Goal: Communication & Community: Answer question/provide support

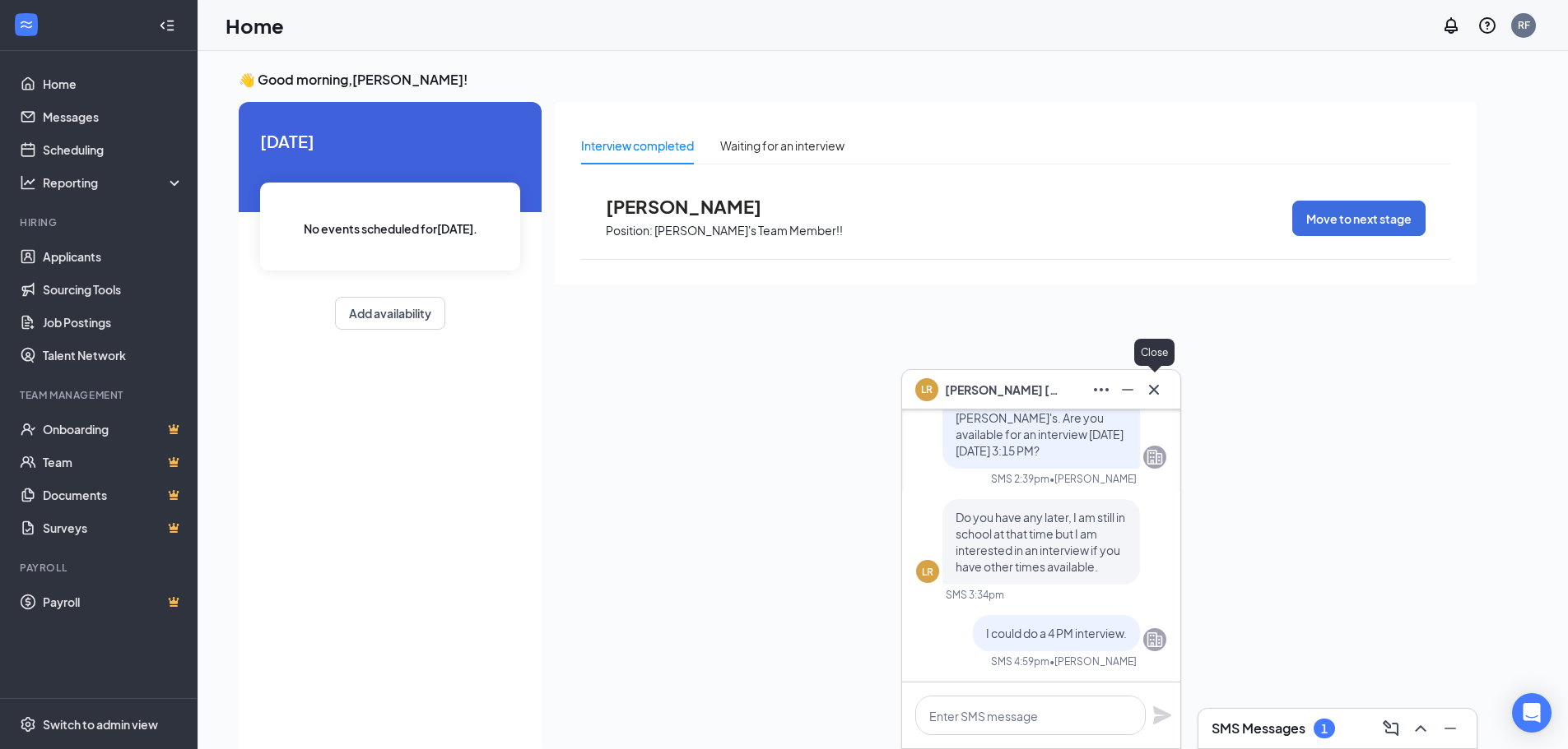
click at [1164, 391] on button at bounding box center [1154, 390] width 26 height 26
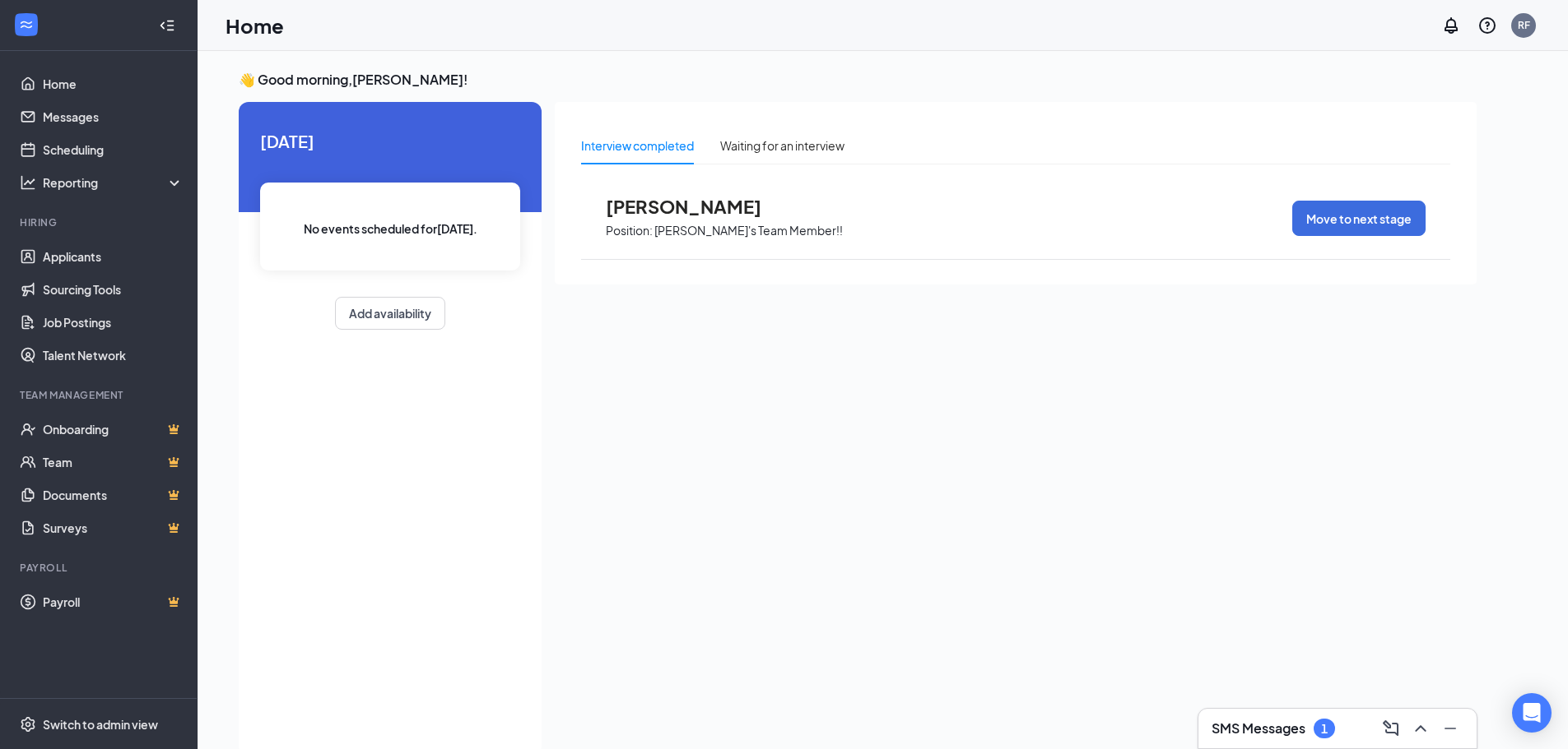
click at [1278, 738] on div "SMS Messages 1" at bounding box center [1338, 729] width 252 height 26
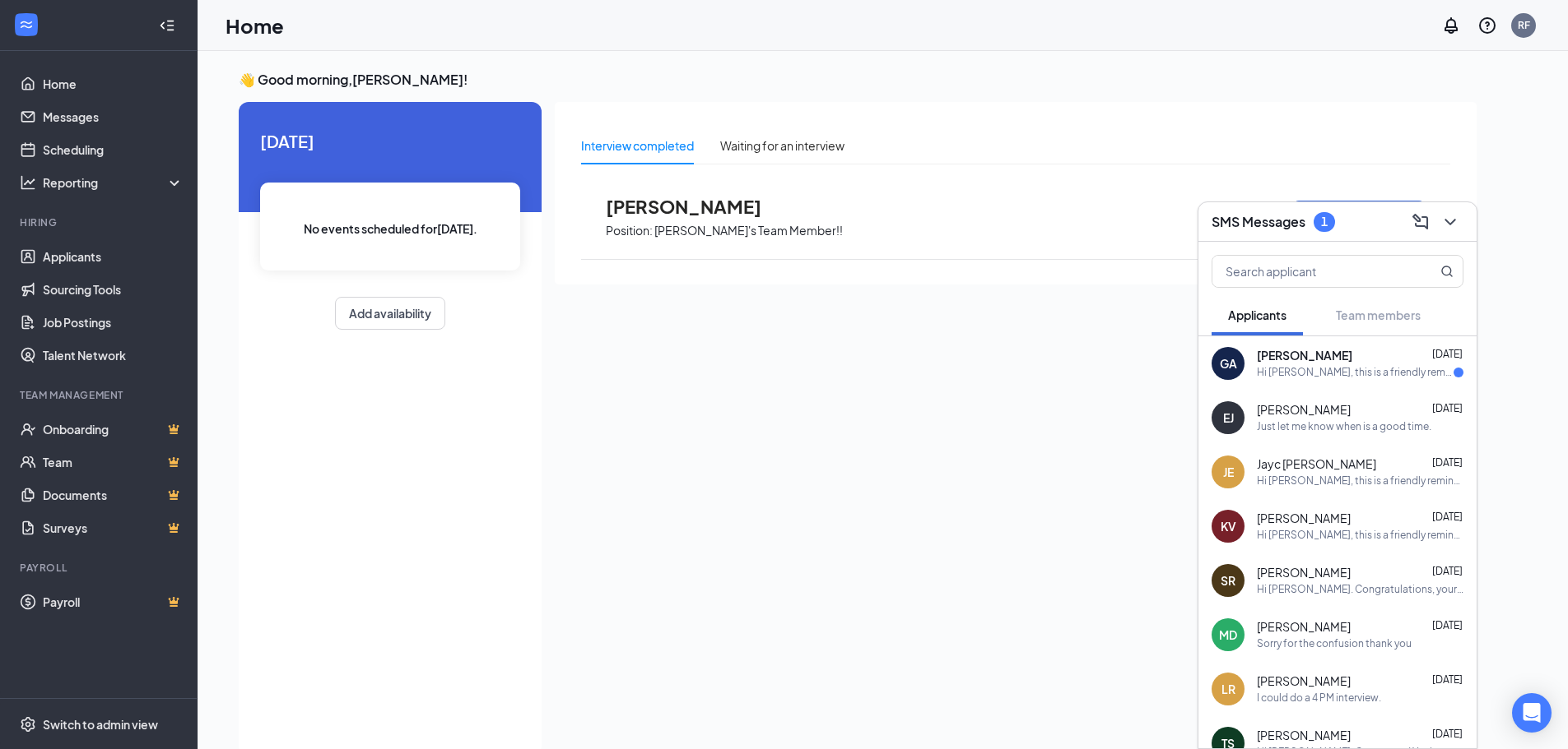
click at [1335, 362] on div "[PERSON_NAME] [DATE]" at bounding box center [1360, 356] width 207 height 17
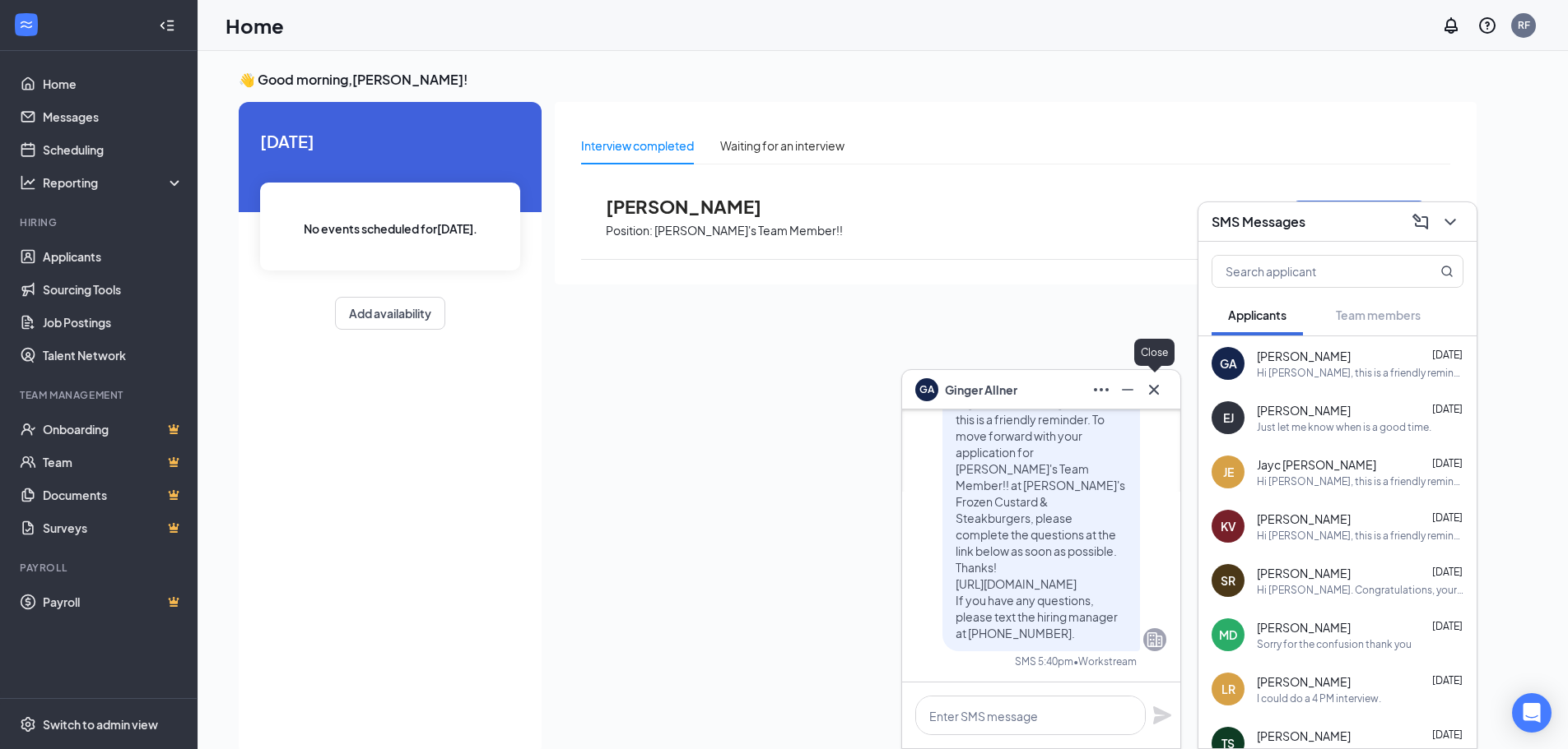
click at [1157, 389] on icon "Cross" at bounding box center [1154, 389] width 20 height 20
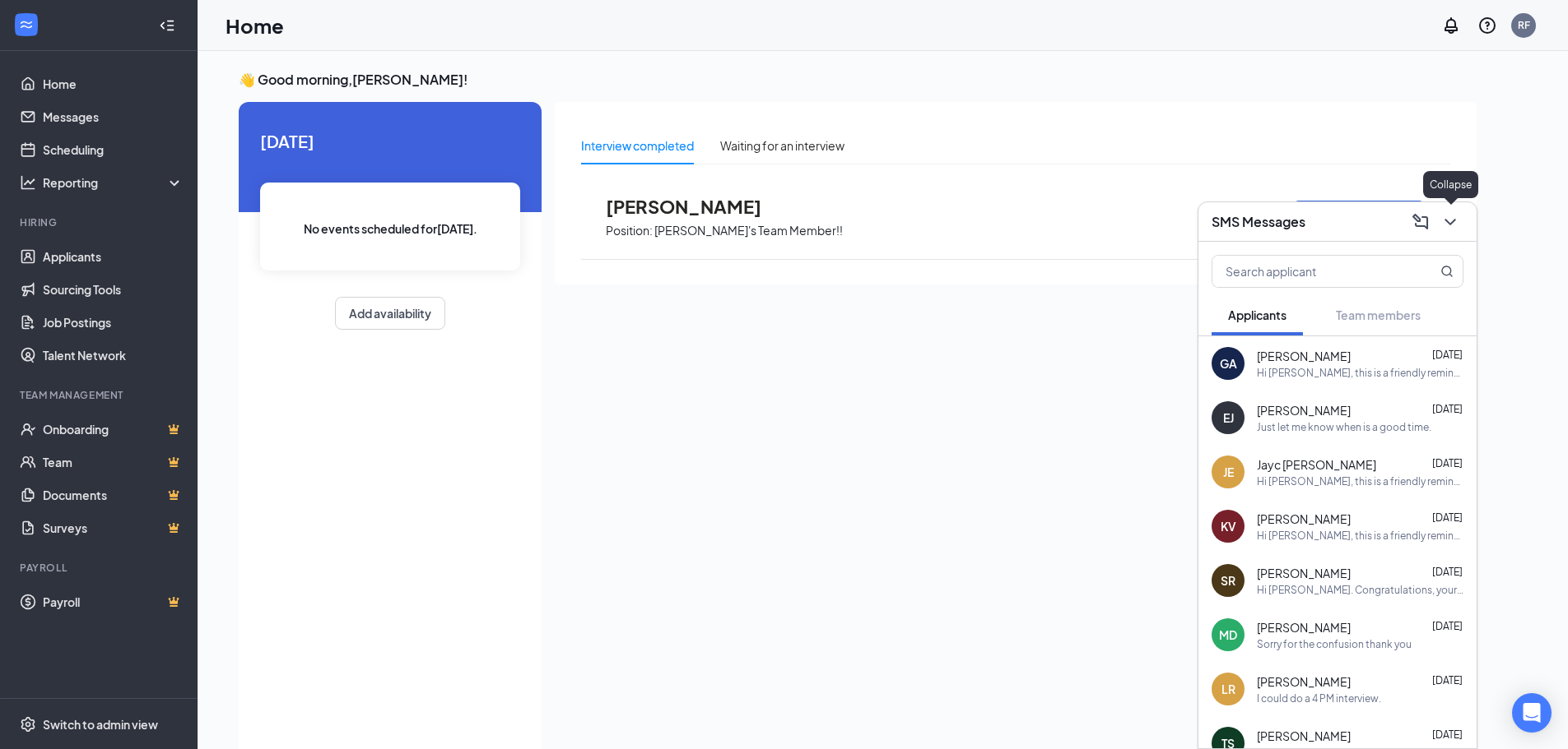
click at [1446, 222] on icon "ChevronDown" at bounding box center [1450, 222] width 20 height 20
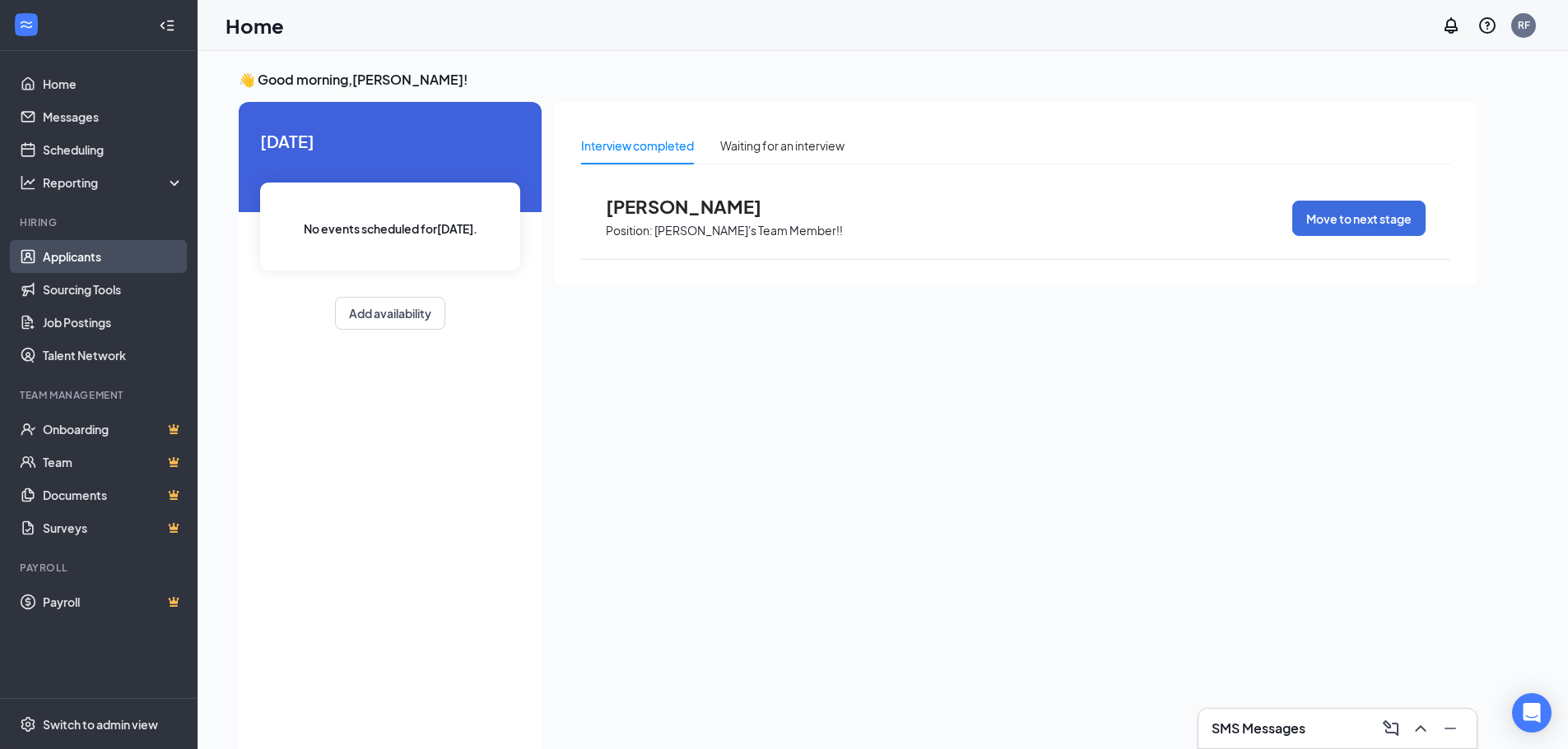
click at [94, 258] on link "Applicants" at bounding box center [113, 256] width 141 height 33
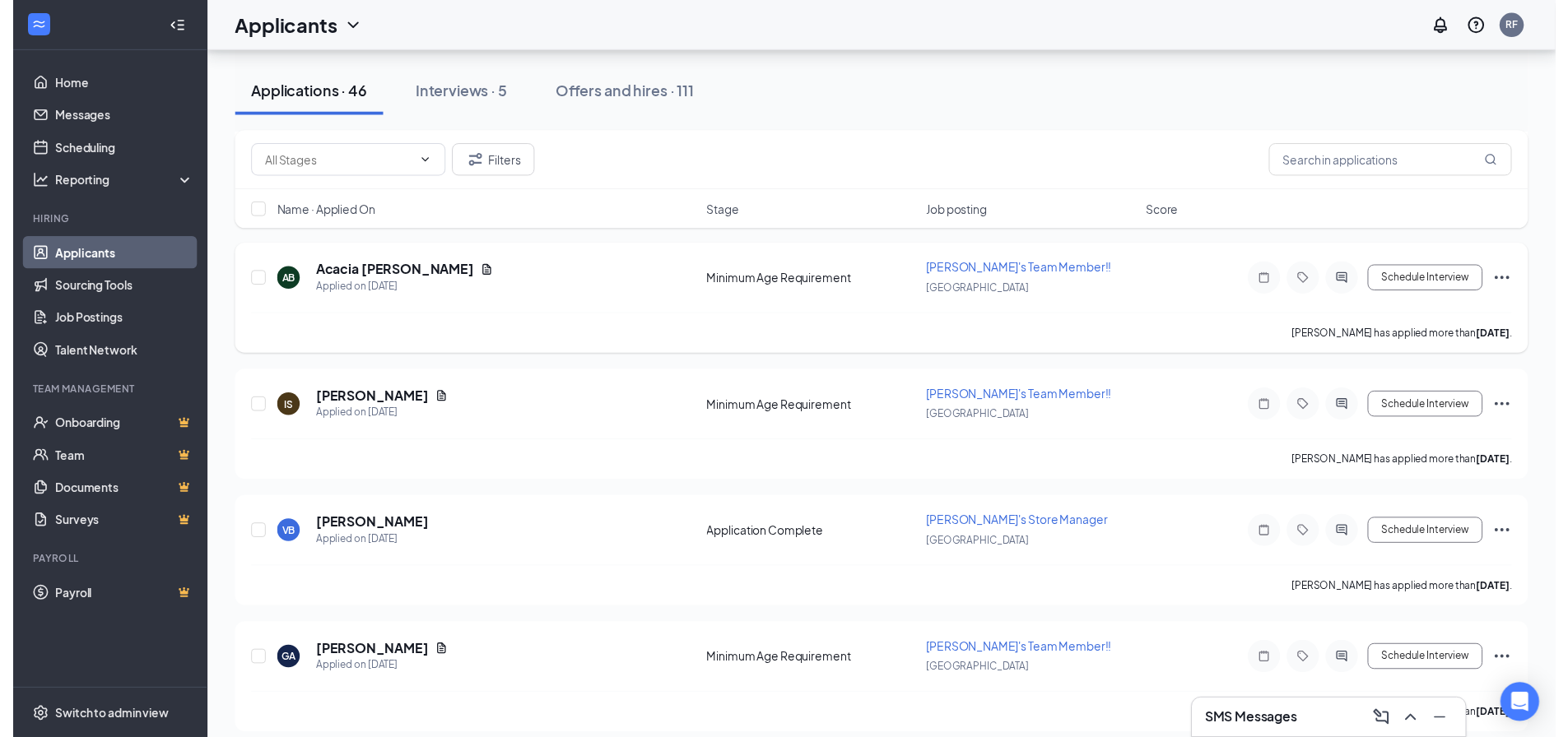
scroll to position [494, 0]
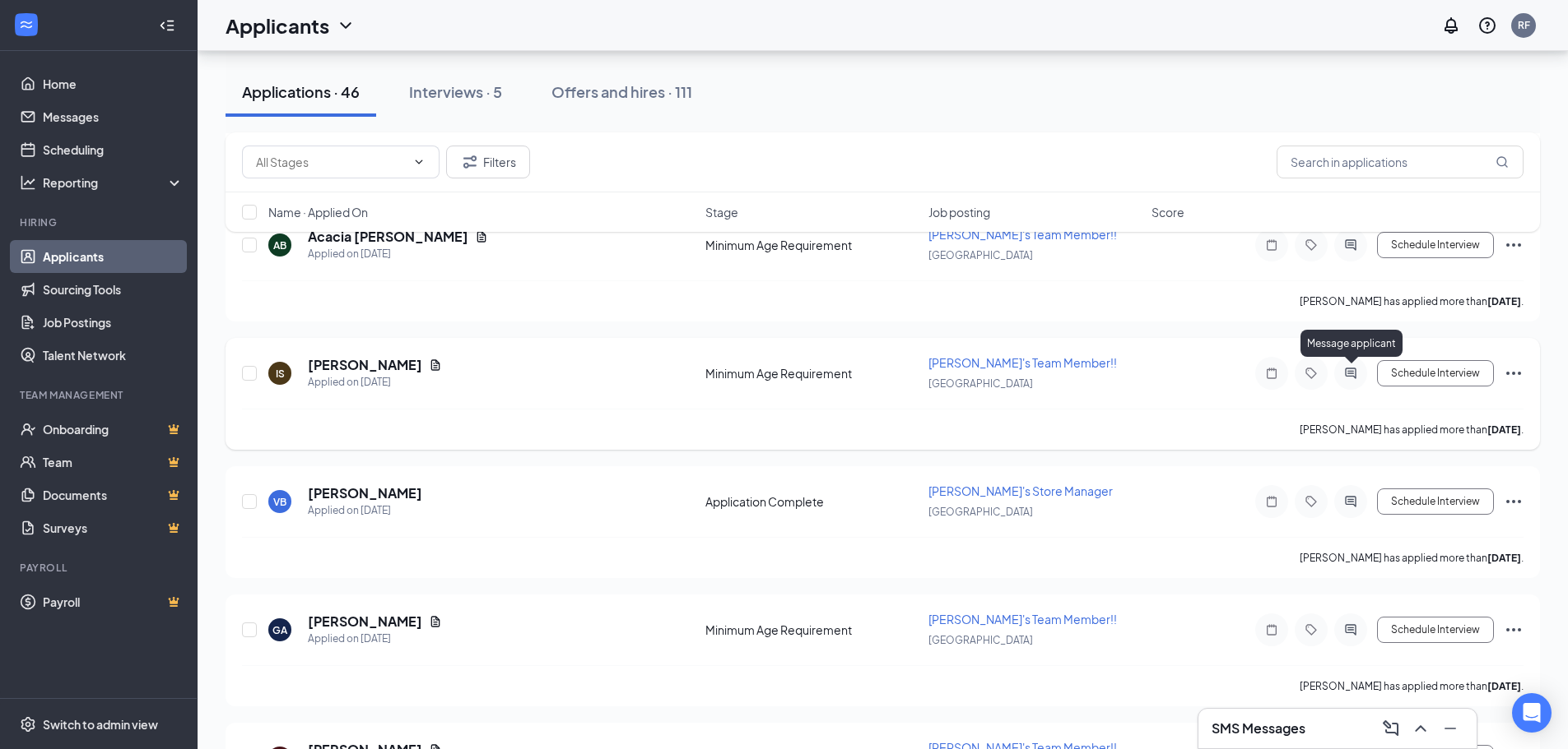
click at [1339, 374] on div at bounding box center [1351, 374] width 33 height 33
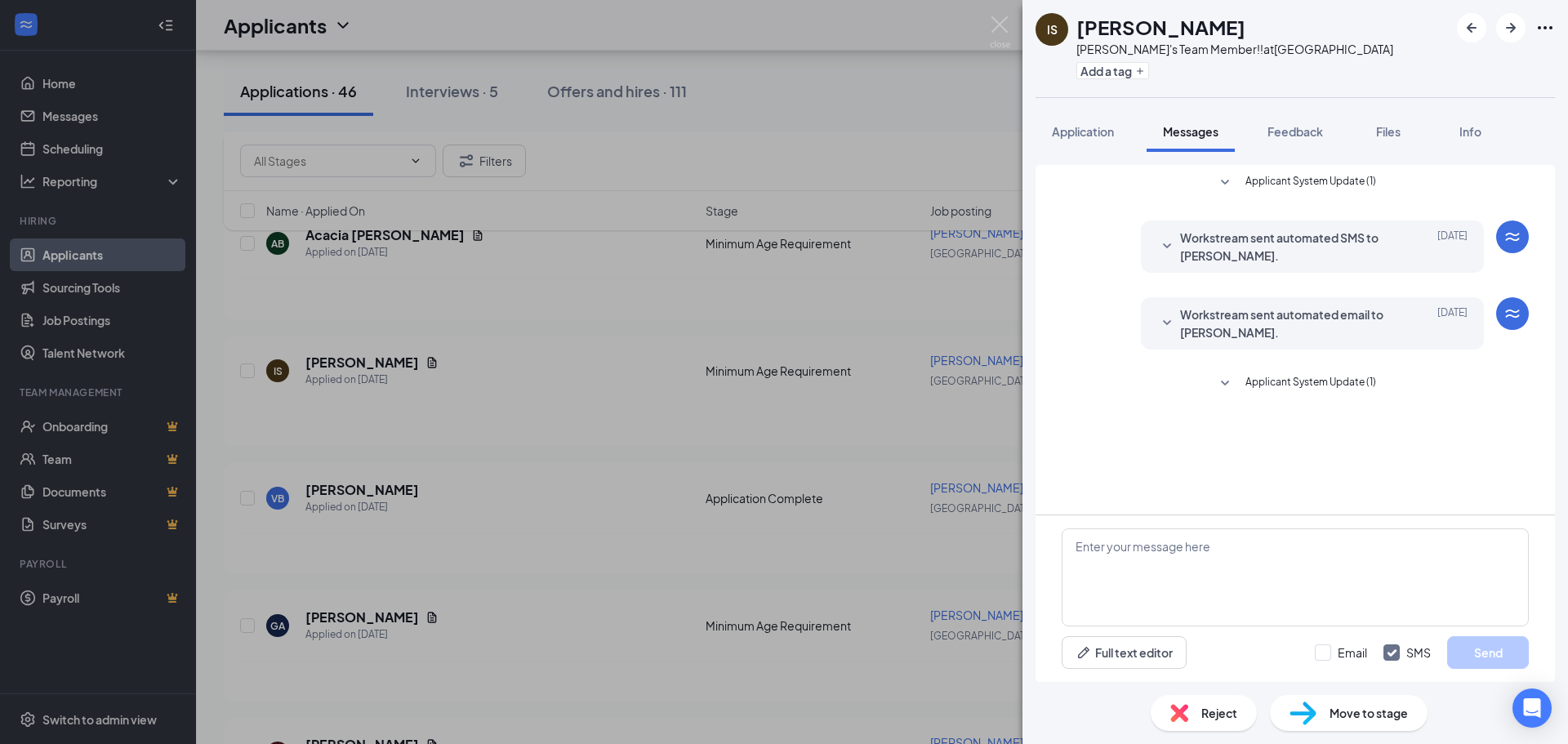
click at [564, 487] on div "IS [PERSON_NAME] [PERSON_NAME]'s Team Member!! at [GEOGRAPHIC_DATA] Add a tag A…" at bounding box center [784, 372] width 1568 height 744
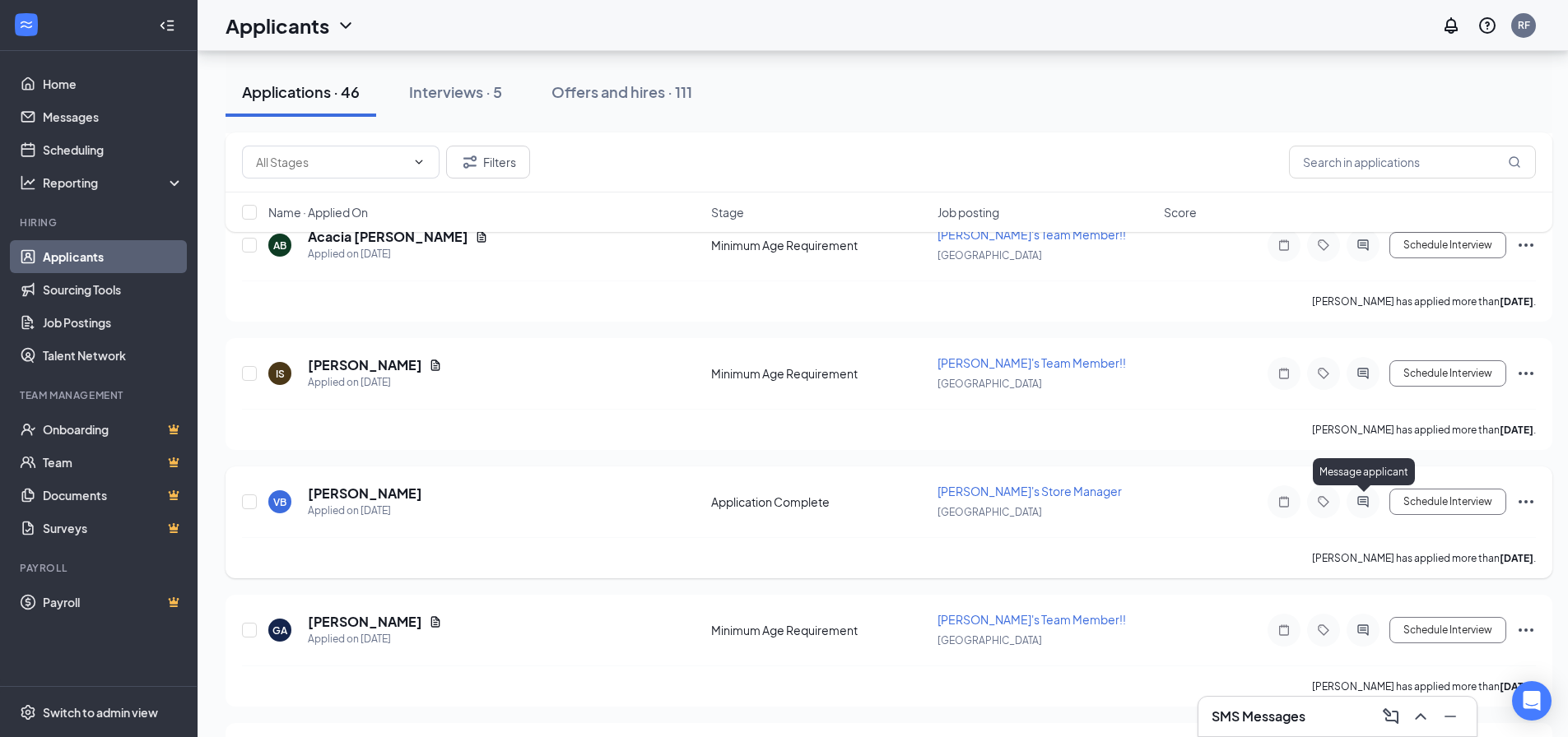
click at [1359, 496] on icon "ActiveChat" at bounding box center [1362, 502] width 20 height 13
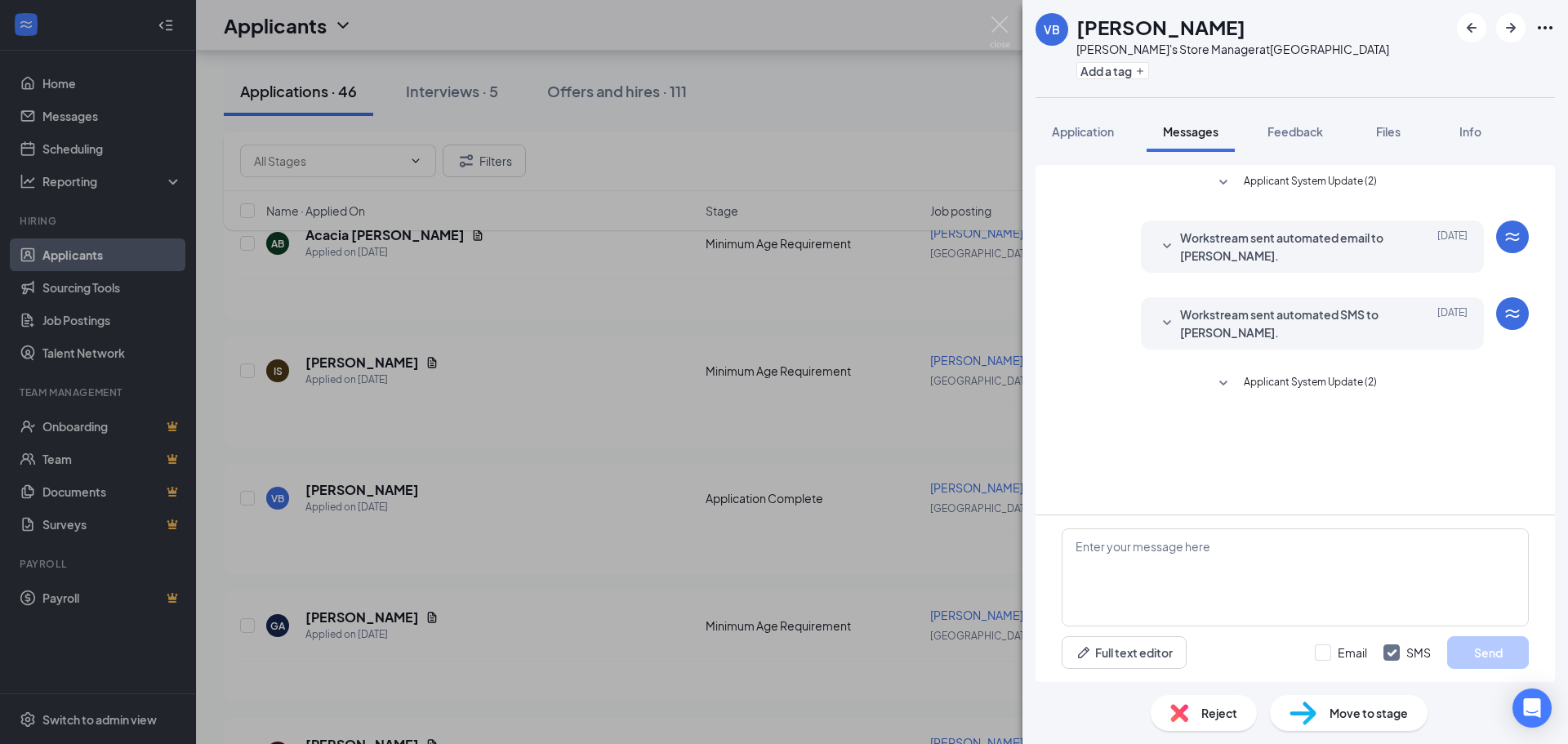
click at [766, 546] on div "VB [PERSON_NAME] Freddy's Store Manager at [GEOGRAPHIC_DATA] Add a tag Applicat…" at bounding box center [784, 372] width 1568 height 744
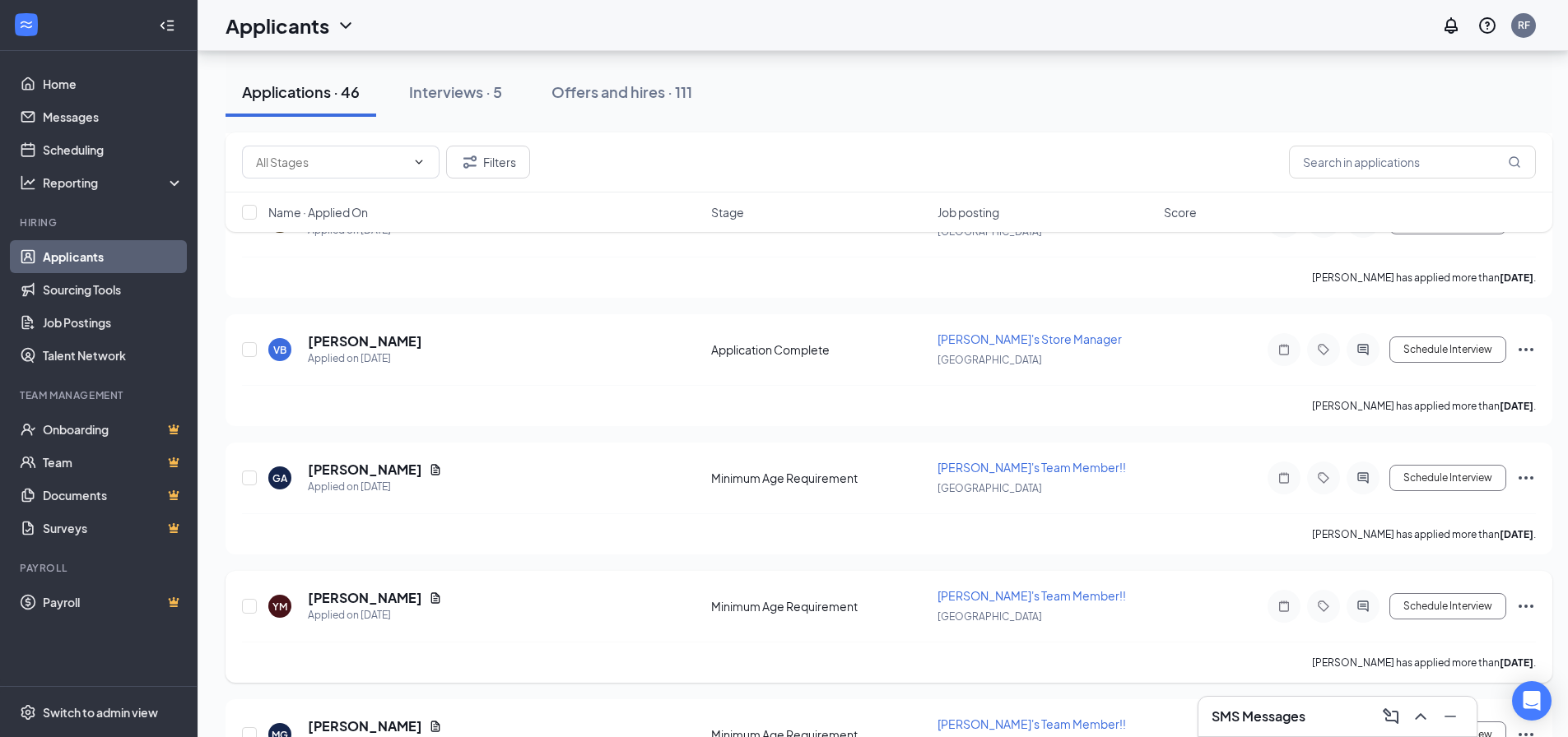
scroll to position [741, 0]
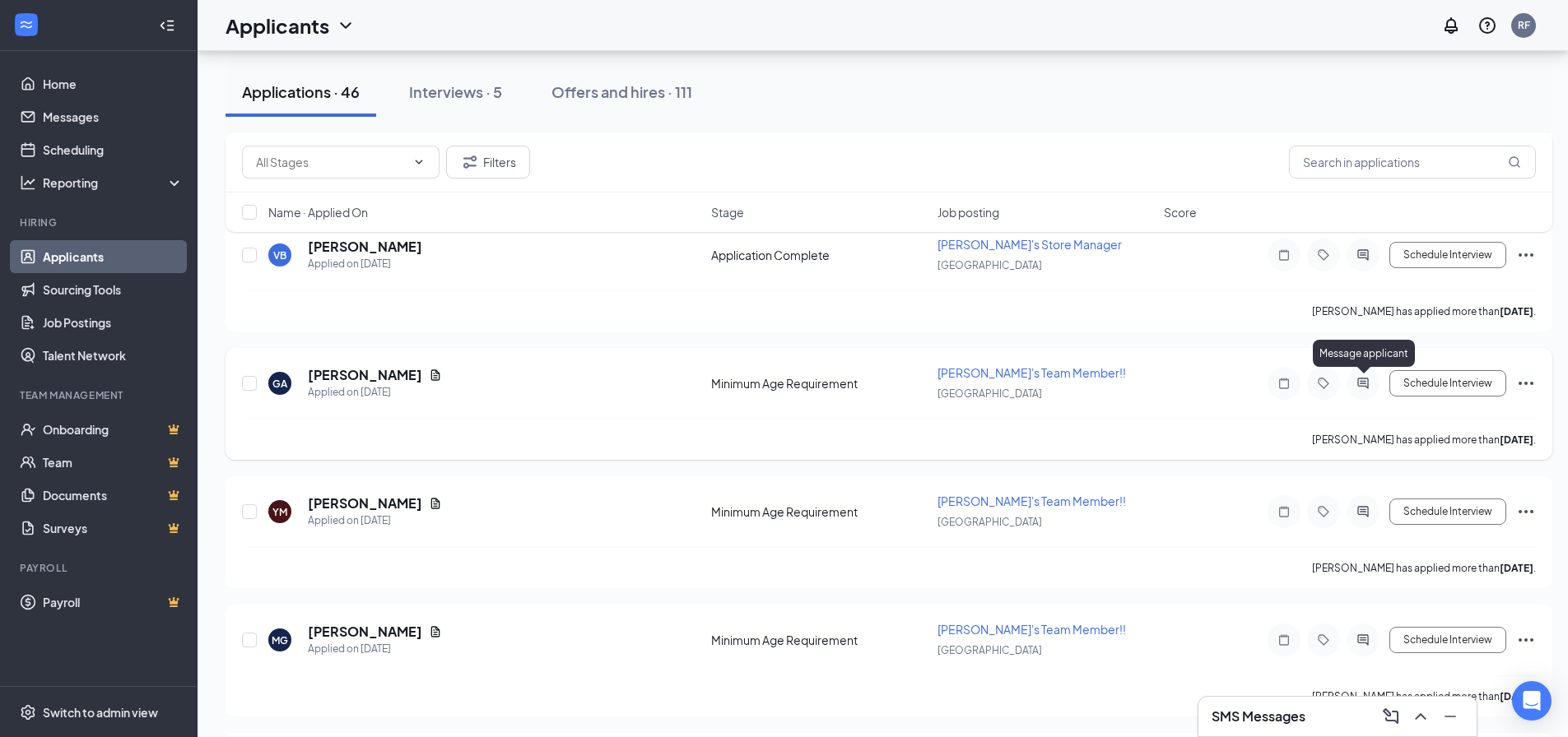
click at [1365, 378] on icon "ActiveChat" at bounding box center [1362, 383] width 11 height 11
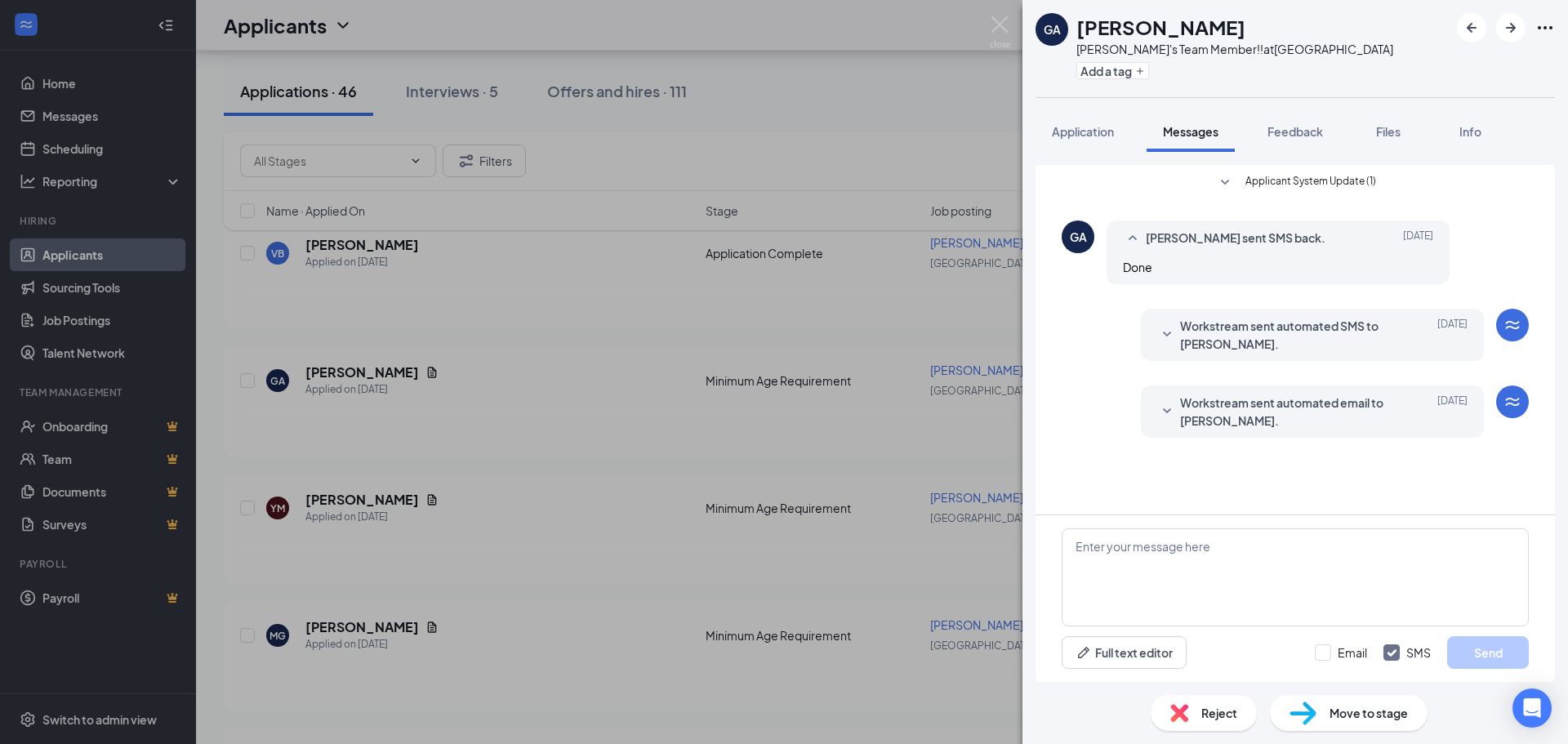
click at [597, 440] on div "GA [PERSON_NAME] [PERSON_NAME]'s Team Member!! at [GEOGRAPHIC_DATA] Add a tag A…" at bounding box center [784, 372] width 1568 height 744
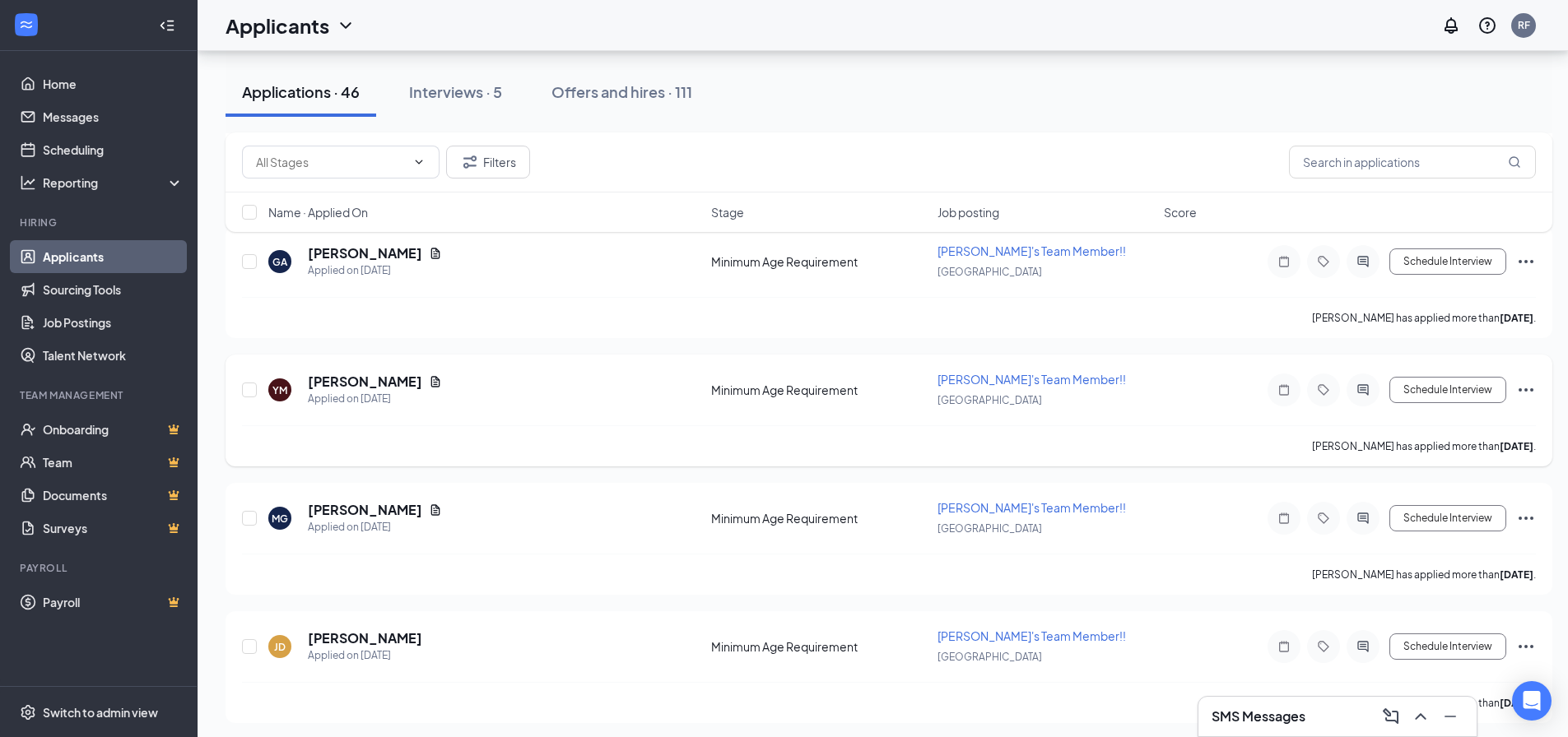
scroll to position [905, 0]
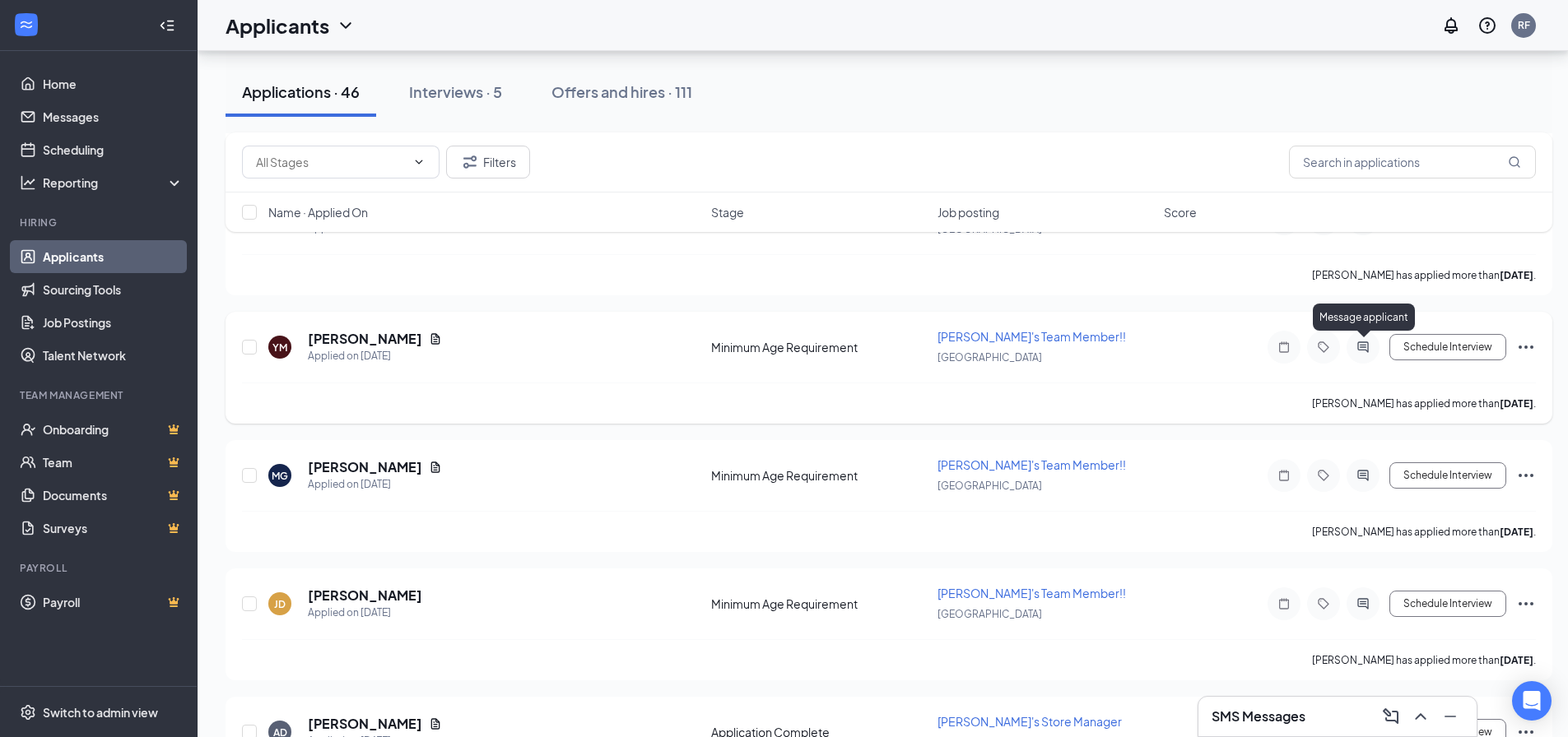
click at [1361, 350] on icon "ActiveChat" at bounding box center [1362, 347] width 11 height 11
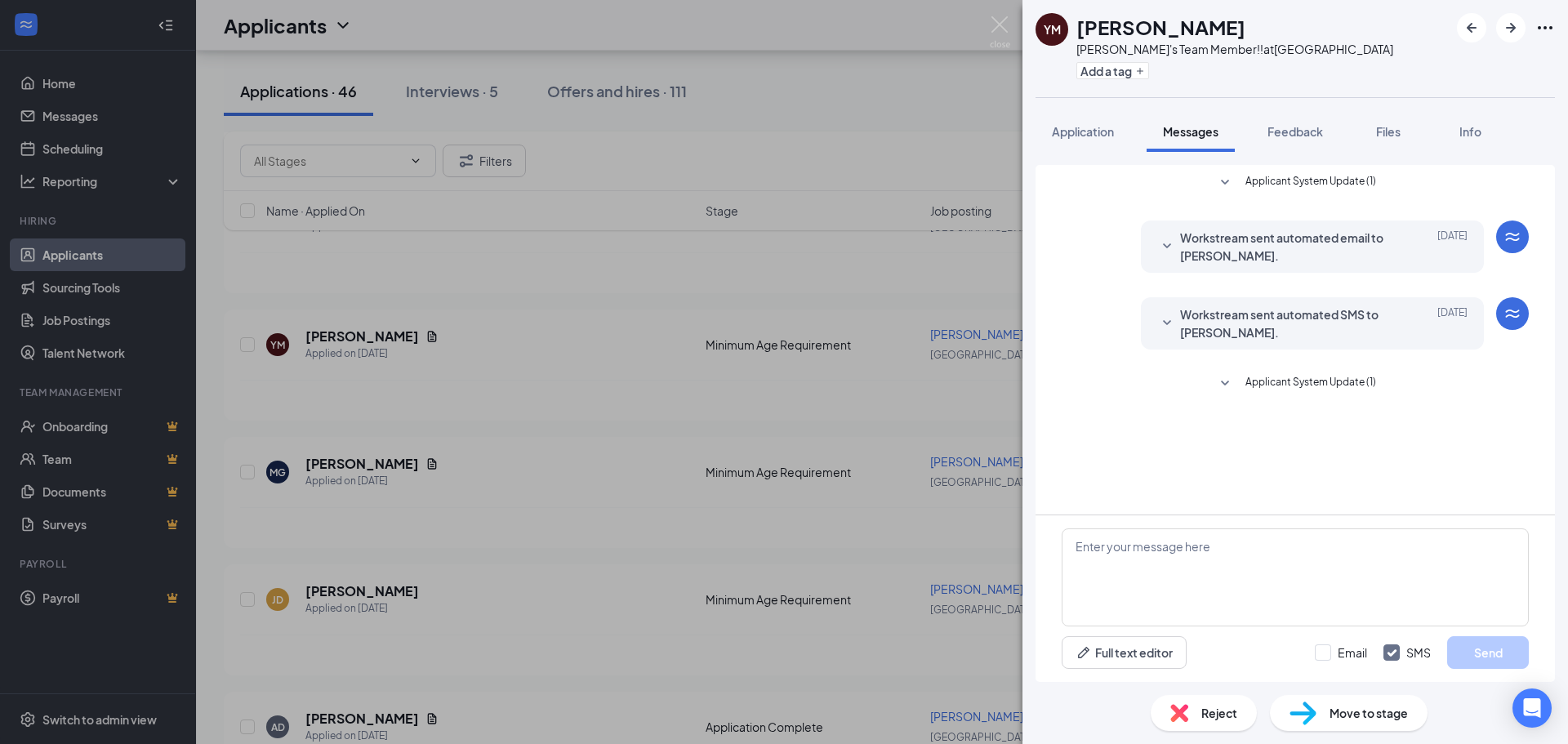
click at [708, 509] on div "YM [PERSON_NAME] [PERSON_NAME]'s Team Member!! at [GEOGRAPHIC_DATA] Add a tag A…" at bounding box center [784, 372] width 1568 height 744
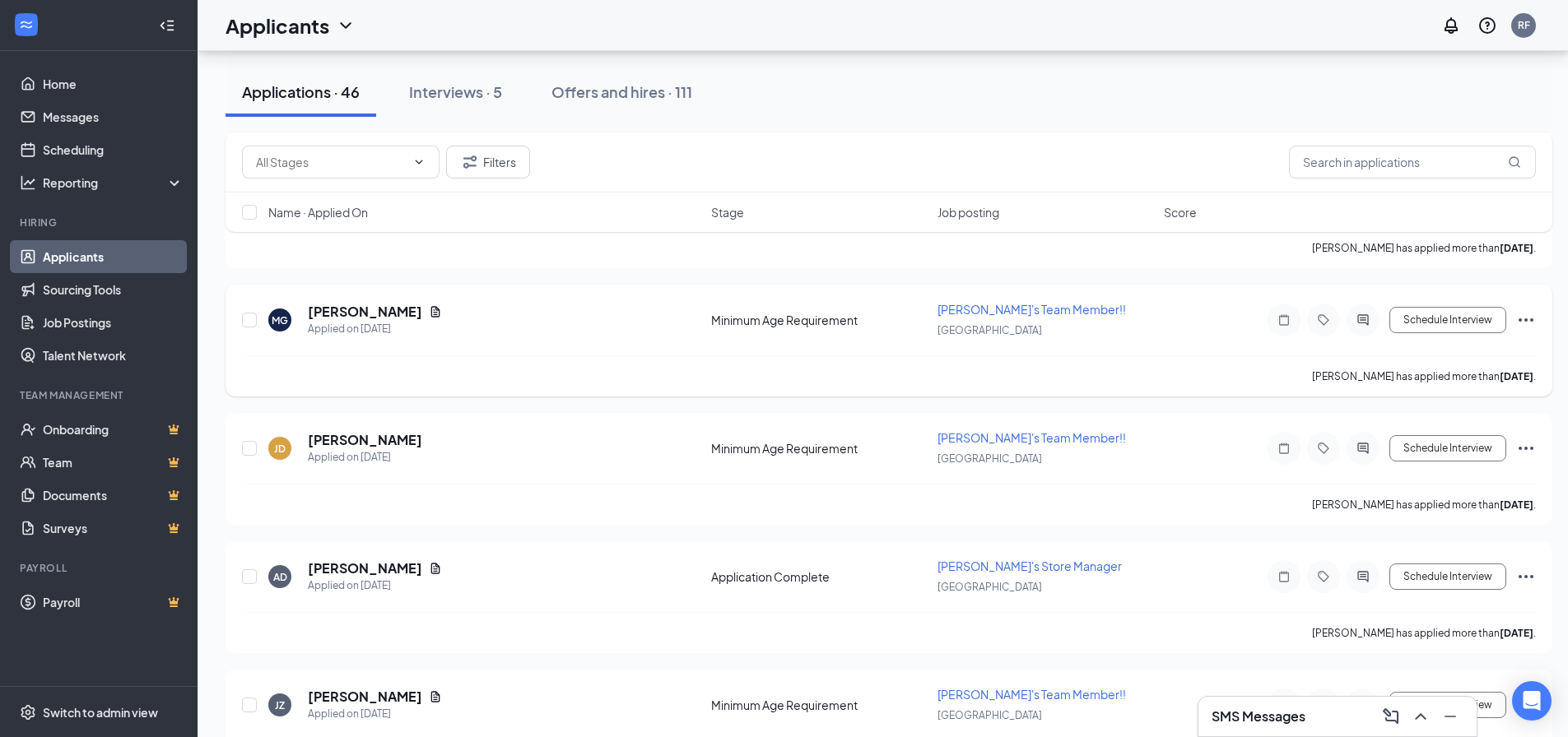
scroll to position [1070, 0]
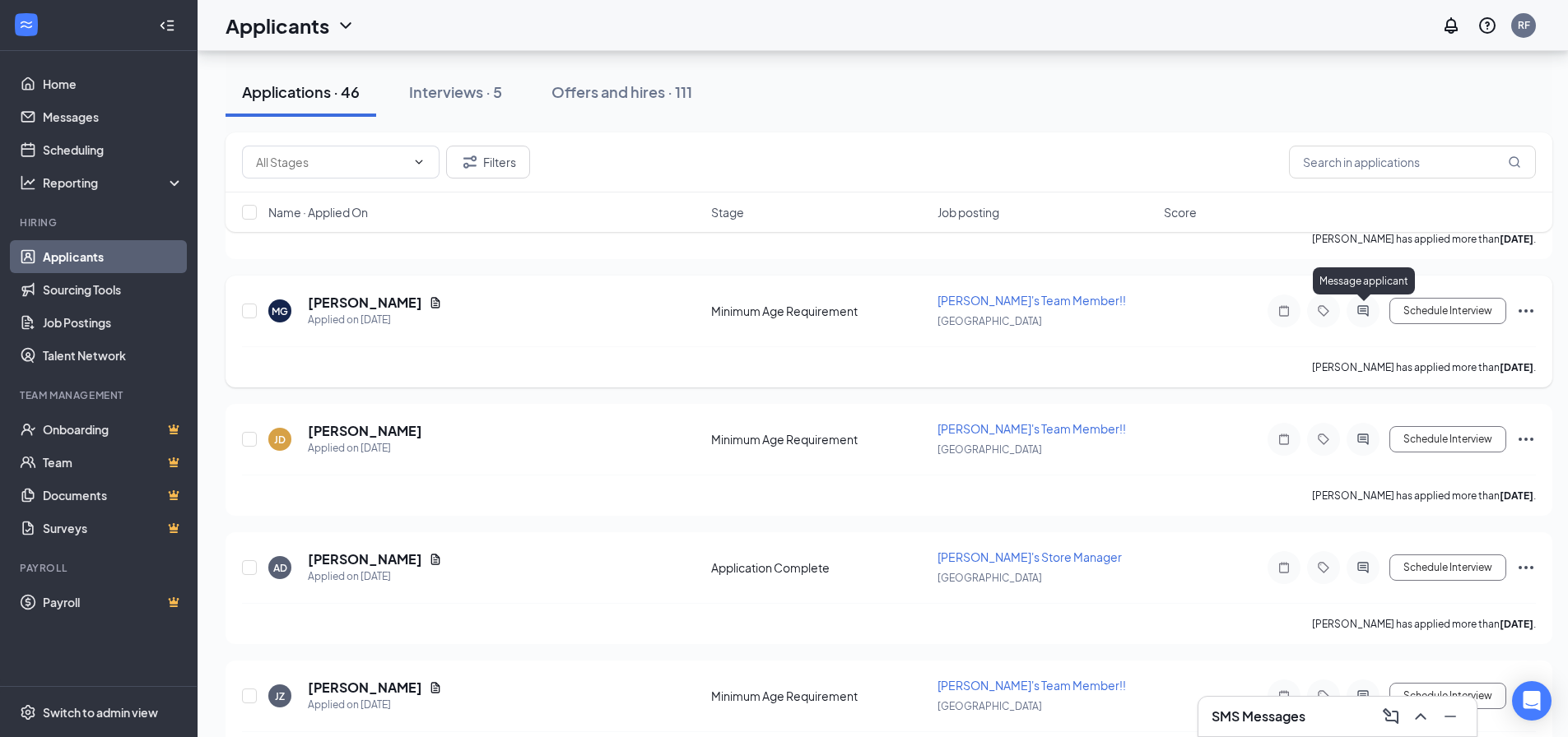
click at [1365, 317] on icon "ActiveChat" at bounding box center [1362, 311] width 20 height 13
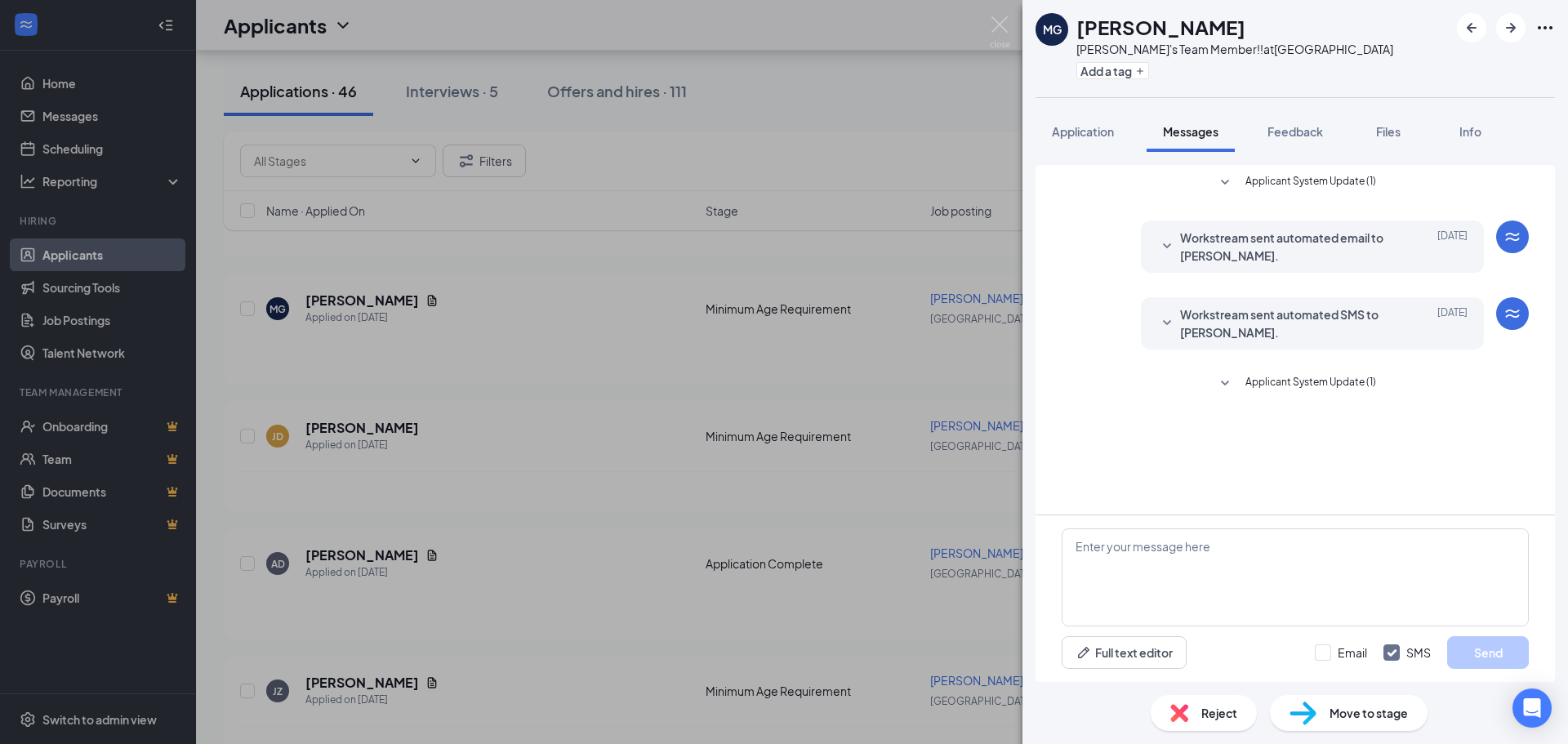
click at [663, 463] on div "MG [PERSON_NAME] [PERSON_NAME]'s Team Member!! at [GEOGRAPHIC_DATA] Add a tag A…" at bounding box center [784, 372] width 1568 height 744
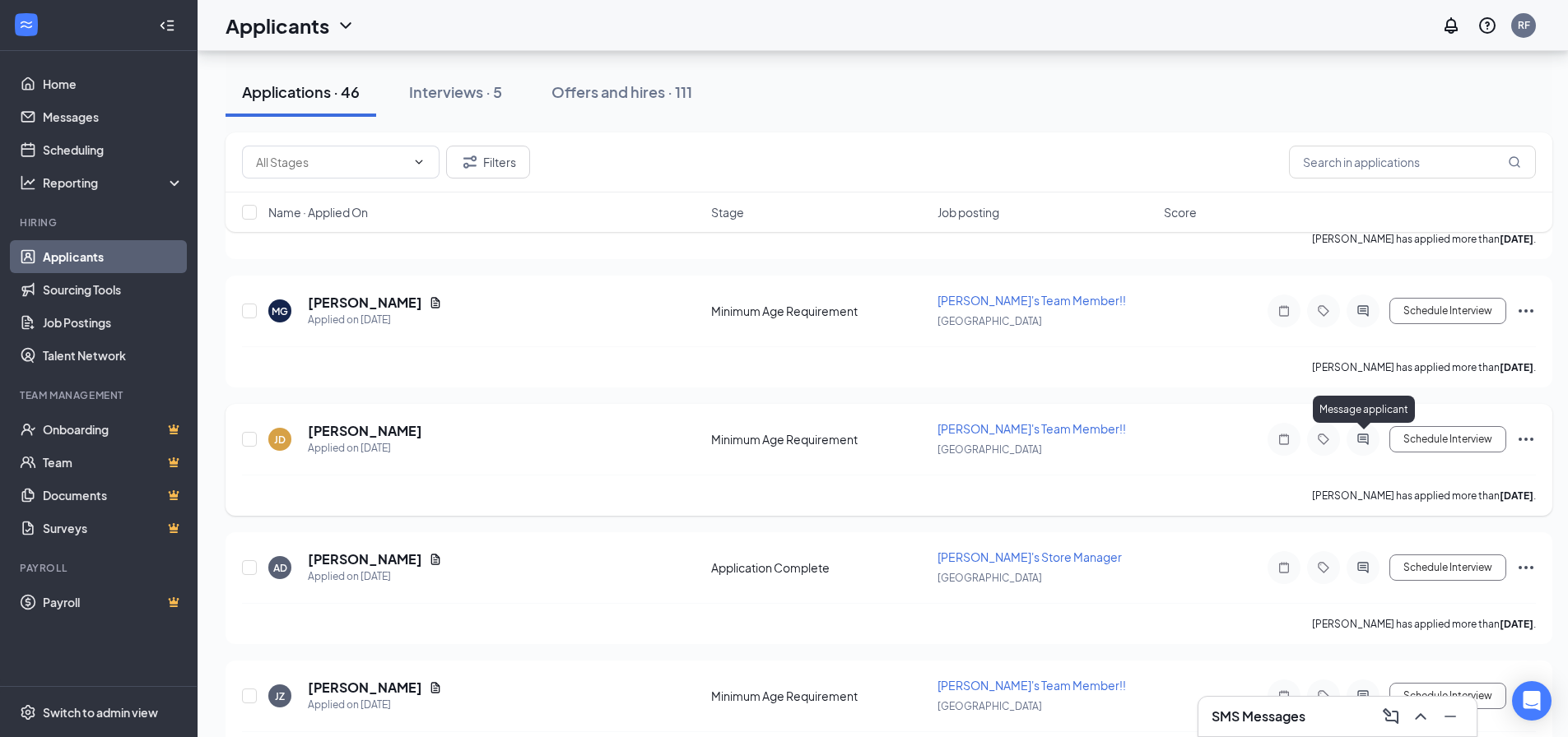
click at [1358, 439] on icon "ActiveChat" at bounding box center [1362, 439] width 11 height 11
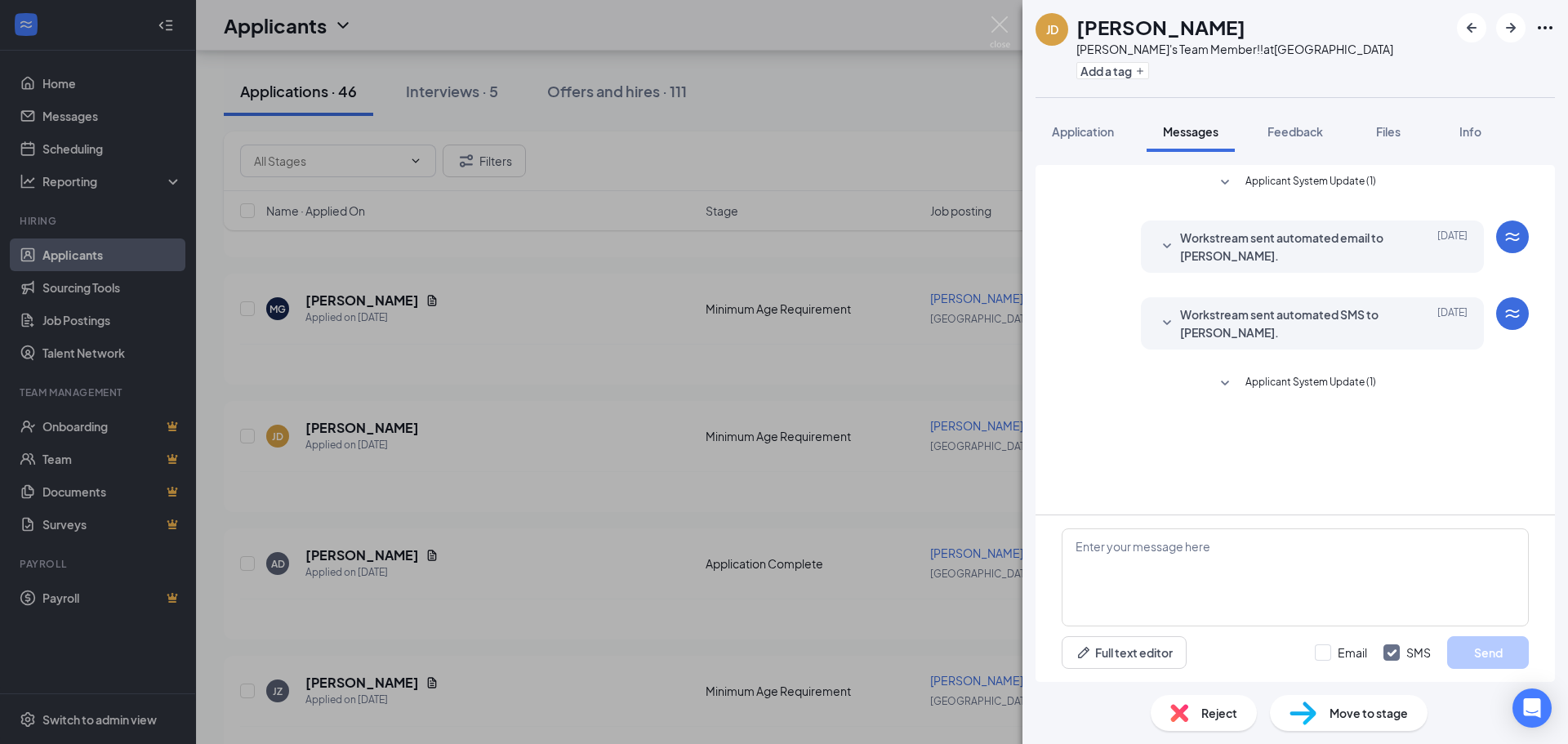
click at [521, 574] on div "[PERSON_NAME] [PERSON_NAME]'s Team Member!! at [GEOGRAPHIC_DATA] Add a tag Appl…" at bounding box center [784, 372] width 1568 height 744
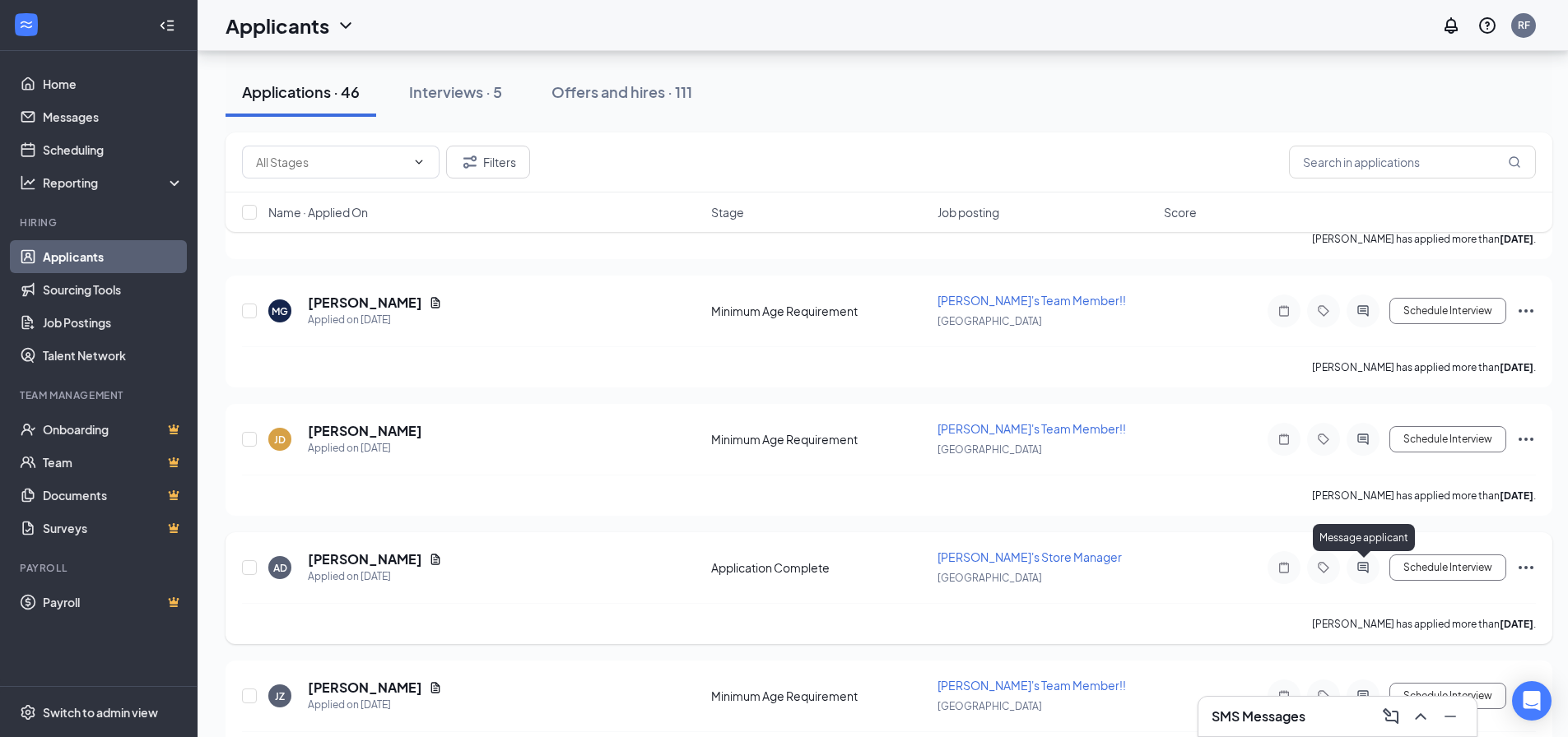
click at [1366, 568] on icon "ActiveChat" at bounding box center [1362, 567] width 11 height 11
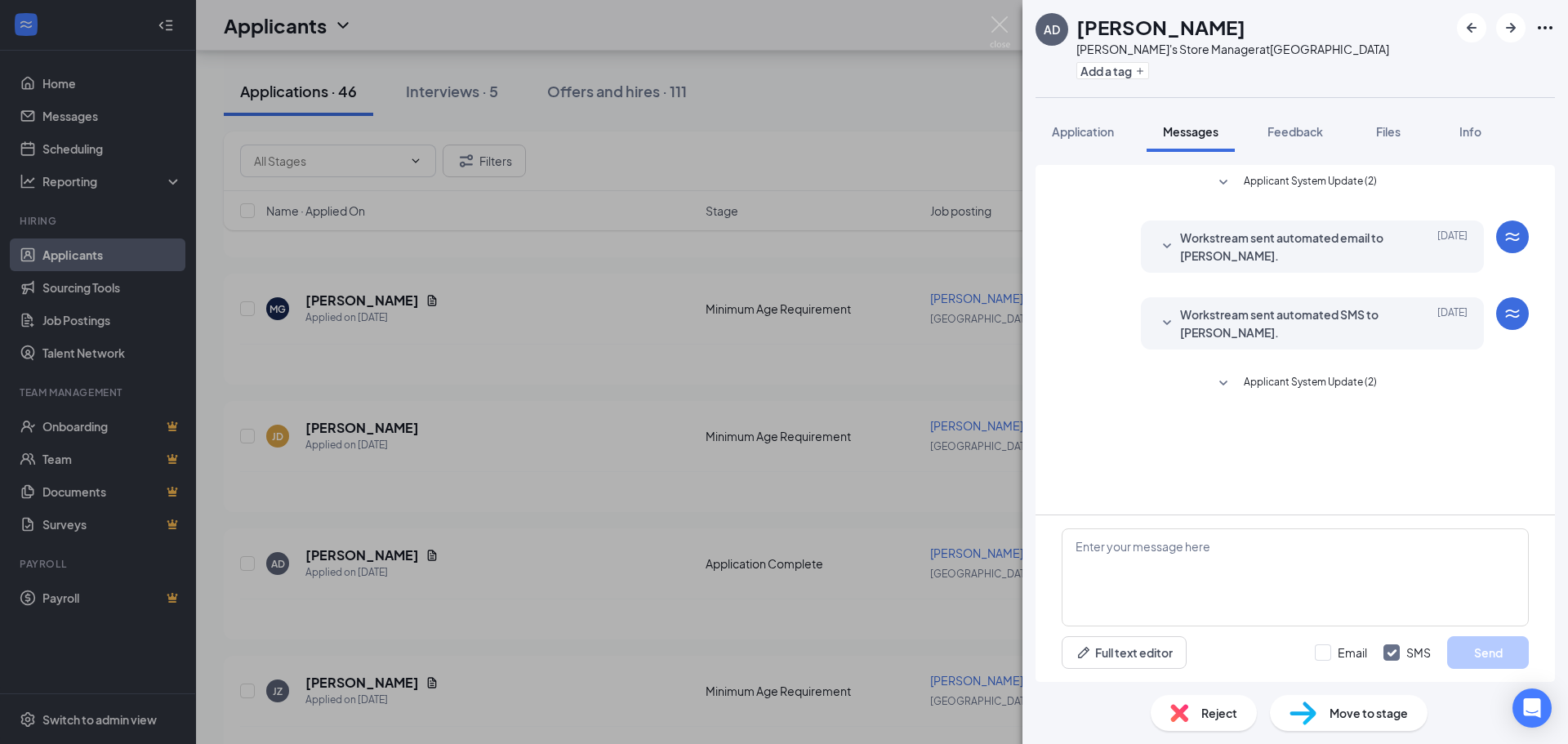
click at [839, 590] on div "AD [PERSON_NAME] [PERSON_NAME]'s Store Manager at [GEOGRAPHIC_DATA] Add a tag A…" at bounding box center [784, 372] width 1568 height 744
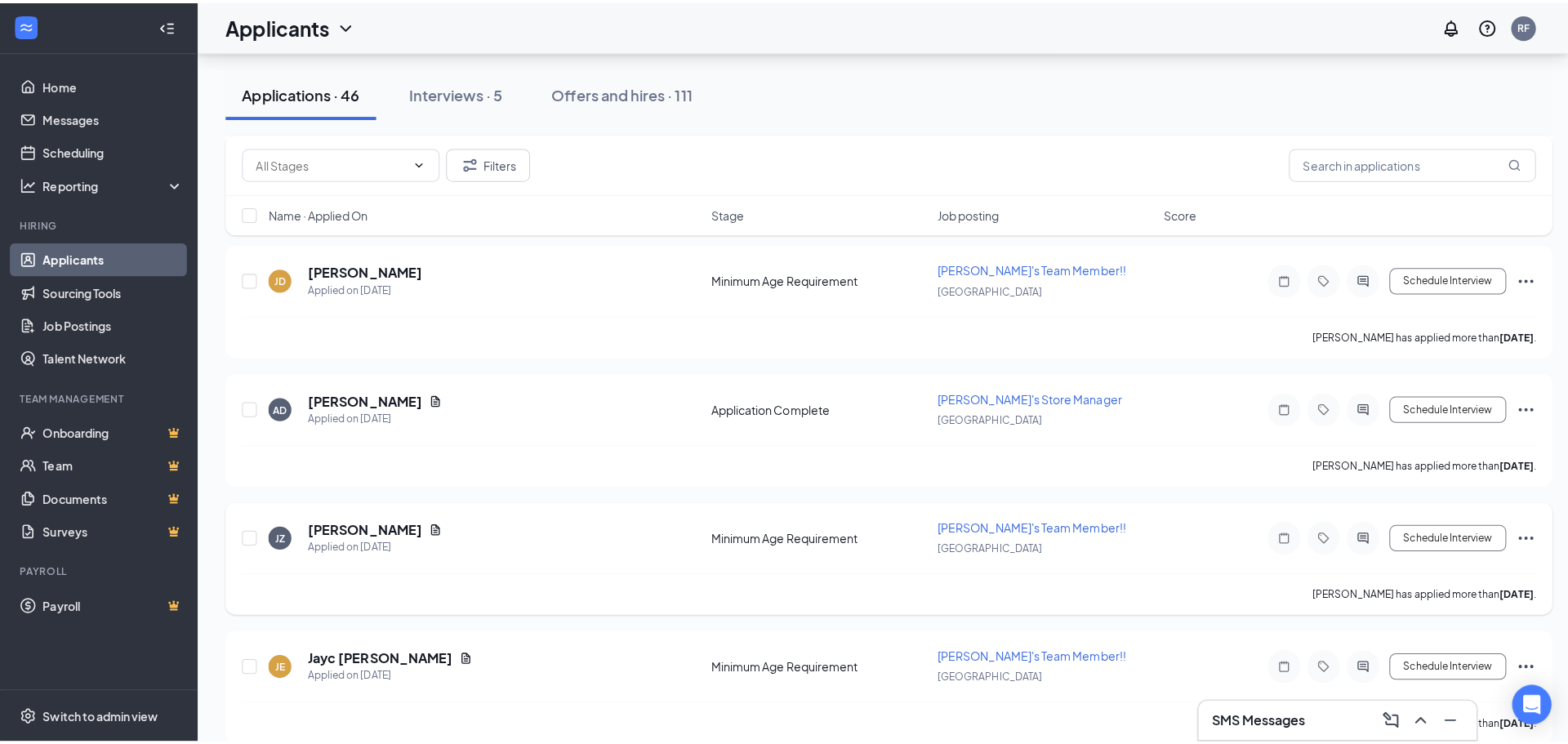
scroll to position [1226, 0]
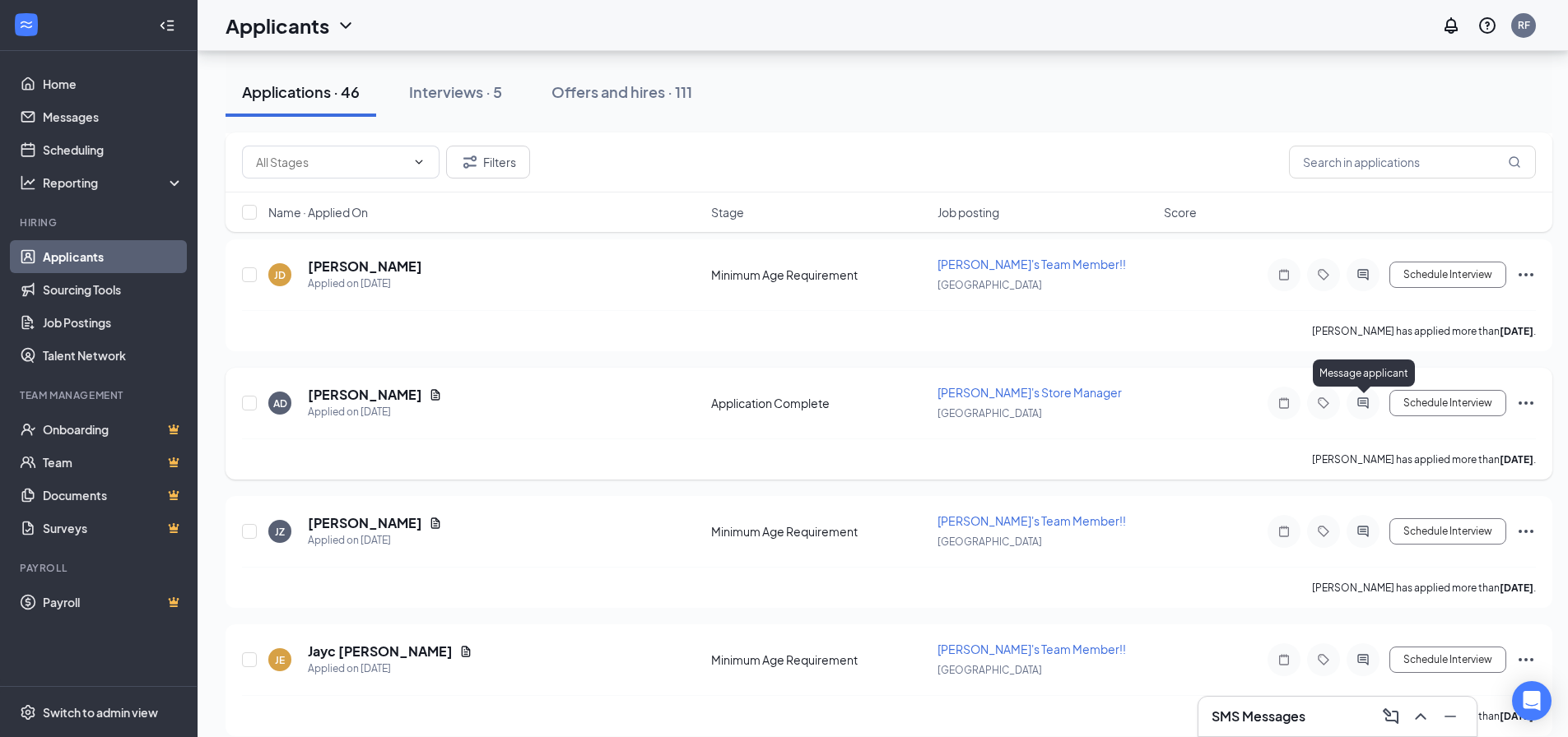
click at [1365, 405] on icon "ActiveChat" at bounding box center [1362, 403] width 11 height 11
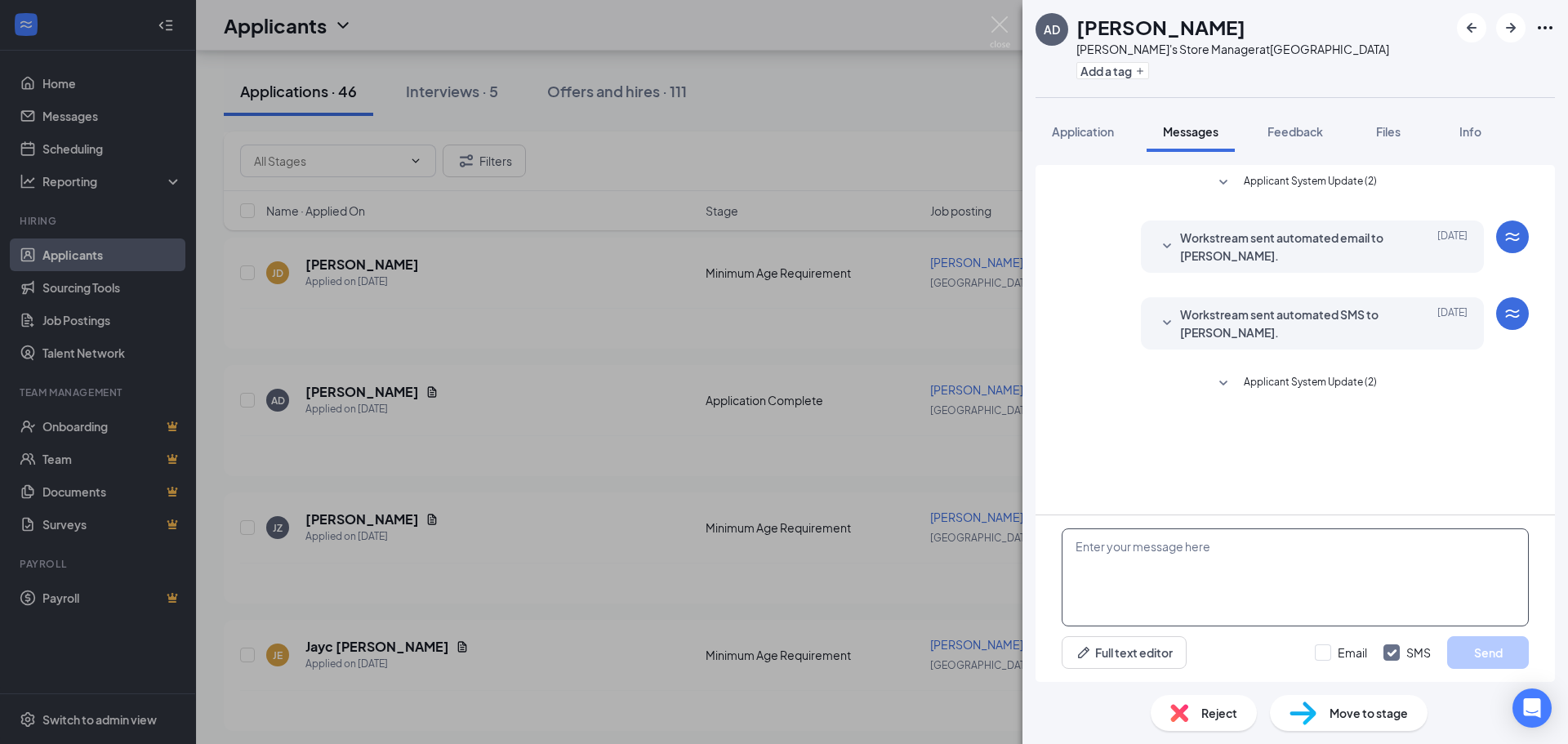
click at [1121, 601] on textarea at bounding box center [1295, 577] width 467 height 98
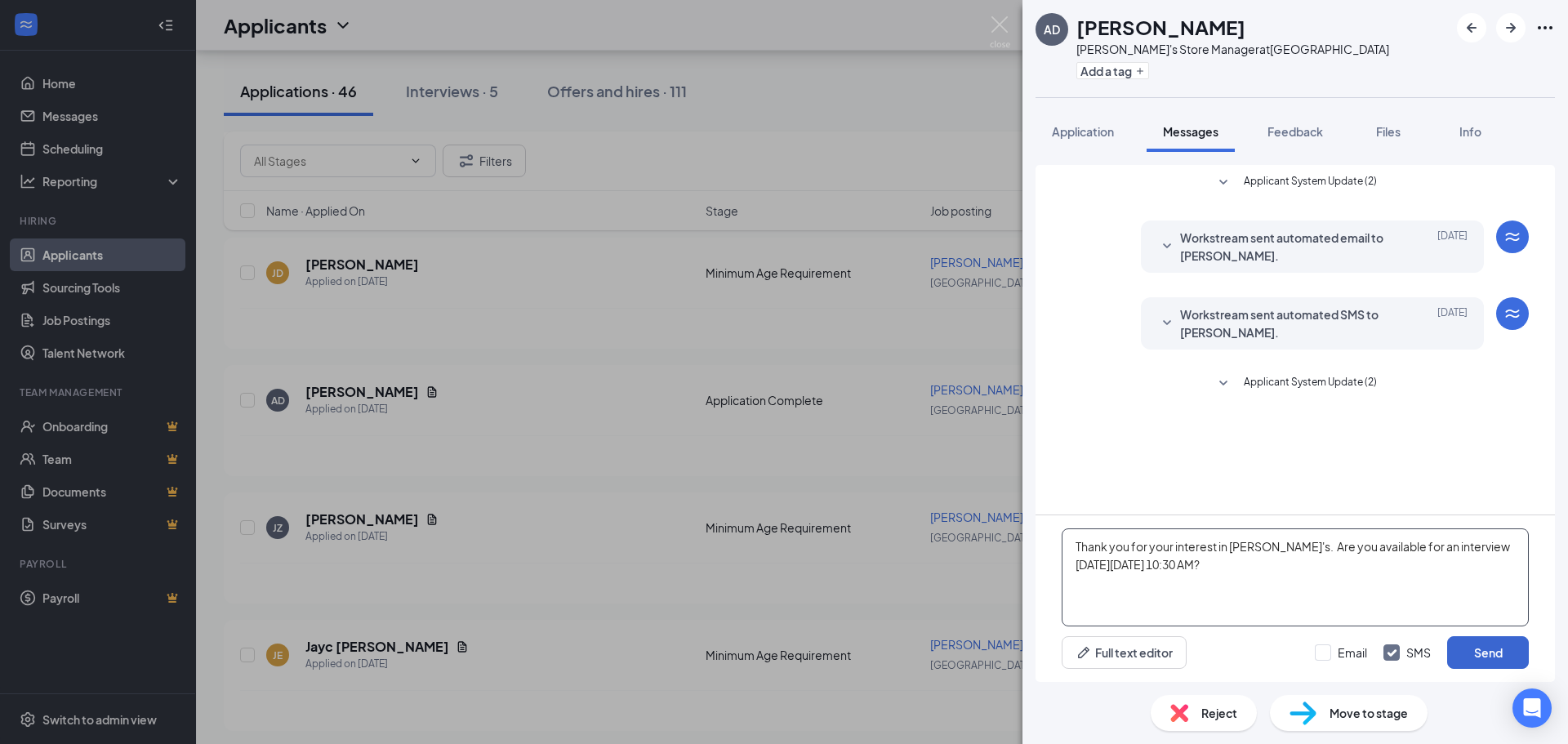
type textarea "Thank you for your interest in [PERSON_NAME]'s. Are you available for an interv…"
click at [1486, 648] on button "Send" at bounding box center [1488, 653] width 82 height 33
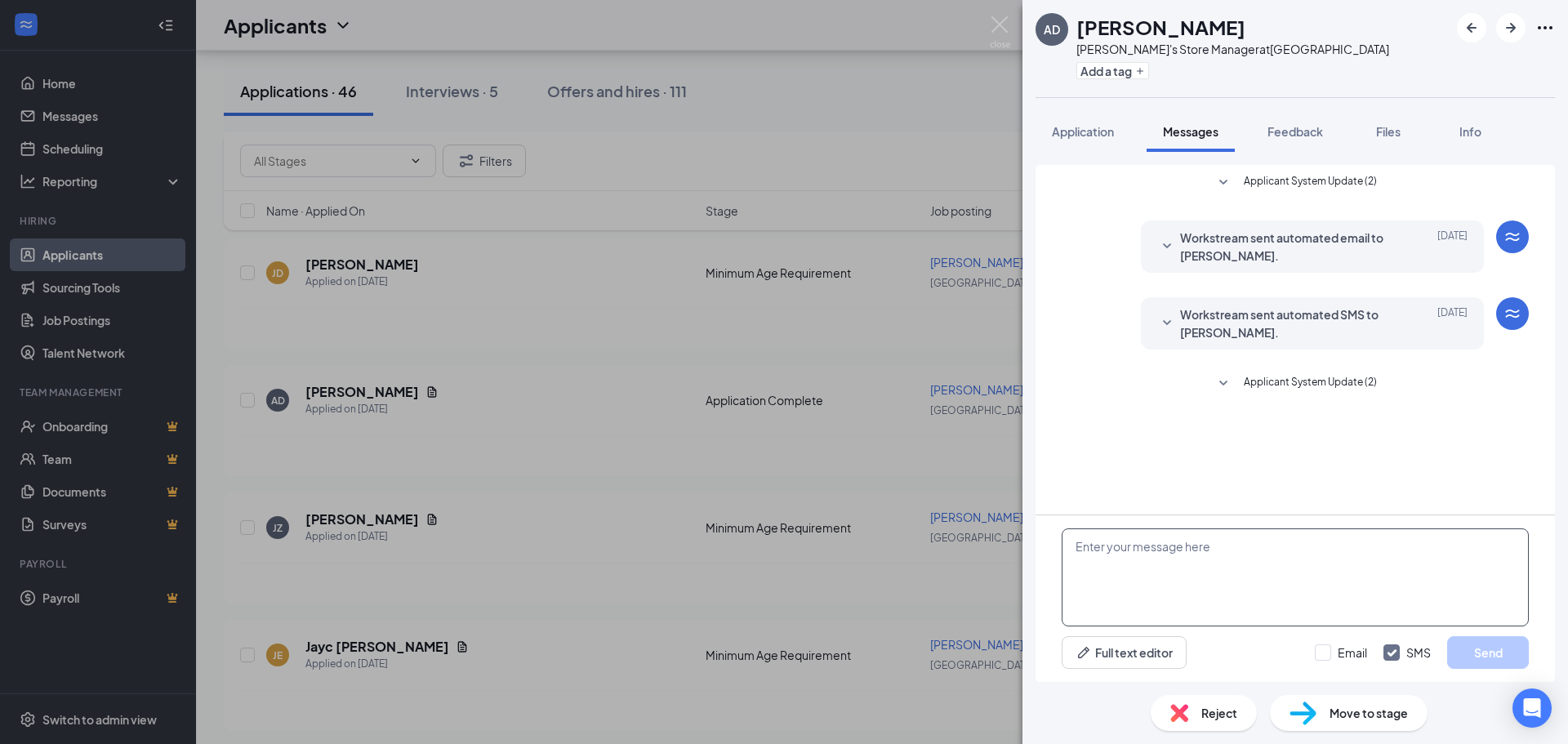
scroll to position [39, 0]
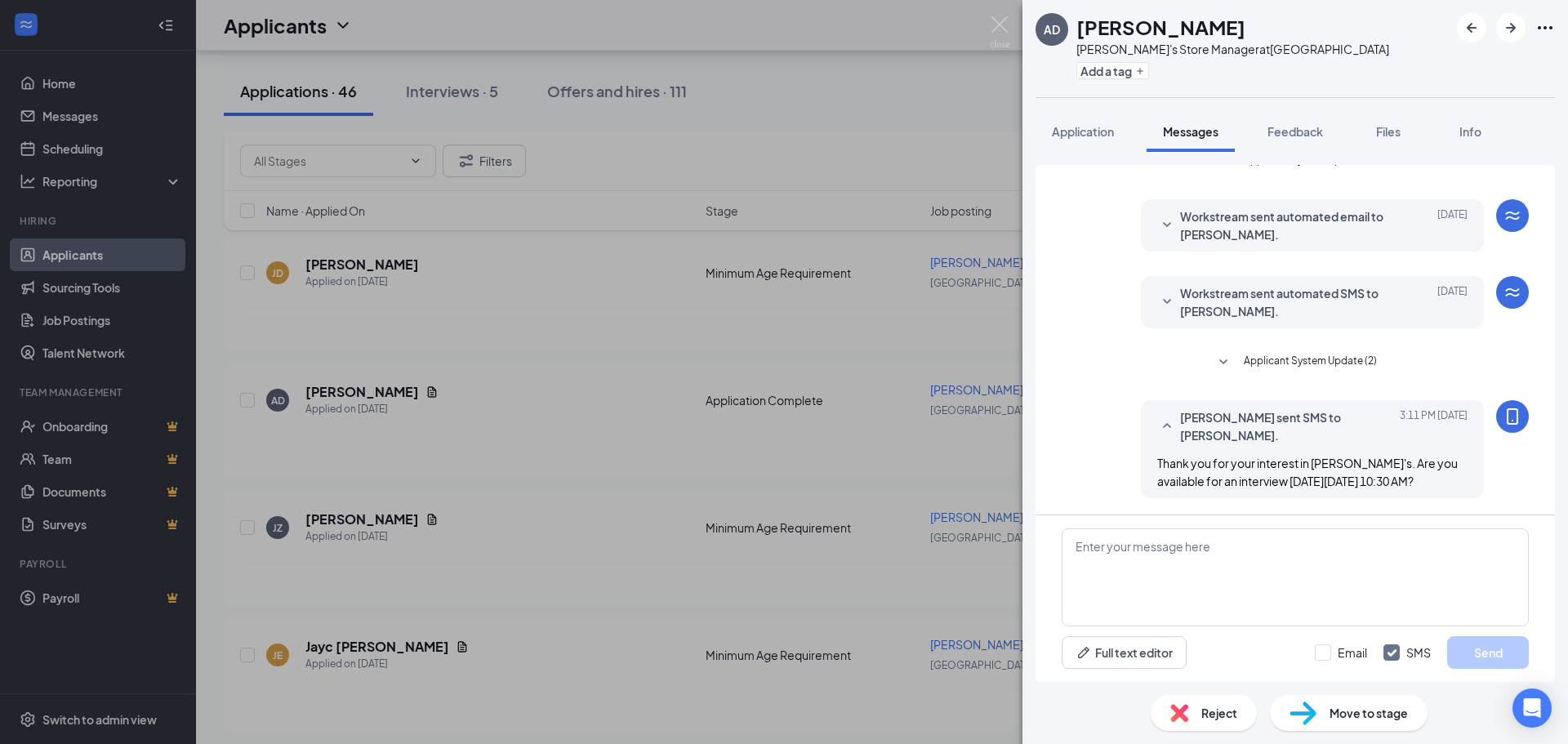
drag, startPoint x: 1406, startPoint y: 464, endPoint x: 1147, endPoint y: 448, distance: 259.5
click at [1157, 456] on span "Thank you for your interest in [PERSON_NAME]'s. Are you available for an interv…" at bounding box center [1307, 473] width 301 height 33
copy span "Thank you for your interest in [PERSON_NAME]'s. Are you available for an interv…"
click at [811, 377] on div "AD [PERSON_NAME] [PERSON_NAME]'s Store Manager at [GEOGRAPHIC_DATA] Add a tag A…" at bounding box center [784, 372] width 1568 height 744
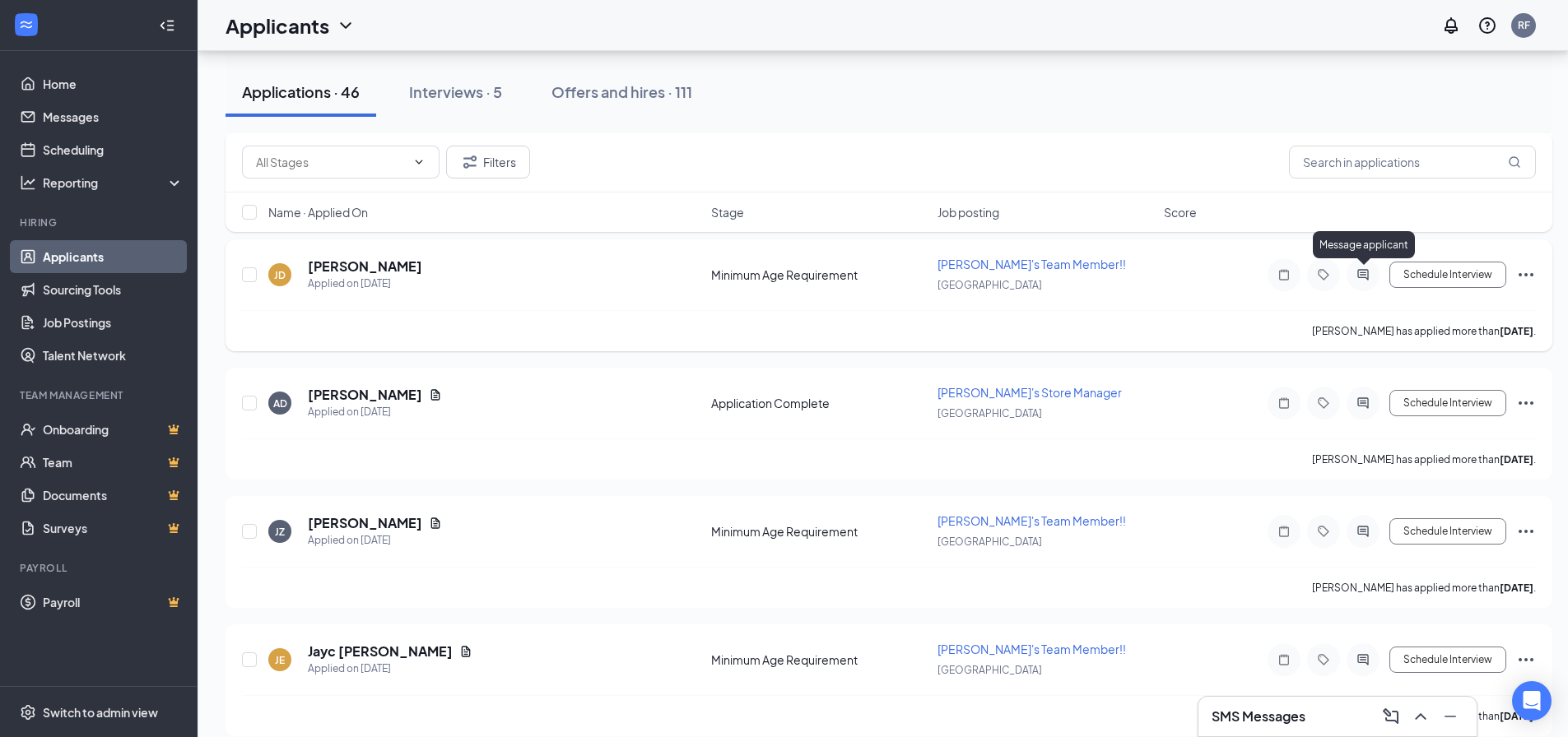
click at [1361, 277] on icon "ActiveChat" at bounding box center [1362, 274] width 11 height 11
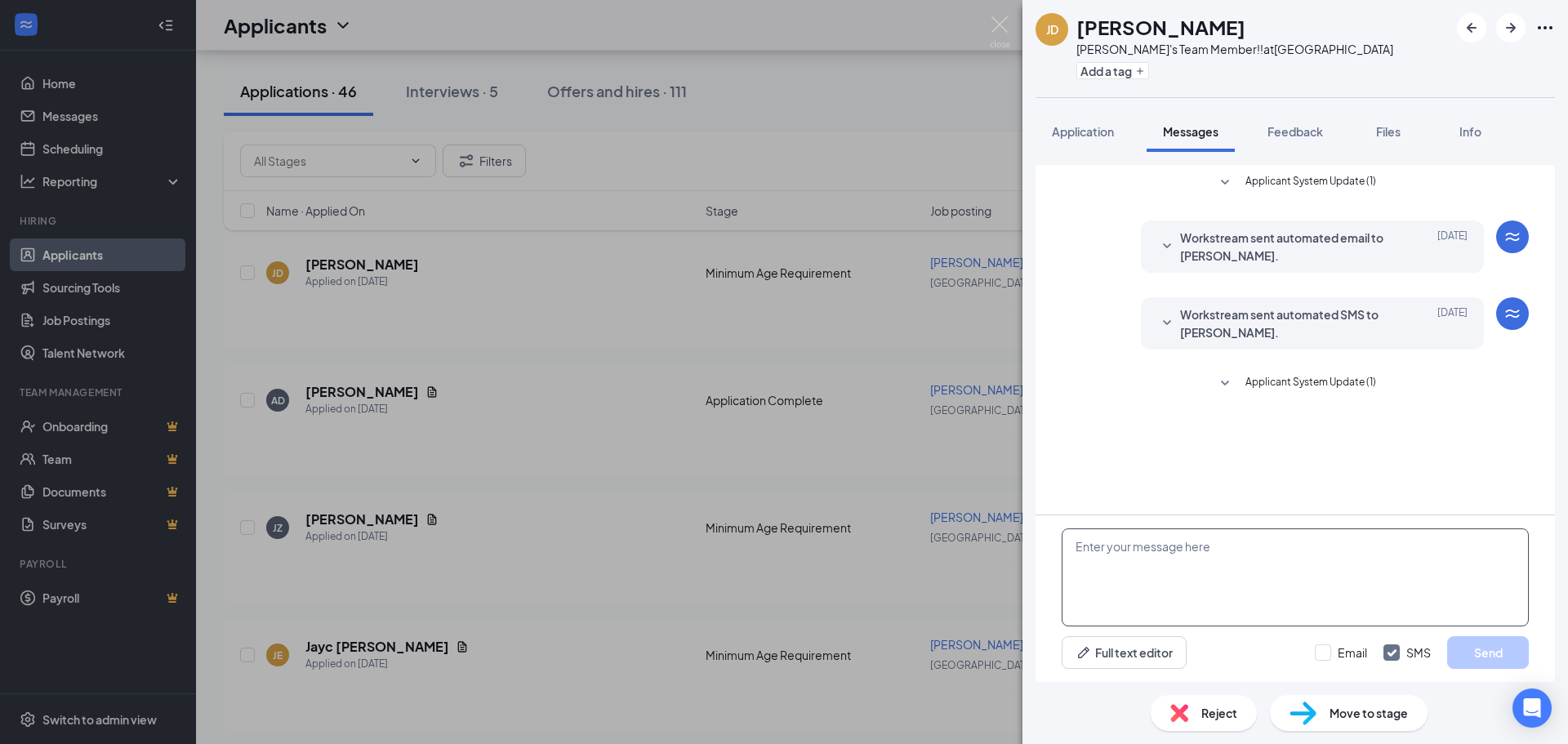
click at [1137, 545] on textarea at bounding box center [1295, 577] width 467 height 98
paste textarea "Thank you for your interest in [PERSON_NAME]'s. Are you available for an interv…"
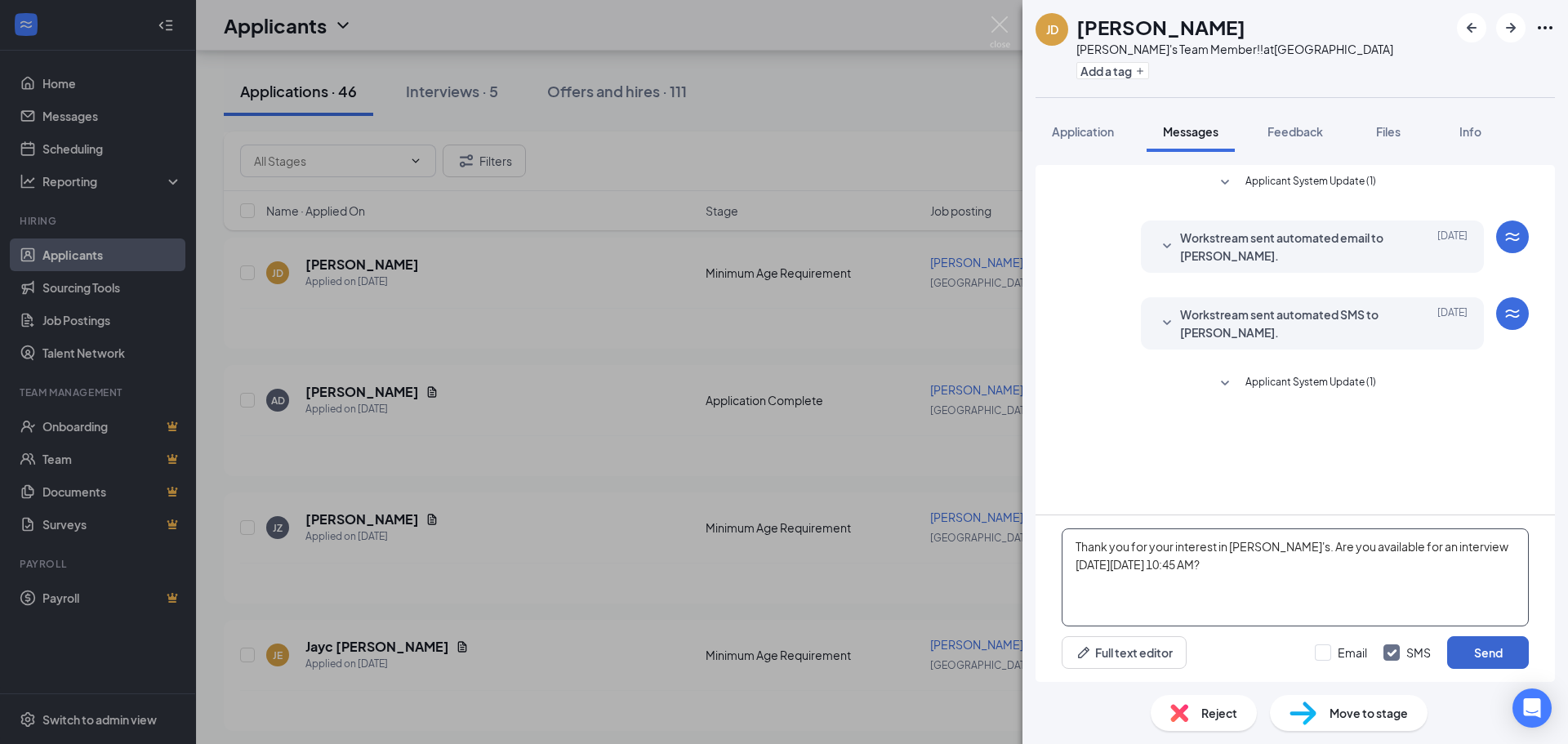
type textarea "Thank you for your interest in [PERSON_NAME]'s. Are you available for an interv…"
click at [1486, 661] on button "Send" at bounding box center [1488, 653] width 82 height 33
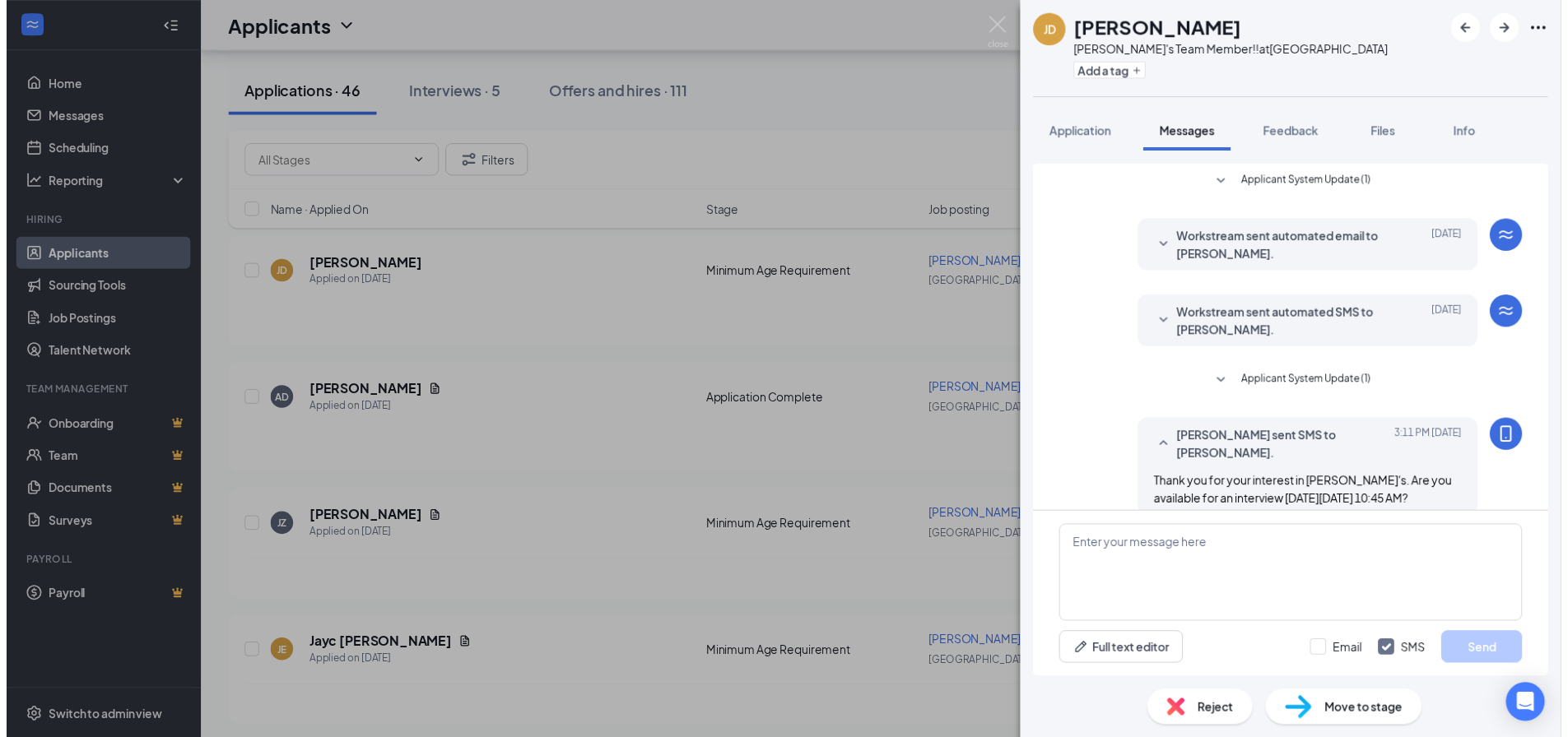
scroll to position [39, 0]
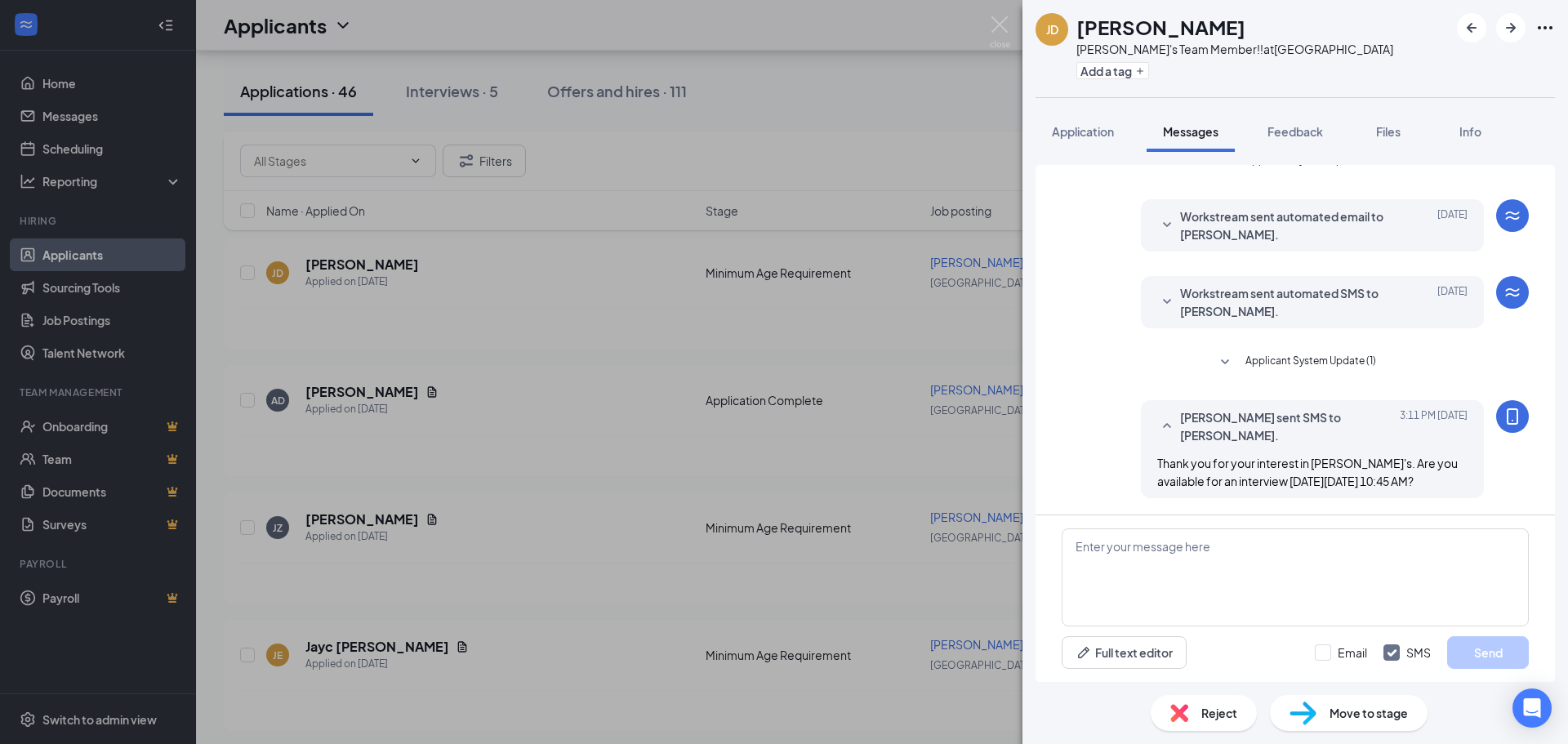
click at [846, 443] on div "[PERSON_NAME] [PERSON_NAME]'s Team Member!! at [GEOGRAPHIC_DATA] Add a tag Appl…" at bounding box center [784, 372] width 1568 height 744
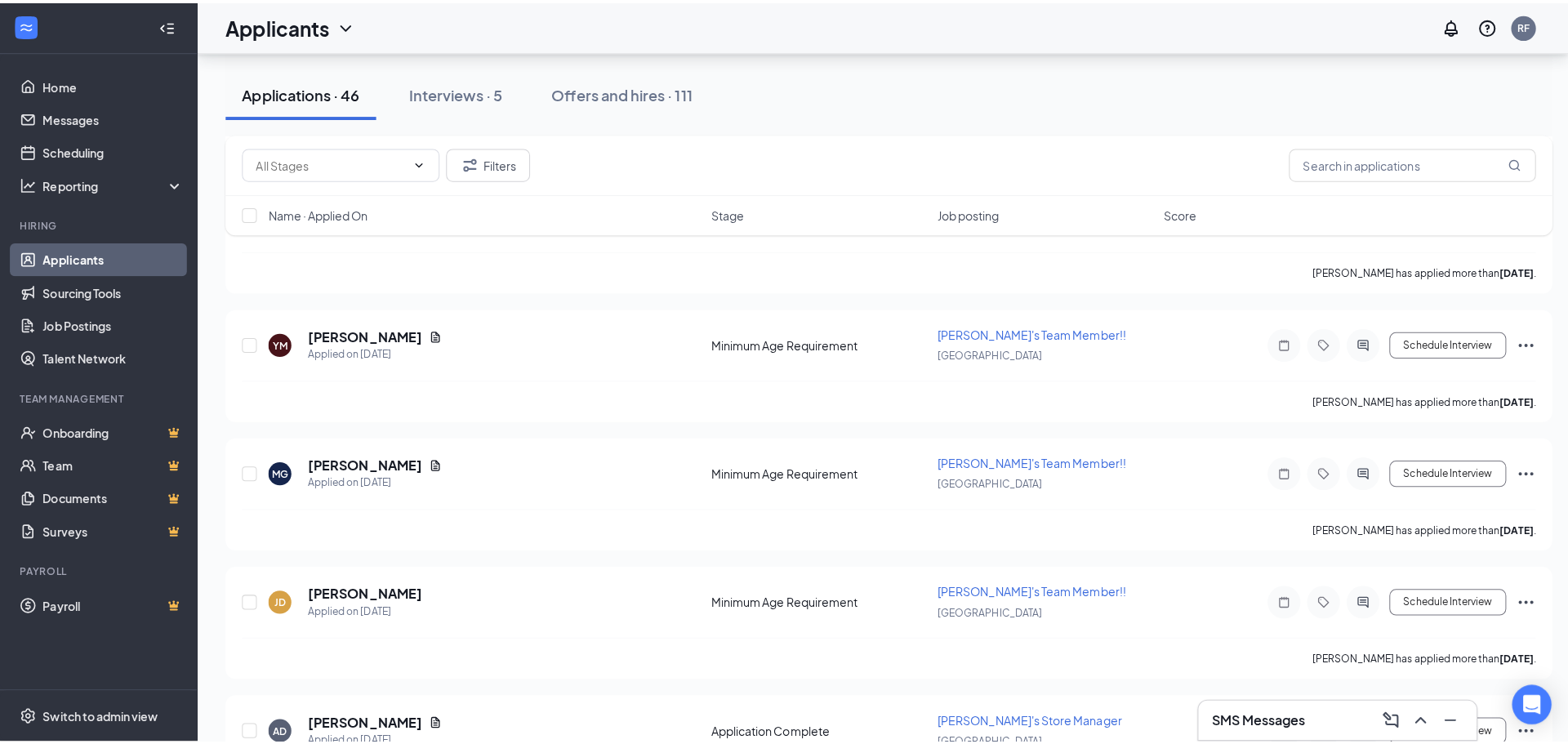
scroll to position [899, 0]
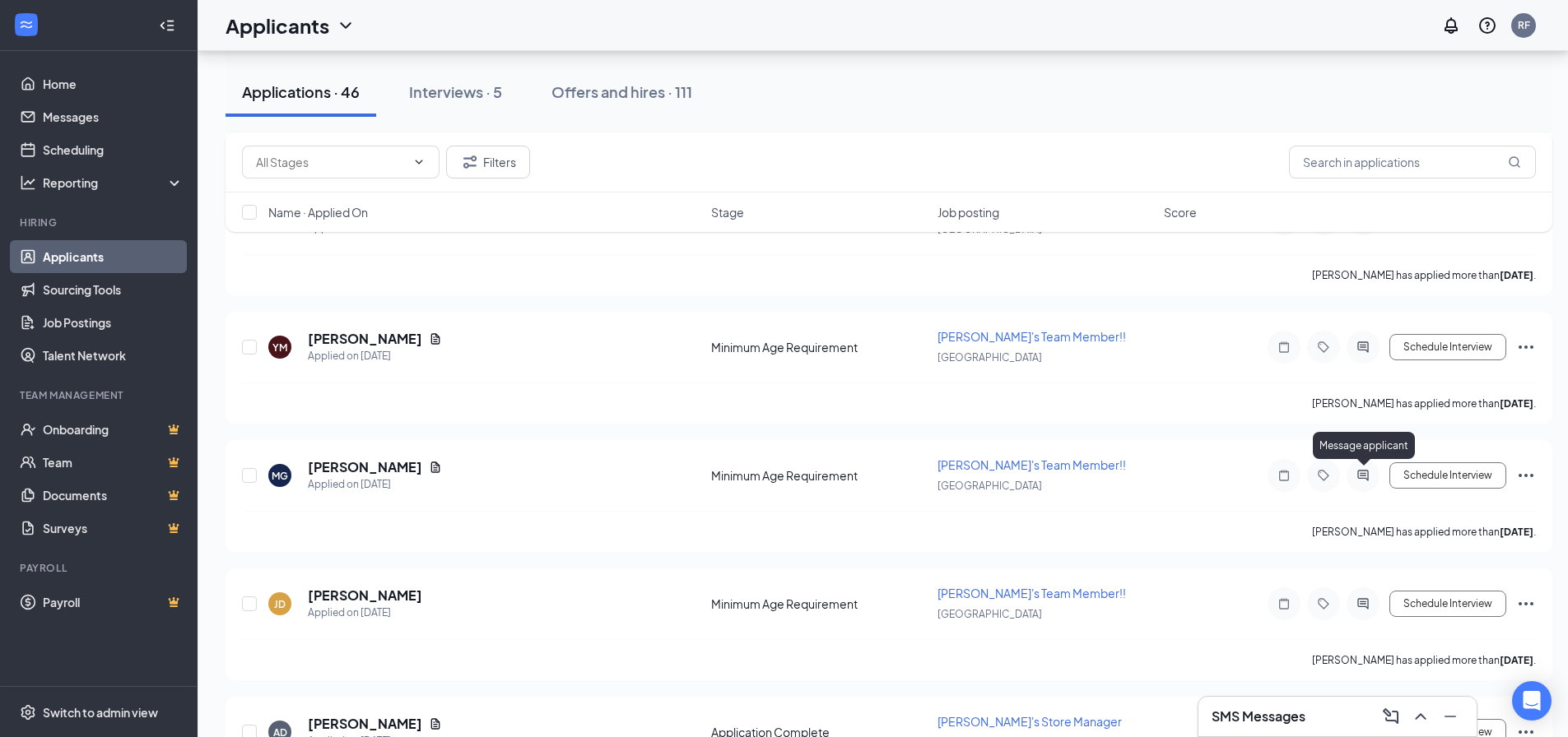
click at [1363, 464] on div "Message applicant" at bounding box center [1363, 449] width 102 height 34
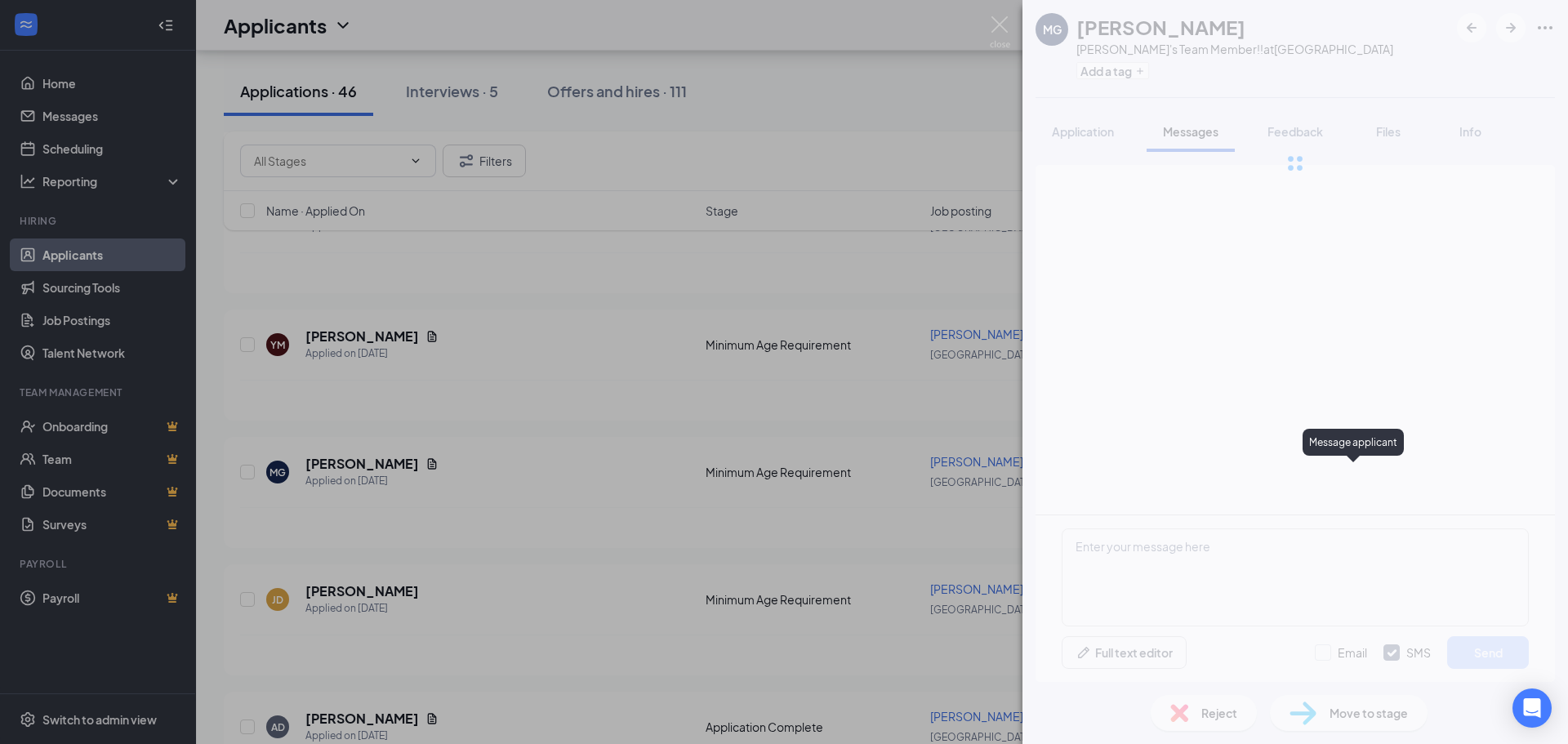
click at [1355, 474] on div "MG [PERSON_NAME] [PERSON_NAME]'s Team Member!! at [GEOGRAPHIC_DATA] Add a tag A…" at bounding box center [784, 372] width 1568 height 744
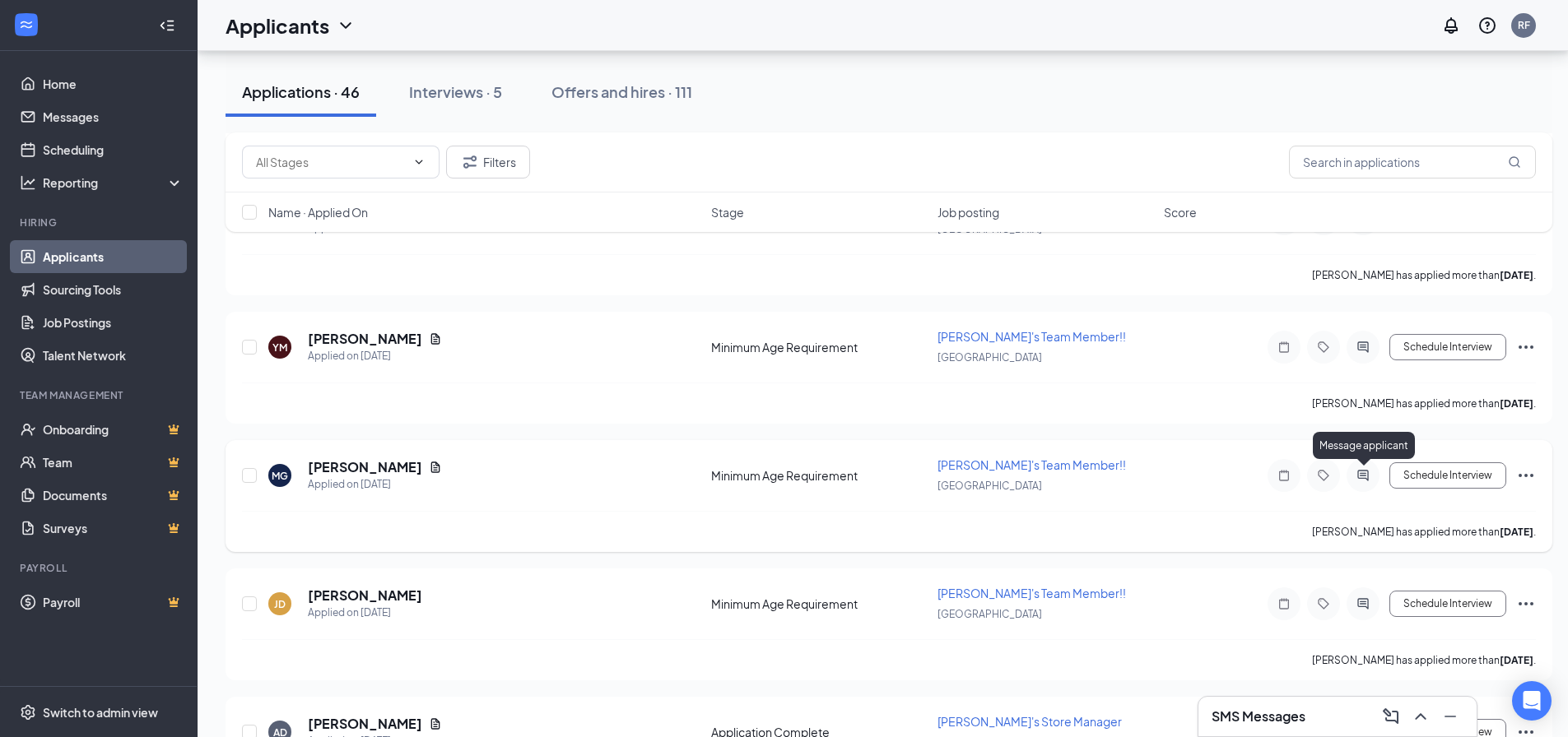
click at [1361, 475] on icon "ActiveChat" at bounding box center [1362, 475] width 11 height 11
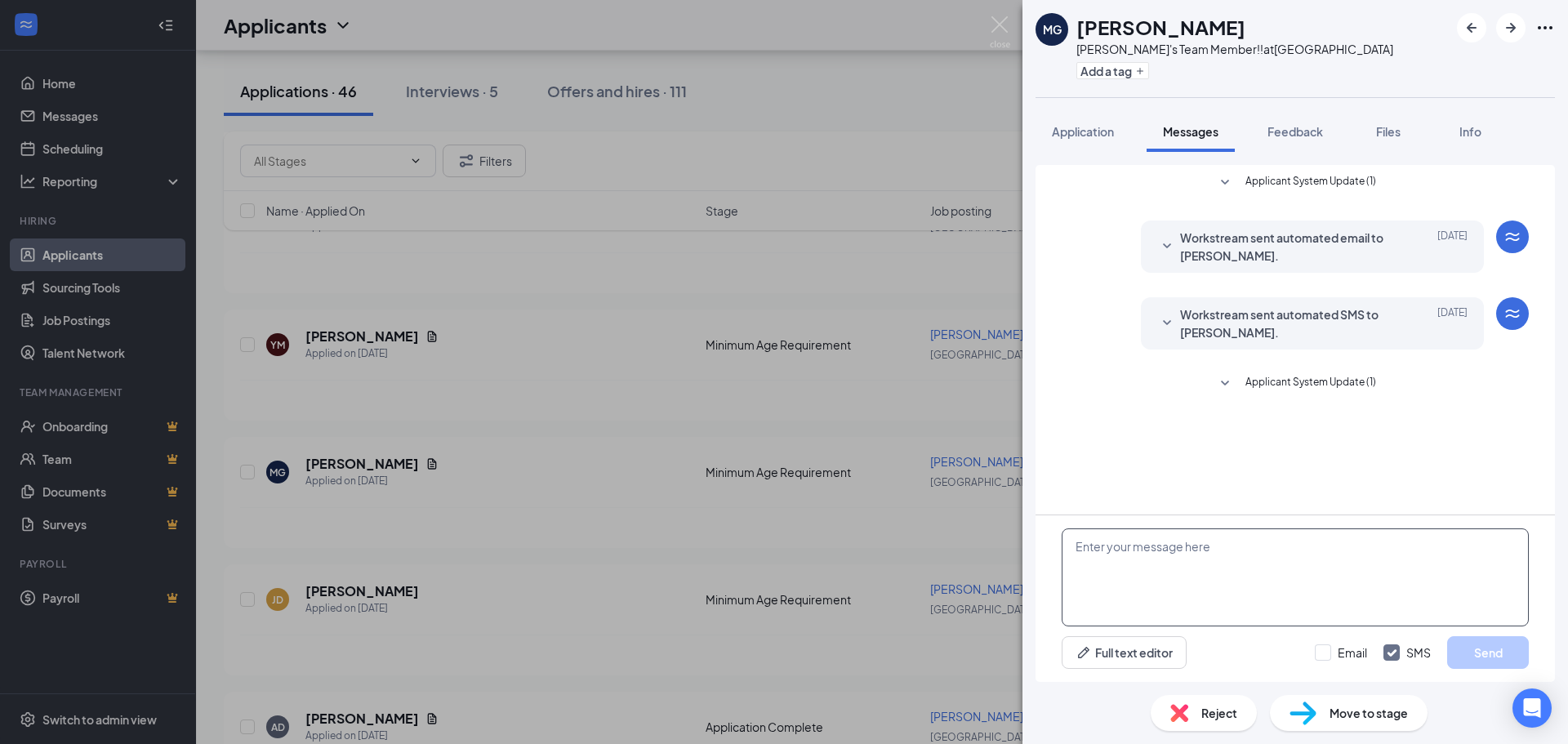
click at [1199, 544] on textarea at bounding box center [1295, 577] width 467 height 98
paste textarea "Thank you for your interest in [PERSON_NAME]'s. Are you available for an interv…"
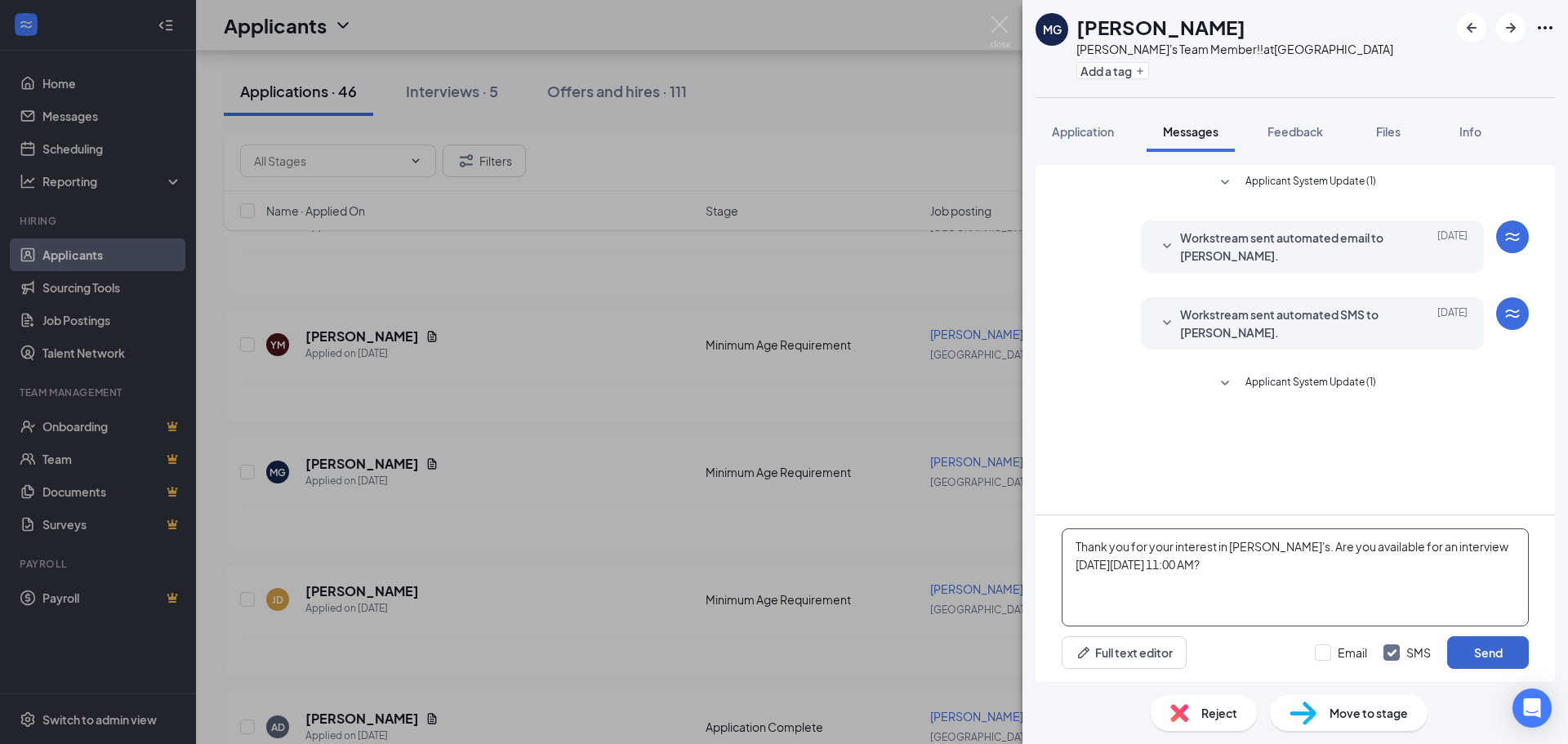
type textarea "Thank you for your interest in [PERSON_NAME]'s. Are you available for an interv…"
click at [1497, 654] on button "Send" at bounding box center [1488, 653] width 82 height 33
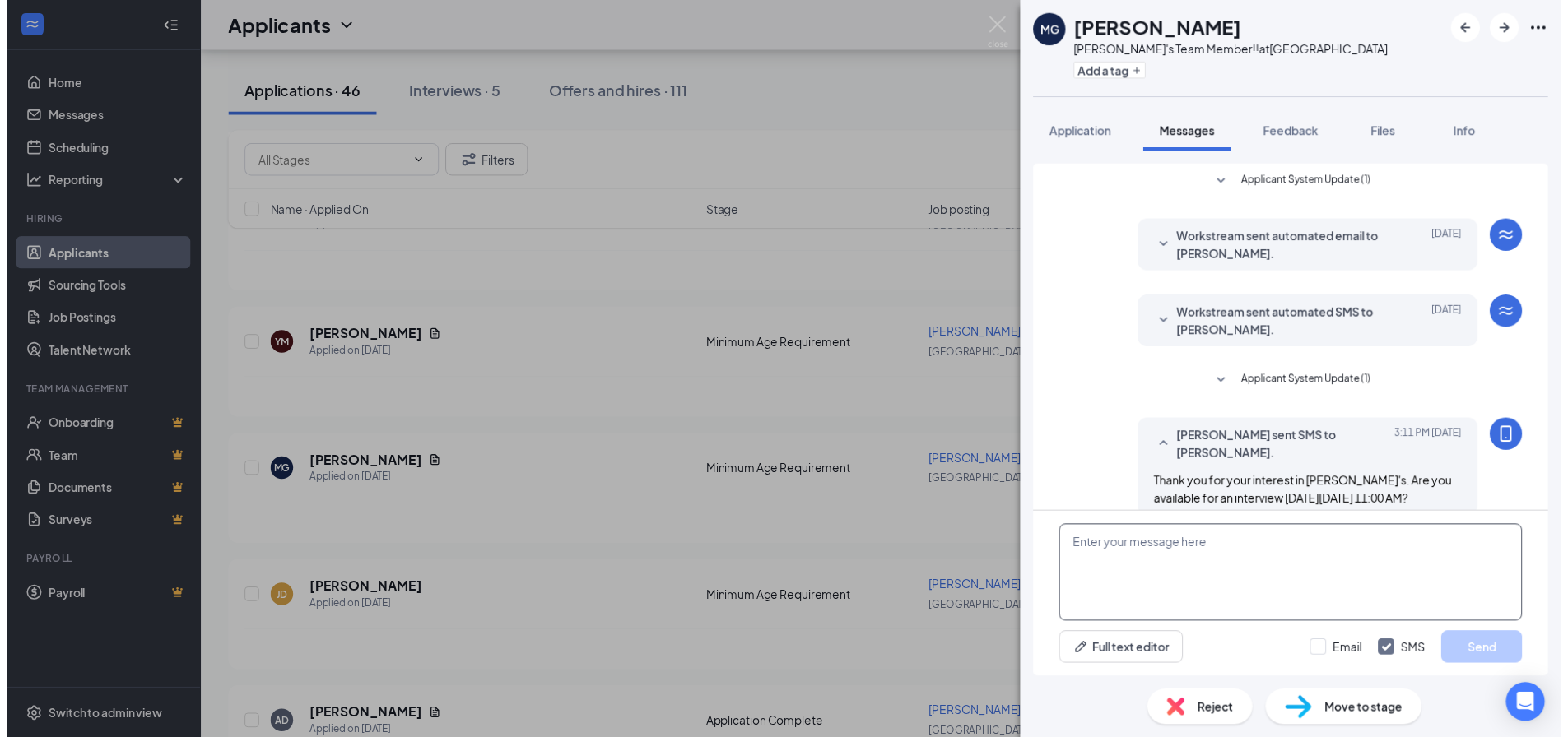
scroll to position [39, 0]
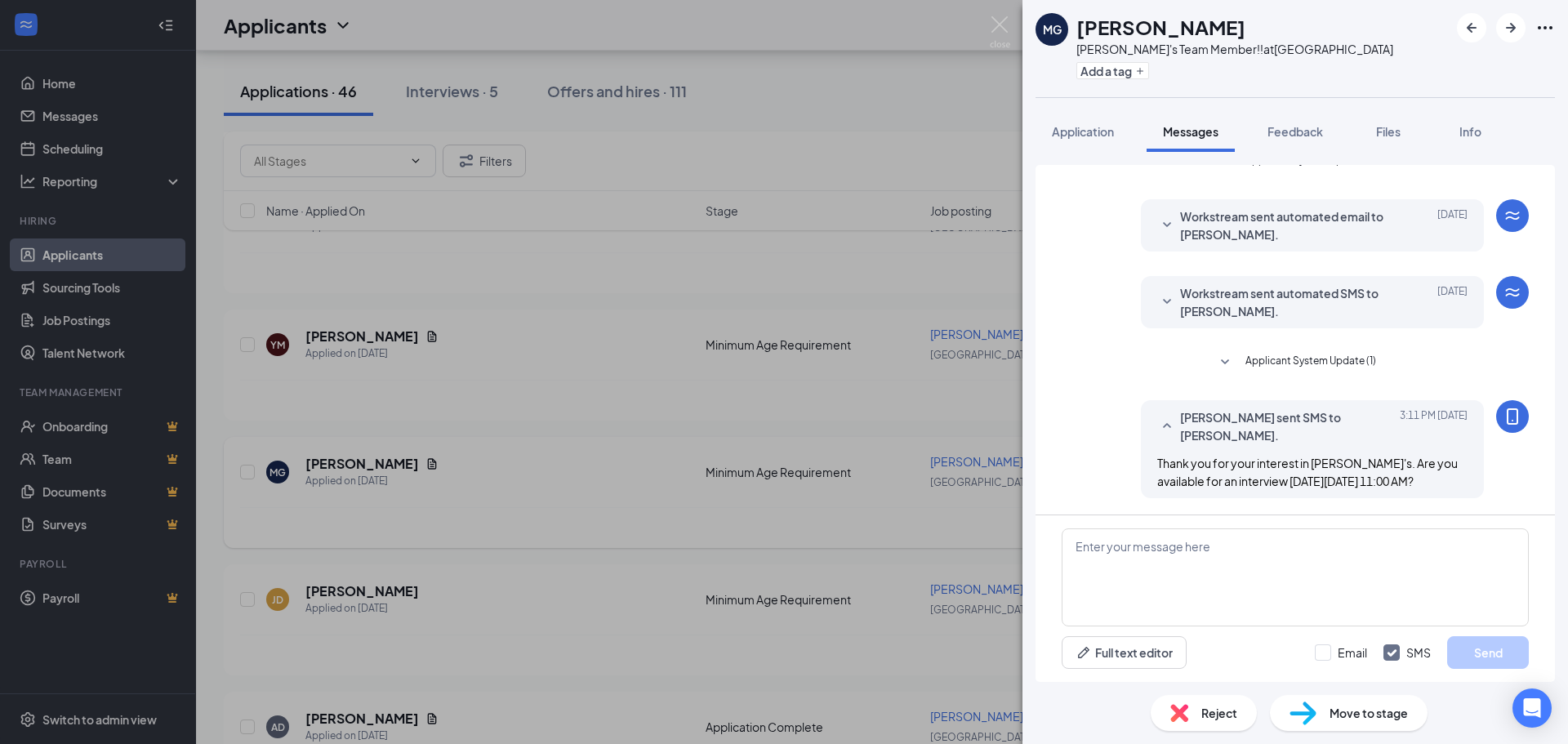
click at [754, 485] on div "MG [PERSON_NAME] [PERSON_NAME]'s Team Member!! at [GEOGRAPHIC_DATA] Add a tag A…" at bounding box center [784, 372] width 1568 height 744
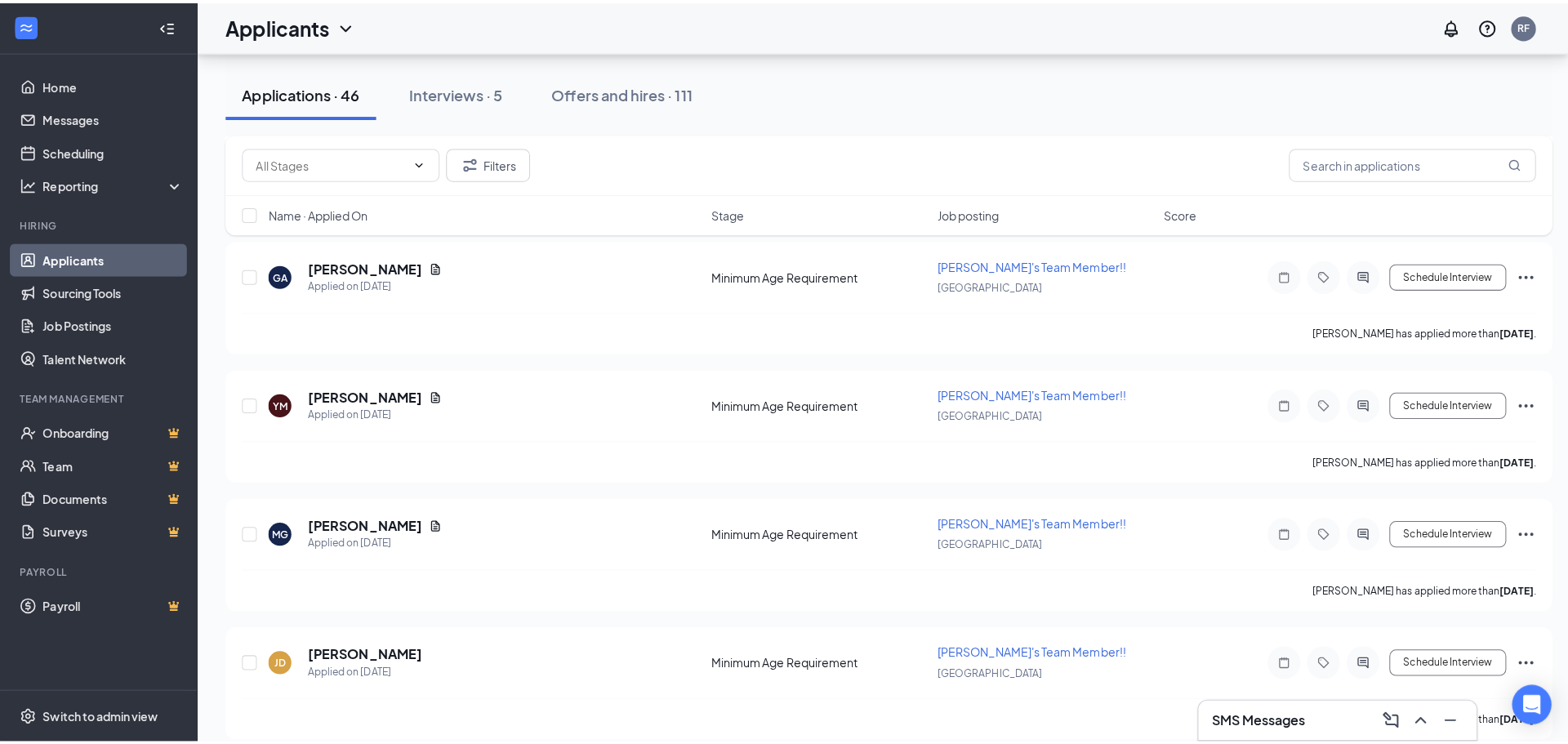
scroll to position [817, 0]
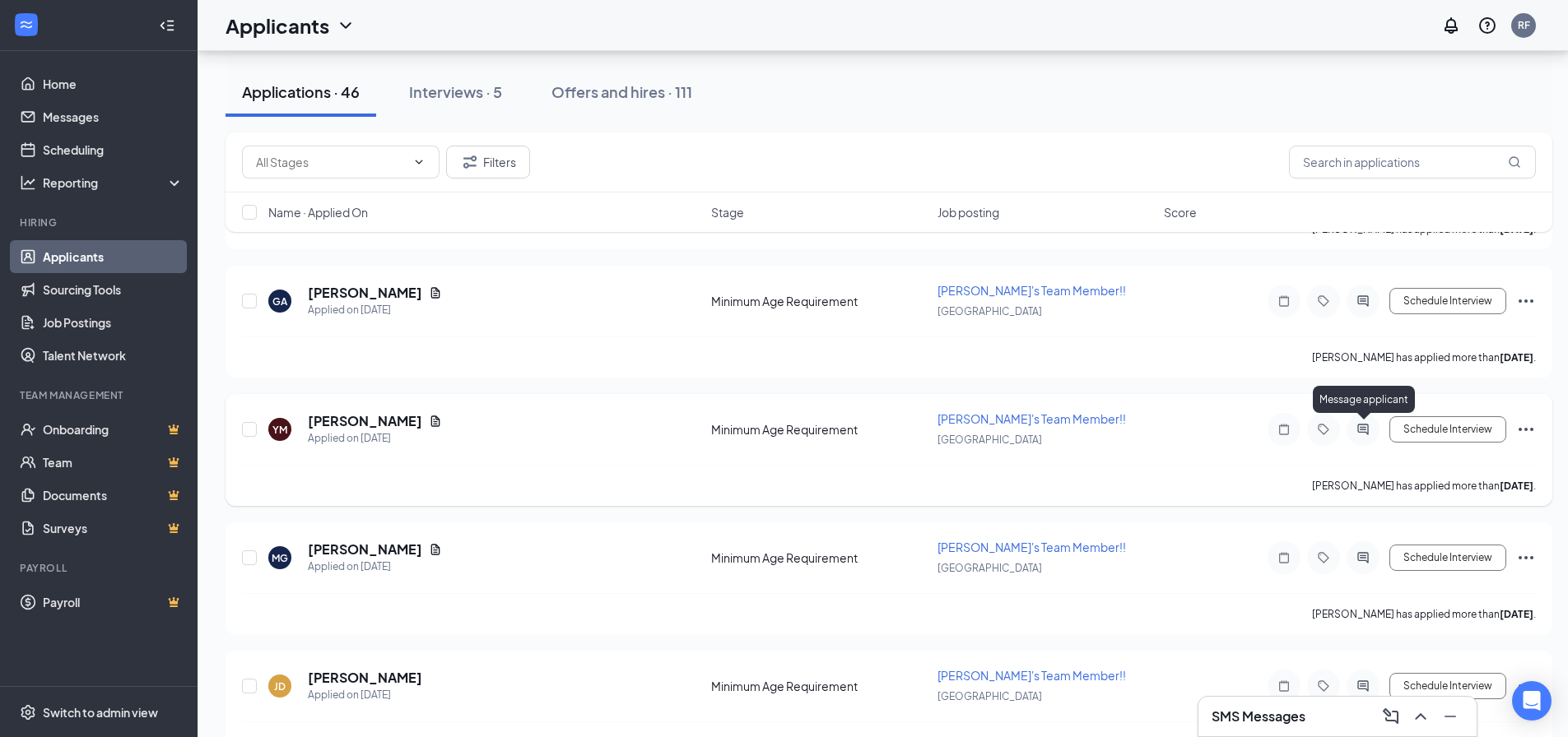
click at [1361, 432] on icon "ActiveChat" at bounding box center [1362, 429] width 11 height 11
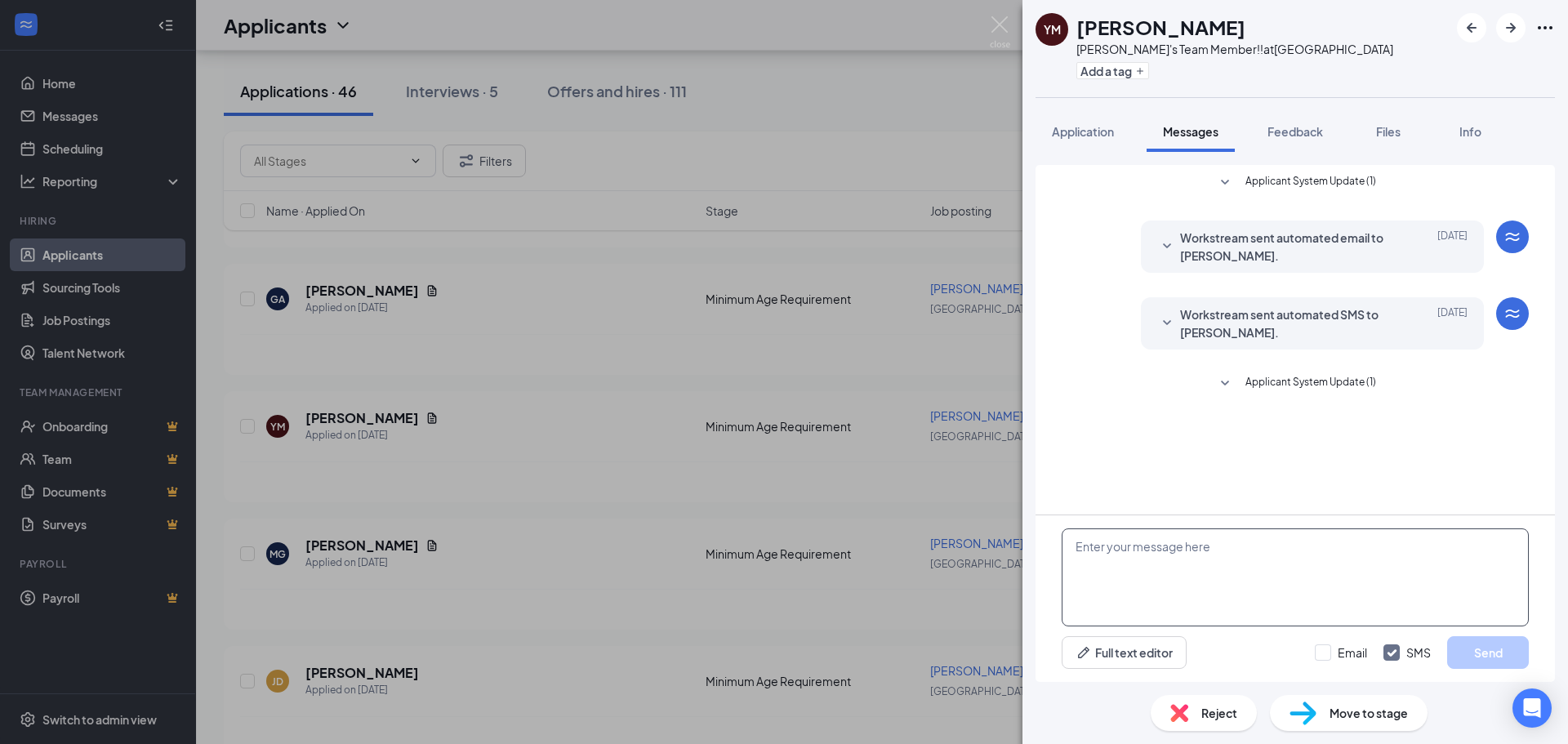
click at [1145, 581] on textarea at bounding box center [1295, 577] width 467 height 98
paste textarea "Thank you for your interest in [PERSON_NAME]'s. Are you available for an interv…"
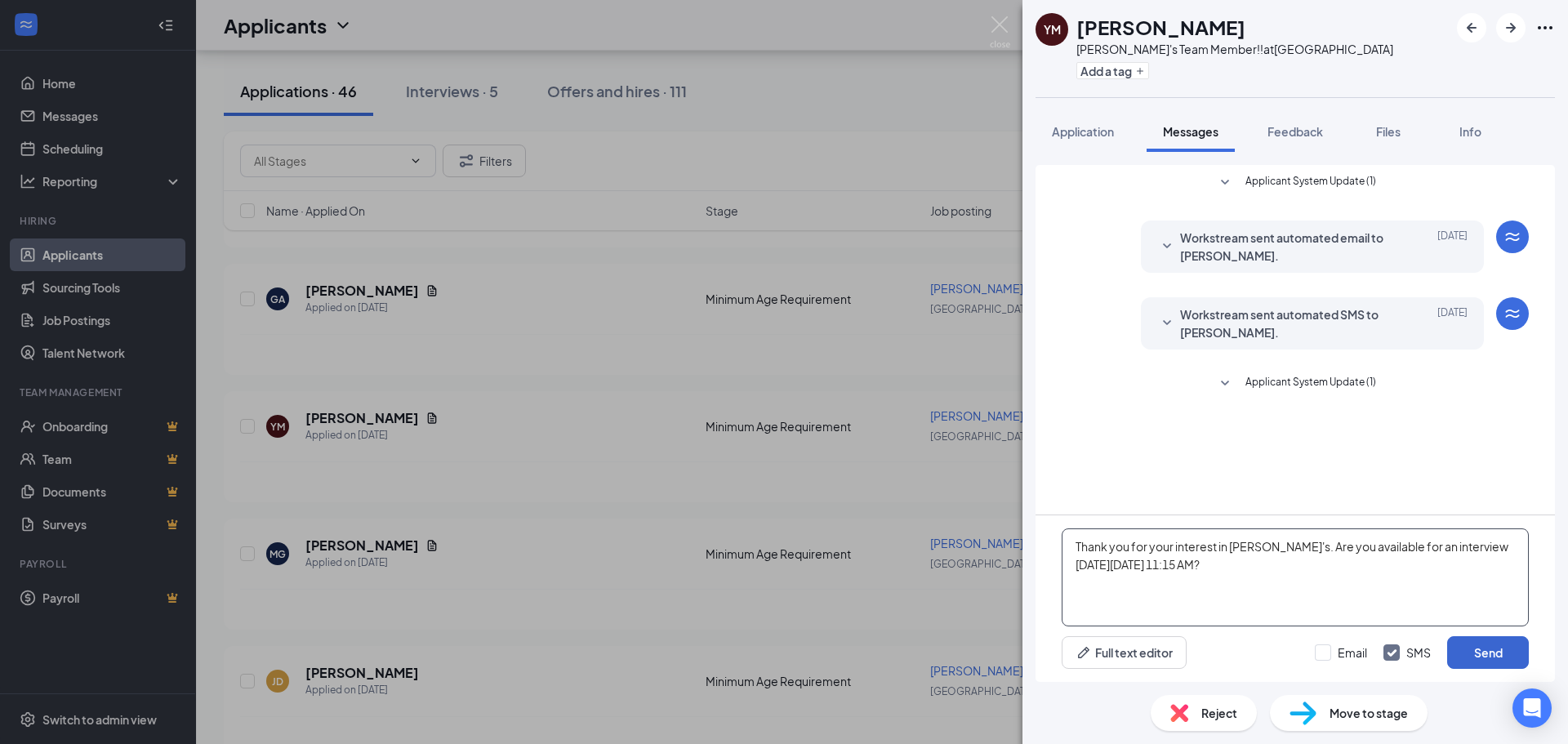
type textarea "Thank you for your interest in [PERSON_NAME]'s. Are you available for an interv…"
click at [1490, 661] on button "Send" at bounding box center [1488, 653] width 82 height 33
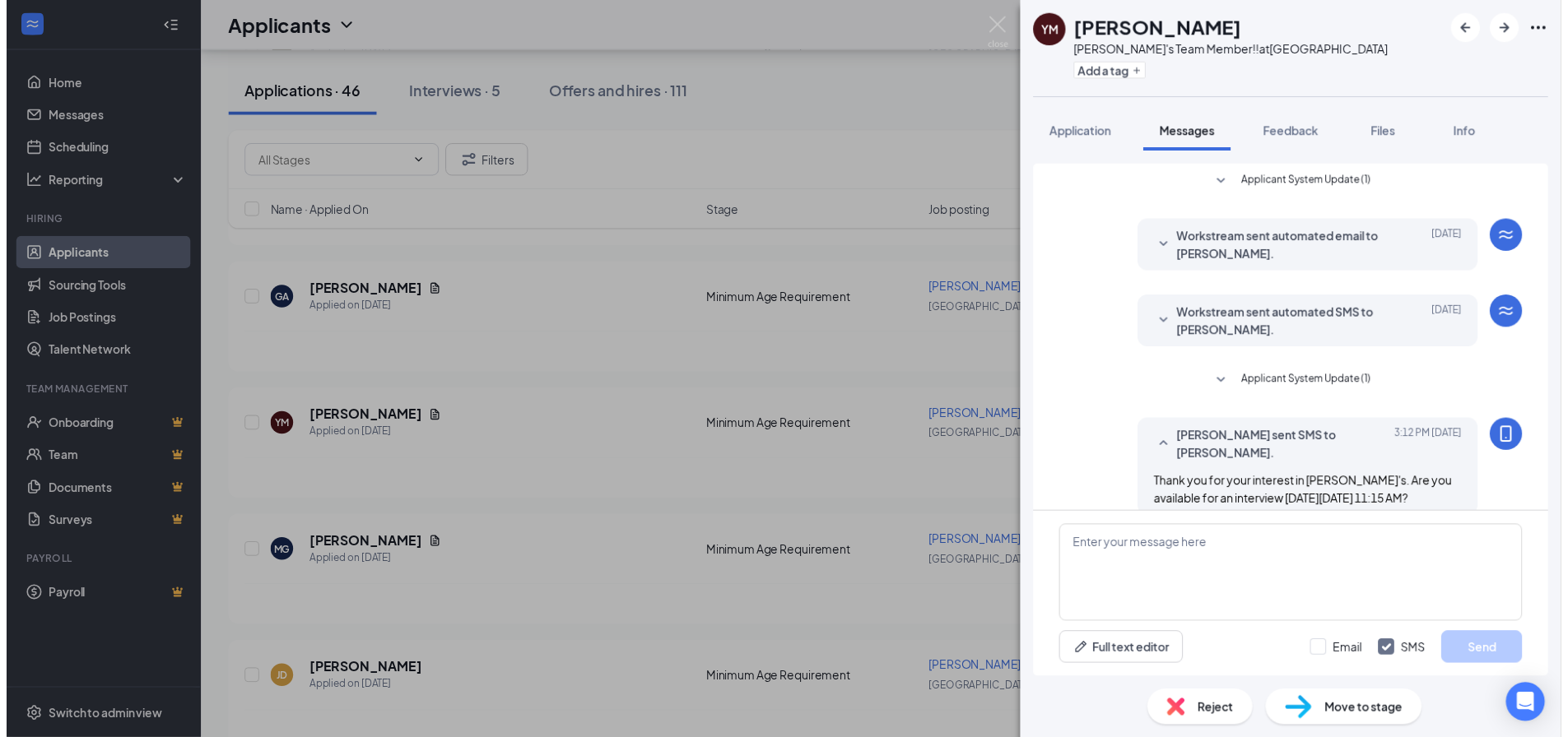
scroll to position [39, 0]
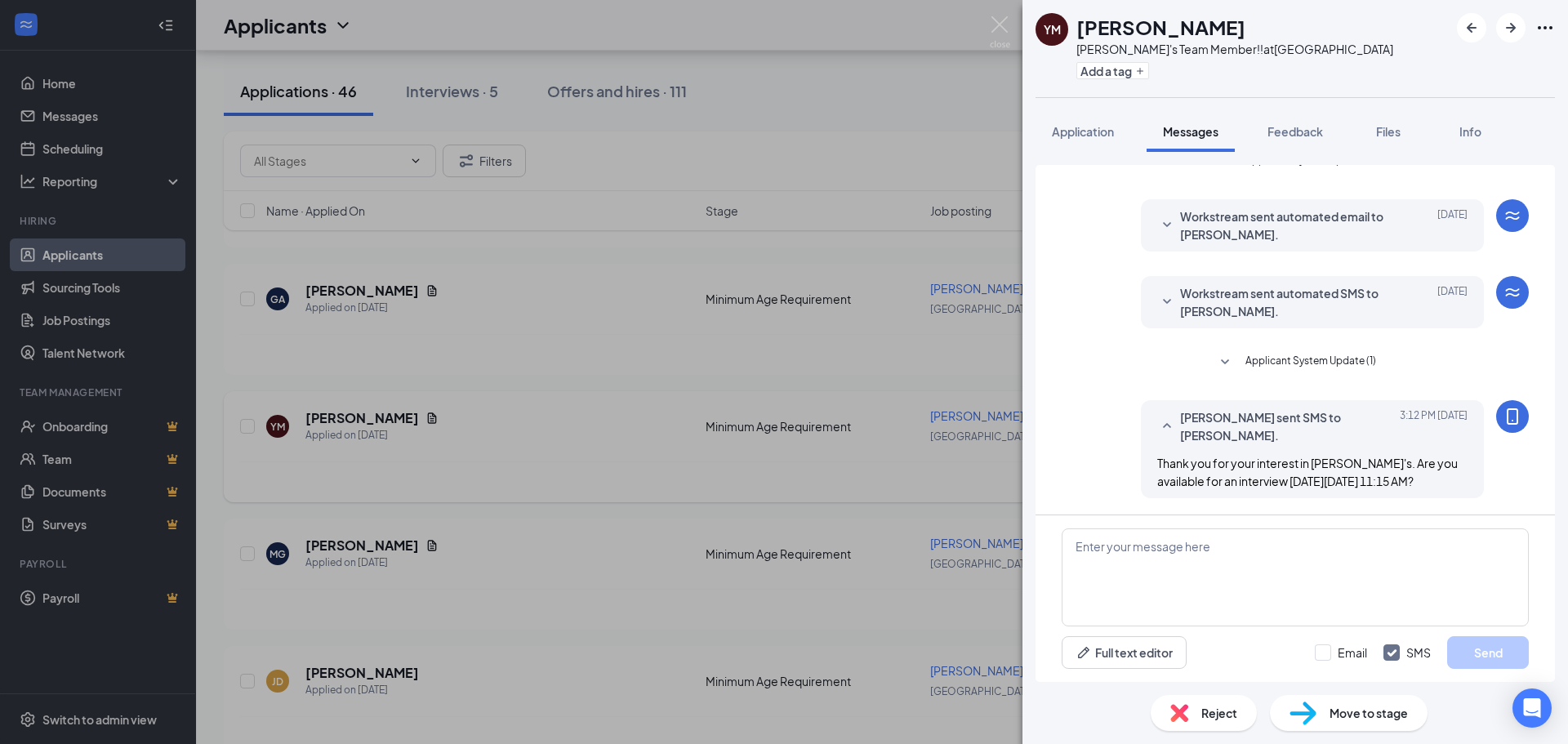
drag, startPoint x: 820, startPoint y: 389, endPoint x: 837, endPoint y: 395, distance: 18.0
click at [821, 389] on div "YM [PERSON_NAME] [PERSON_NAME]'s Team Member!! at [GEOGRAPHIC_DATA] Add a tag A…" at bounding box center [784, 372] width 1568 height 744
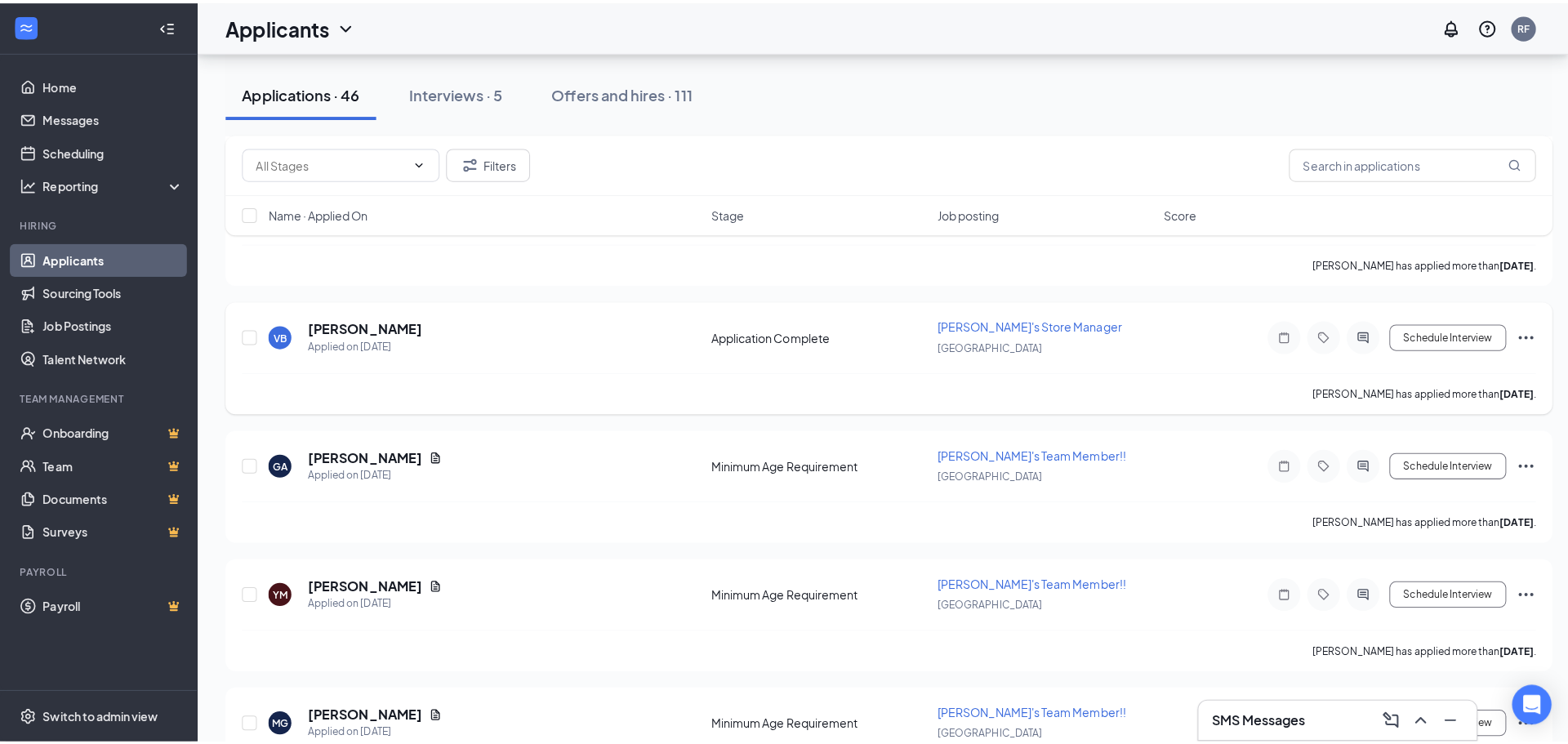
scroll to position [654, 0]
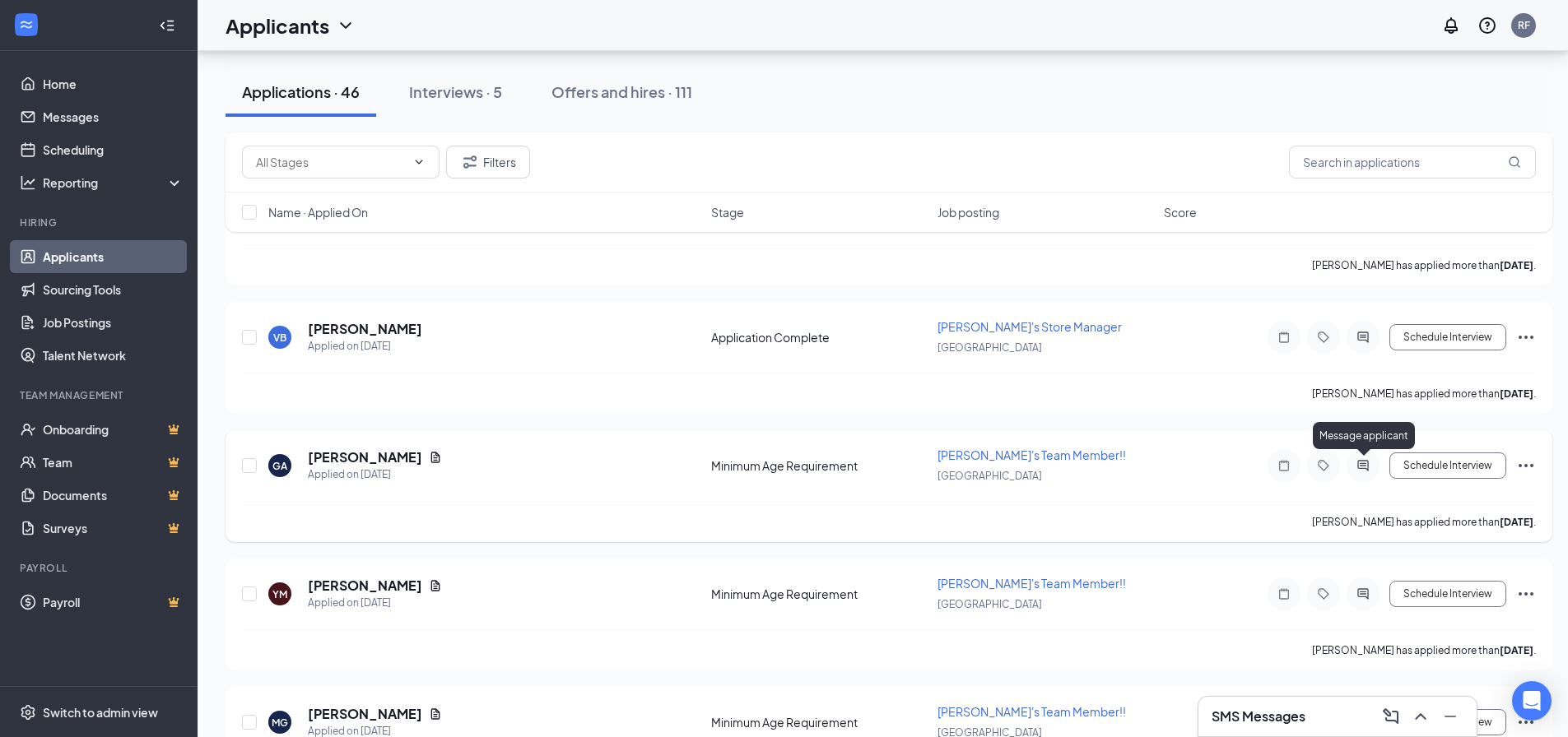
click at [1361, 464] on icon "ActiveChat" at bounding box center [1362, 465] width 11 height 11
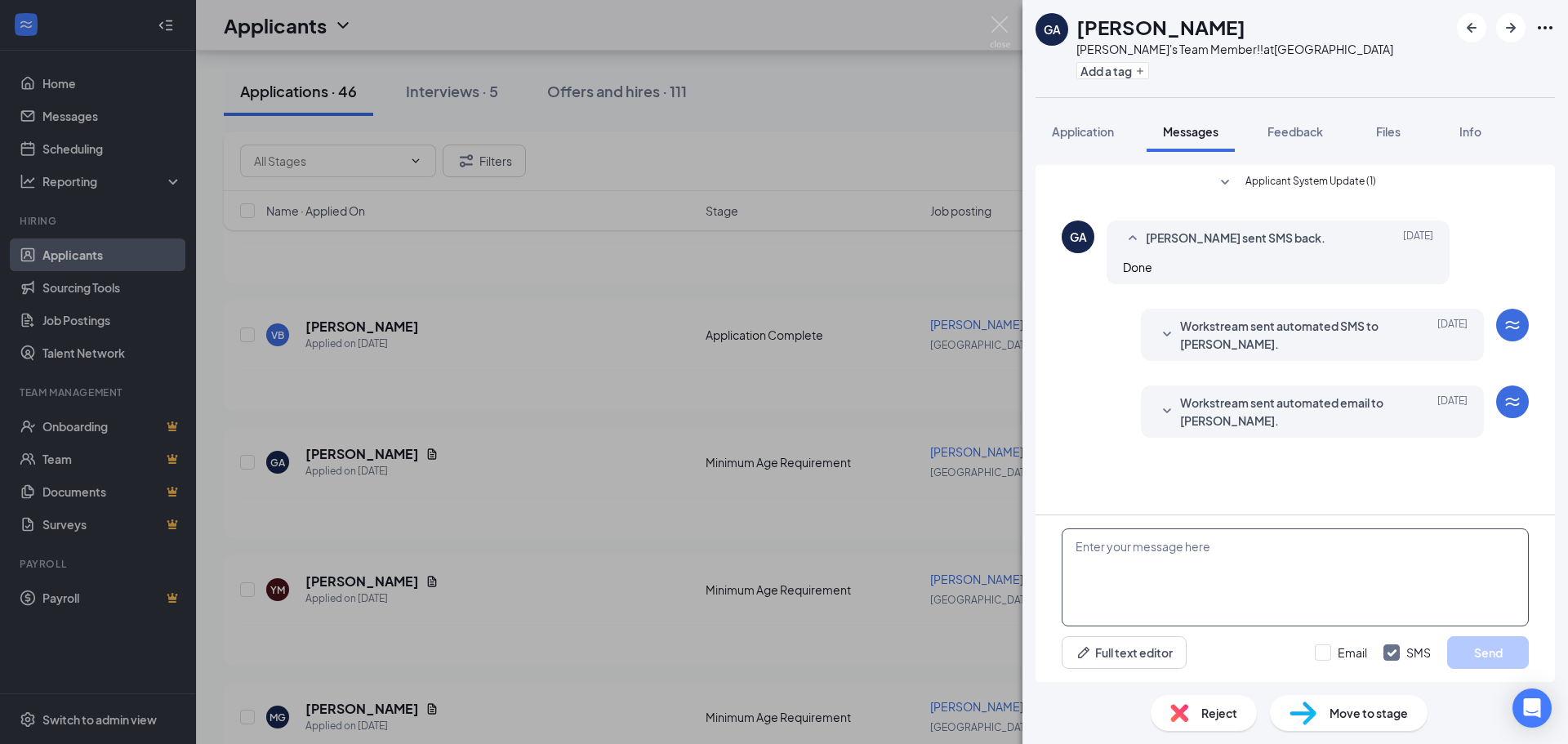
click at [1241, 566] on textarea at bounding box center [1295, 577] width 467 height 98
paste textarea "Thank you for your interest in [PERSON_NAME]'s. Are you available for an interv…"
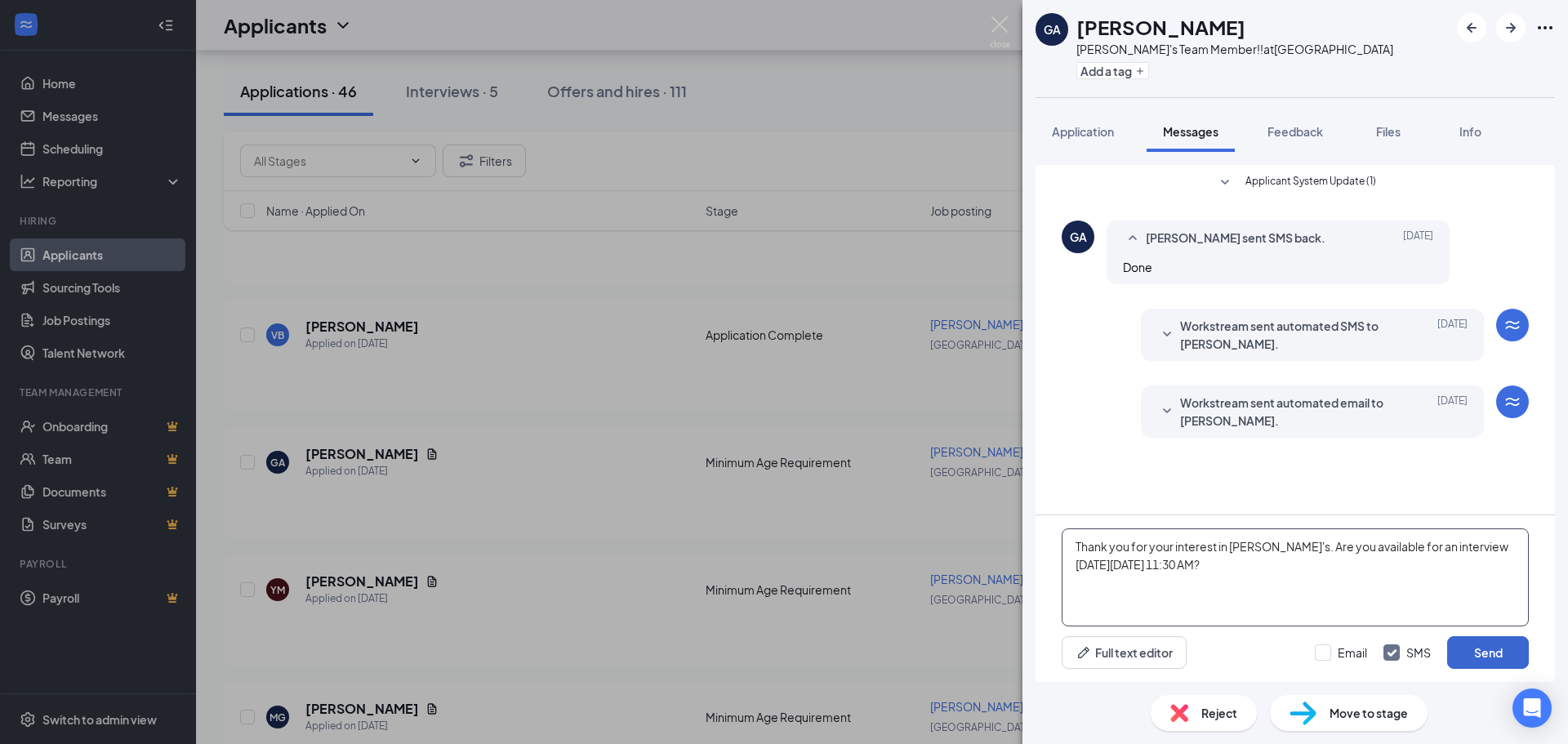
type textarea "Thank you for your interest in [PERSON_NAME]'s. Are you available for an interv…"
click at [1491, 654] on button "Send" at bounding box center [1488, 653] width 82 height 33
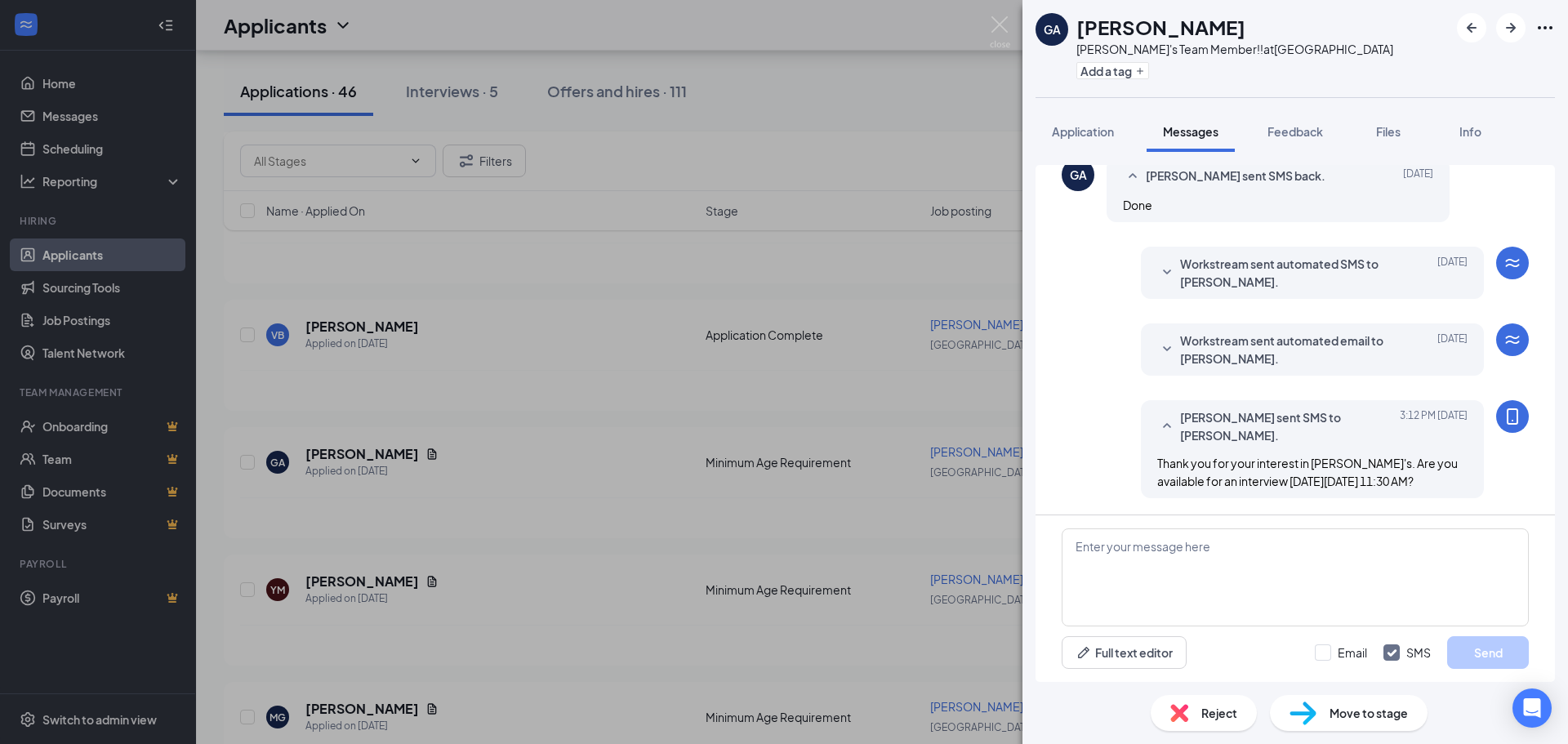
scroll to position [80, 0]
click at [866, 378] on div "GA [PERSON_NAME] [PERSON_NAME]'s Team Member!! at [GEOGRAPHIC_DATA] Add a tag A…" at bounding box center [784, 372] width 1568 height 744
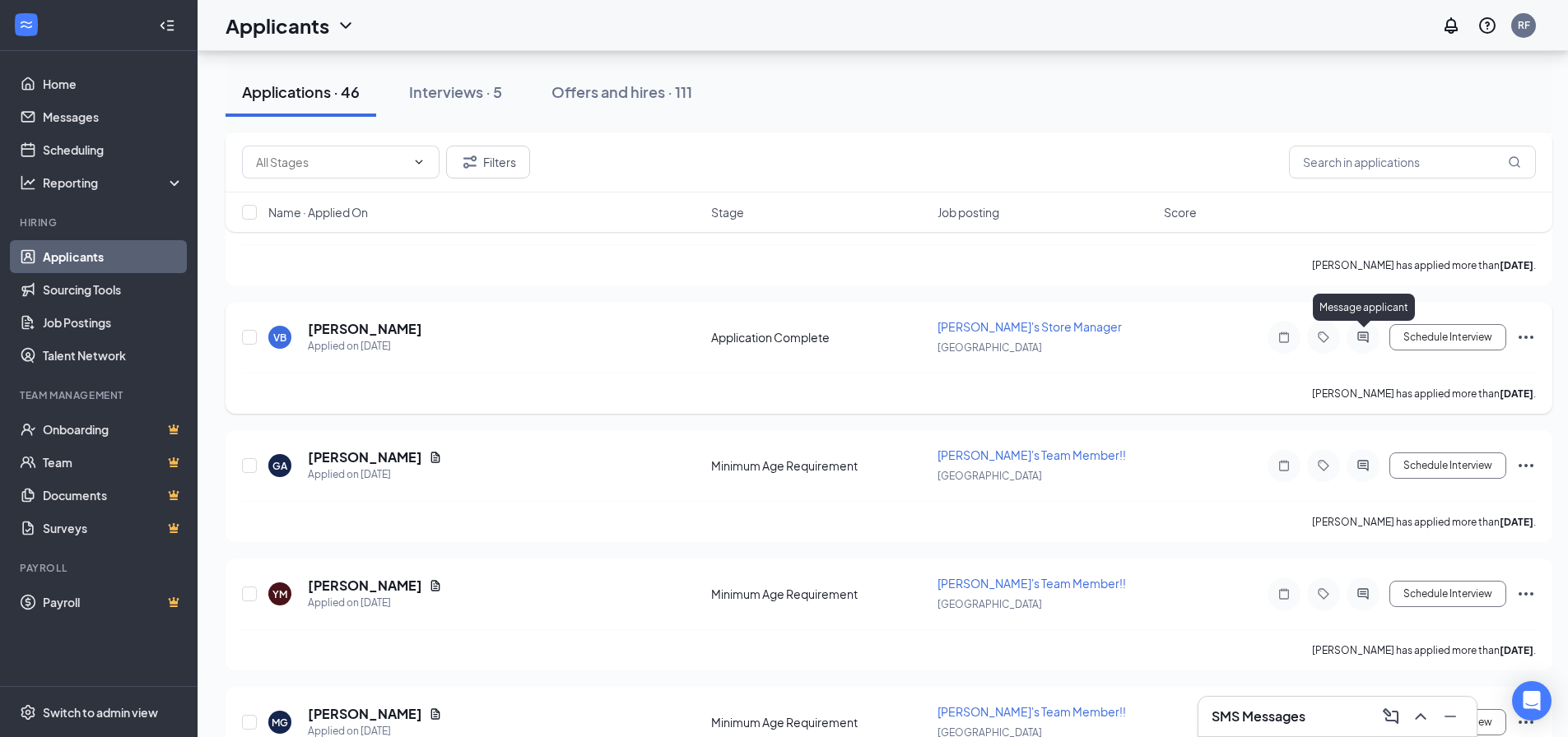
click at [1362, 337] on icon "ActiveChat" at bounding box center [1362, 337] width 20 height 13
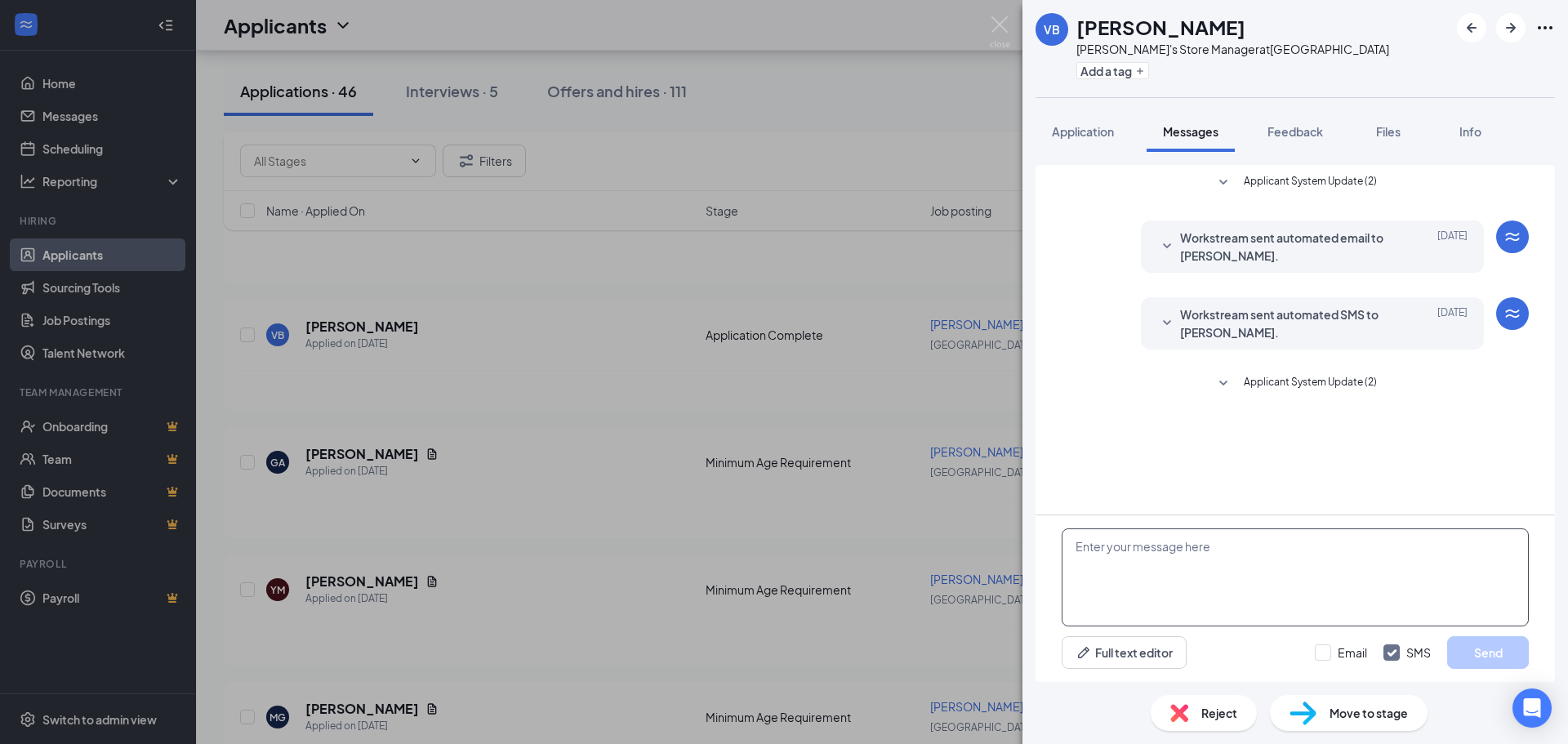
click at [1166, 548] on textarea at bounding box center [1295, 577] width 467 height 98
paste textarea "Thank you for your interest in [PERSON_NAME]'s. Are you available for an interv…"
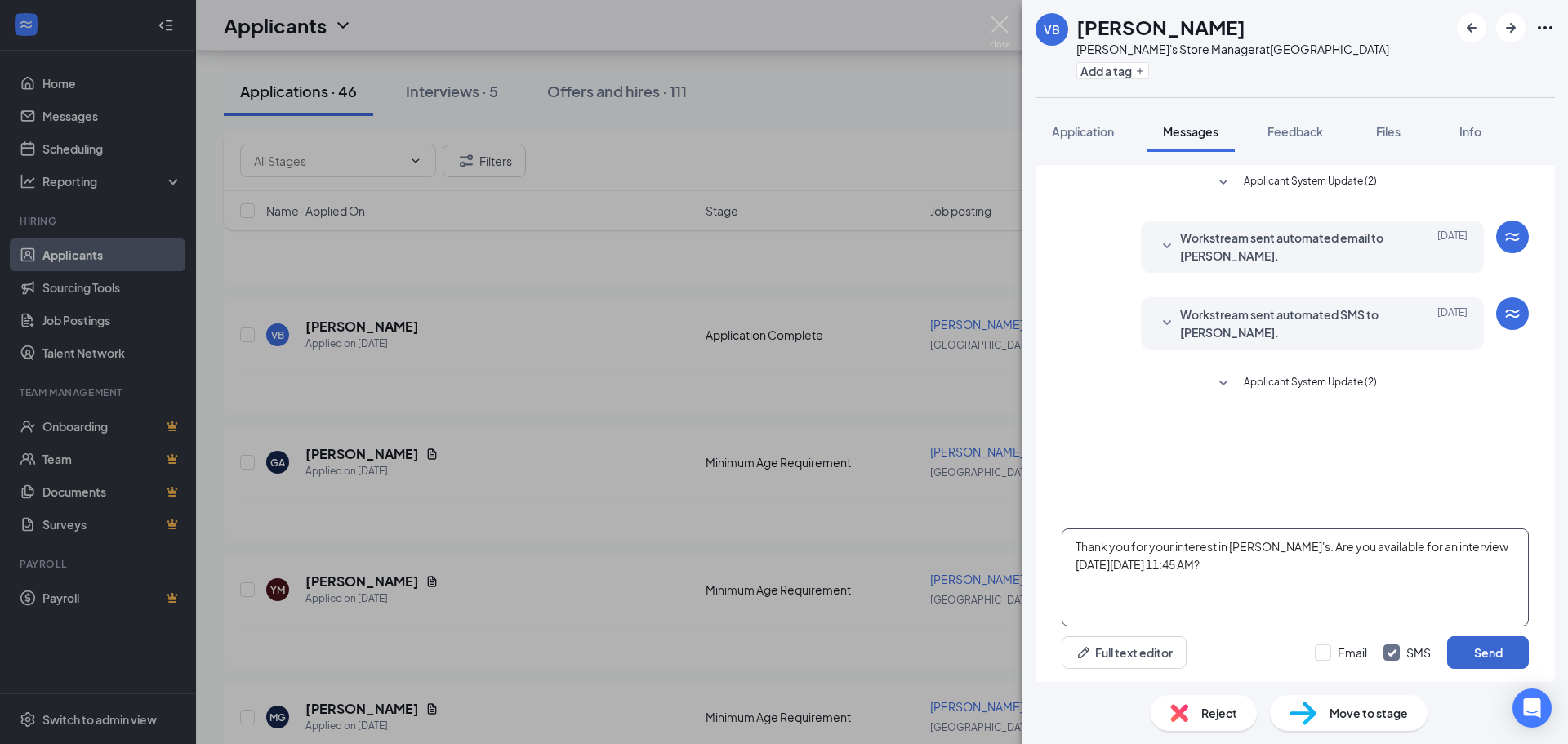
type textarea "Thank you for your interest in [PERSON_NAME]'s. Are you available for an interv…"
click at [1486, 648] on button "Send" at bounding box center [1488, 653] width 82 height 33
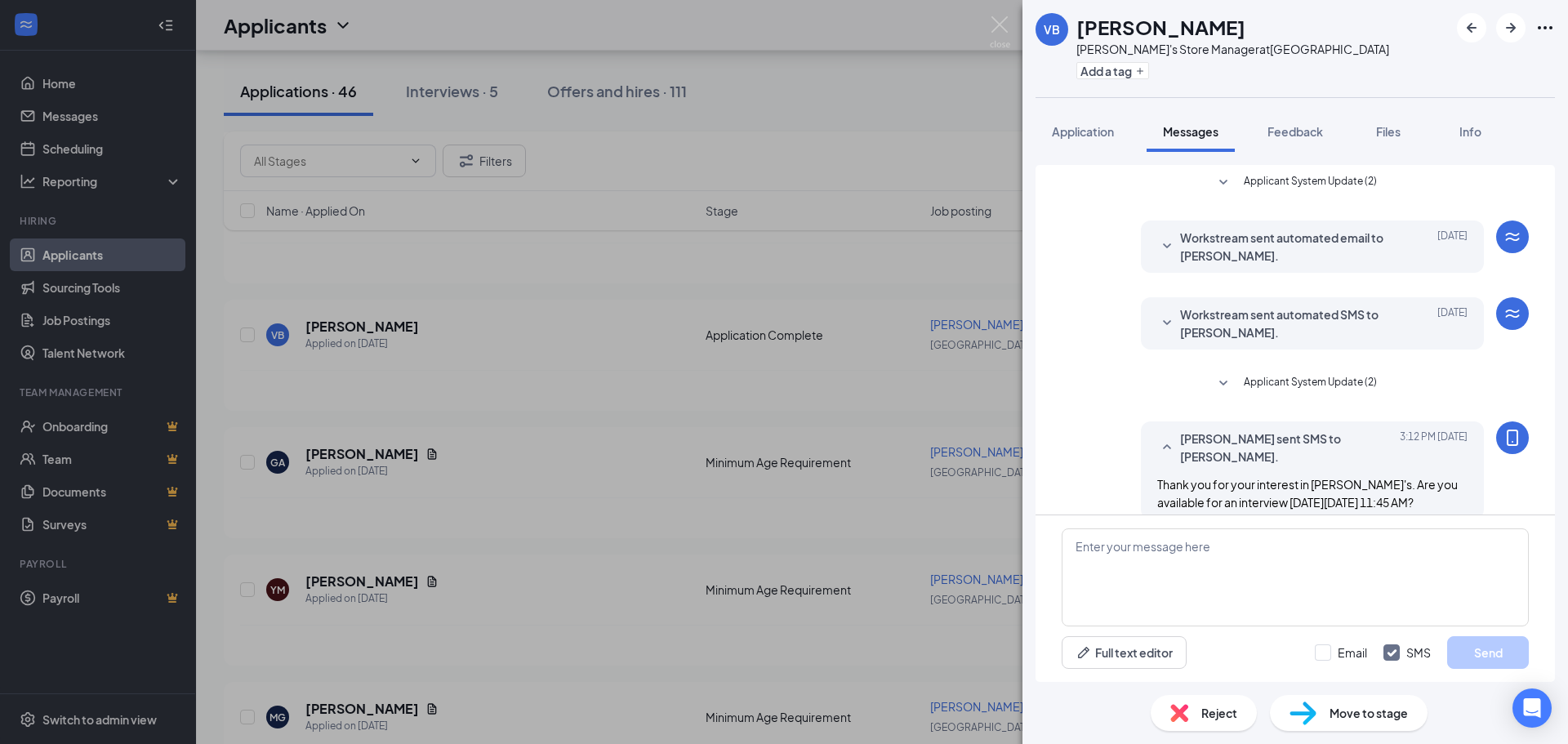
scroll to position [39, 0]
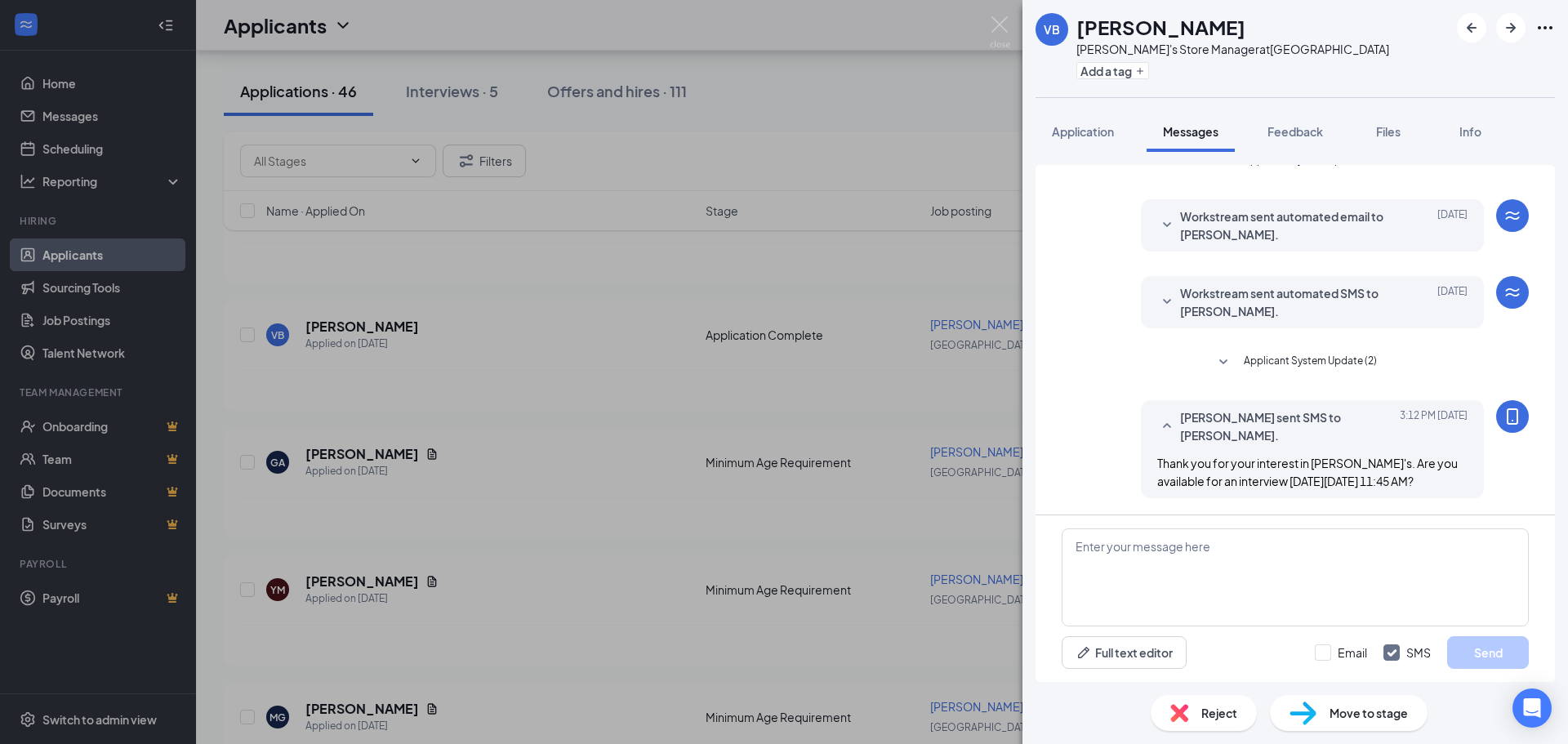
click at [896, 380] on div "VB [PERSON_NAME] Freddy's Store Manager at [GEOGRAPHIC_DATA] Add a tag Applicat…" at bounding box center [784, 372] width 1568 height 744
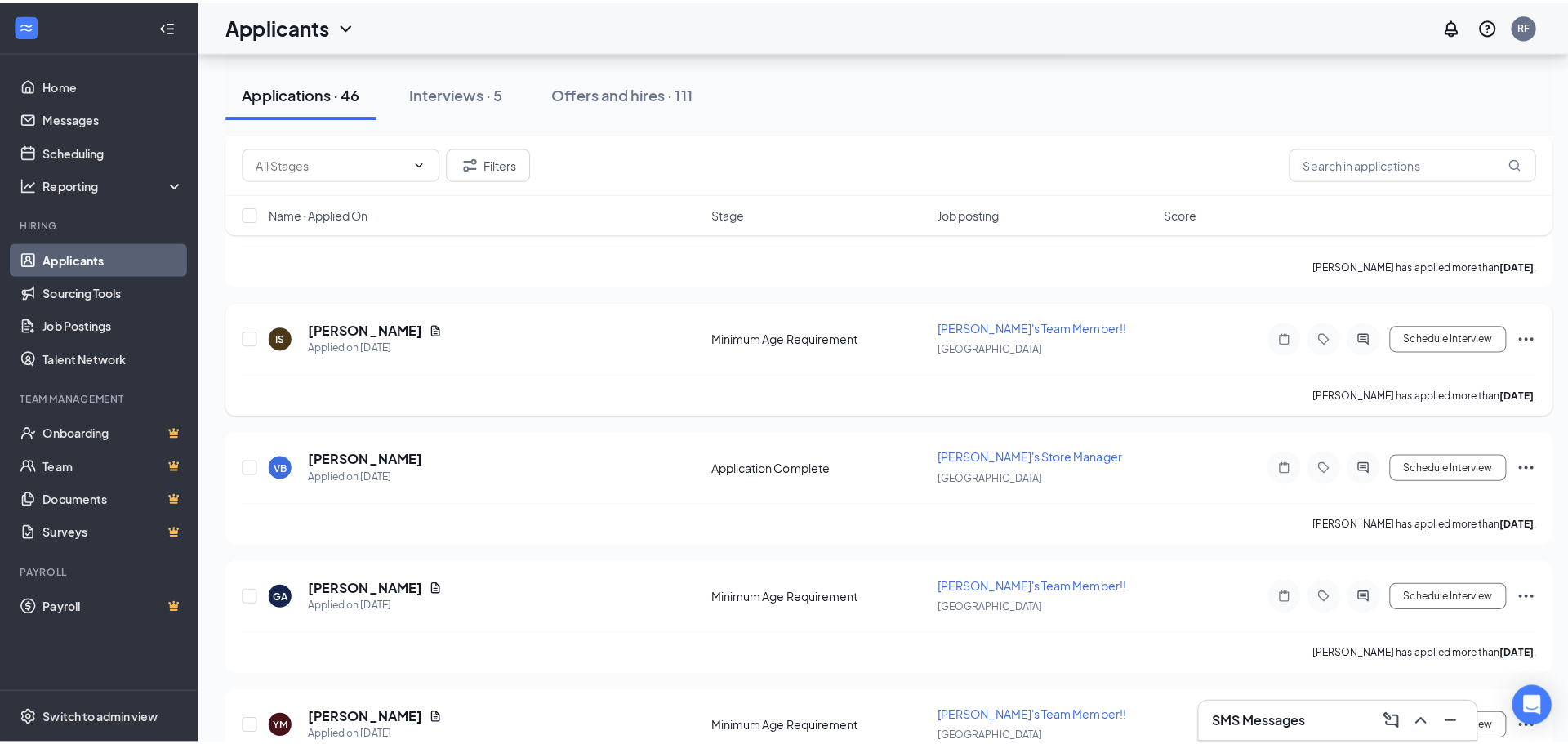
scroll to position [490, 0]
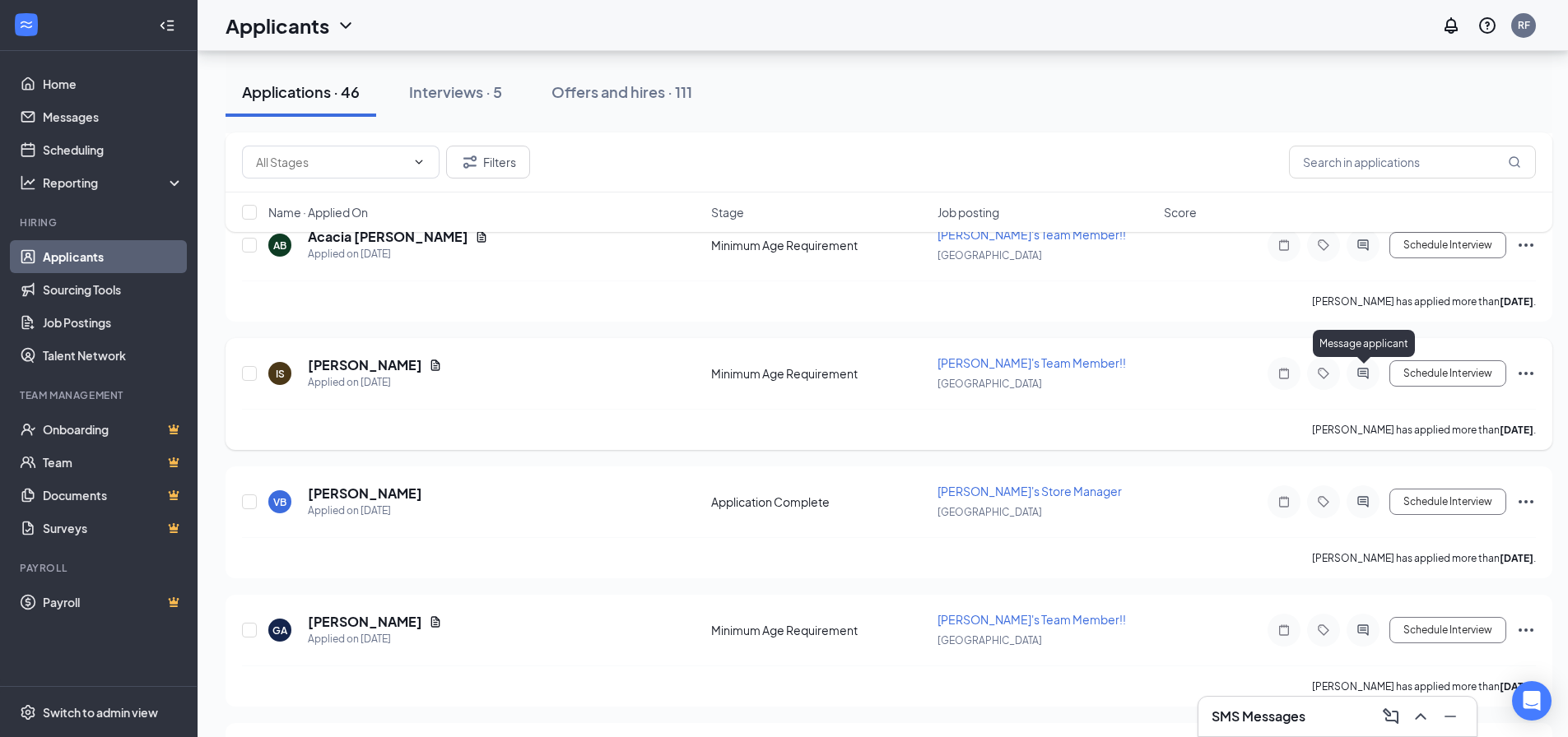
click at [1370, 379] on icon "ActiveChat" at bounding box center [1362, 373] width 20 height 13
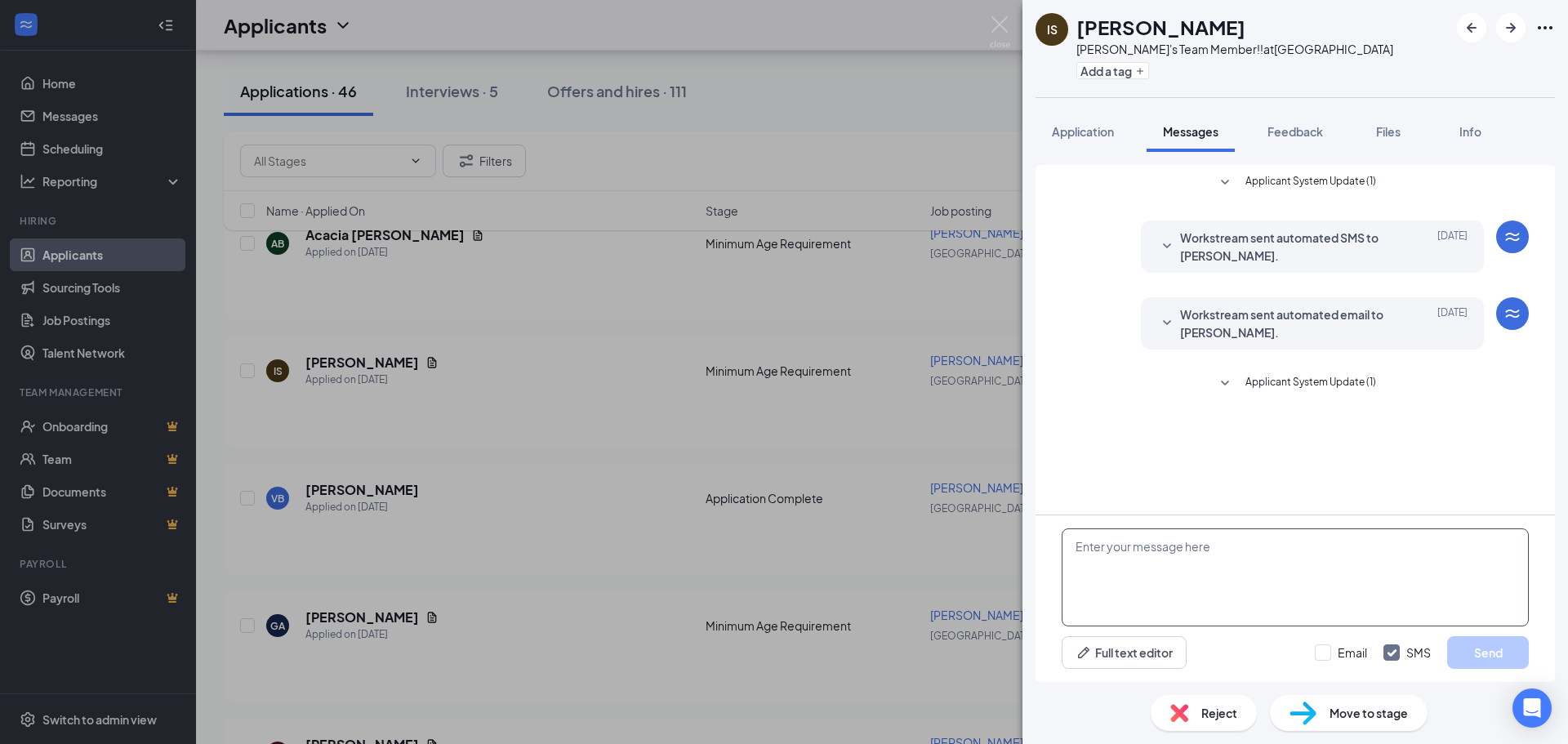
click at [1254, 580] on textarea at bounding box center [1295, 577] width 467 height 98
paste textarea "Thank you for your interest in [PERSON_NAME]'s. Are you available for an interv…"
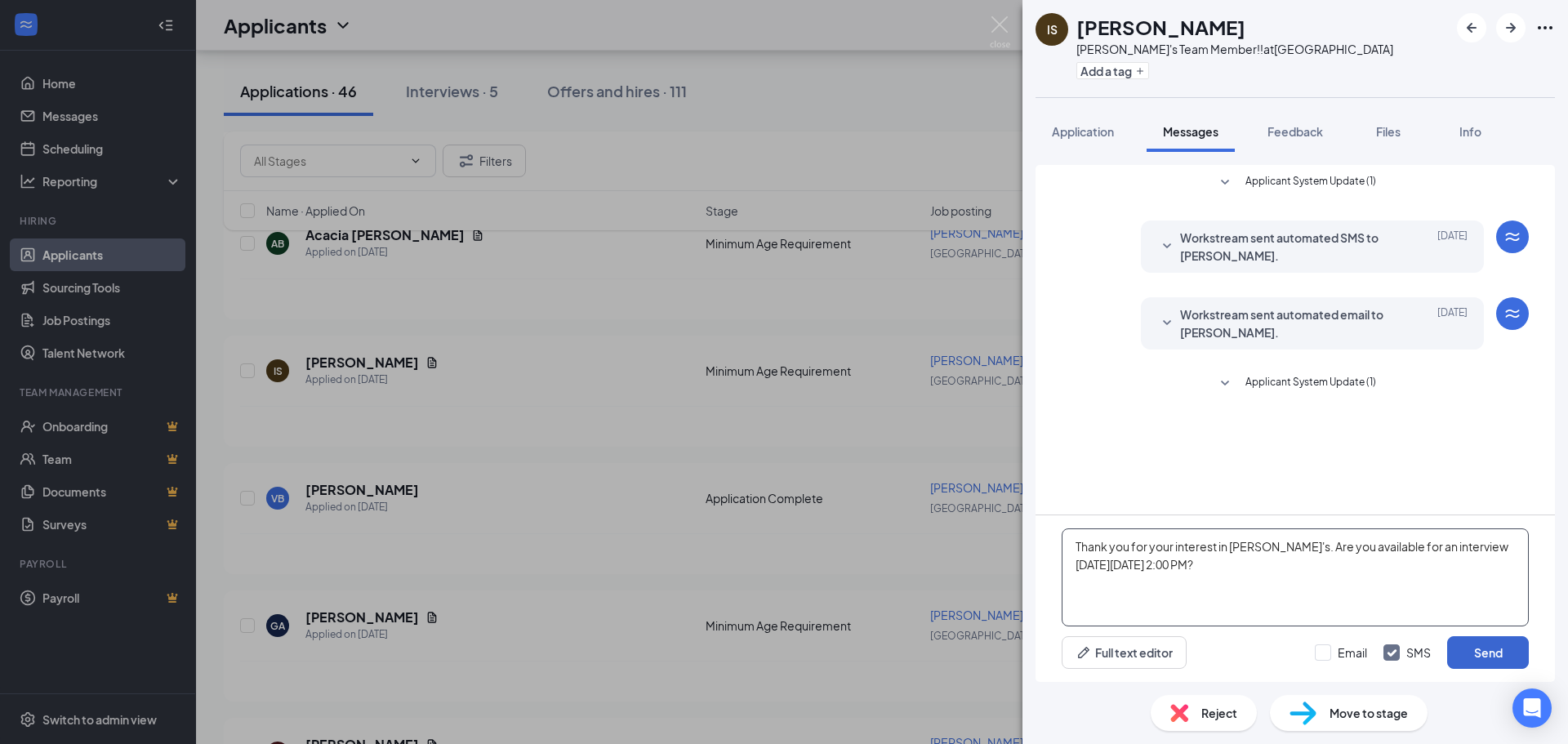
type textarea "Thank you for your interest in [PERSON_NAME]'s. Are you available for an interv…"
click at [1479, 649] on button "Send" at bounding box center [1488, 653] width 82 height 33
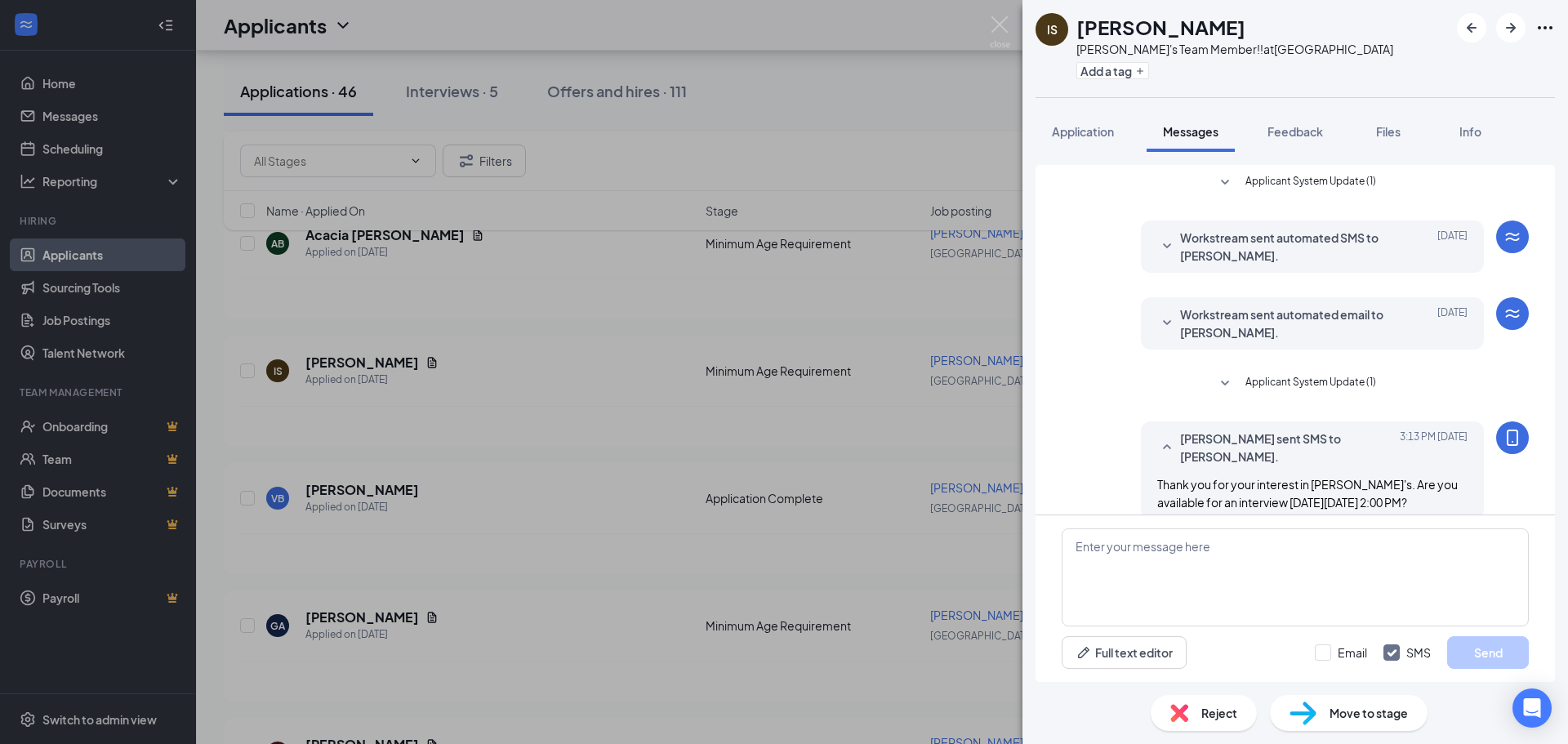
scroll to position [5, 0]
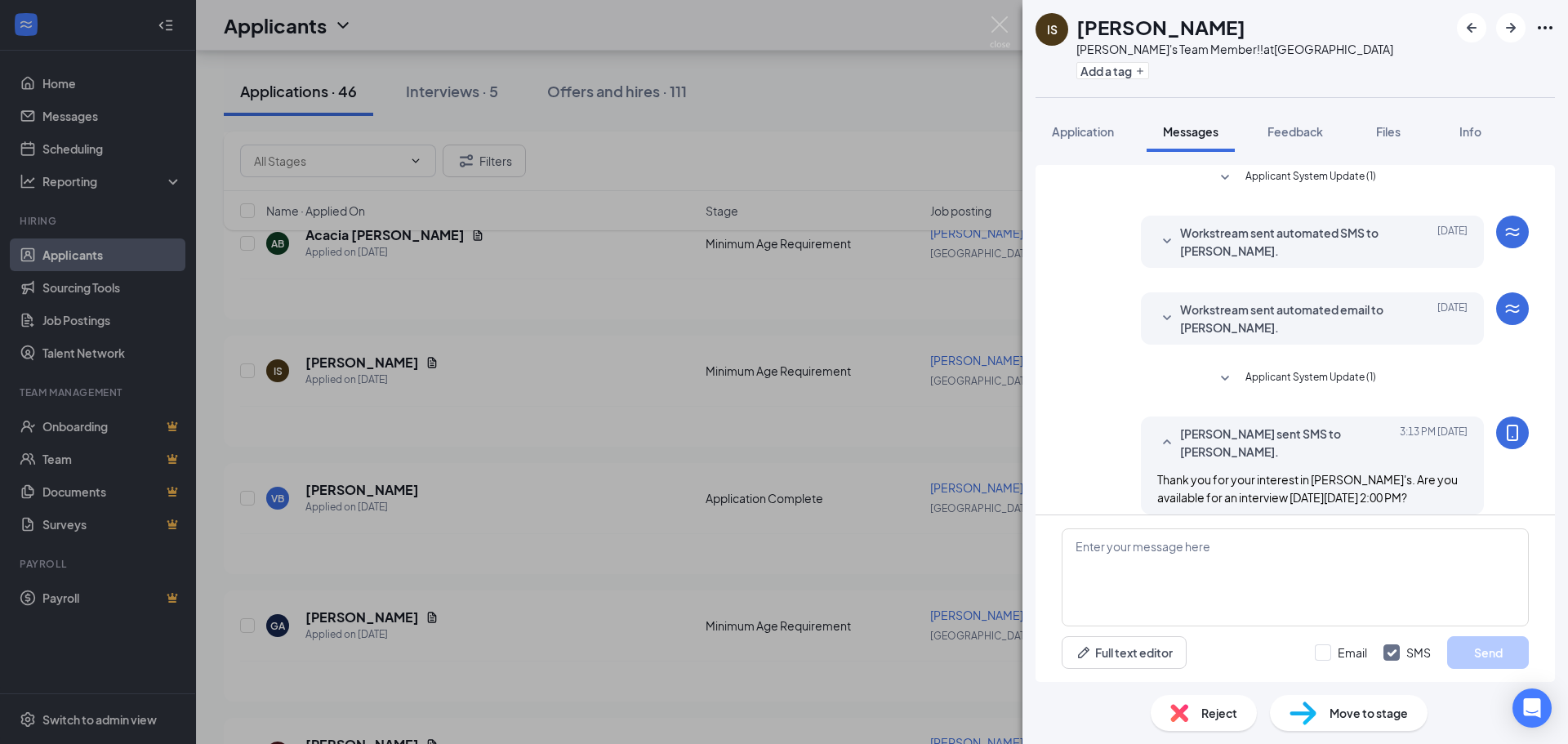
click at [842, 334] on div "IS [PERSON_NAME] [PERSON_NAME]'s Team Member!! at [GEOGRAPHIC_DATA] Add a tag A…" at bounding box center [784, 372] width 1568 height 744
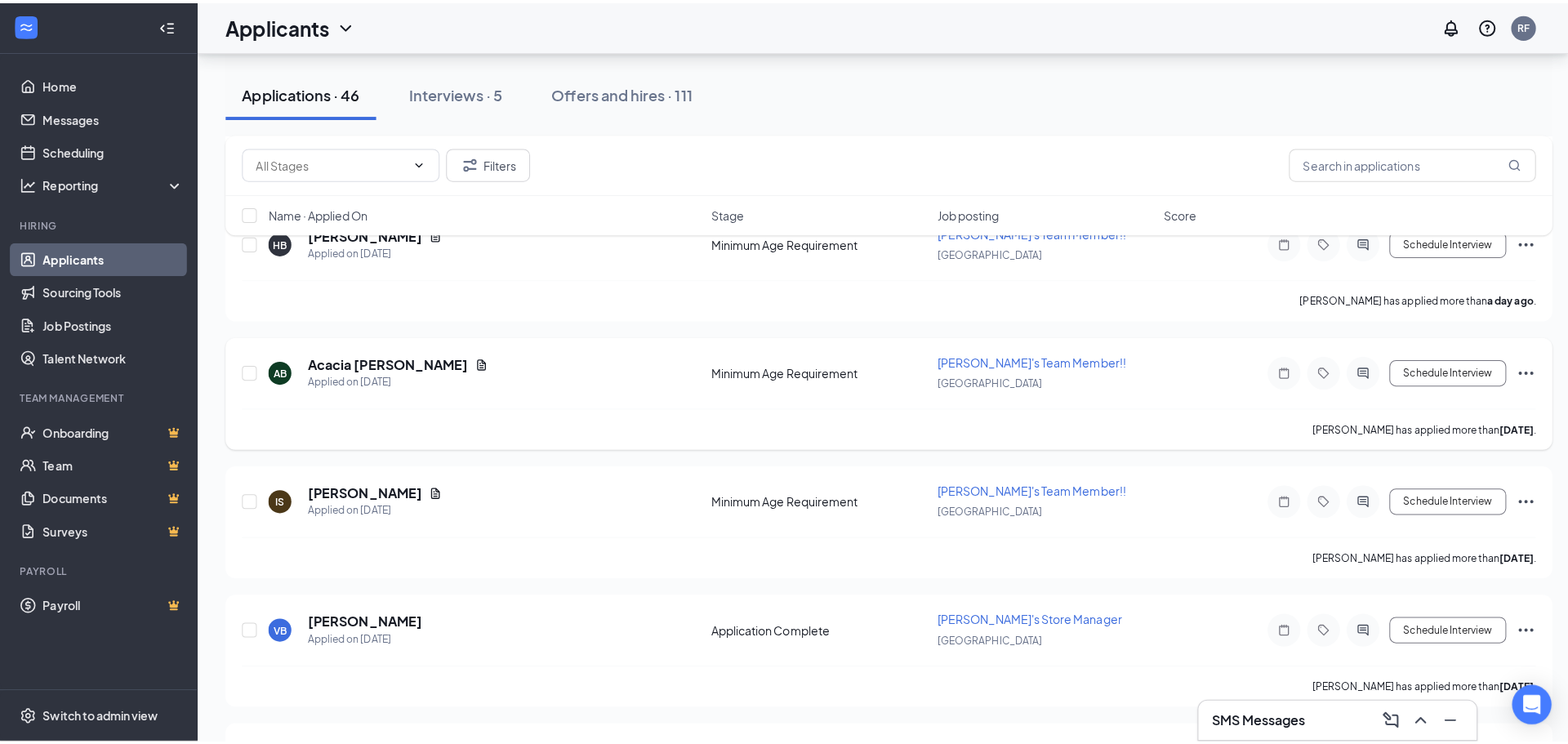
scroll to position [327, 0]
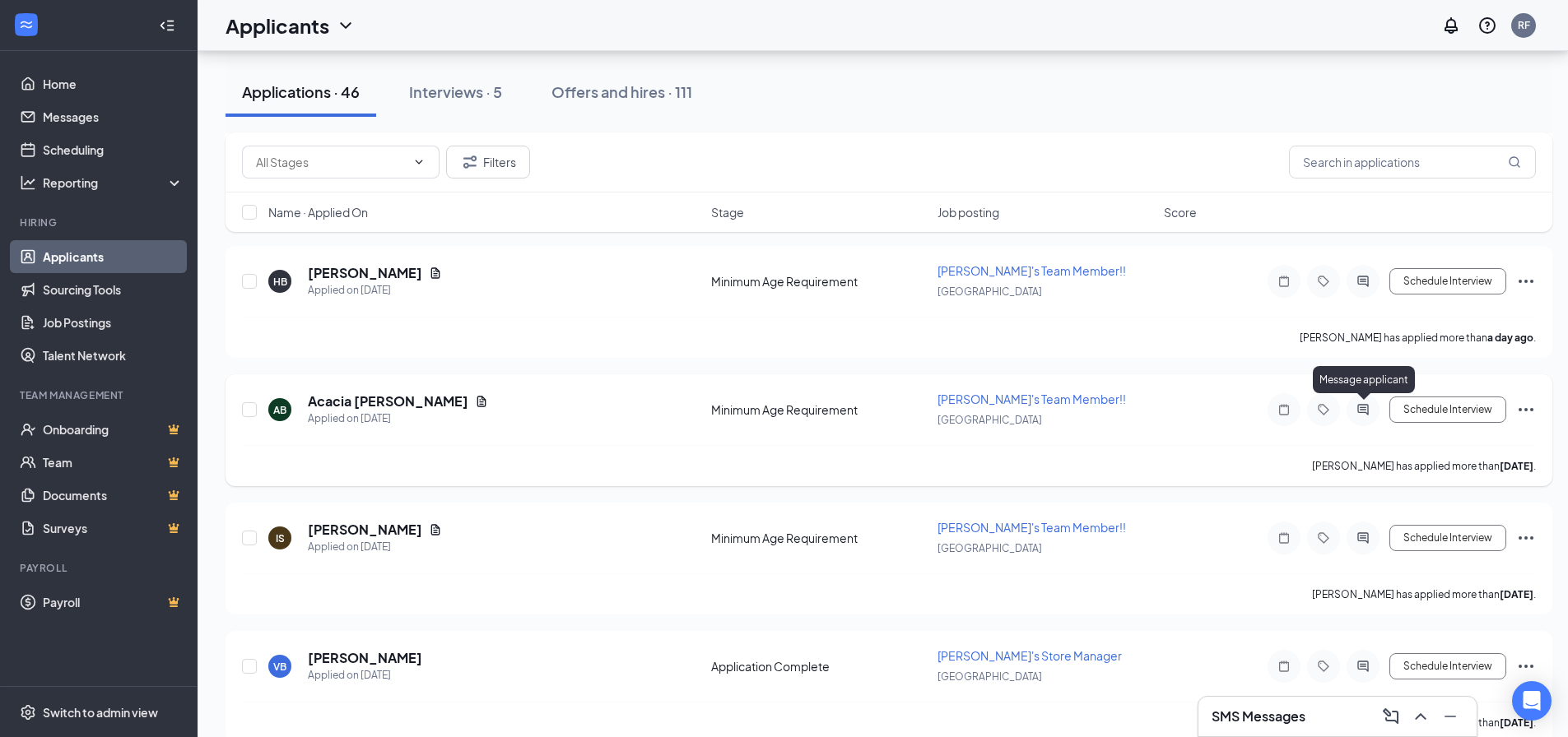
click at [1366, 406] on icon "ActiveChat" at bounding box center [1362, 410] width 20 height 13
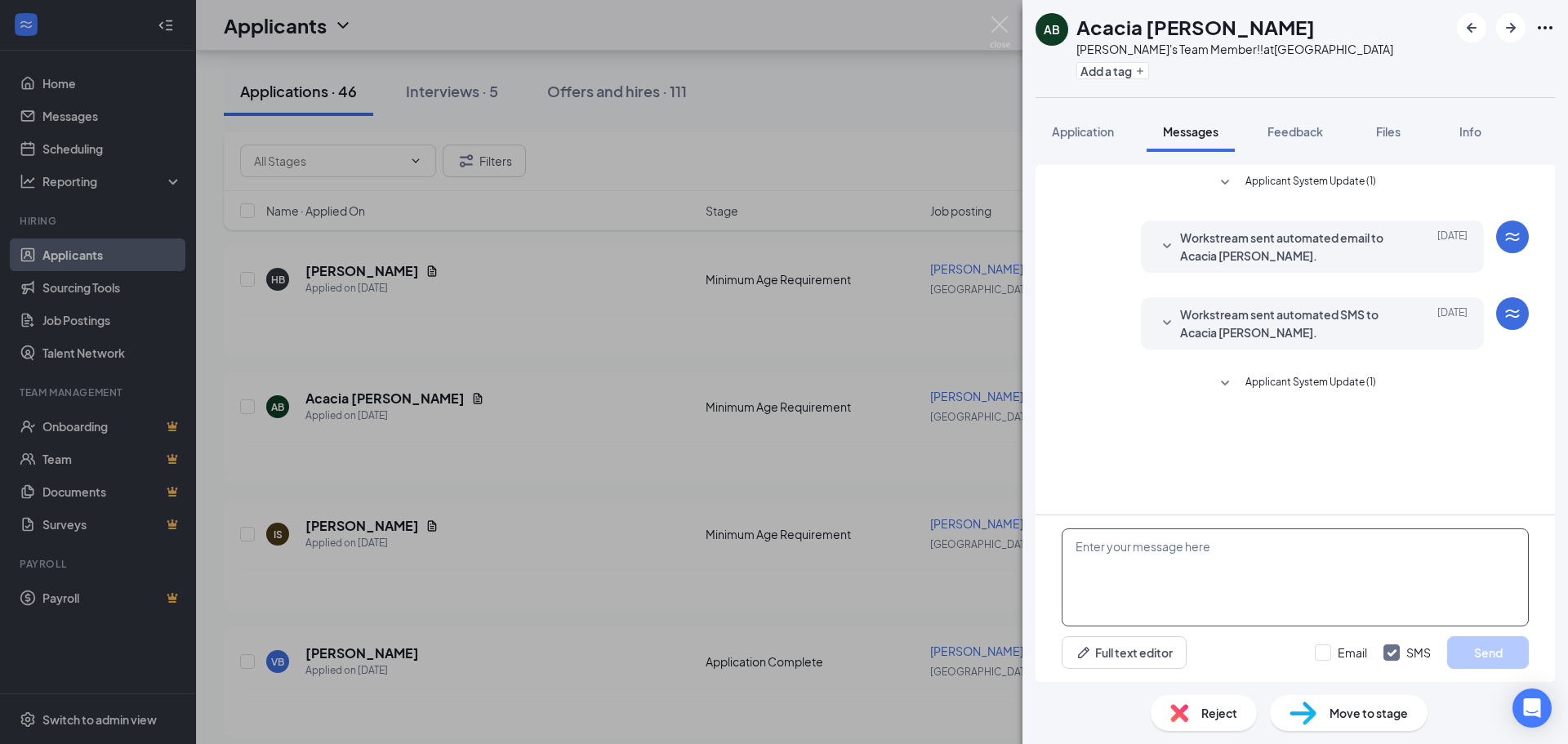
click at [1239, 581] on textarea at bounding box center [1295, 577] width 467 height 98
paste textarea "Thank you for your interest in [PERSON_NAME]'s. Are you available for an interv…"
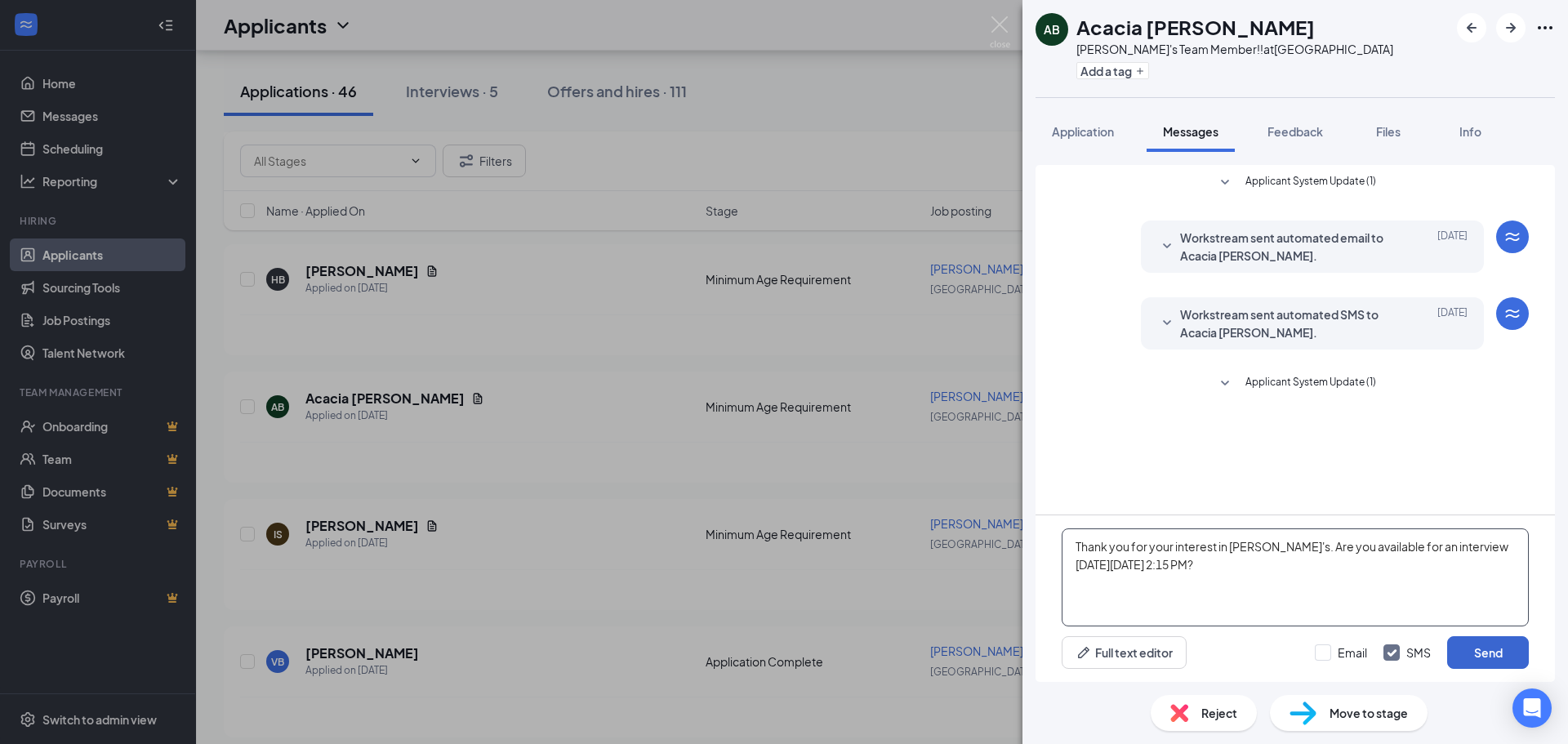
type textarea "Thank you for your interest in [PERSON_NAME]'s. Are you available for an interv…"
click at [1492, 648] on button "Send" at bounding box center [1488, 653] width 82 height 33
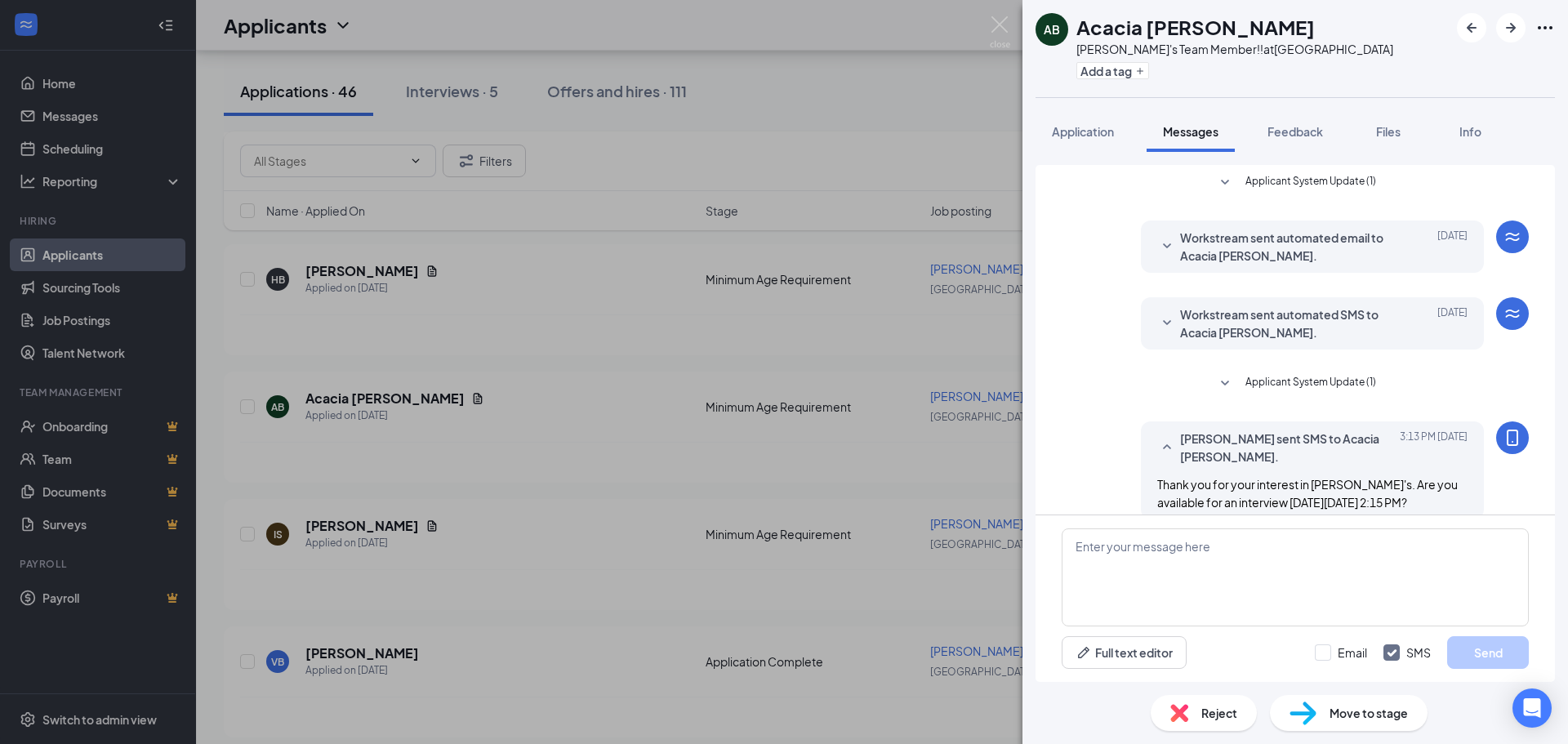
scroll to position [21, 0]
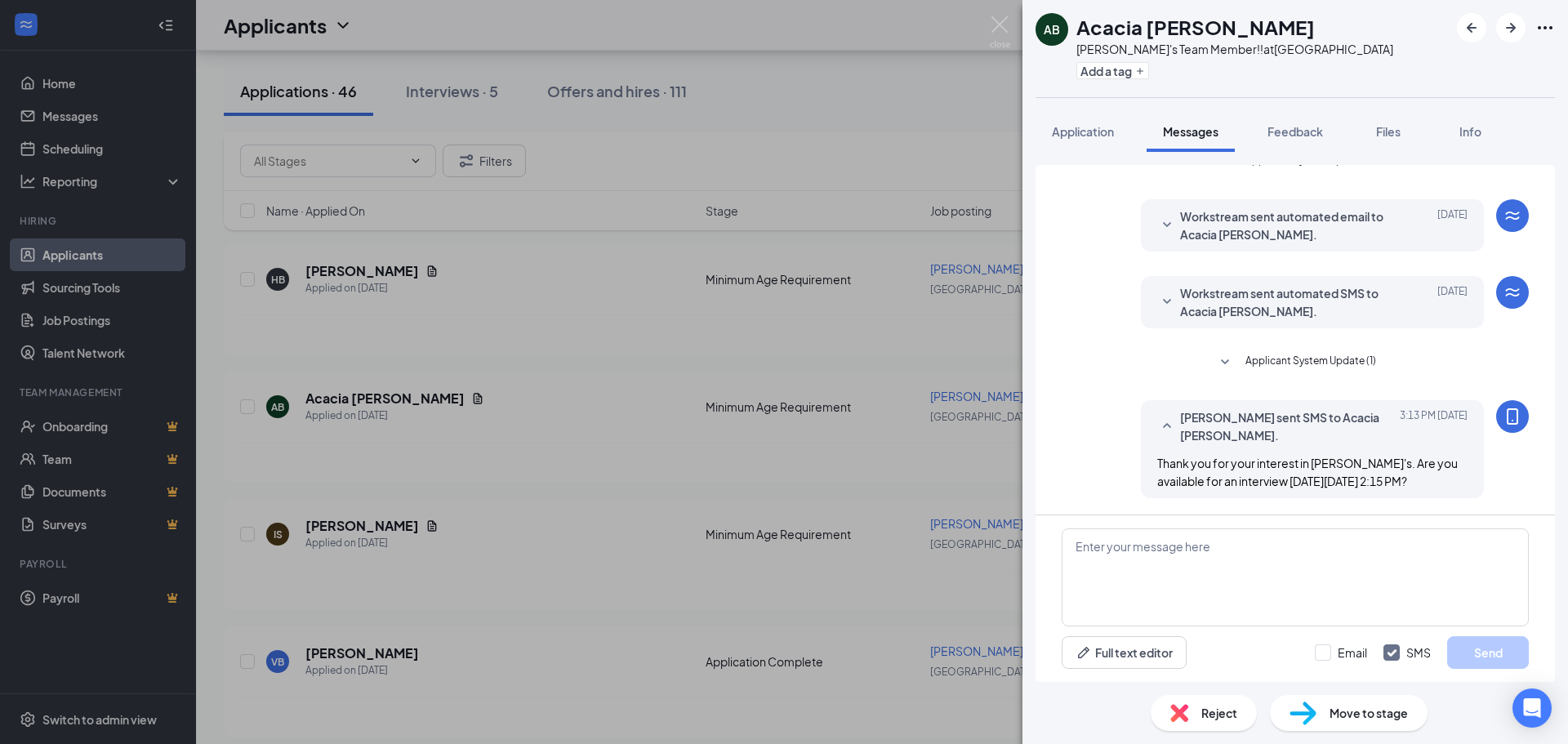
click at [724, 357] on div "AB [PERSON_NAME] [PERSON_NAME]'s Team Member!! at [GEOGRAPHIC_DATA] Add a tag A…" at bounding box center [784, 372] width 1568 height 744
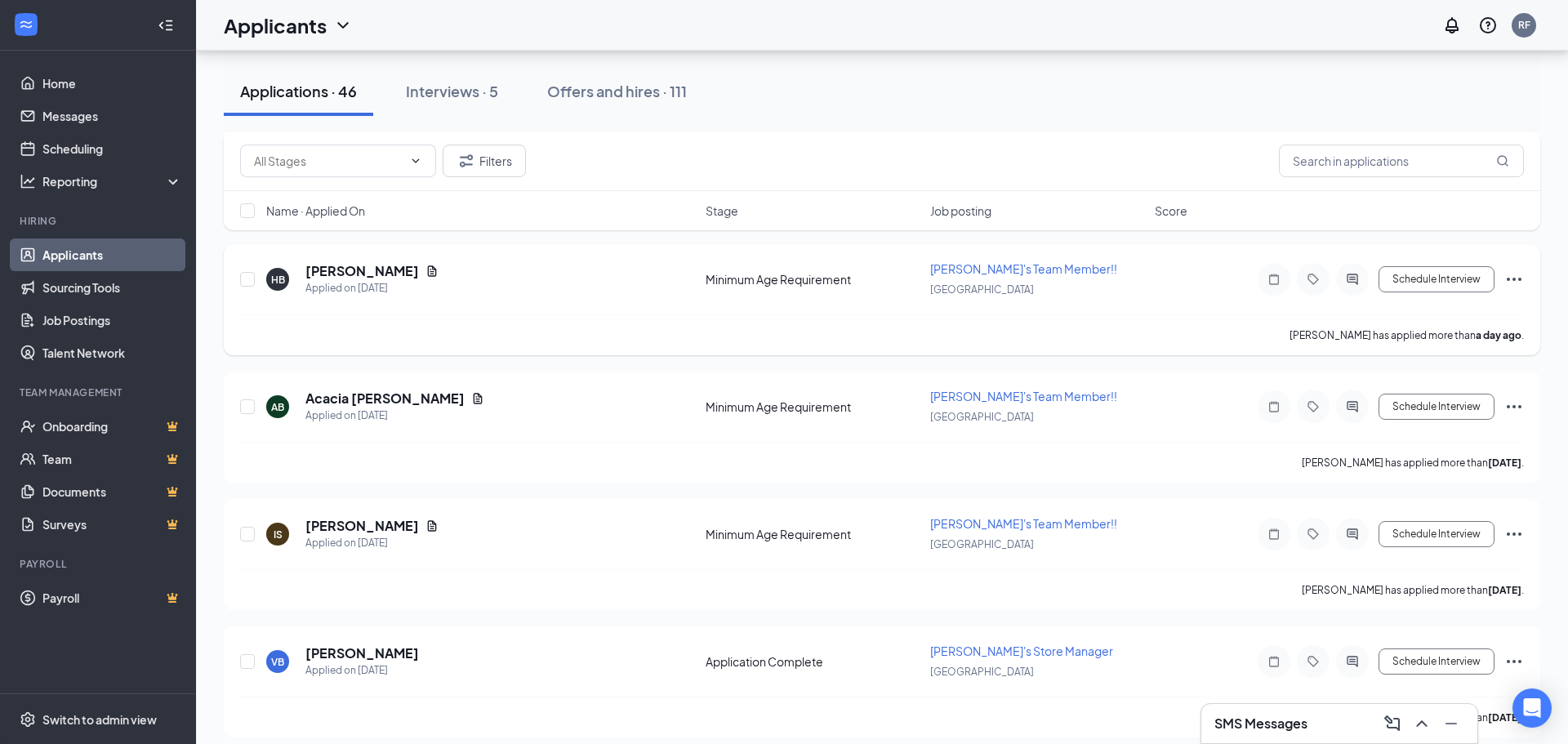
scroll to position [245, 0]
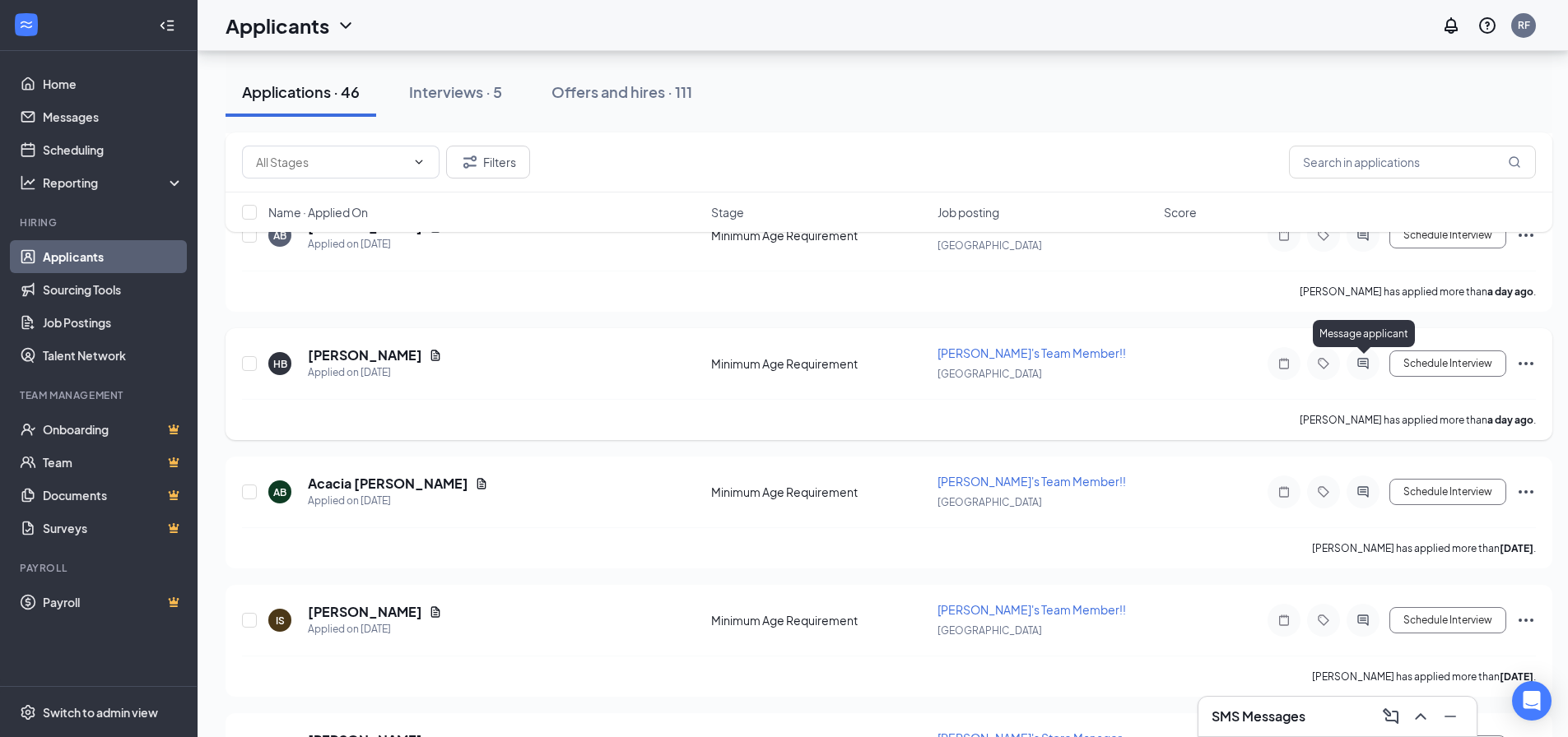
click at [1364, 360] on icon "ActiveChat" at bounding box center [1362, 363] width 20 height 13
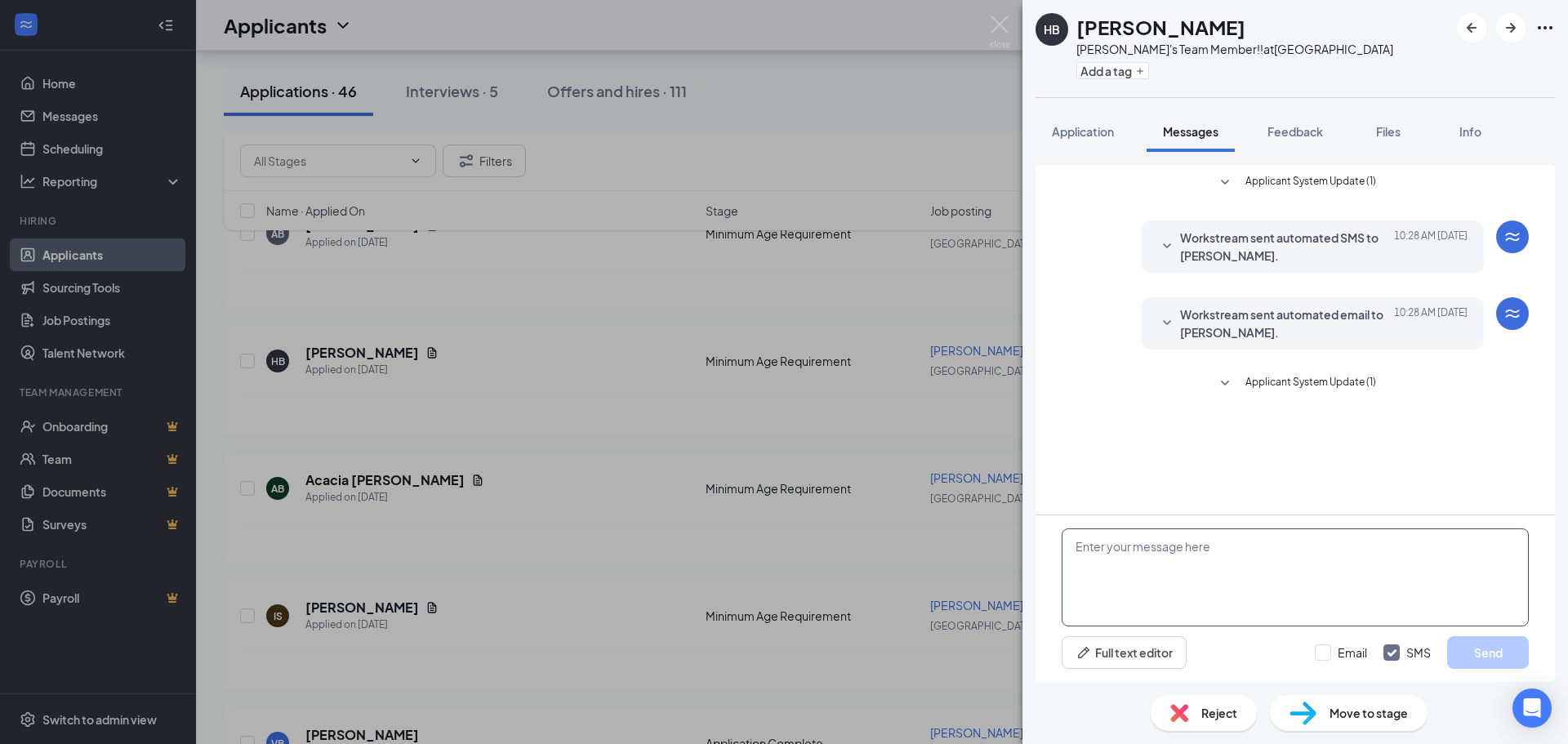
click at [1158, 560] on textarea at bounding box center [1295, 577] width 467 height 98
paste textarea "Thank you for your interest in [PERSON_NAME]'s. Are you available for an interv…"
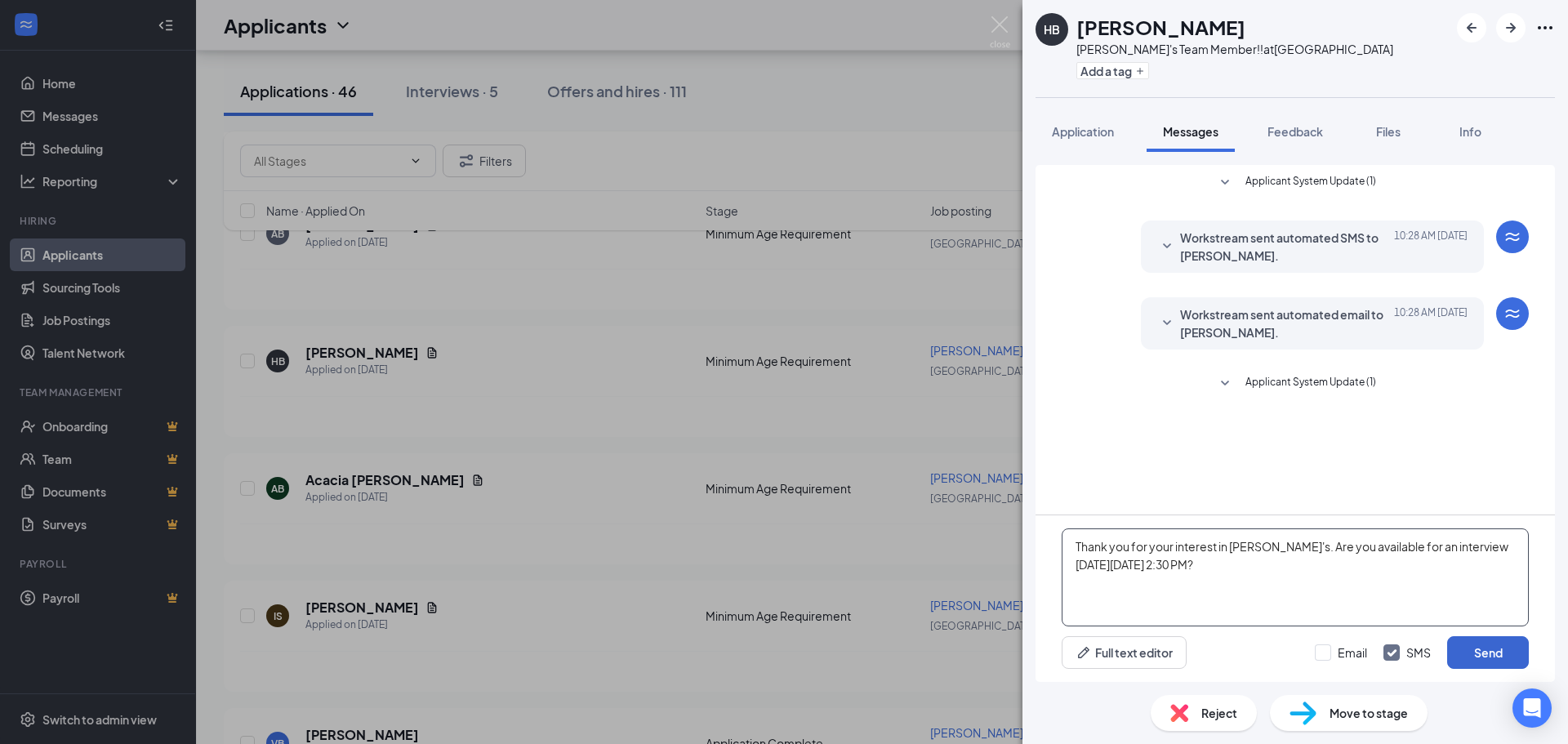
type textarea "Thank you for your interest in [PERSON_NAME]'s. Are you available for an interv…"
click at [1491, 652] on button "Send" at bounding box center [1488, 653] width 82 height 33
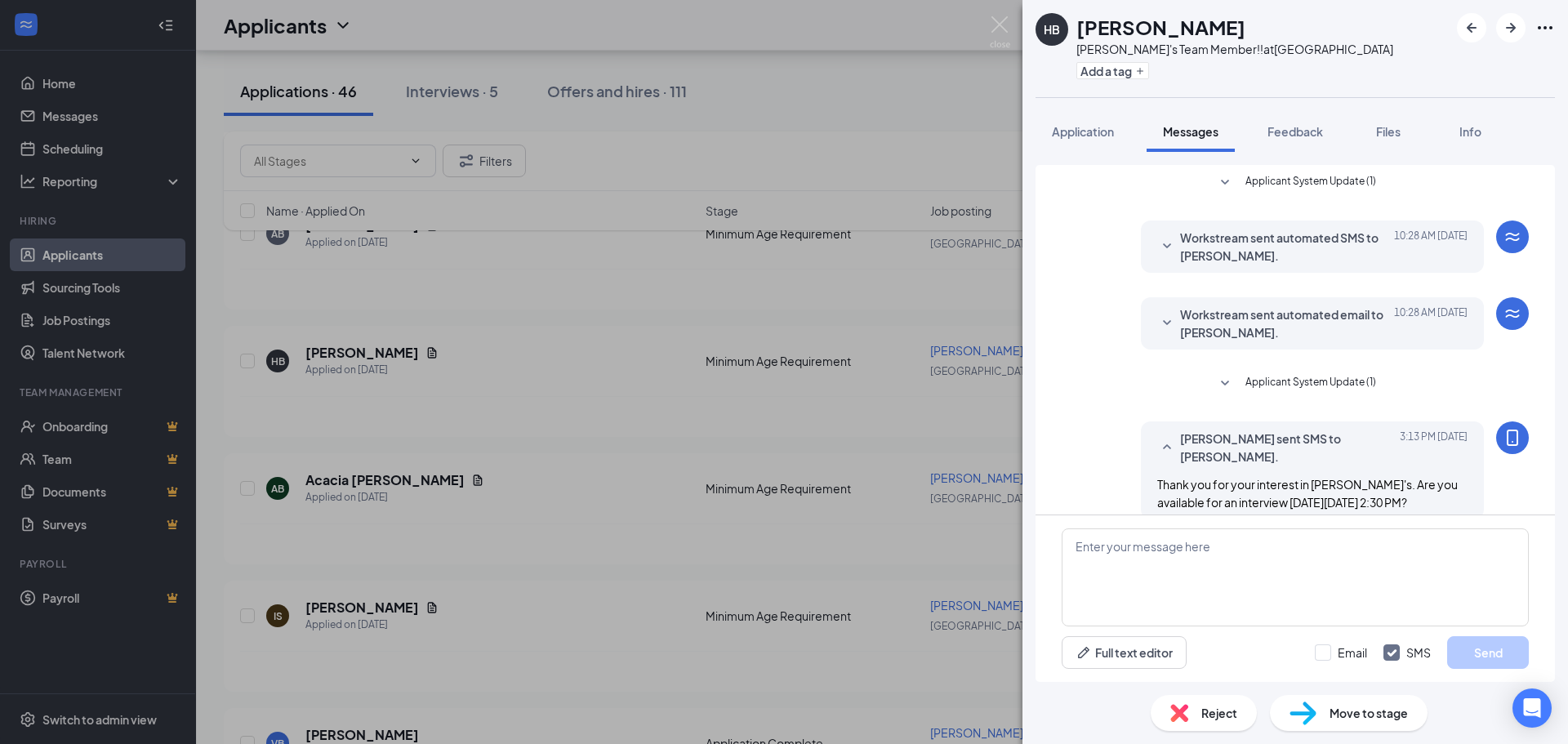
scroll to position [21, 0]
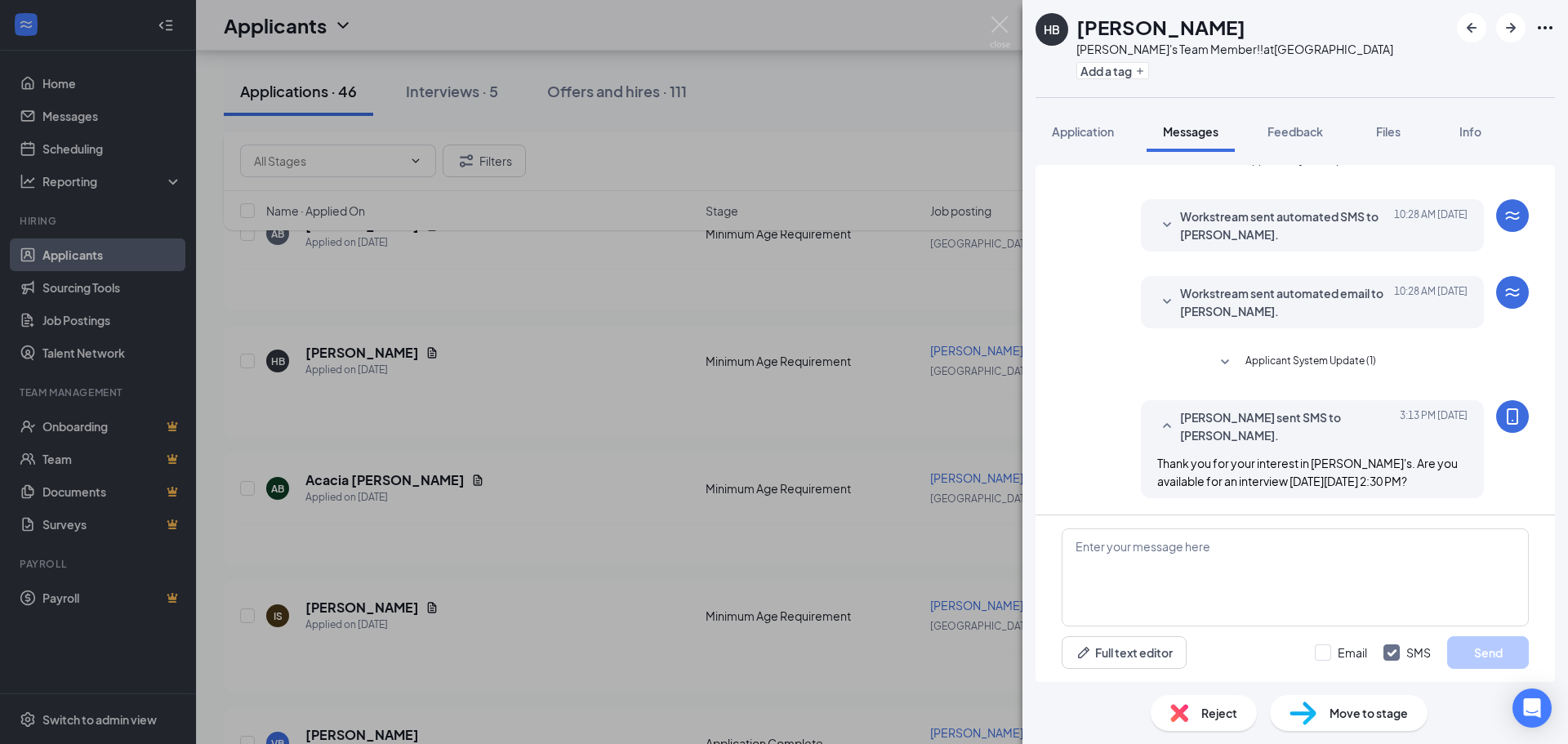
click at [821, 379] on div "[PERSON_NAME] [PERSON_NAME]'s Team Member!! at [GEOGRAPHIC_DATA] Add a tag Appl…" at bounding box center [784, 372] width 1568 height 744
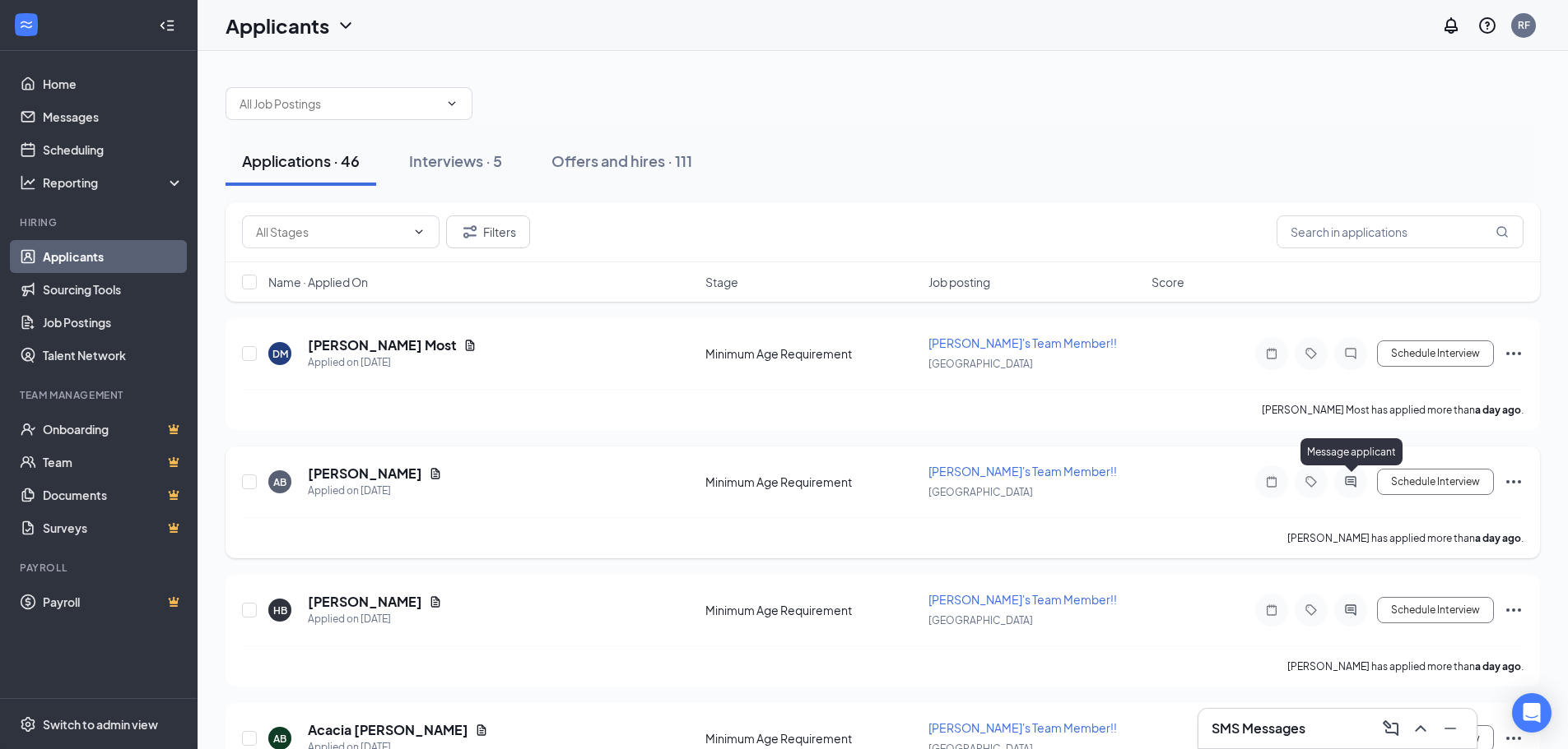
click at [1354, 470] on div "Message applicant" at bounding box center [1351, 455] width 102 height 34
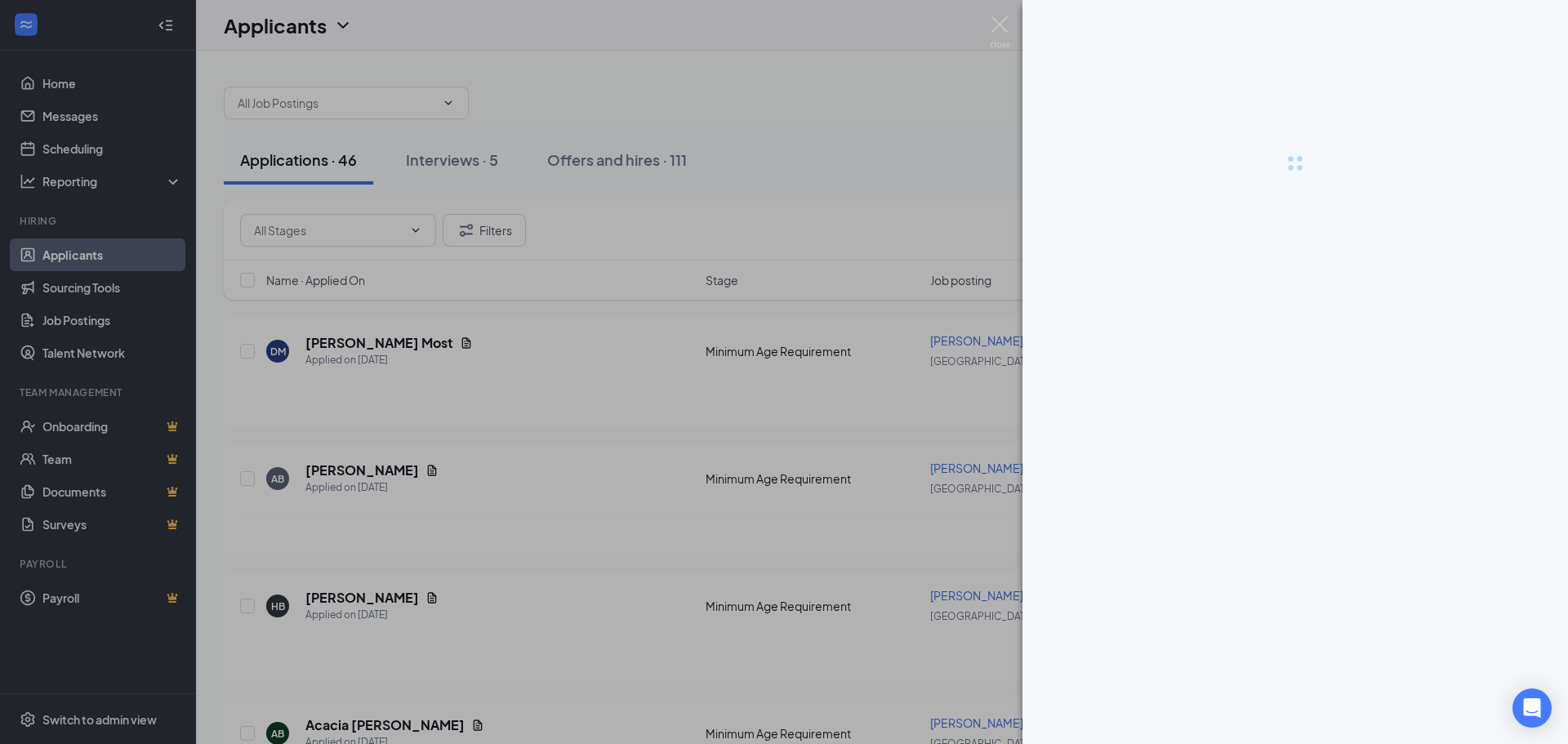
click at [1340, 478] on div at bounding box center [784, 372] width 1568 height 744
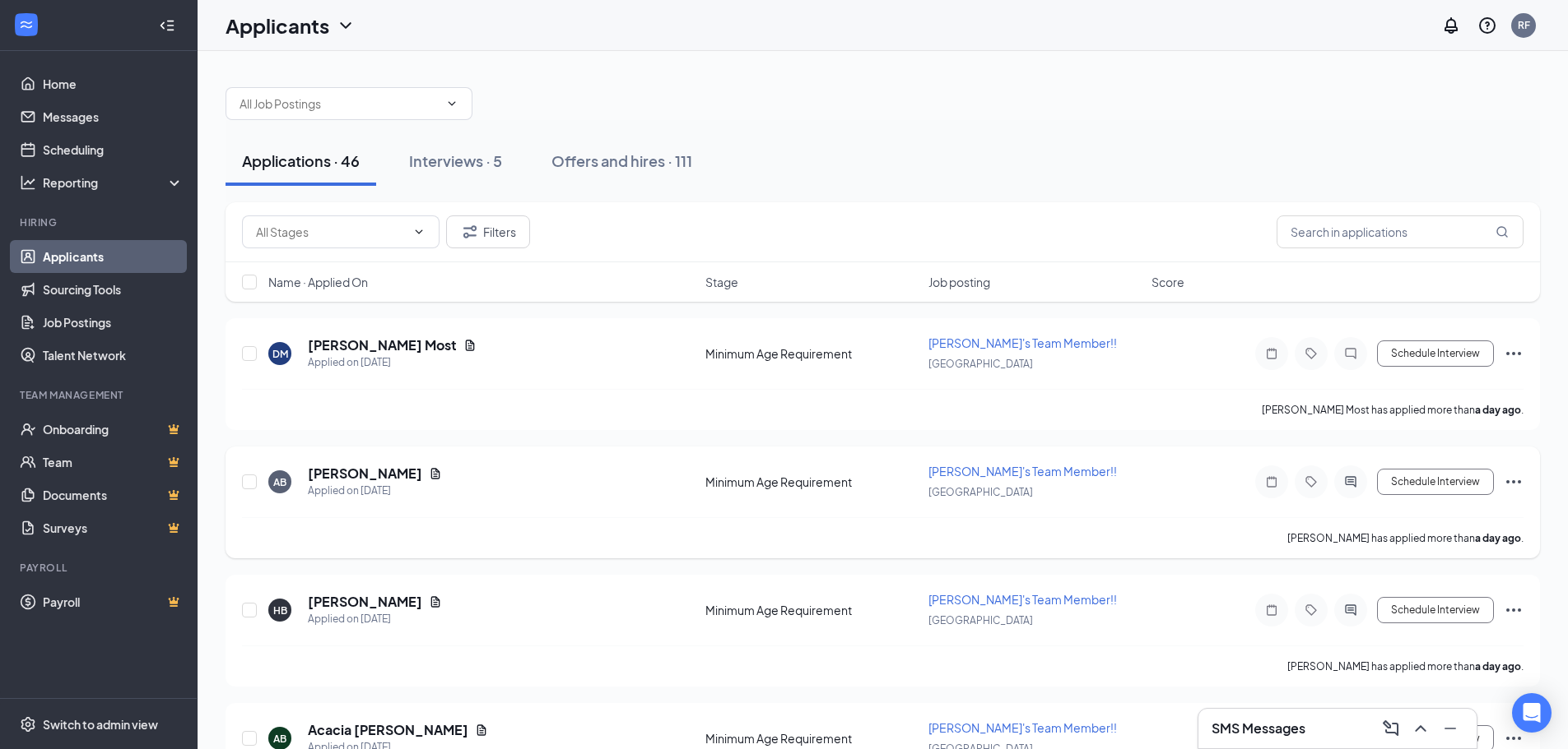
click at [1350, 473] on div at bounding box center [1351, 482] width 33 height 33
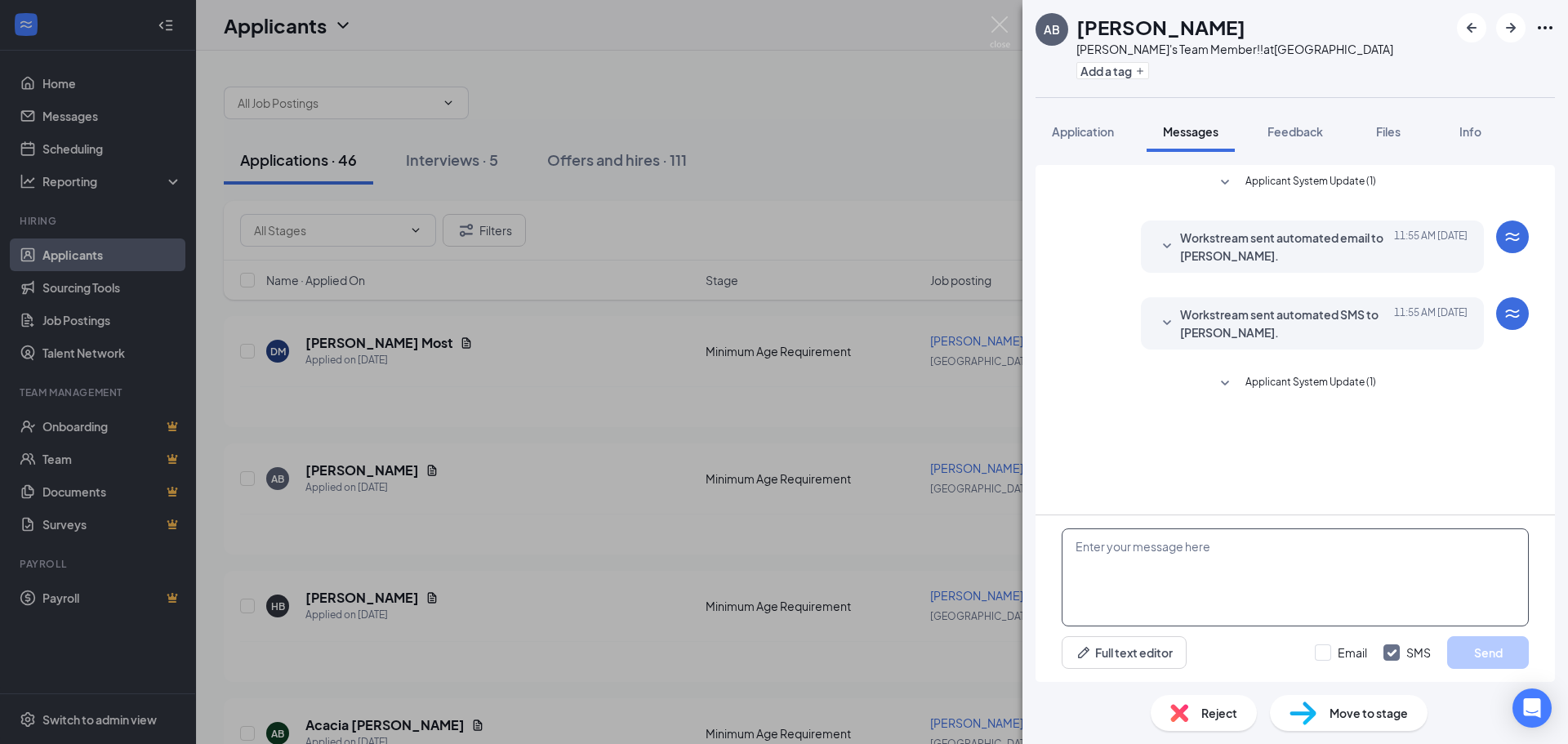
click at [1207, 571] on textarea at bounding box center [1295, 577] width 467 height 98
paste textarea "Thank you for your interest in [PERSON_NAME]'s. Are you available for an interv…"
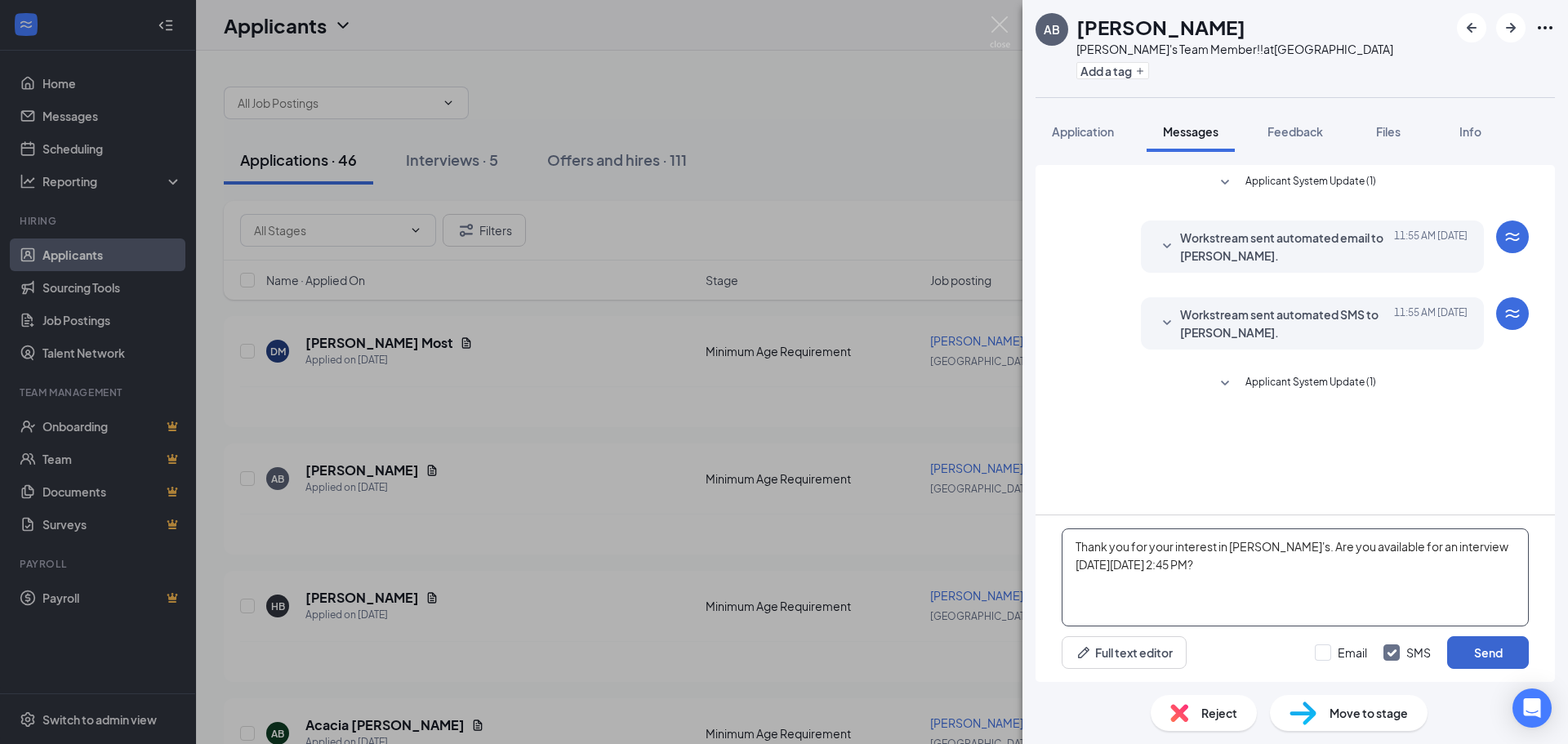
type textarea "Thank you for your interest in [PERSON_NAME]'s. Are you available for an interv…"
click at [1518, 661] on button "Send" at bounding box center [1488, 653] width 82 height 33
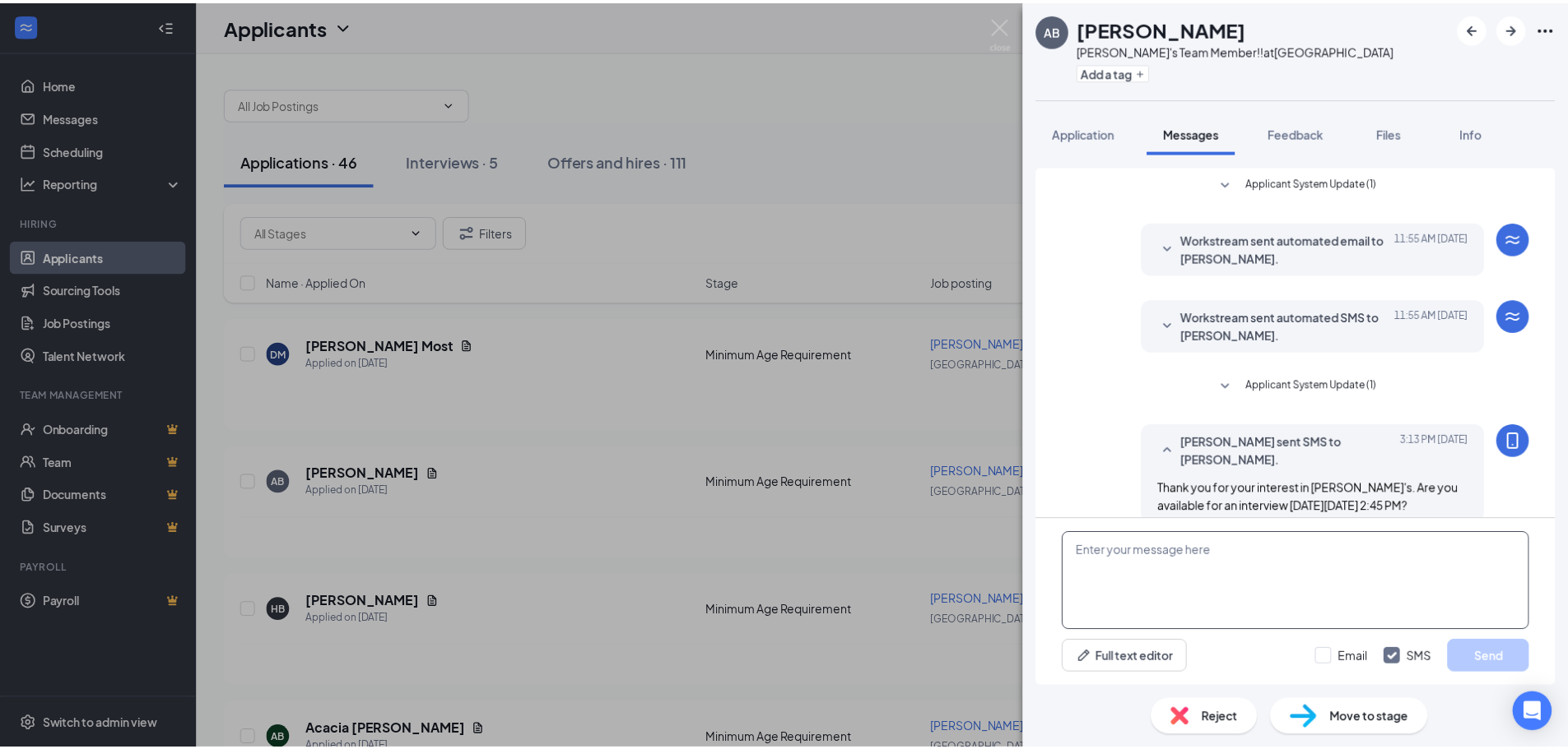
scroll to position [21, 0]
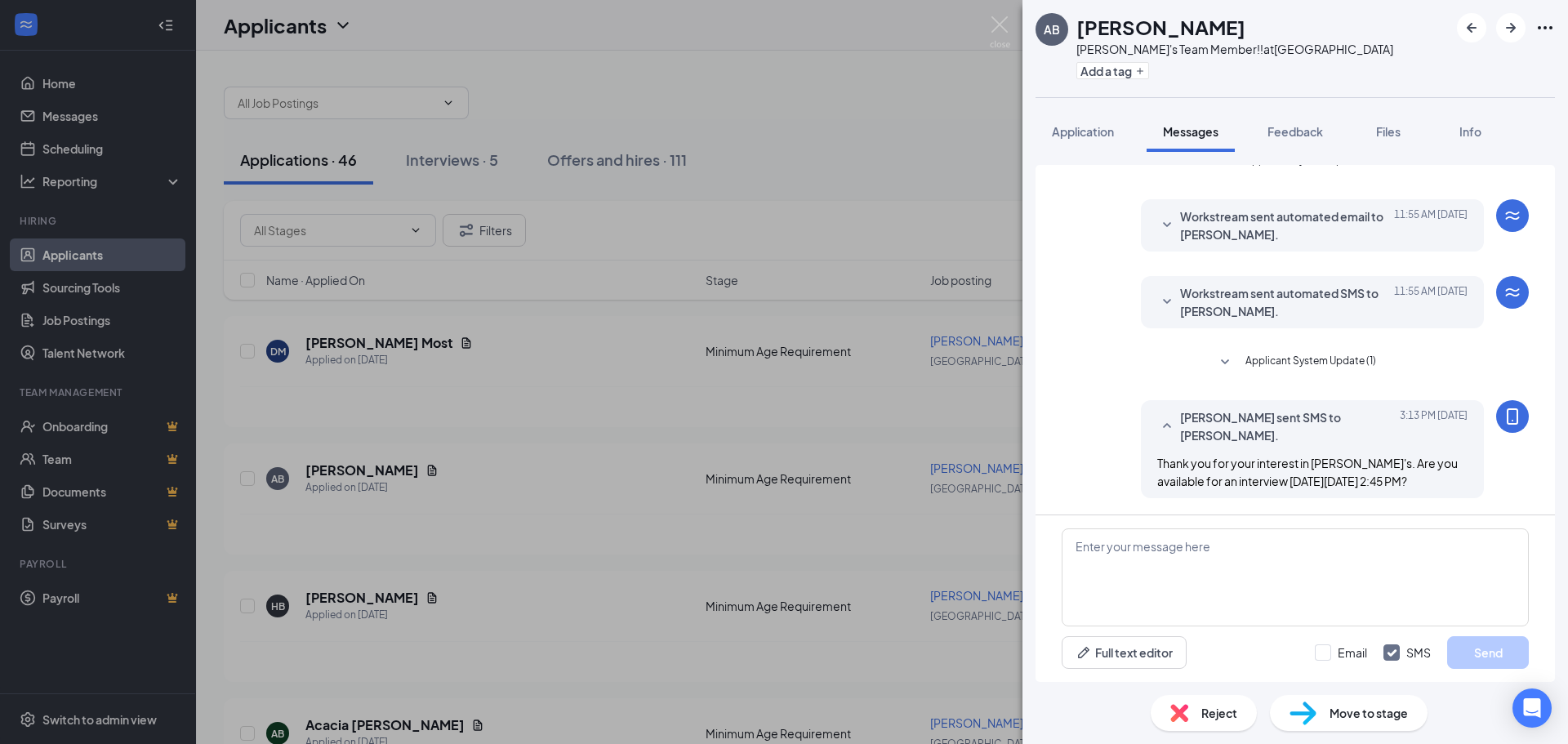
click at [922, 410] on div "AB [PERSON_NAME] [PERSON_NAME]'s Team Member!! at [GEOGRAPHIC_DATA] Add a tag A…" at bounding box center [784, 372] width 1568 height 744
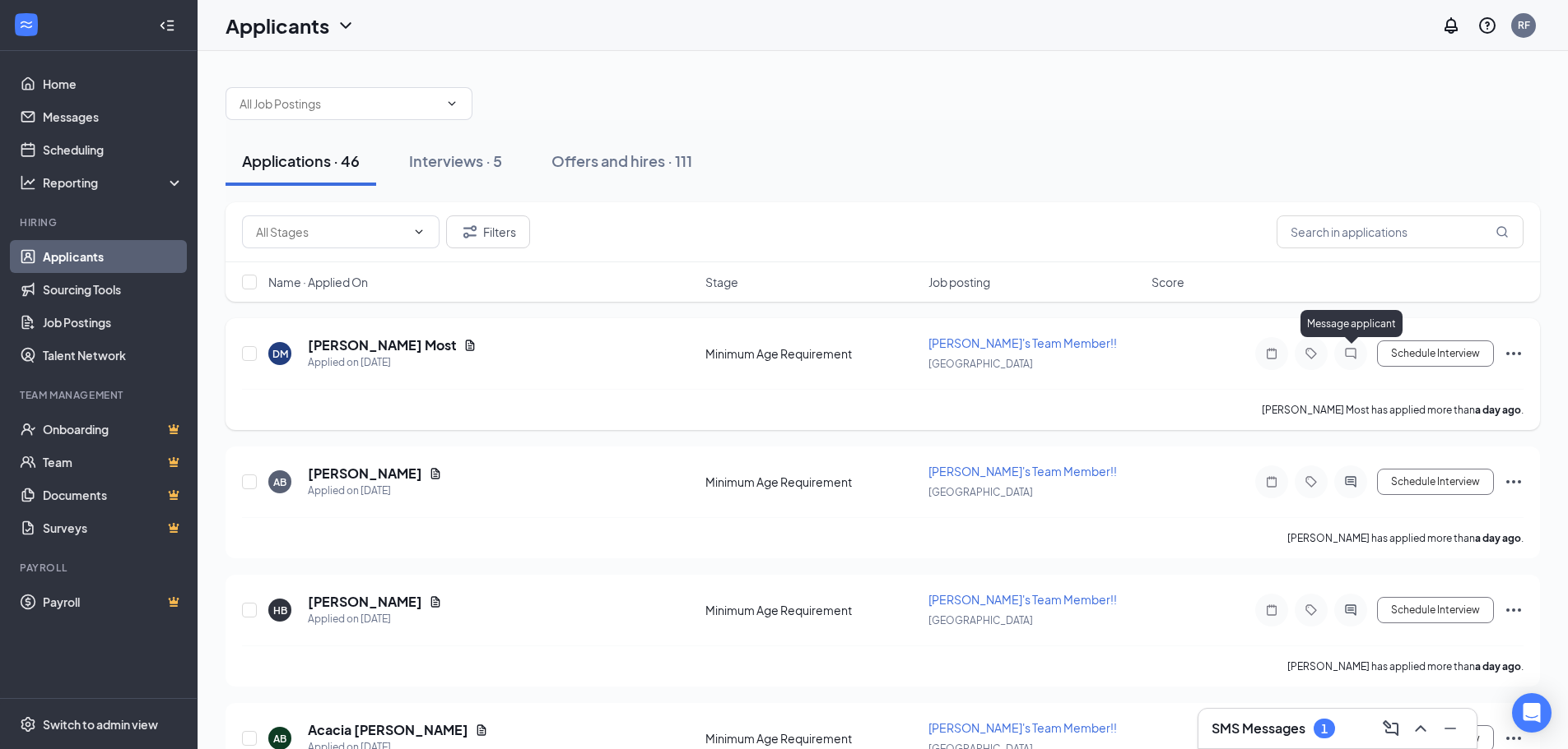
click at [1349, 360] on icon "ChatInactive" at bounding box center [1350, 354] width 20 height 13
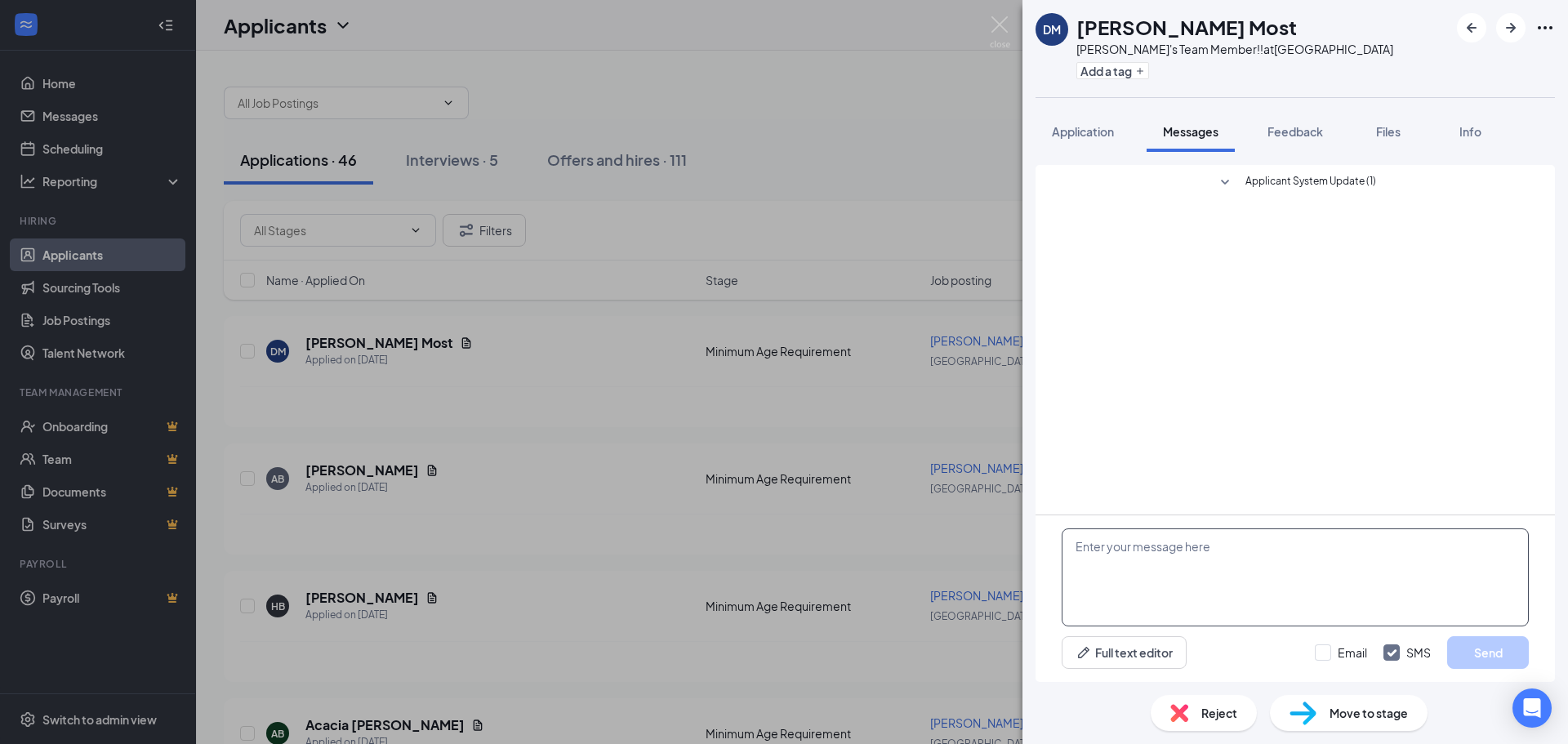
click at [1194, 597] on textarea at bounding box center [1295, 577] width 467 height 98
paste textarea "Thank you for your interest in [PERSON_NAME]'s. Are you available for an interv…"
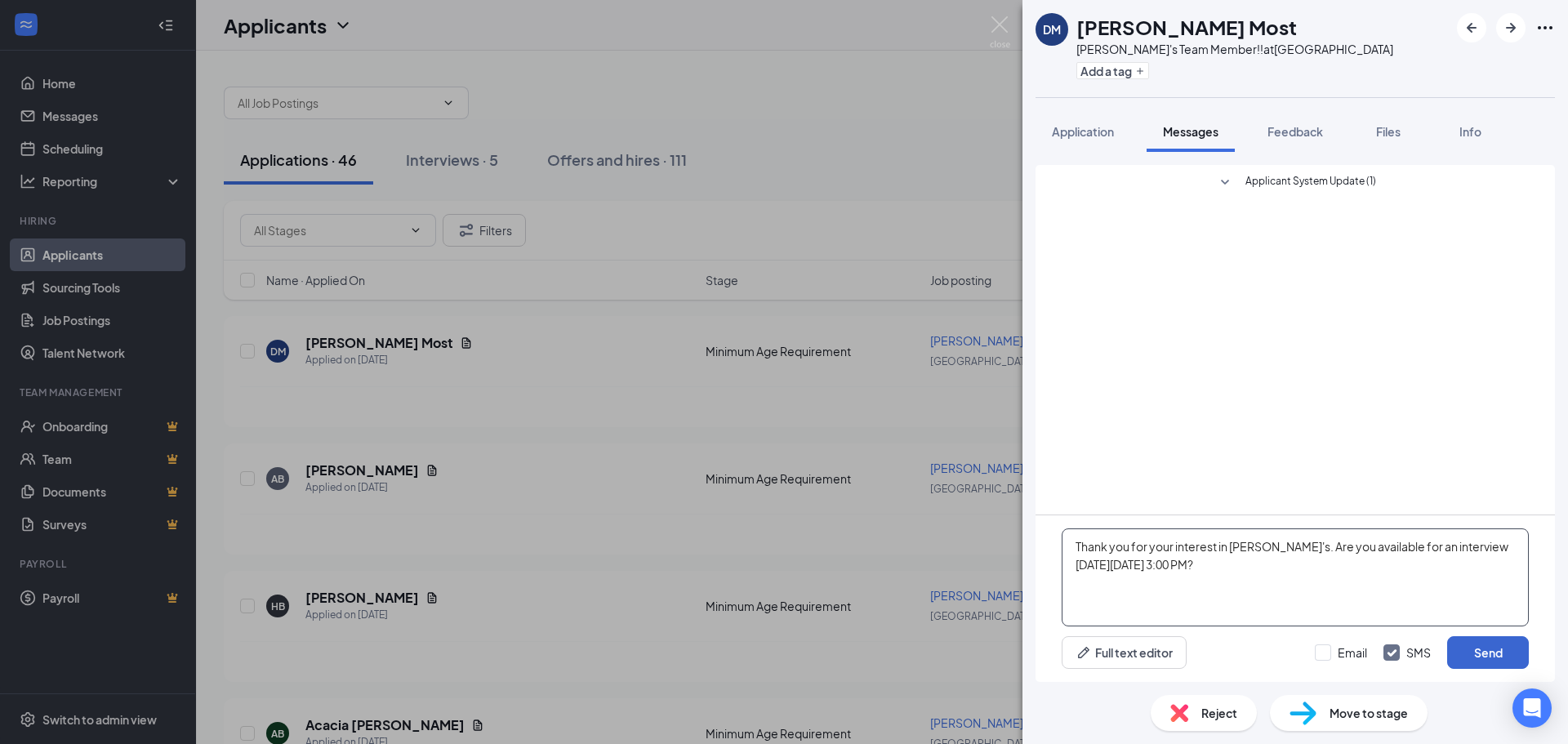
type textarea "Thank you for your interest in [PERSON_NAME]'s. Are you available for an interv…"
click at [1494, 659] on button "Send" at bounding box center [1488, 653] width 82 height 33
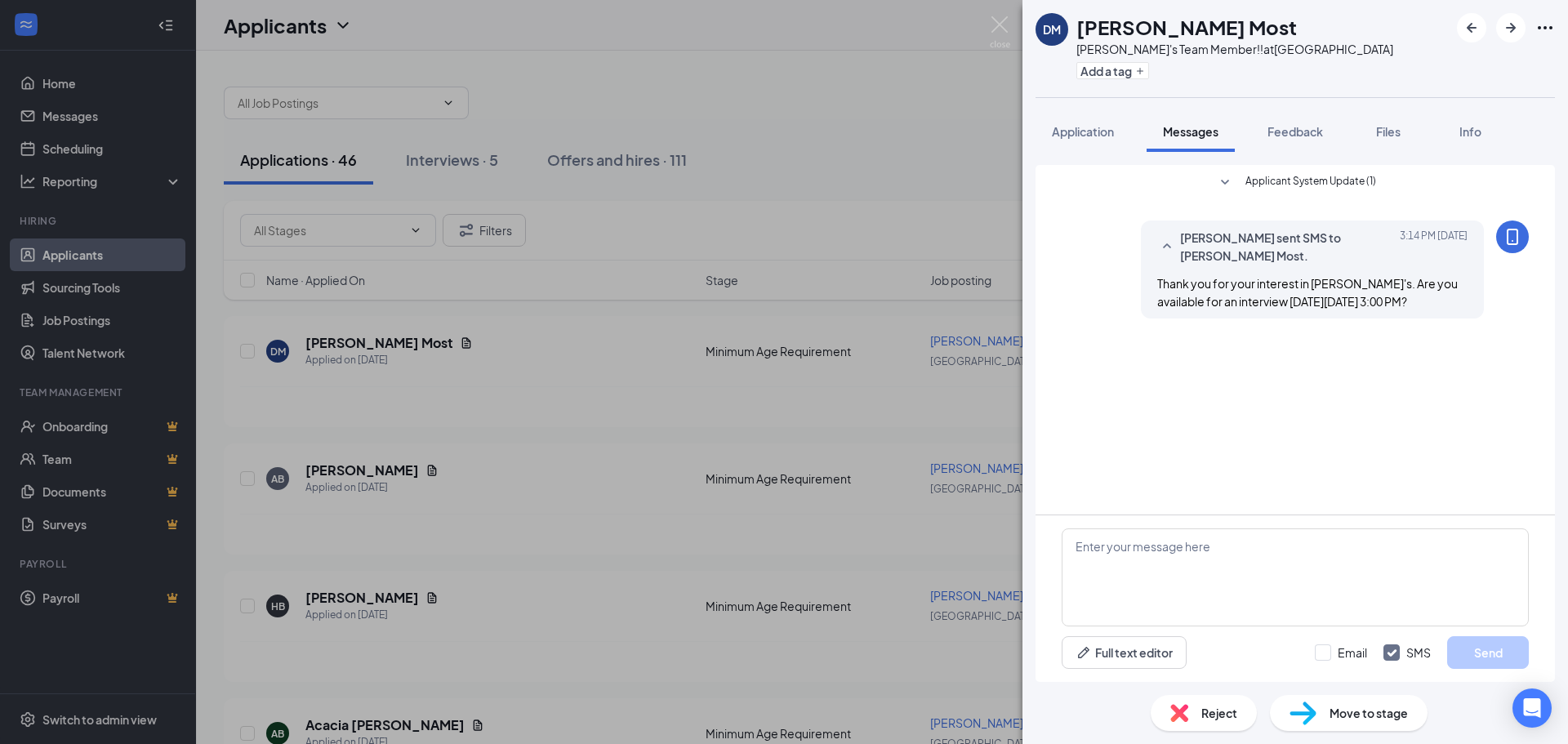
click at [810, 429] on div "[PERSON_NAME] Most [PERSON_NAME]'s Team Member!! at [GEOGRAPHIC_DATA] Add a tag…" at bounding box center [784, 372] width 1568 height 744
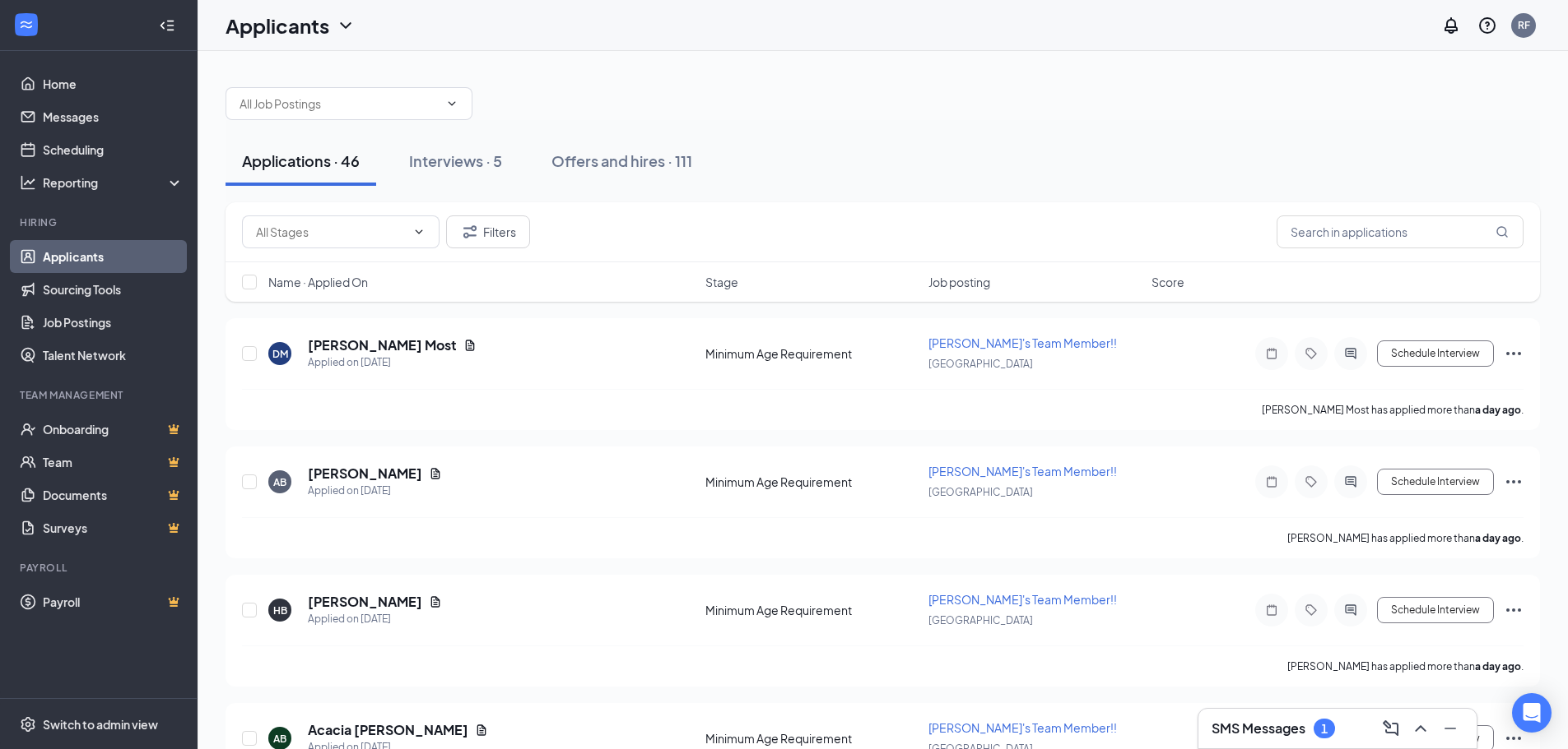
click at [1277, 718] on div "SMS Messages 1" at bounding box center [1338, 729] width 252 height 26
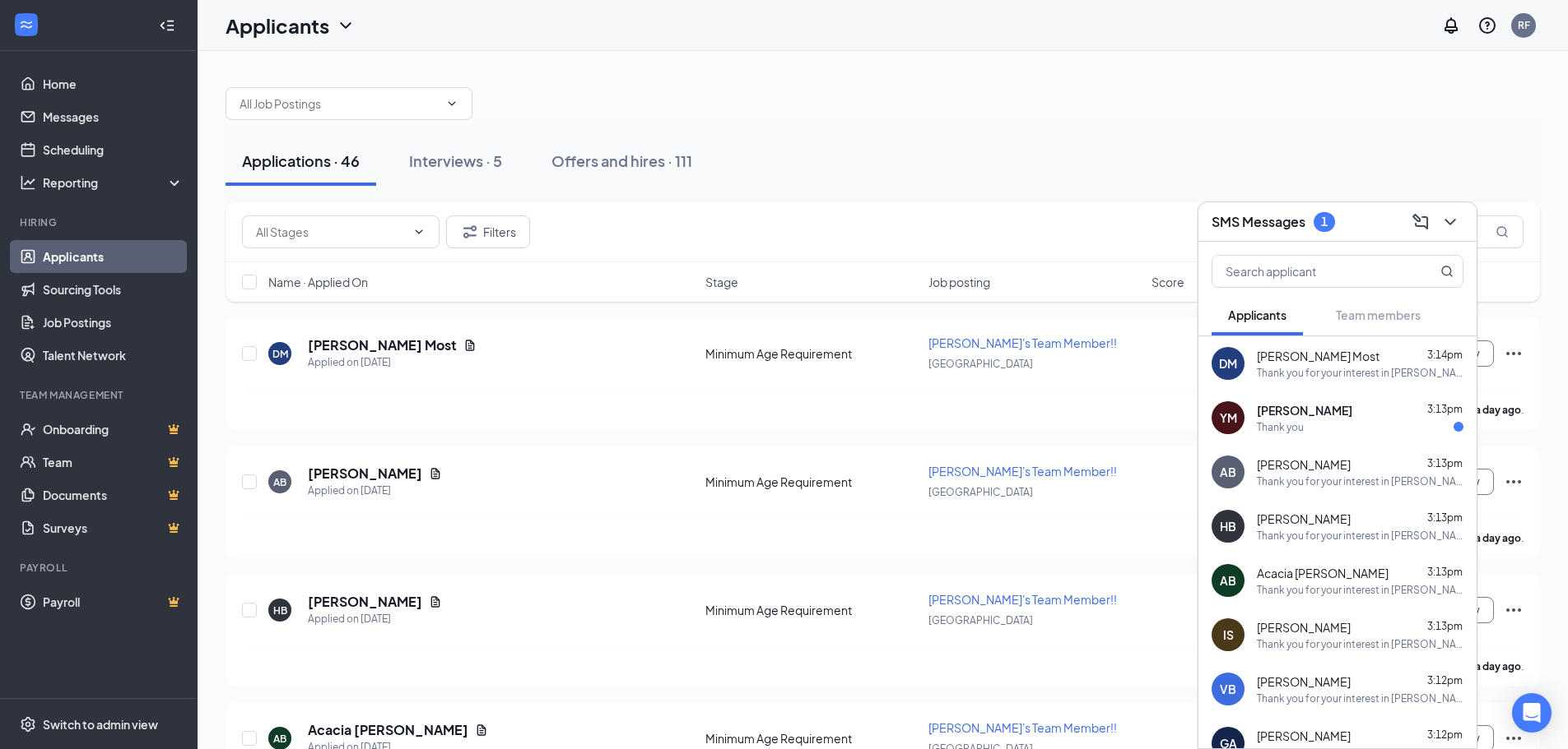
click at [1289, 425] on div "Thank you" at bounding box center [1280, 427] width 47 height 14
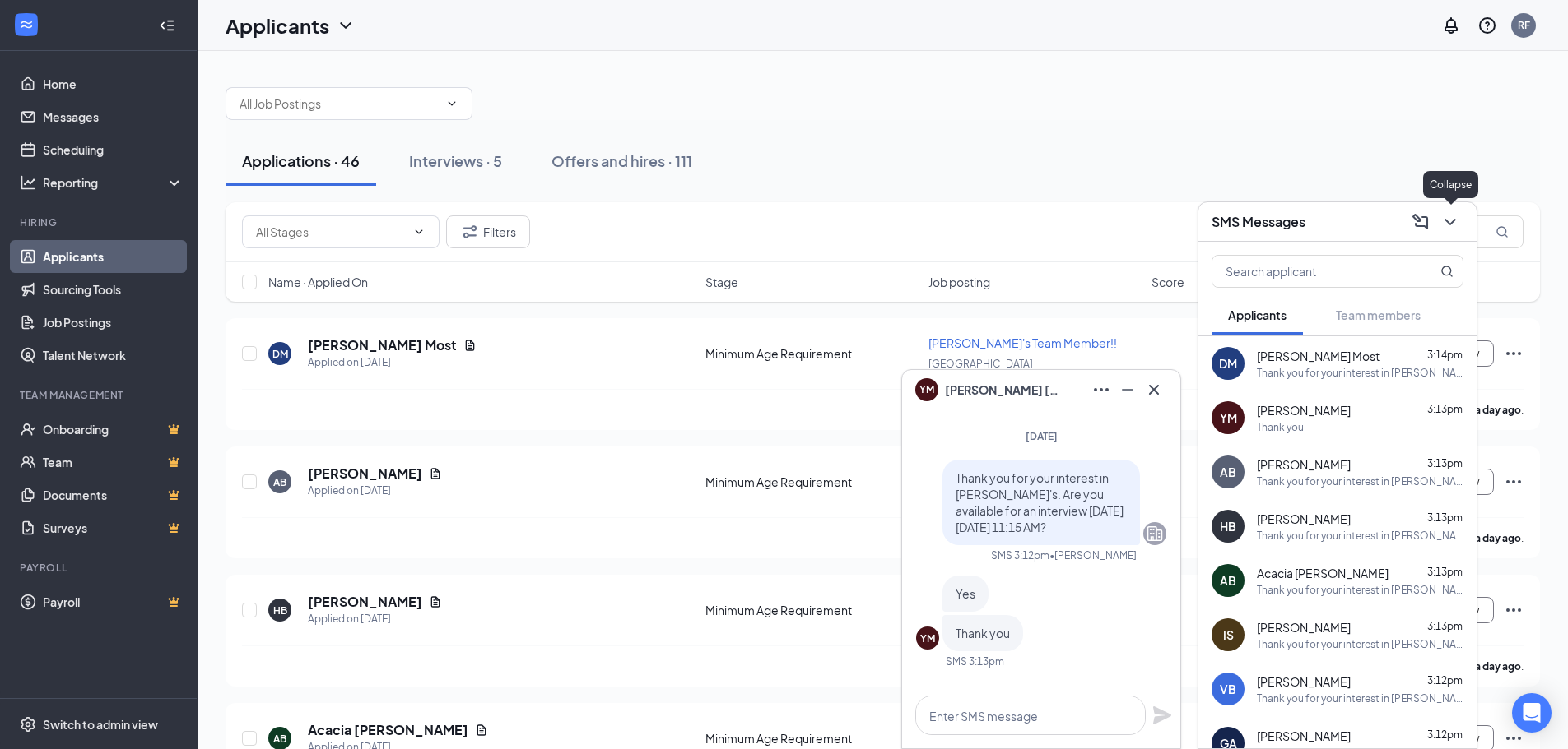
click at [1452, 224] on icon "ChevronDown" at bounding box center [1450, 222] width 20 height 20
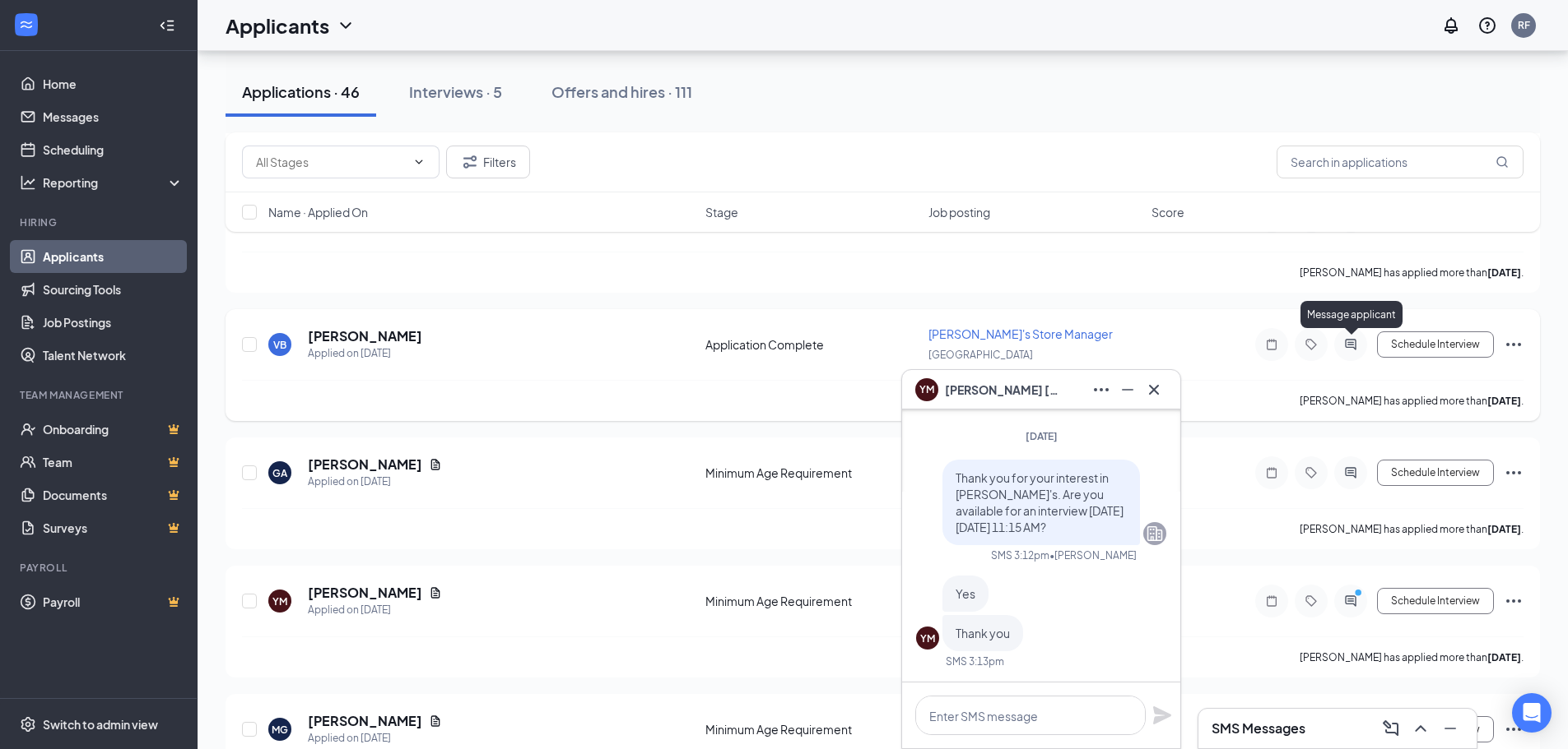
scroll to position [740, 0]
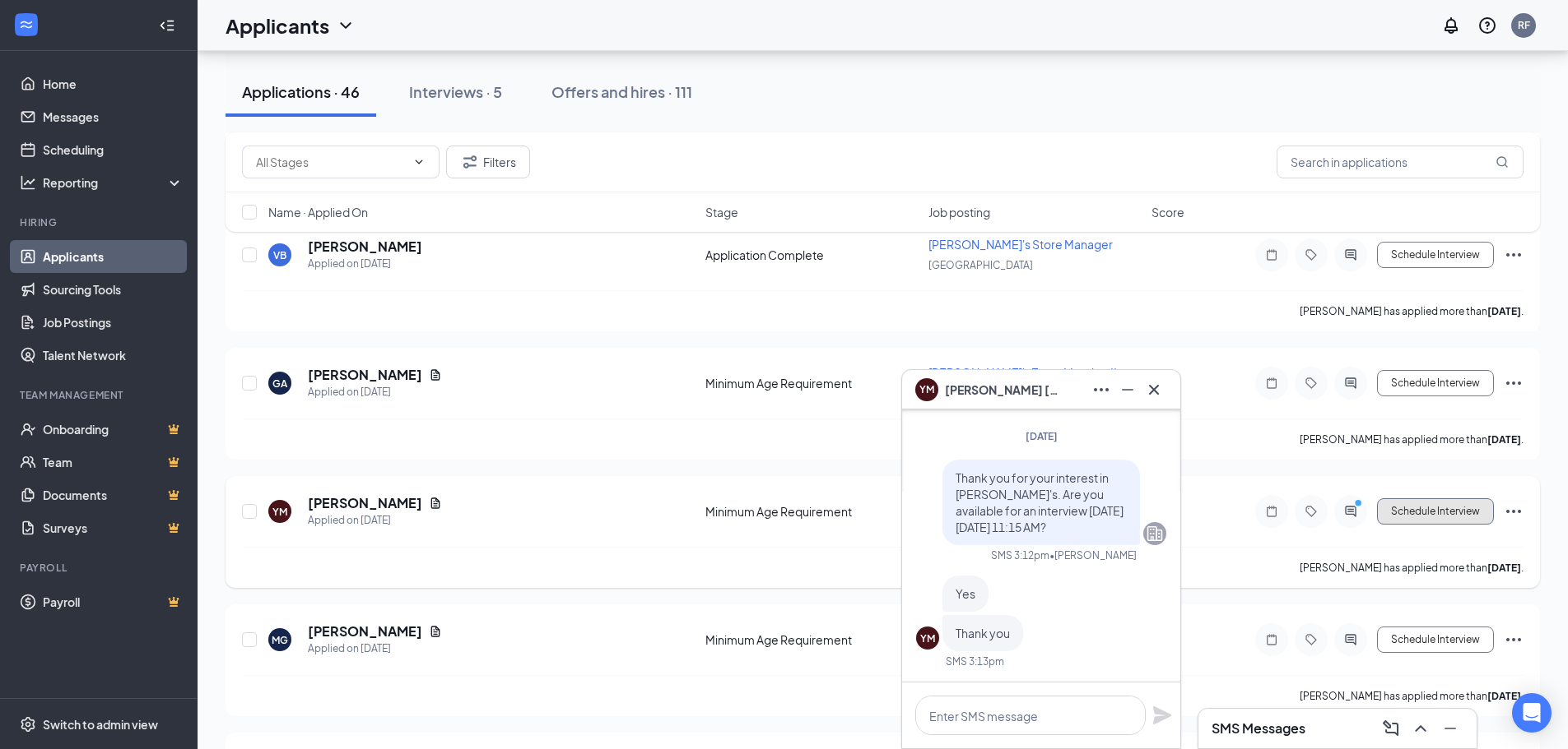
click at [1433, 516] on button "Schedule Interview" at bounding box center [1435, 512] width 116 height 26
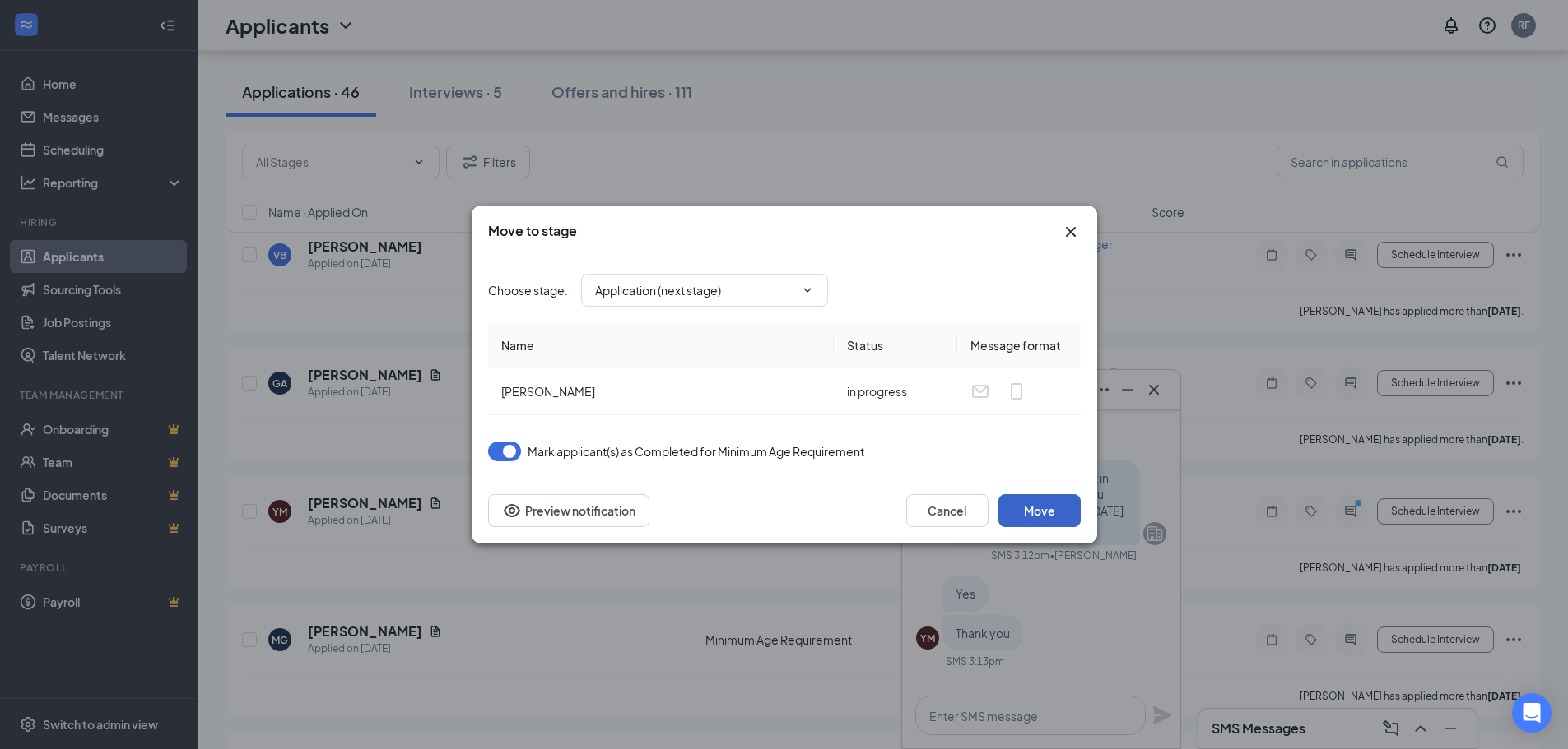
click at [1037, 504] on button "Move" at bounding box center [1039, 511] width 82 height 33
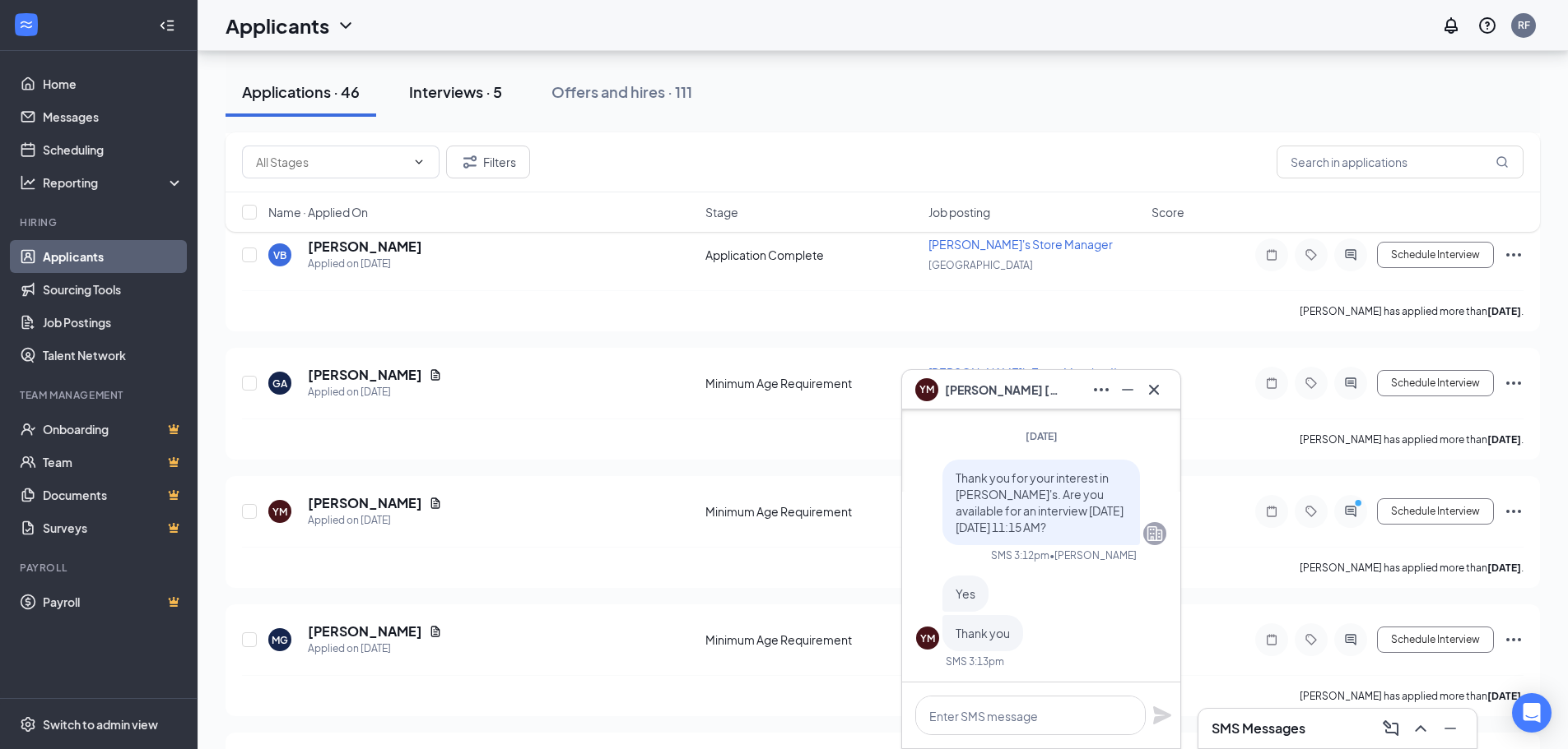
click at [461, 90] on div "Interviews · 5" at bounding box center [455, 92] width 93 height 21
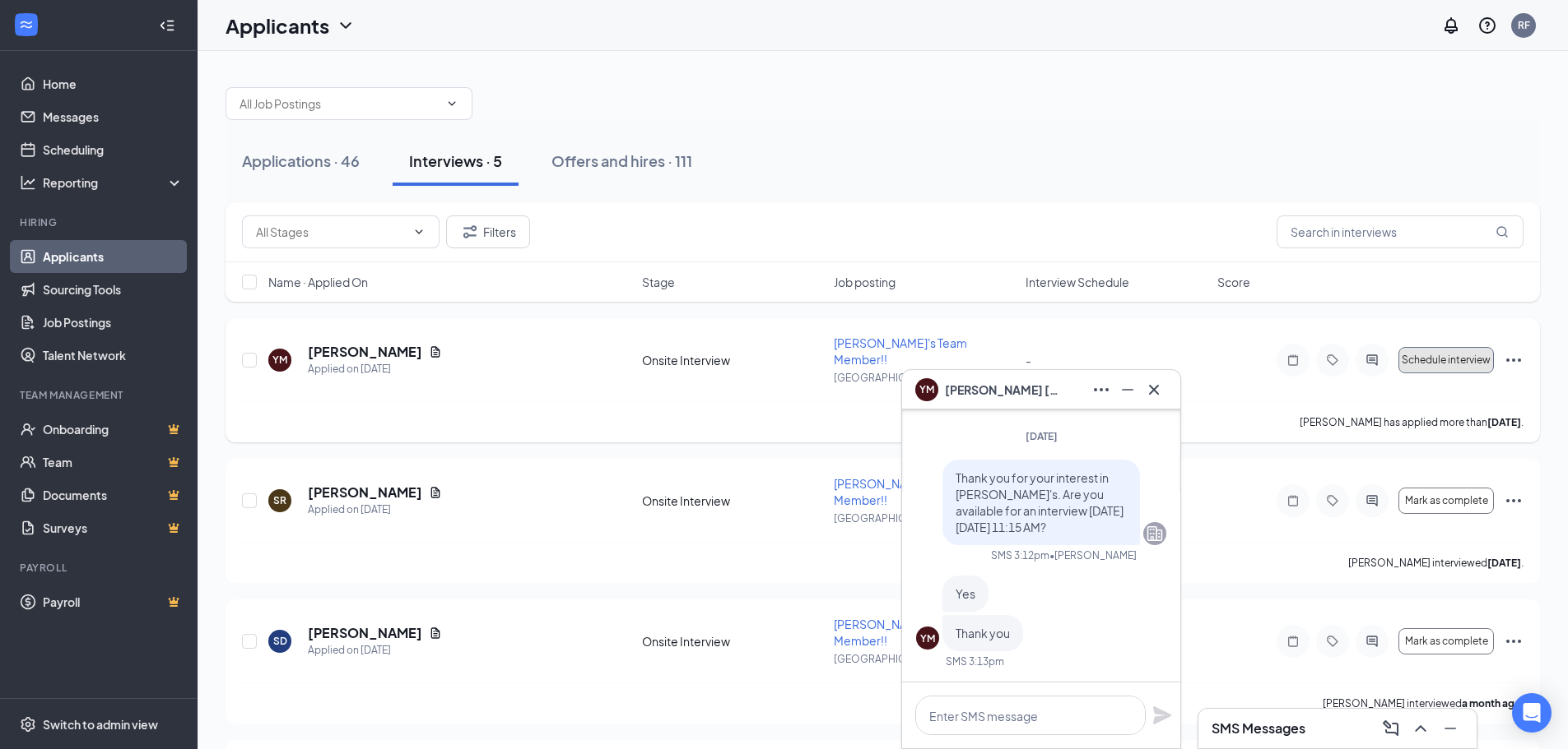
click at [1470, 356] on span "Schedule interview" at bounding box center [1446, 360] width 89 height 11
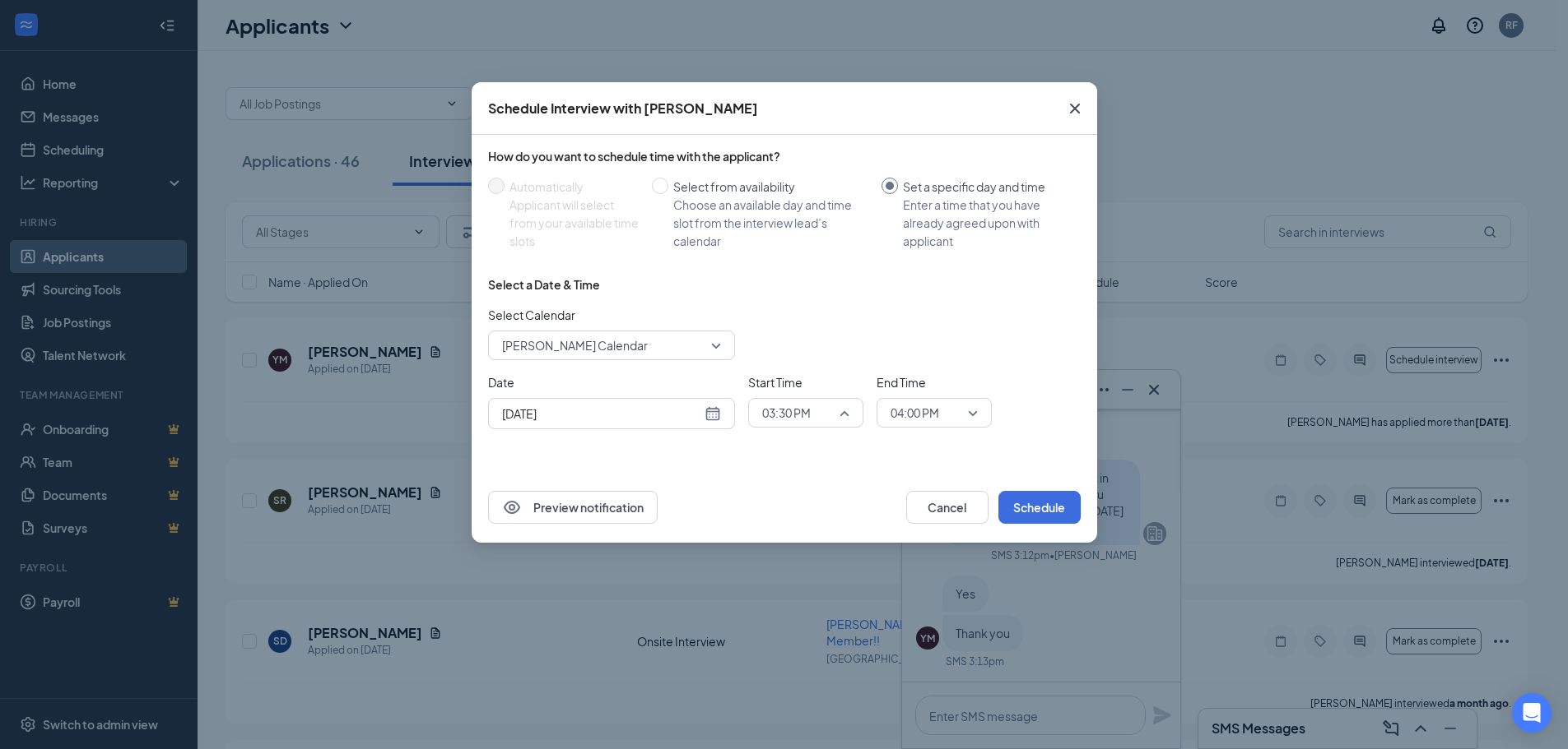
click at [839, 413] on span "03:30 PM" at bounding box center [805, 413] width 88 height 24
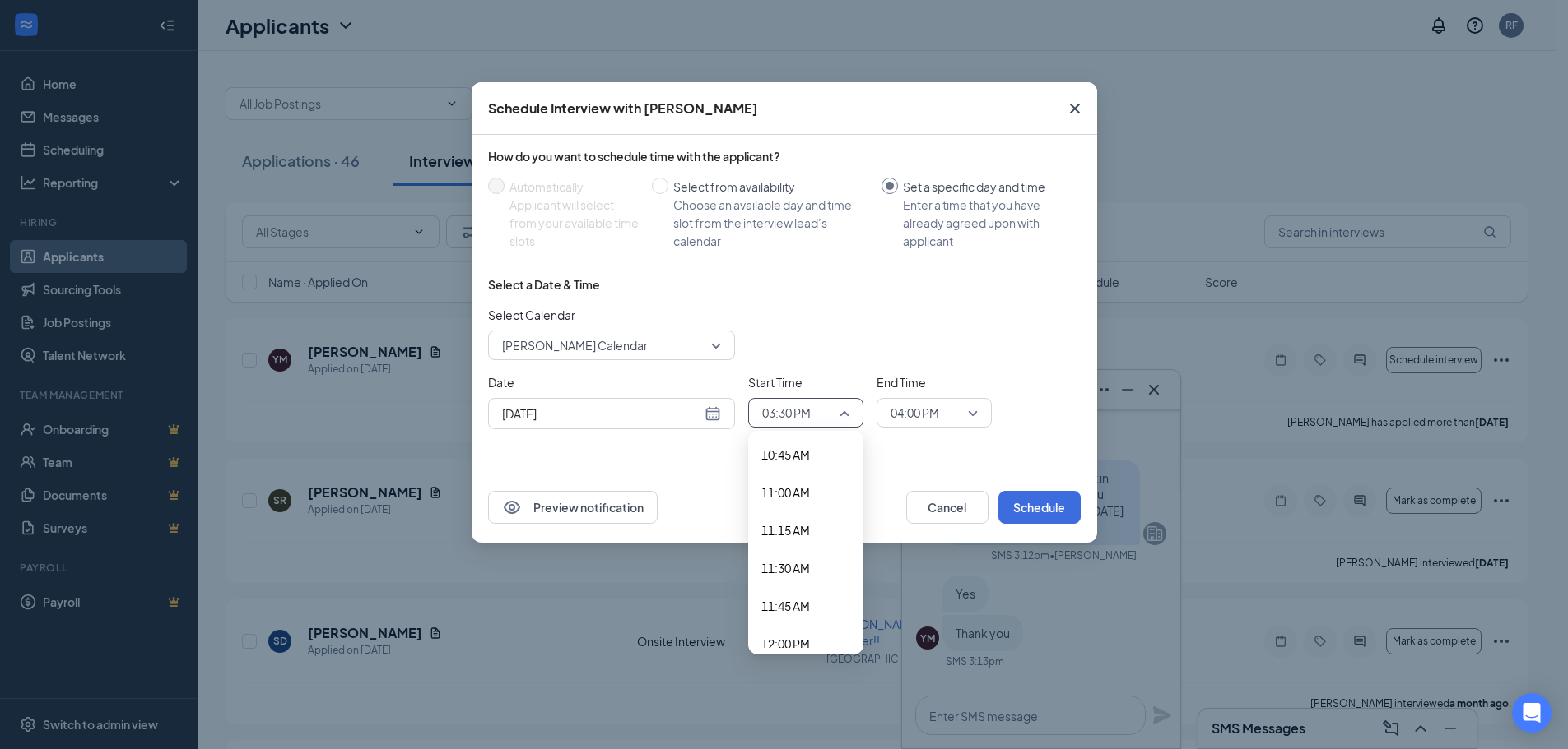
scroll to position [1599, 0]
click at [791, 553] on span "11:15 AM" at bounding box center [785, 560] width 48 height 18
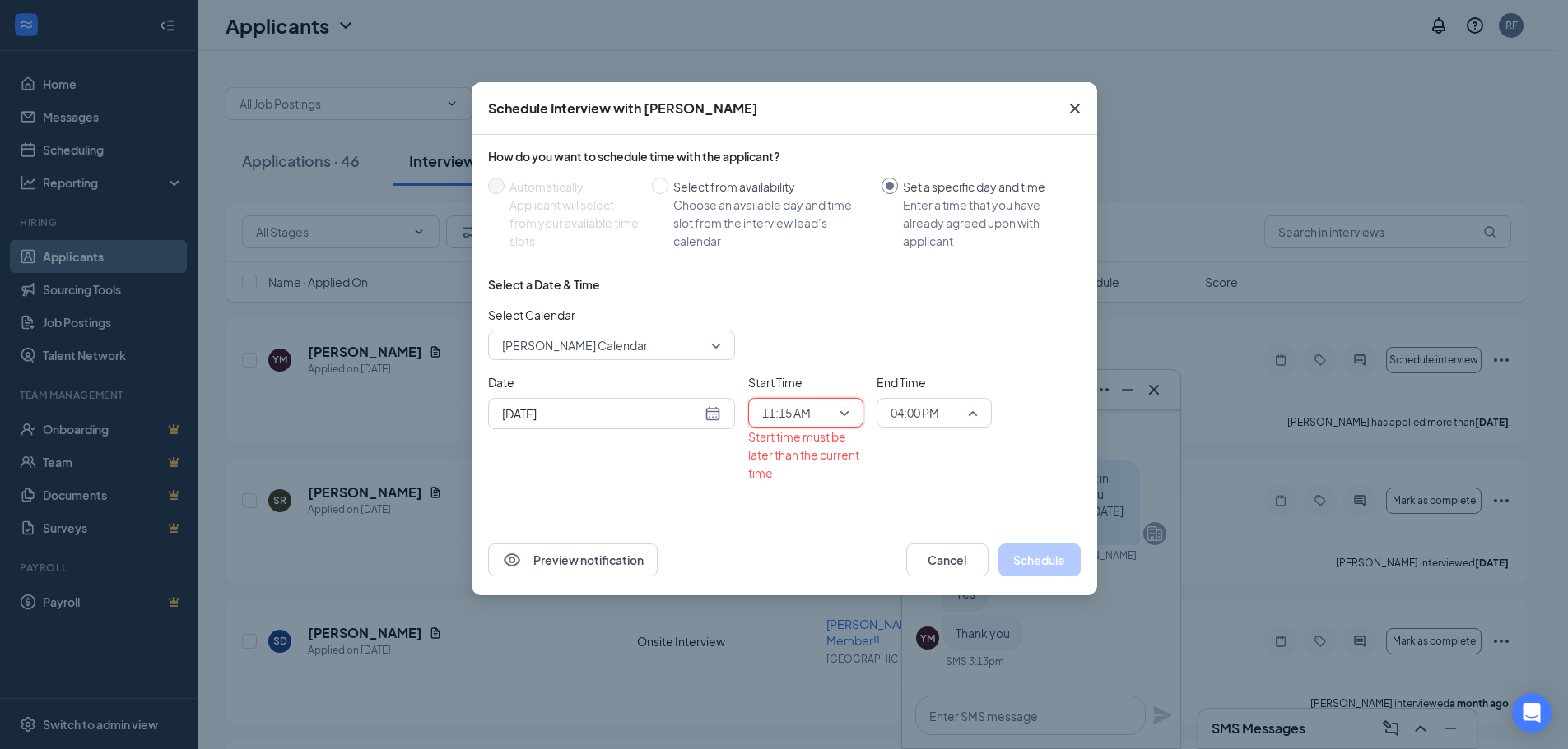
click at [967, 412] on span "04:00 PM" at bounding box center [934, 413] width 88 height 24
click at [923, 521] on span "11:30 AM" at bounding box center [913, 522] width 48 height 18
click at [714, 414] on div "[DATE]" at bounding box center [611, 414] width 219 height 18
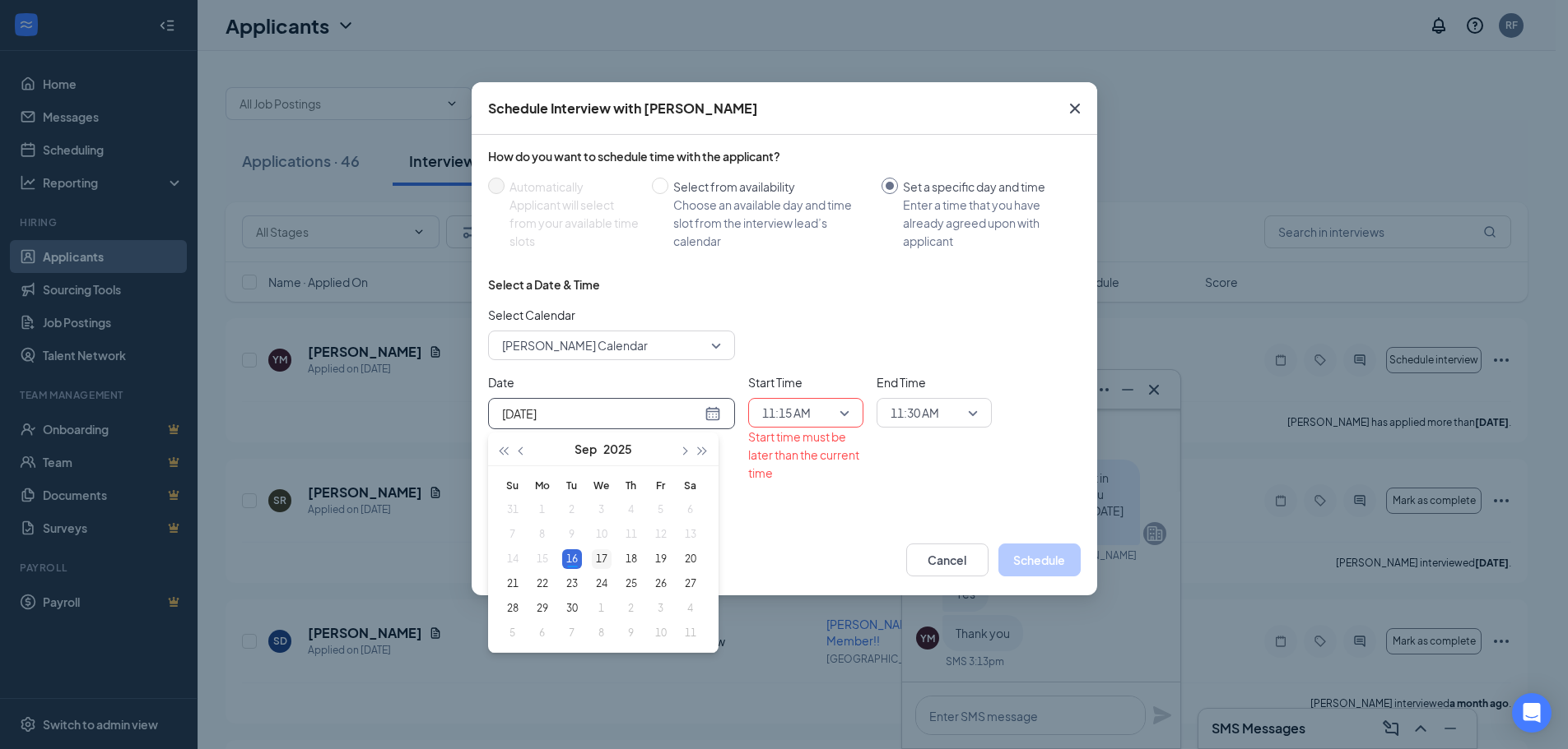
type input "[DATE]"
click at [596, 556] on div "17" at bounding box center [601, 559] width 20 height 20
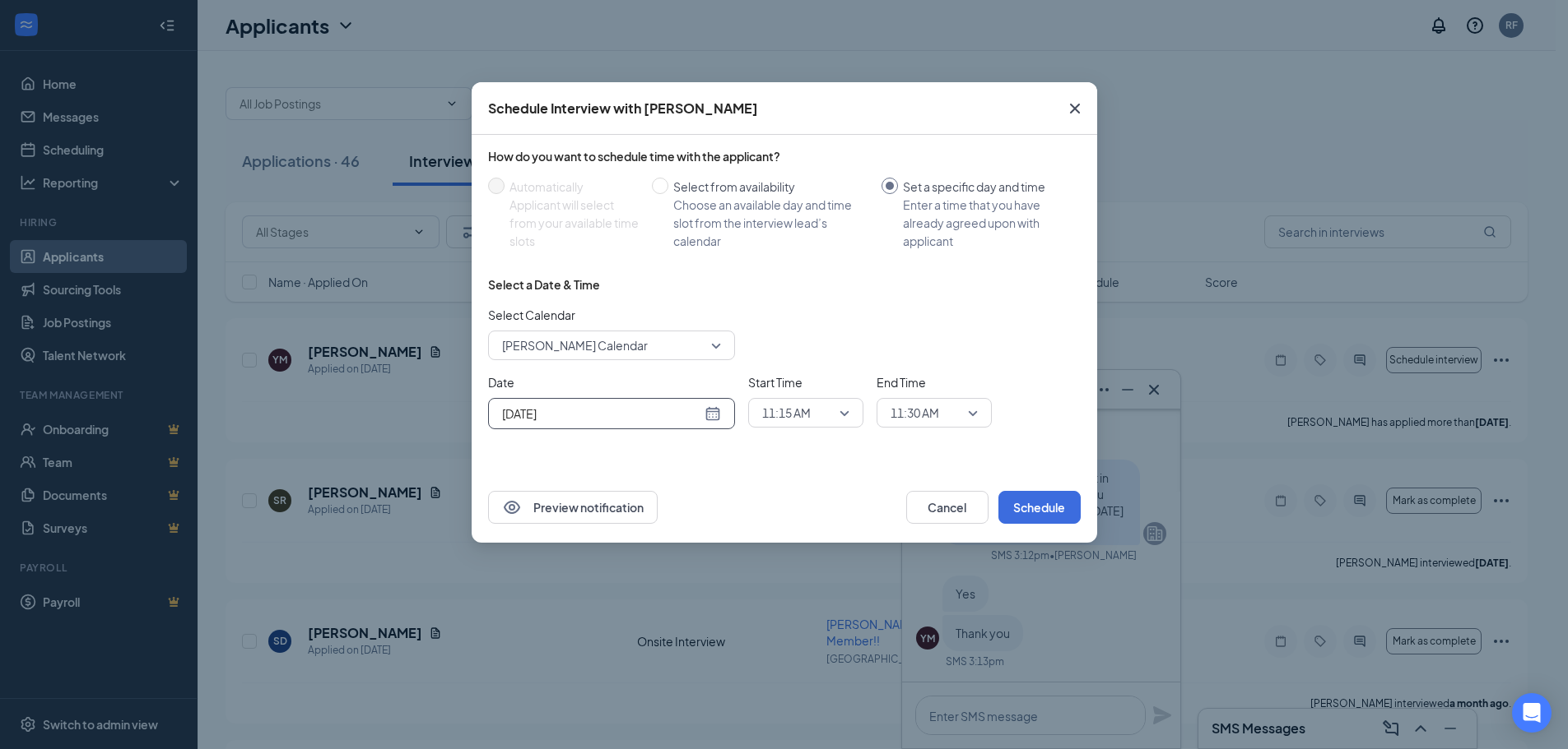
click at [841, 465] on div "How do you want to schedule time with the applicant? Automatically Applicant wi…" at bounding box center [784, 303] width 625 height 337
click at [1042, 505] on button "Schedule" at bounding box center [1039, 508] width 82 height 33
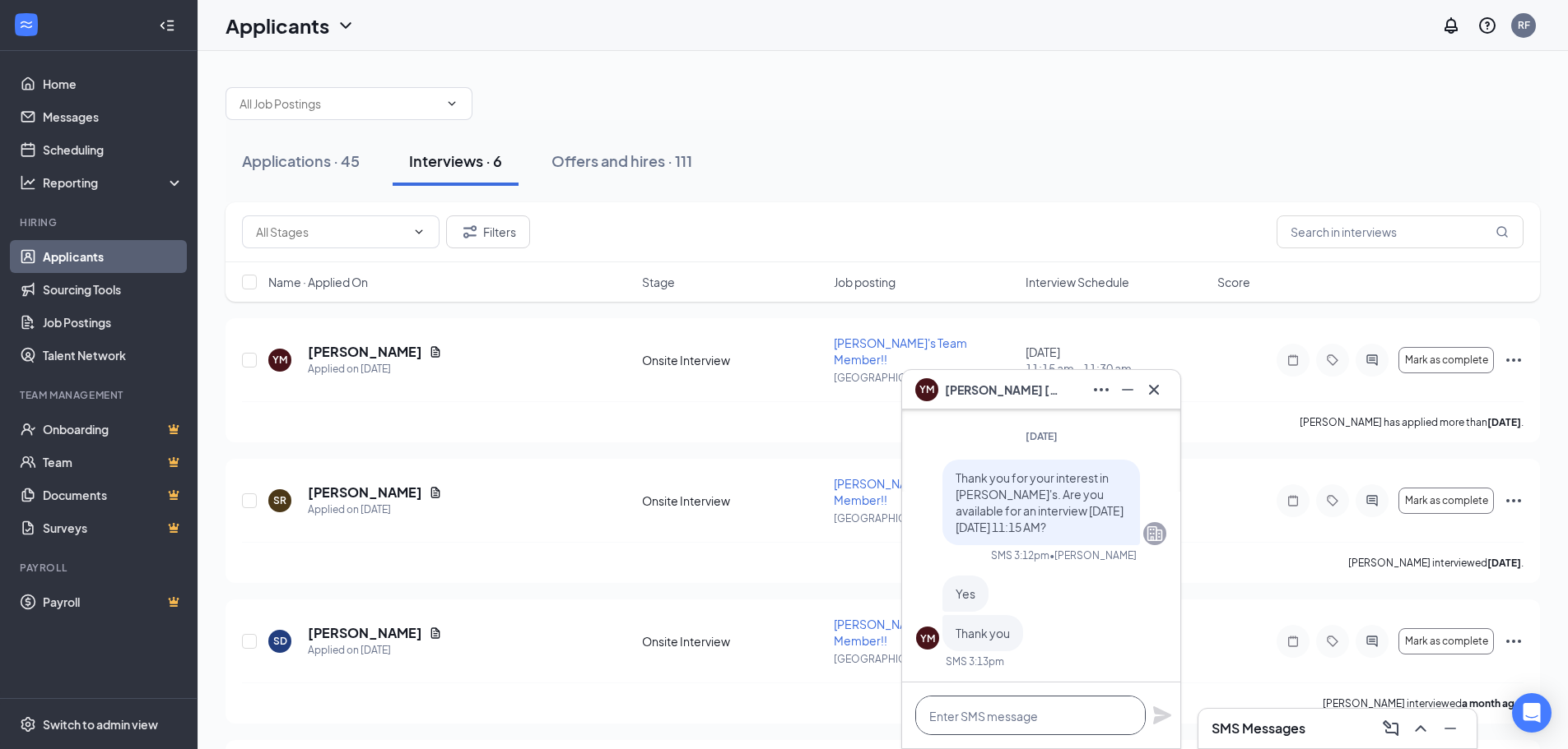
click at [1000, 716] on textarea at bounding box center [1030, 715] width 230 height 39
type textarea "Great. See you then."
click at [1163, 713] on icon "Plane" at bounding box center [1162, 716] width 18 height 18
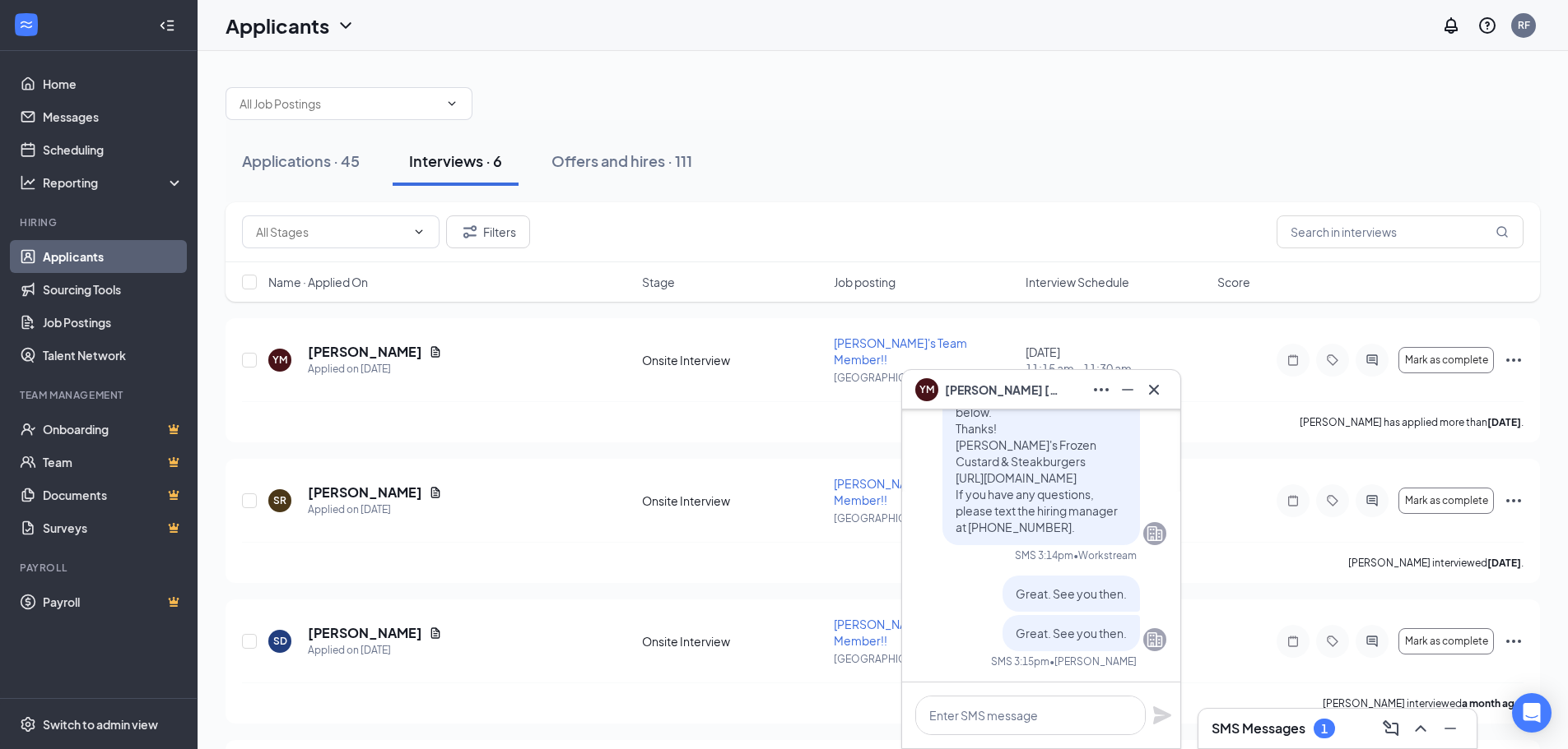
click at [1311, 741] on div "SMS Messages 1" at bounding box center [1338, 729] width 252 height 26
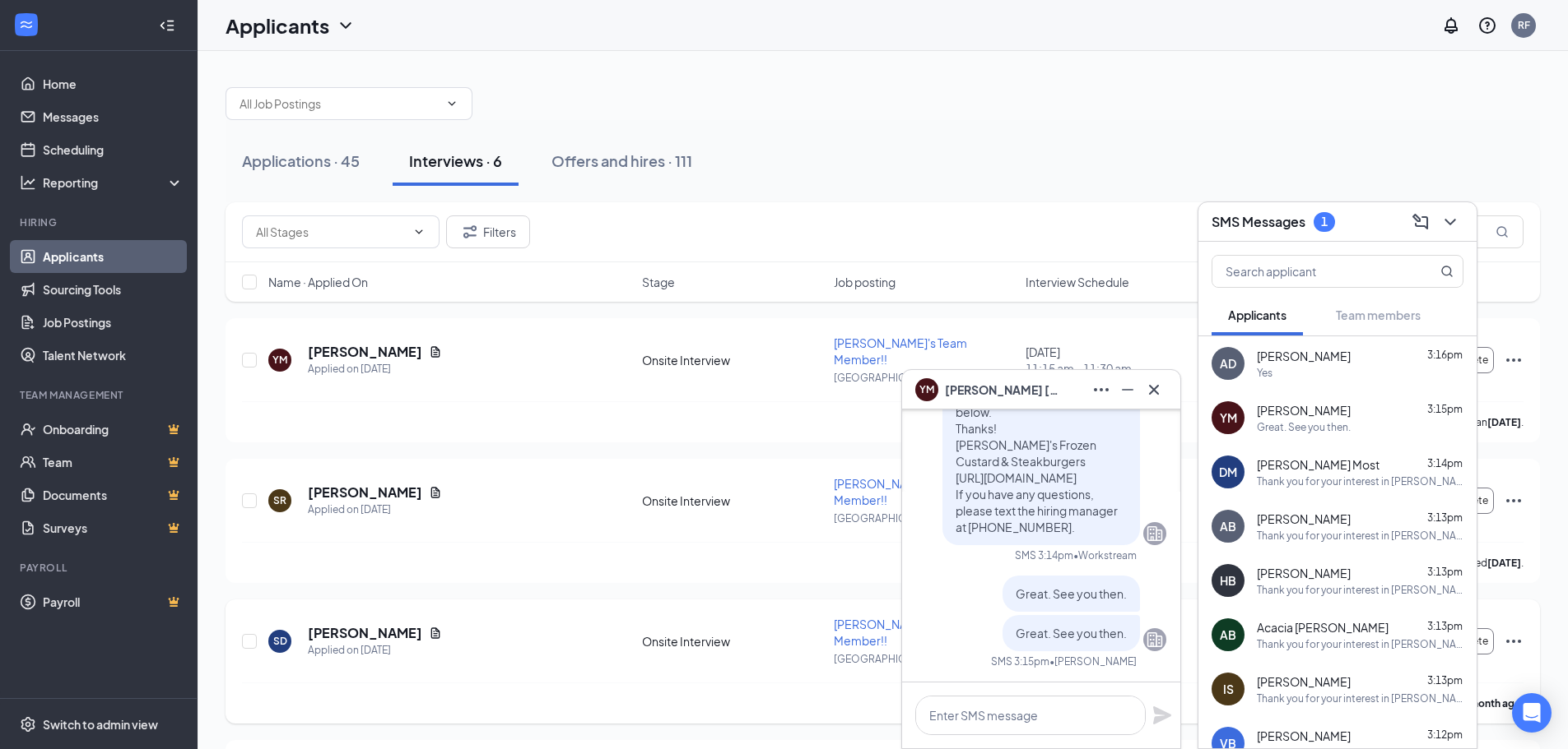
click at [545, 621] on div "SD [PERSON_NAME] Applied on [DATE] Onsite Interview [PERSON_NAME]'s Team Member…" at bounding box center [882, 649] width 1282 height 66
click at [1000, 323] on div "YM [PERSON_NAME] Applied on [DATE] Onsite Interview [PERSON_NAME]'s Team Member…" at bounding box center [882, 381] width 1314 height 124
click at [1447, 217] on icon "ChevronDown" at bounding box center [1450, 222] width 20 height 20
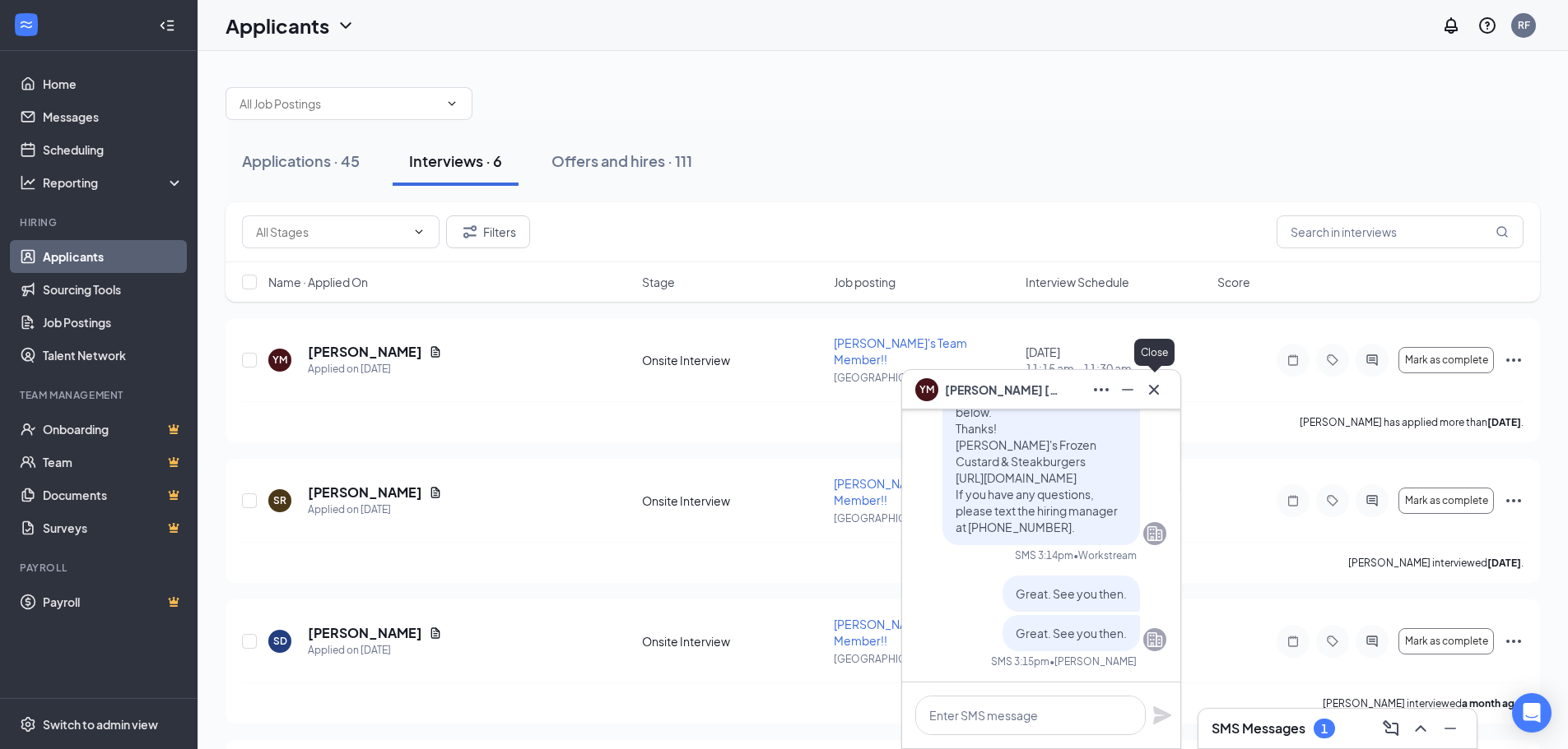
click at [1154, 382] on icon "Cross" at bounding box center [1154, 389] width 20 height 20
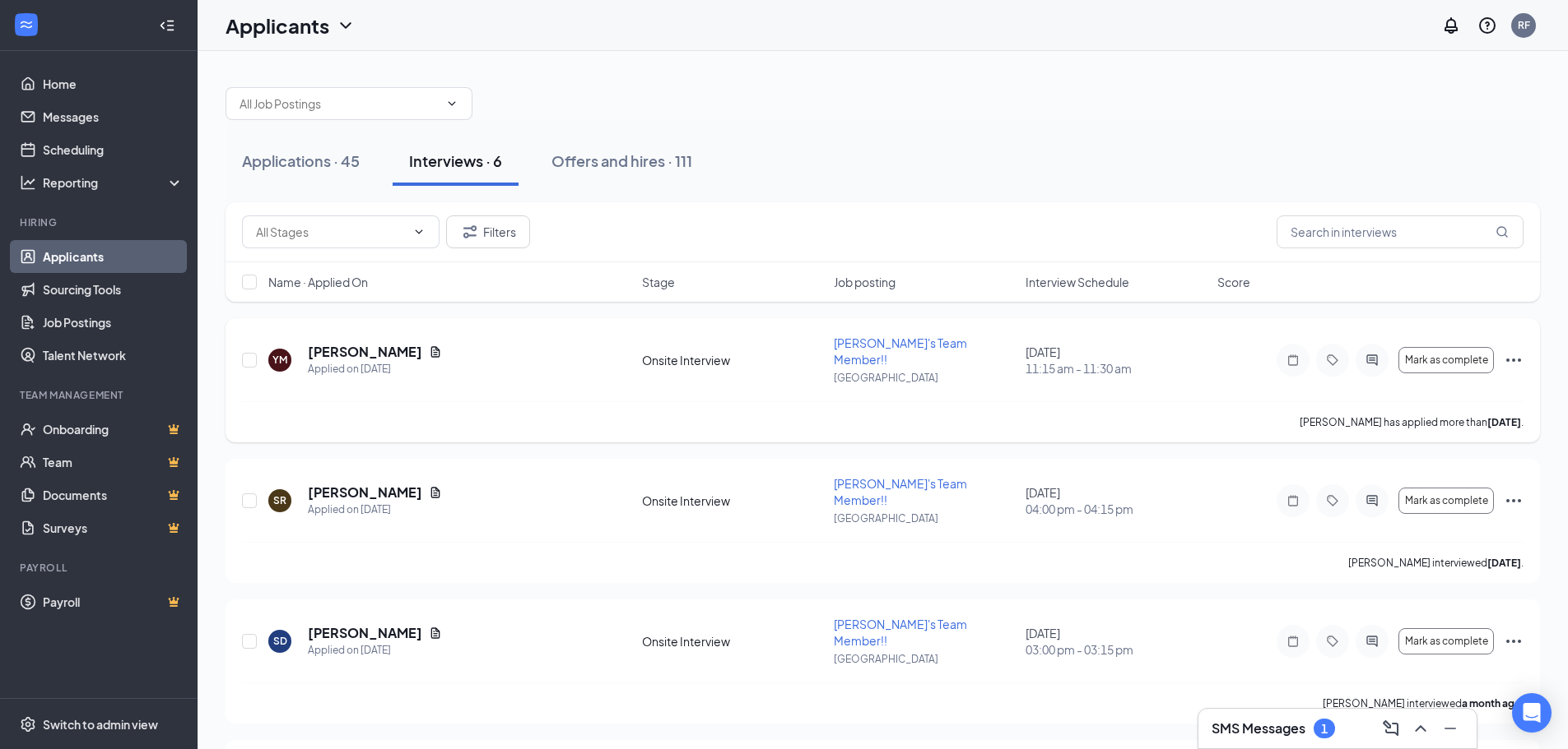
click at [1225, 366] on div "YM [PERSON_NAME] Applied on [DATE] Onsite Interview [PERSON_NAME]'s Team Member…" at bounding box center [882, 368] width 1282 height 66
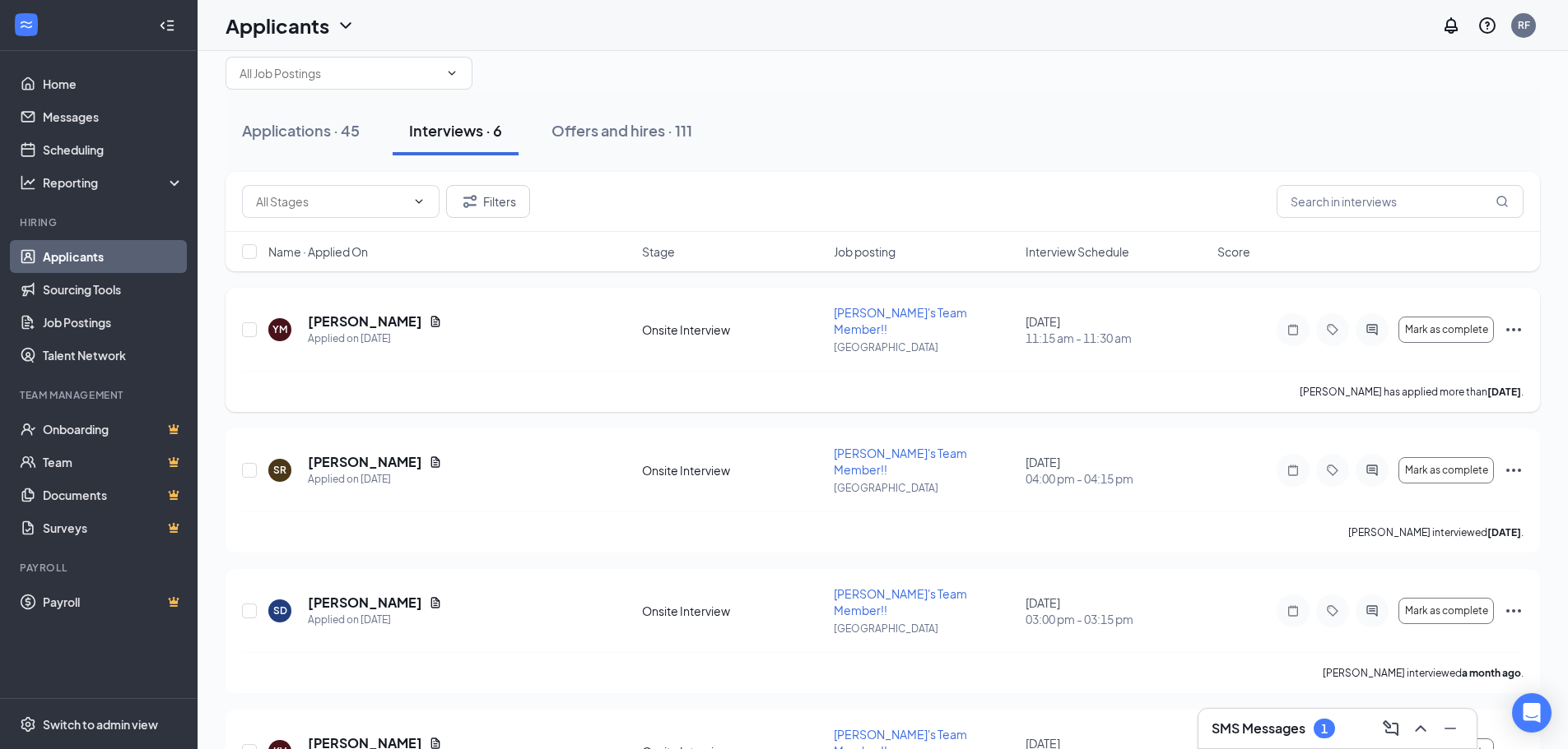
scroll to position [0, 0]
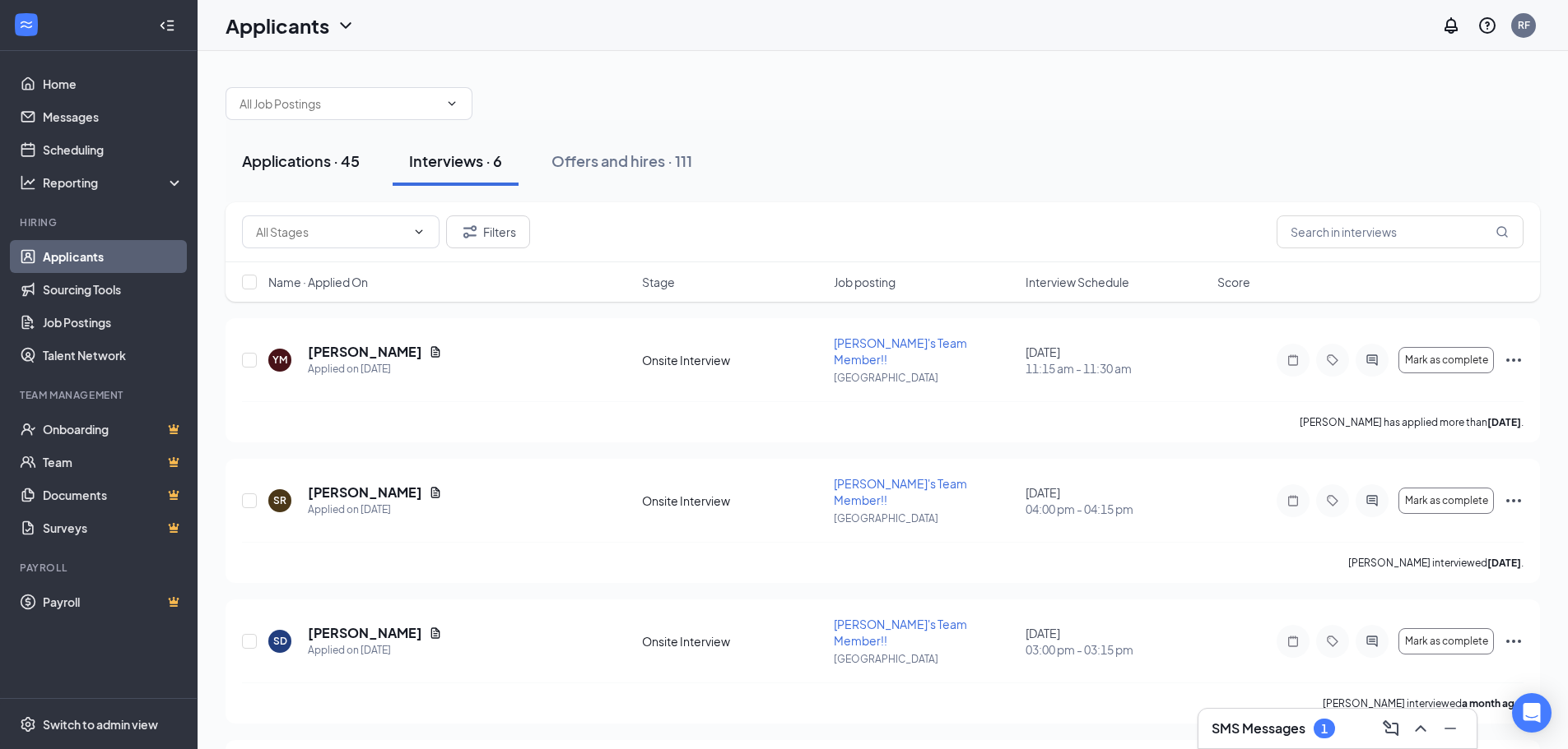
click at [271, 155] on div "Applications · 45" at bounding box center [300, 161] width 117 height 21
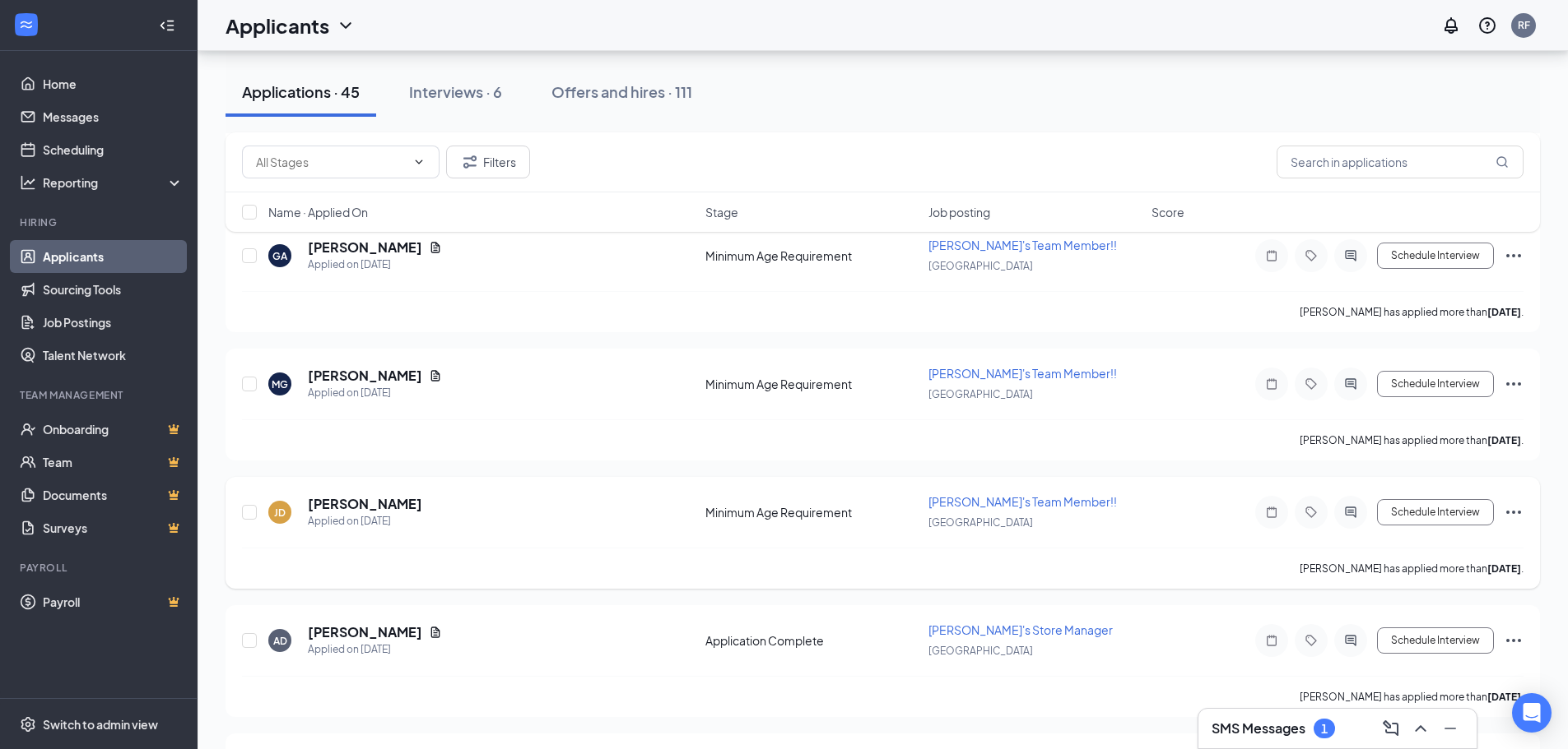
scroll to position [987, 0]
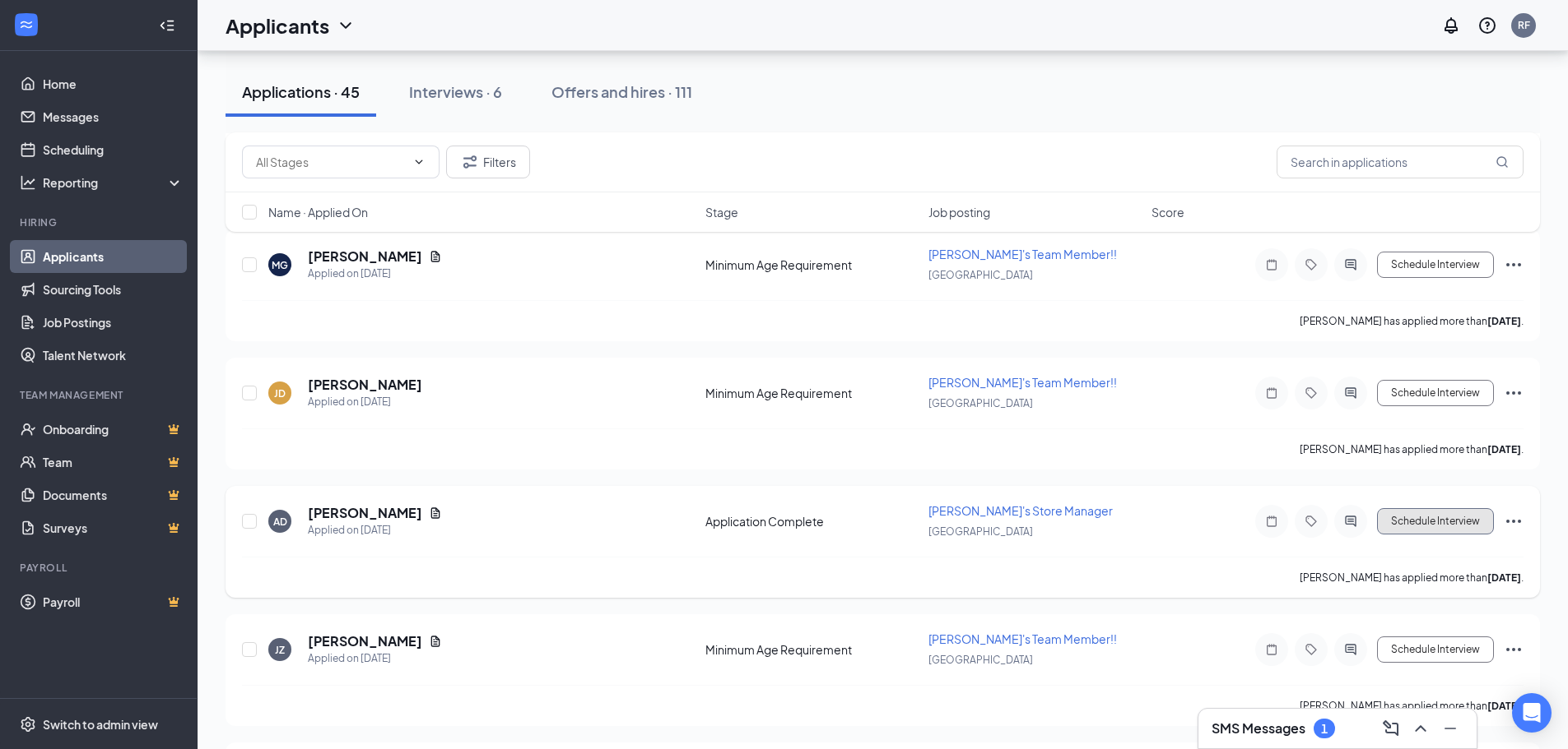
click at [1448, 514] on button "Schedule Interview" at bounding box center [1435, 522] width 116 height 26
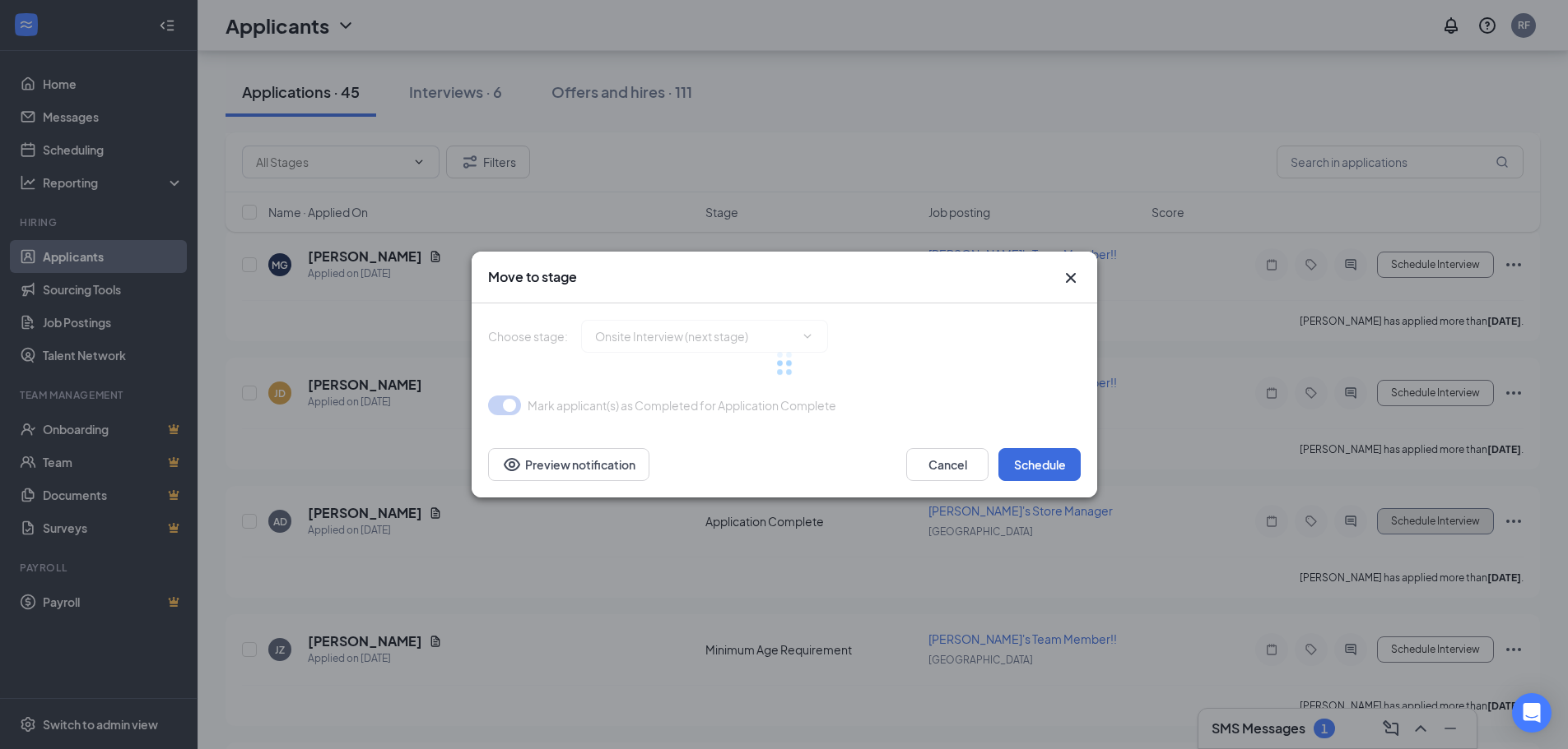
type input "Onsite Interview (next stage)"
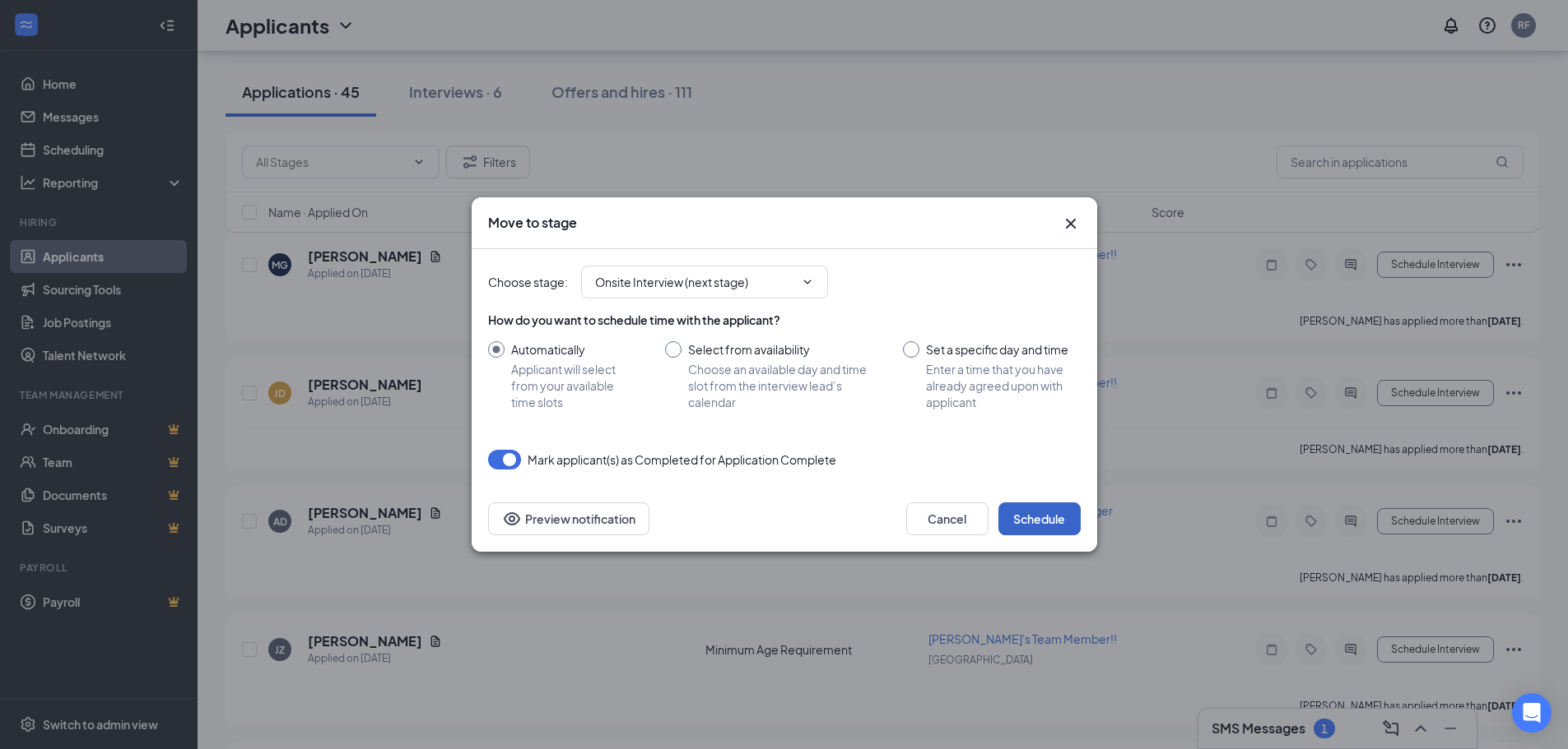
click at [1040, 519] on button "Schedule" at bounding box center [1039, 519] width 82 height 33
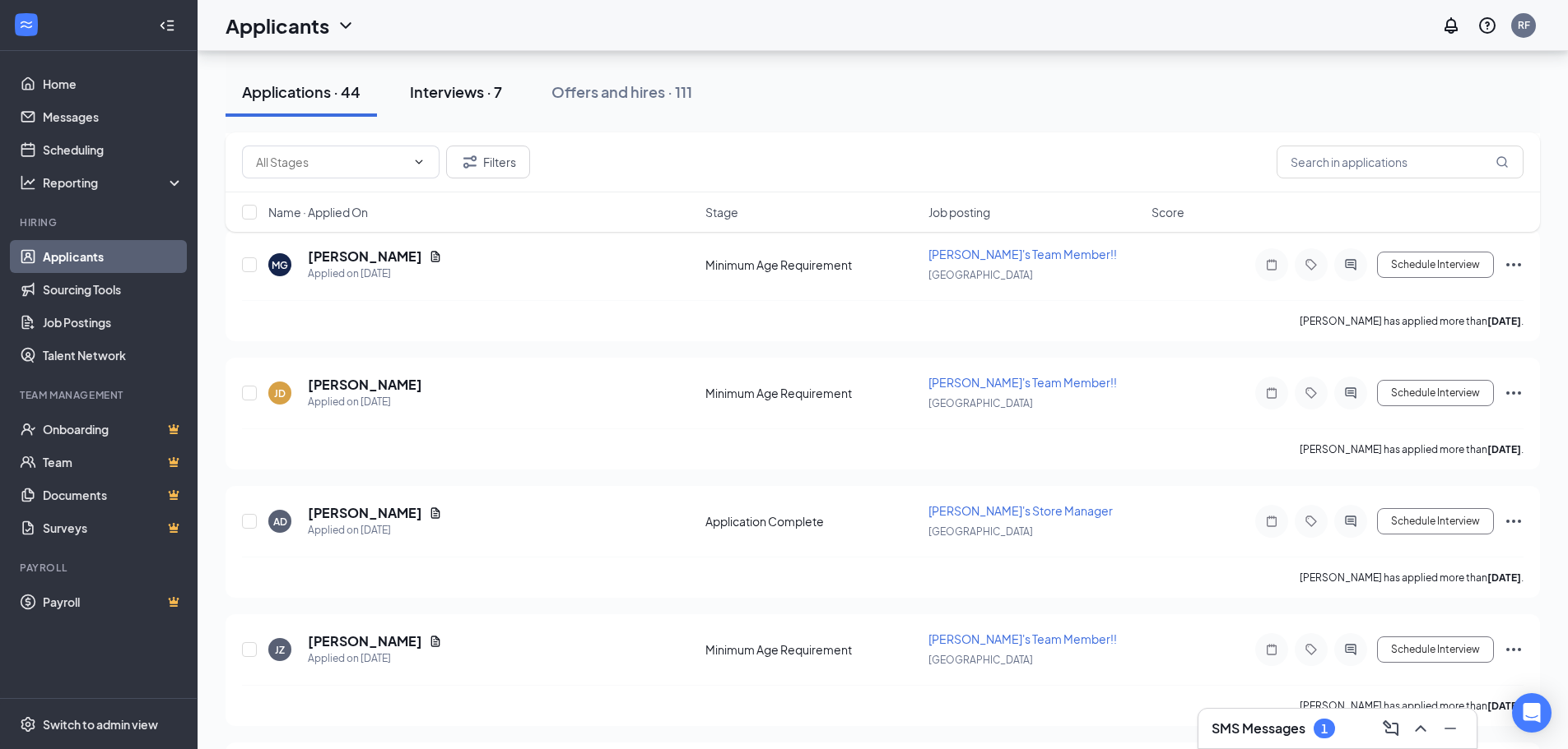
click at [470, 88] on div "Interviews · 7" at bounding box center [455, 92] width 92 height 21
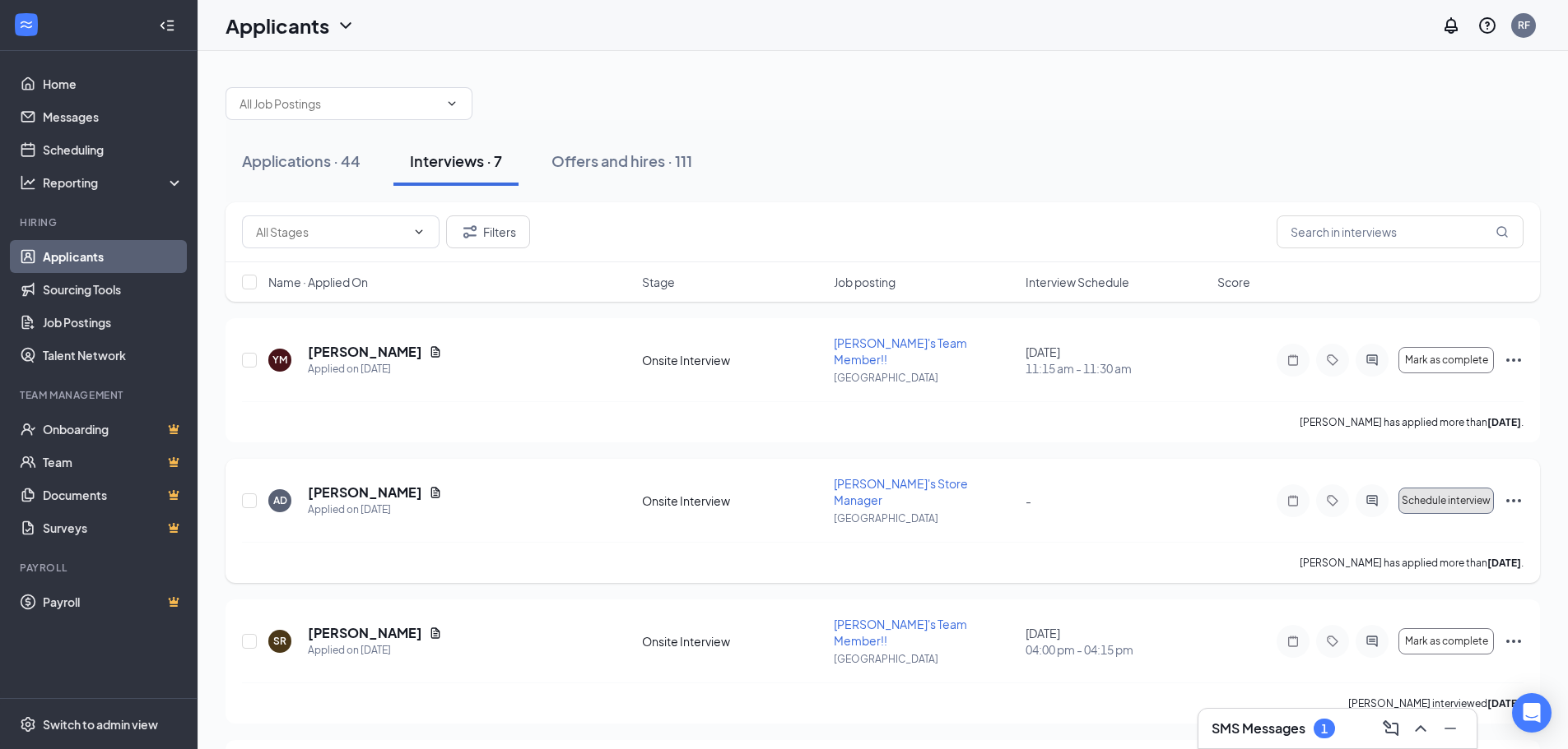
click at [1458, 495] on span "Schedule interview" at bounding box center [1446, 500] width 89 height 11
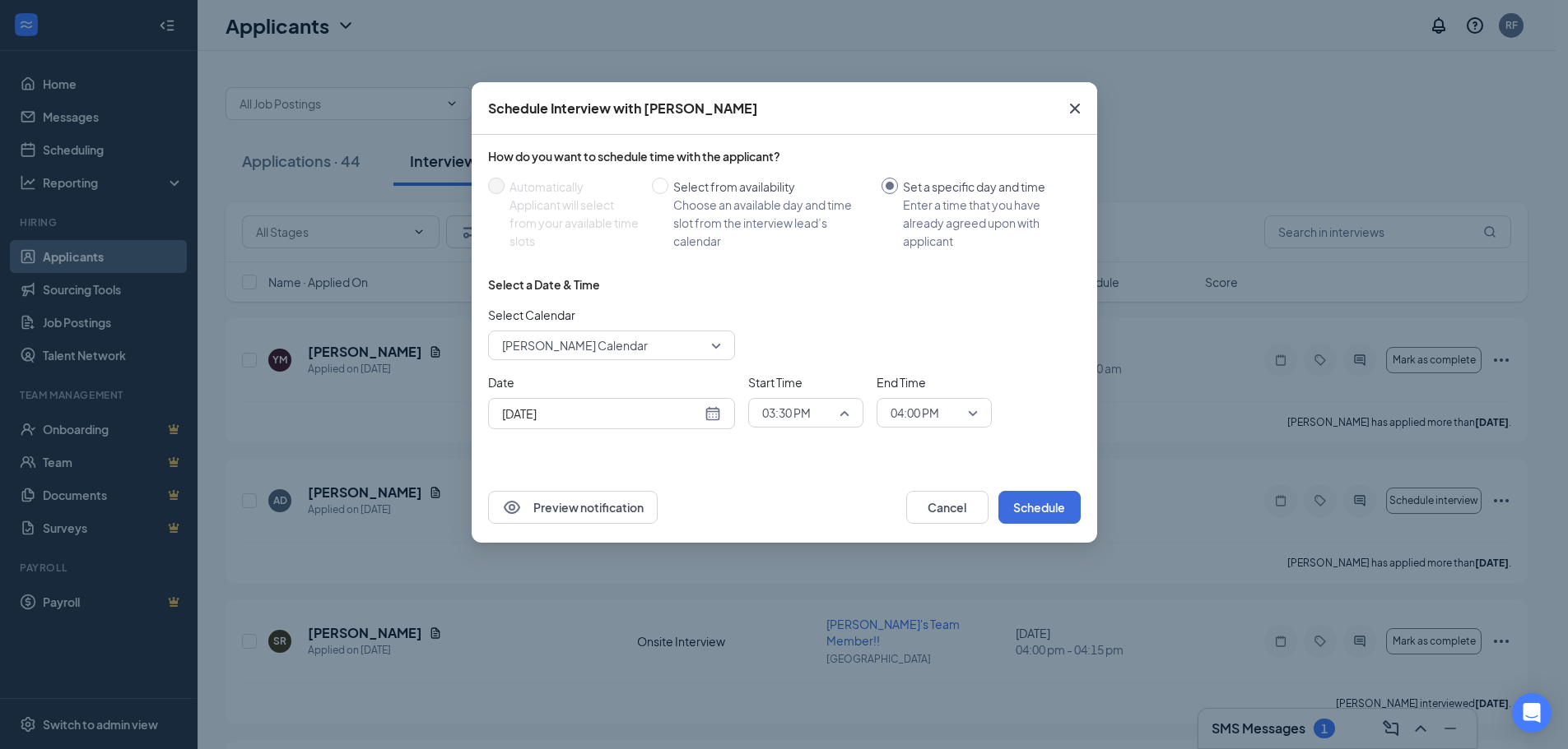
click at [850, 409] on div "03:30 PM" at bounding box center [806, 413] width 116 height 30
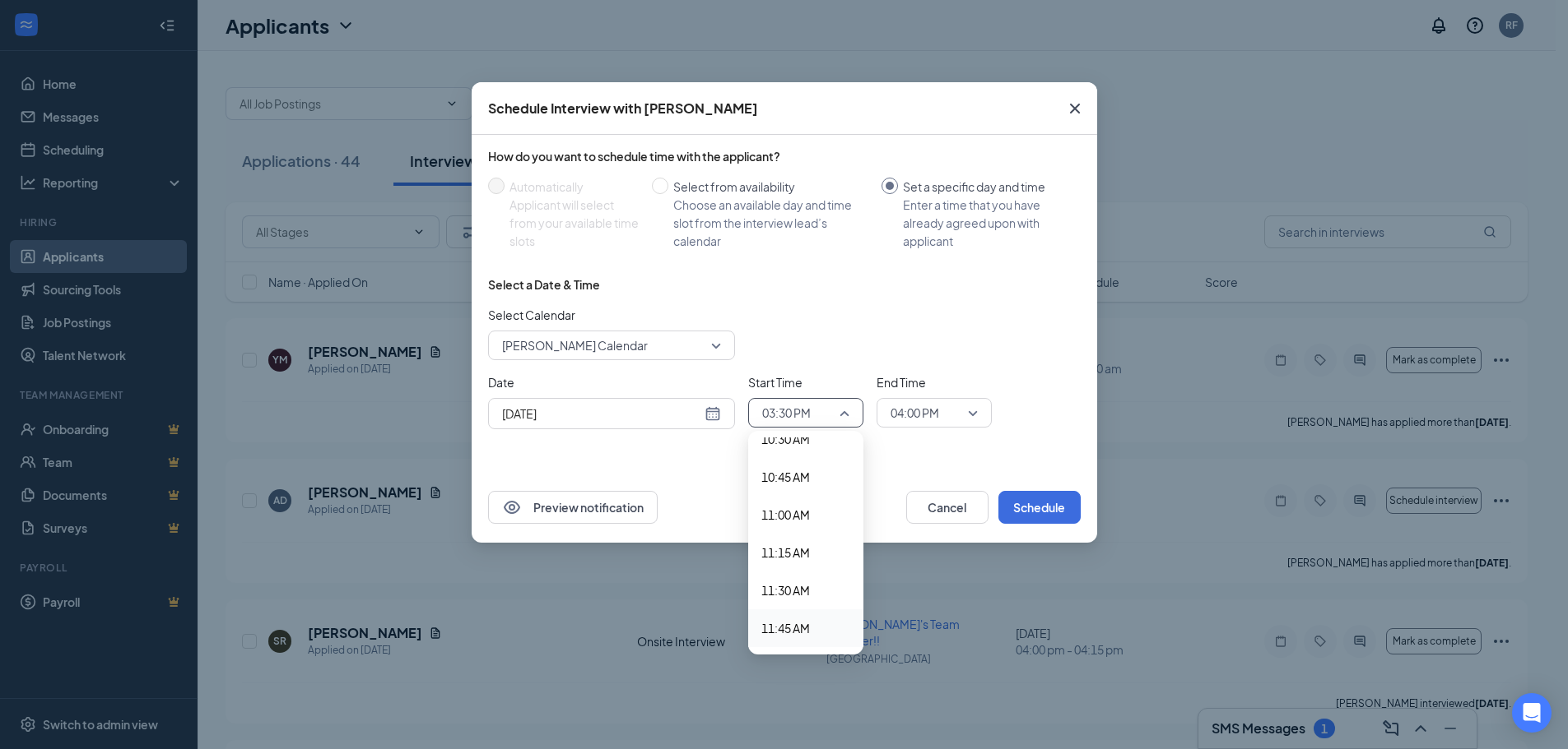
scroll to position [1599, 0]
click at [801, 452] on span "10:30 AM" at bounding box center [785, 446] width 48 height 18
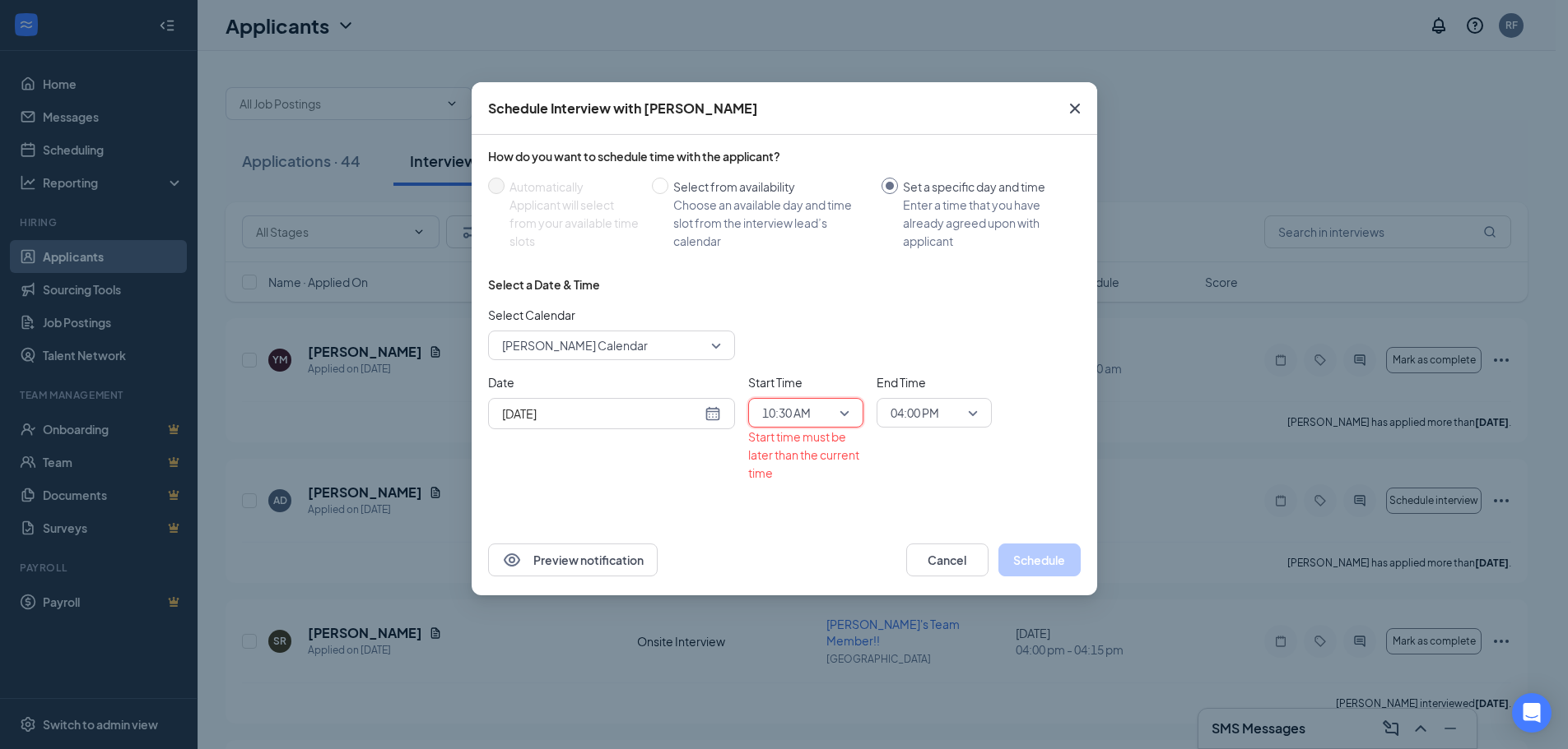
click at [976, 412] on span "04:00 PM" at bounding box center [934, 413] width 88 height 24
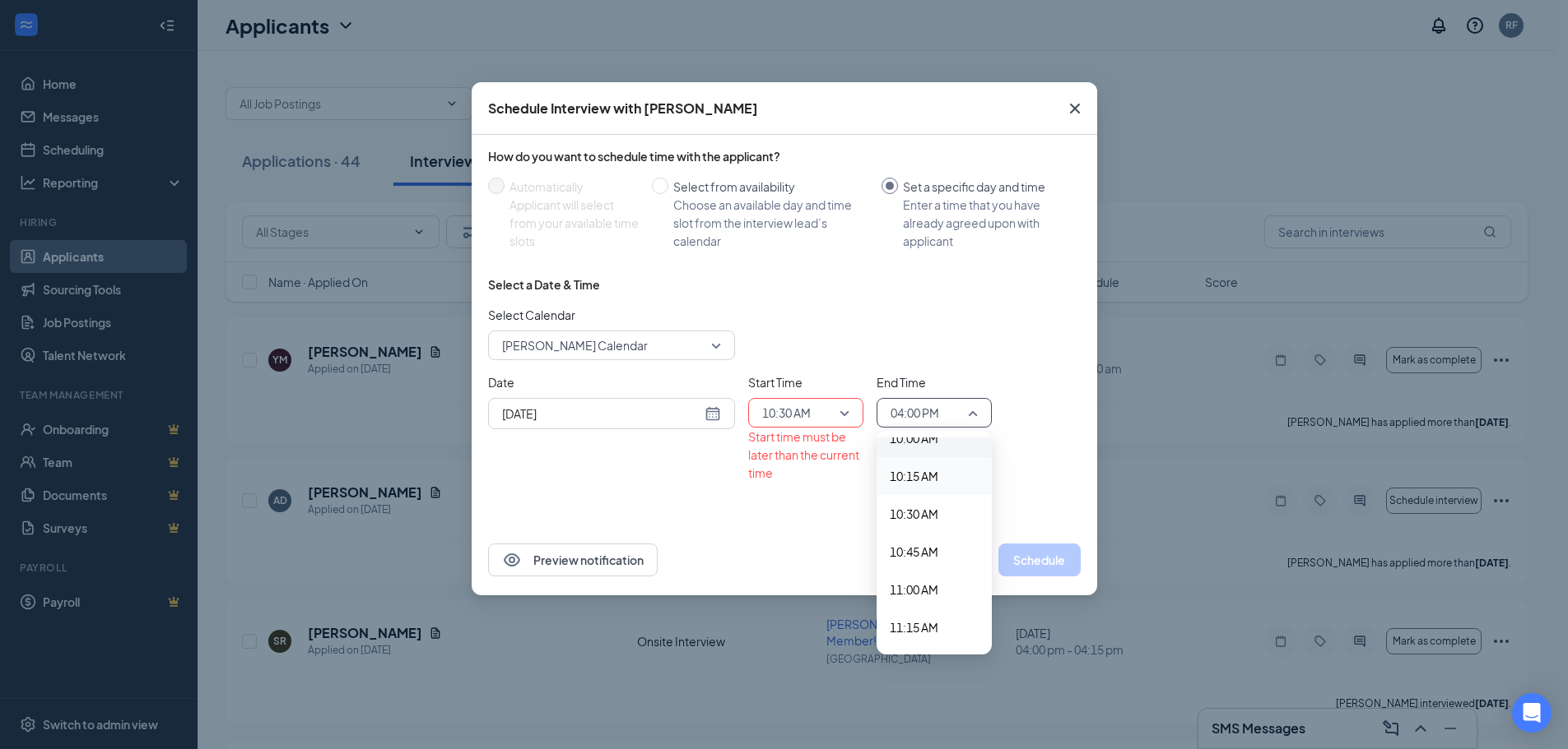
scroll to position [1510, 0]
click at [926, 570] on span "10:45 AM" at bounding box center [913, 573] width 48 height 18
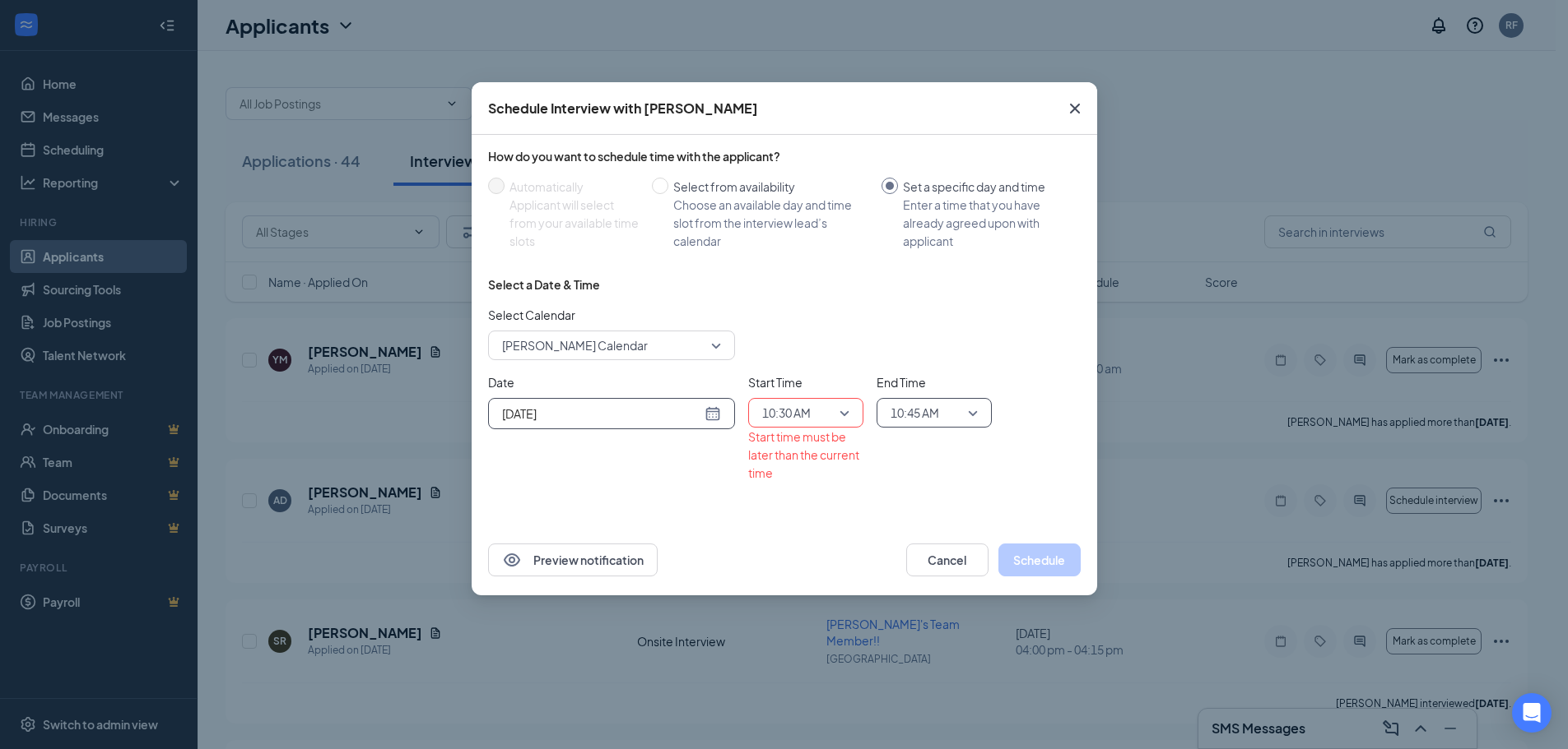
click at [705, 413] on div "[DATE]" at bounding box center [611, 414] width 219 height 18
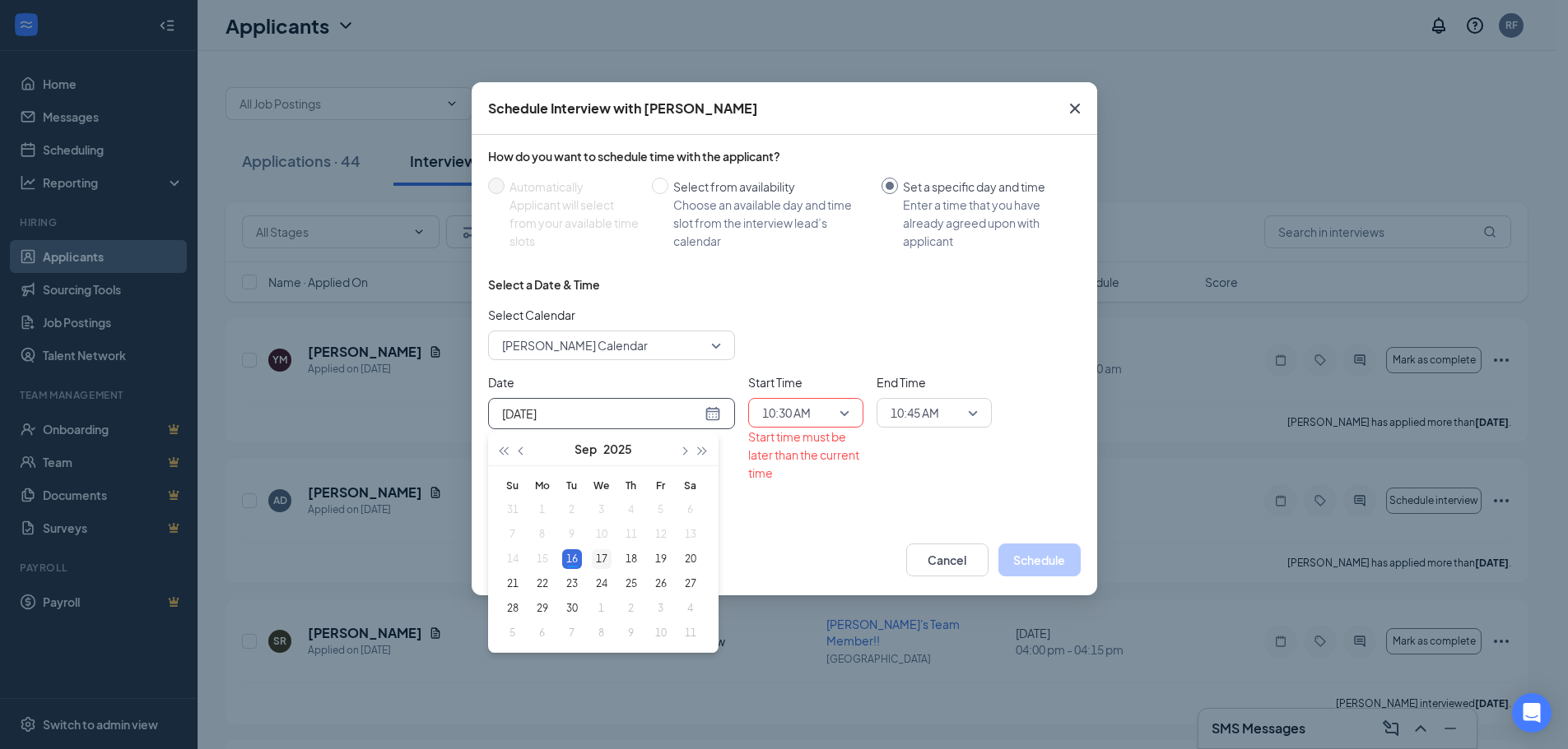
type input "[DATE]"
click at [599, 558] on div "17" at bounding box center [601, 559] width 20 height 20
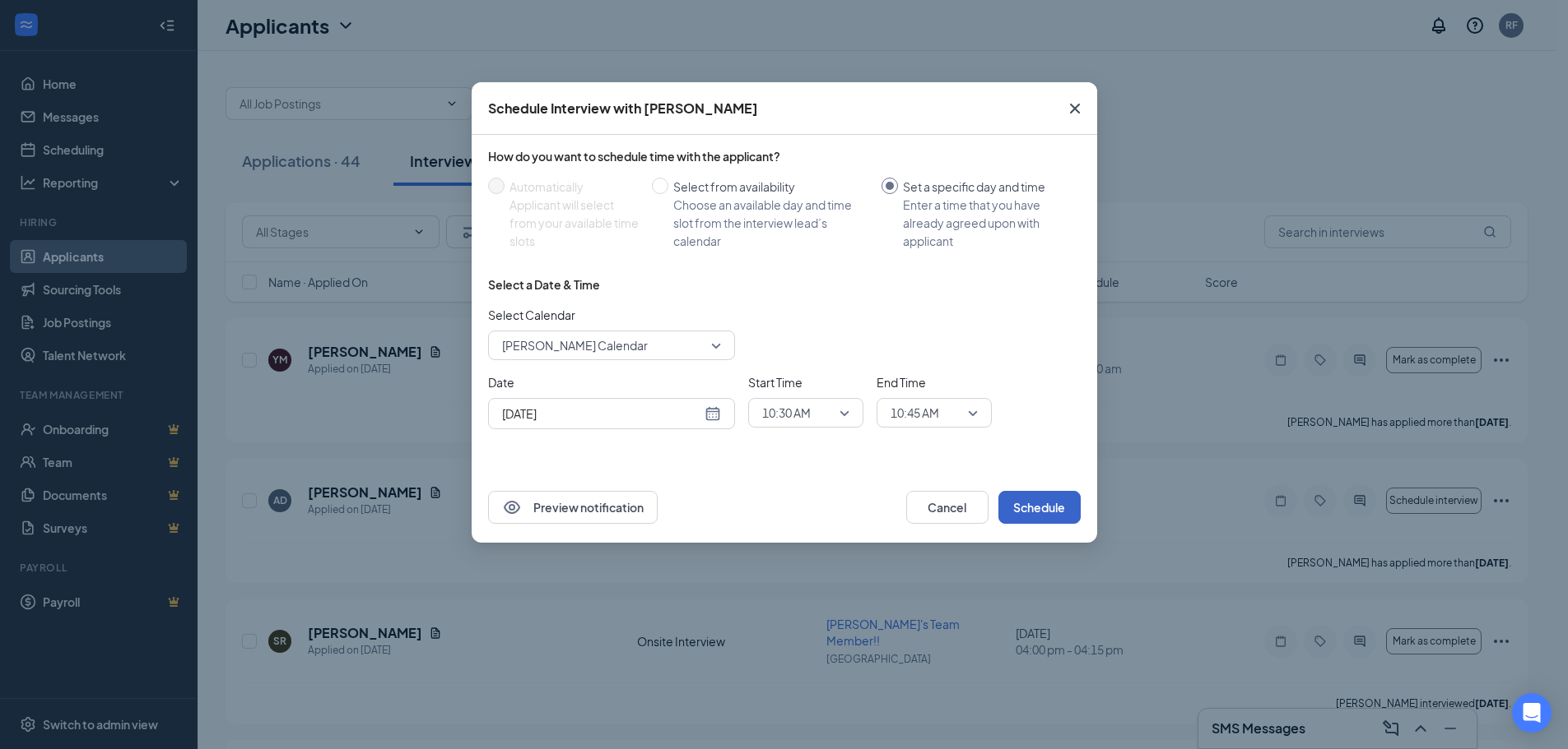
click at [1035, 509] on button "Schedule" at bounding box center [1039, 508] width 82 height 33
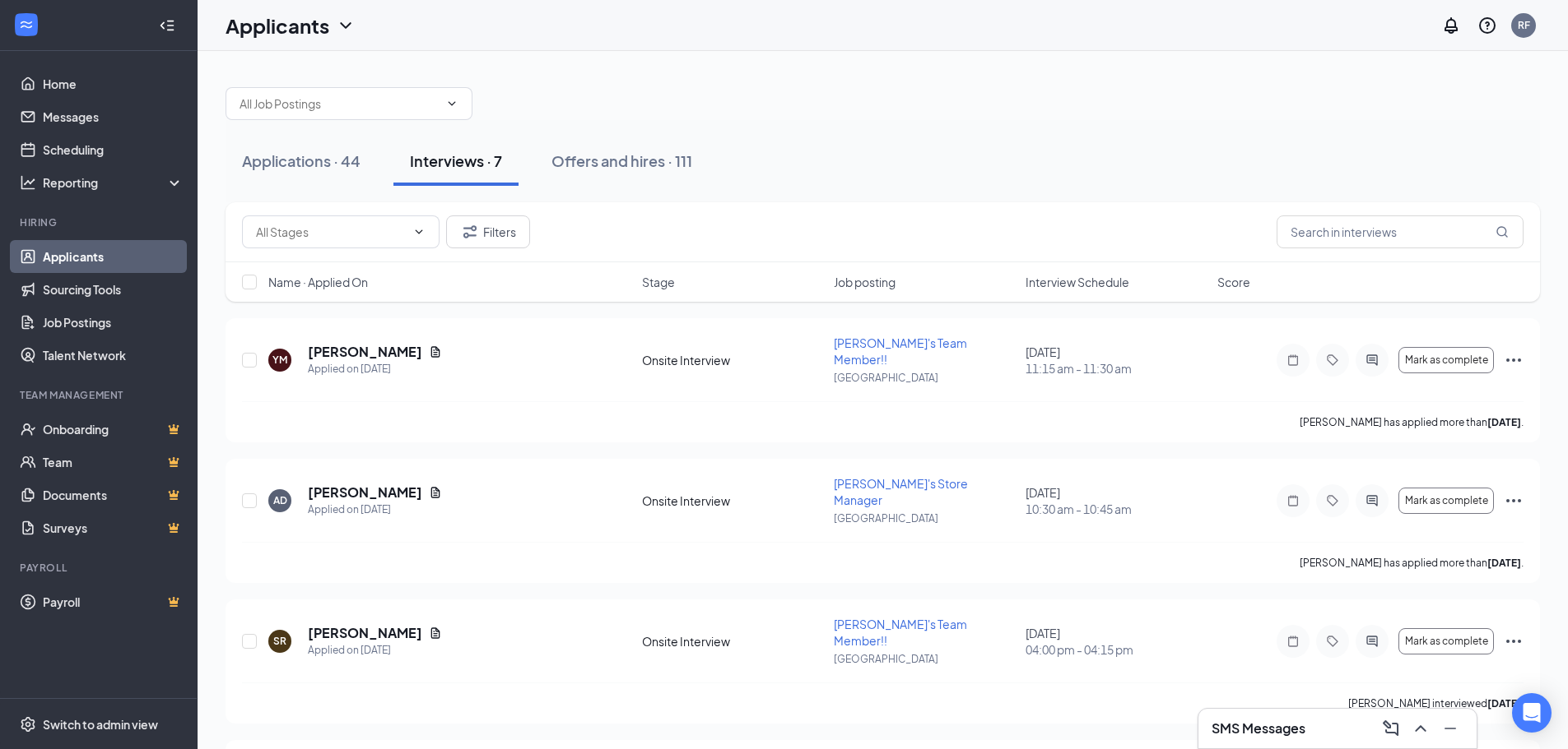
click at [1314, 723] on div "SMS Messages" at bounding box center [1338, 729] width 252 height 26
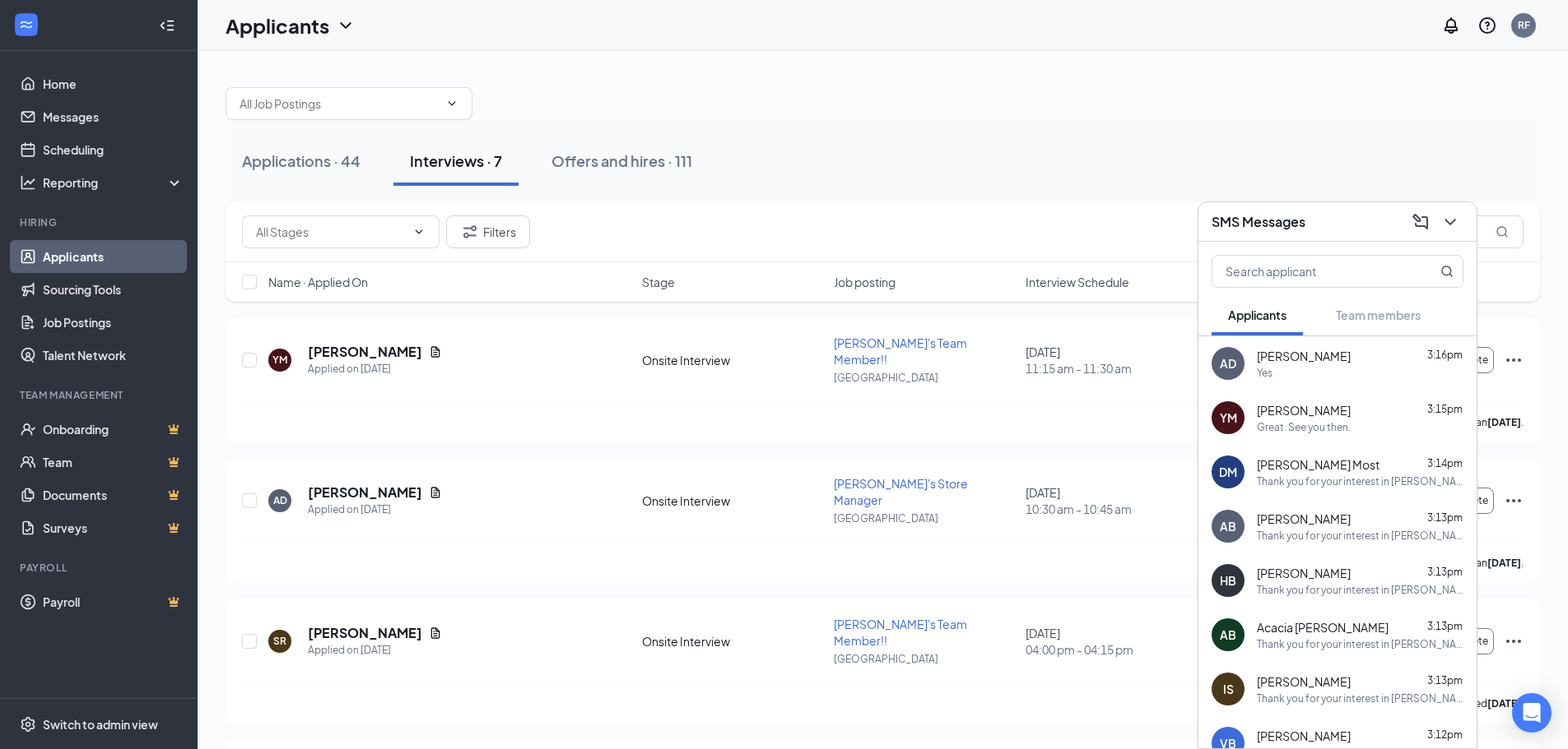
click at [1317, 382] on div "AD [PERSON_NAME] 3:16pm Yes" at bounding box center [1338, 363] width 278 height 54
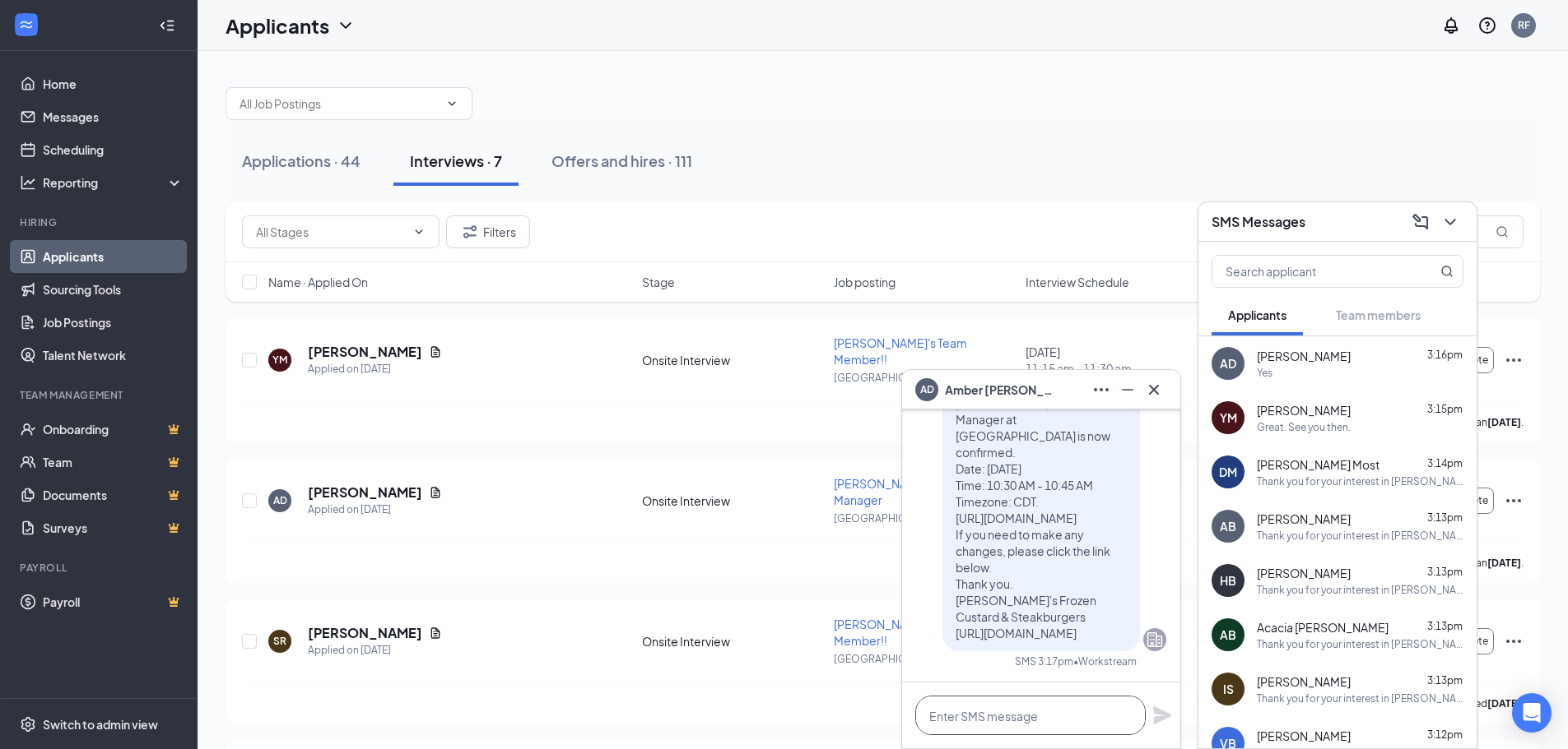
click at [1002, 723] on textarea at bounding box center [1030, 715] width 230 height 39
type textarea "Great. See you then"
click at [1162, 720] on icon "Plane" at bounding box center [1162, 716] width 18 height 18
